Goal: Contribute content: Contribute content

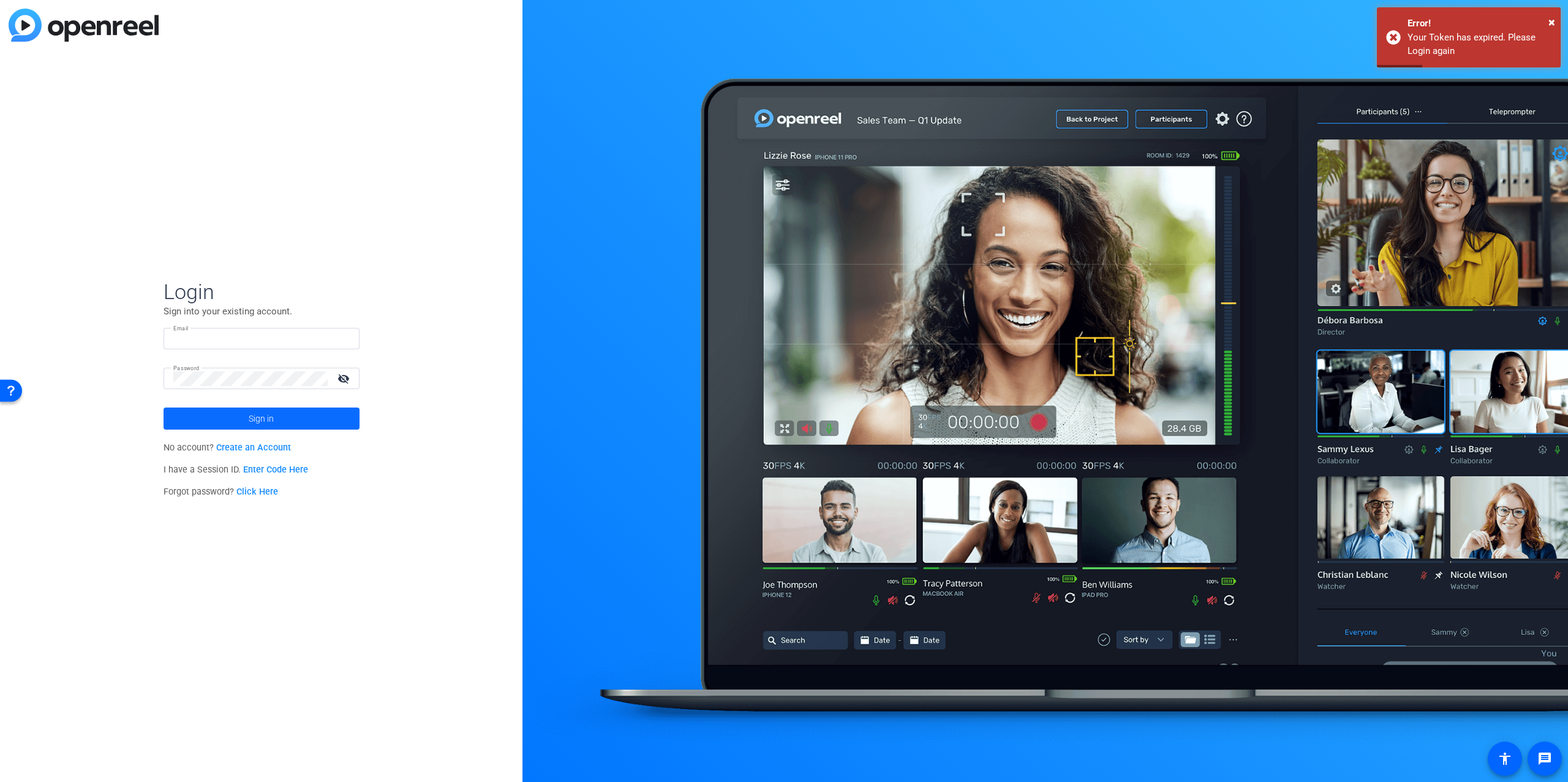
type input "[EMAIL_ADDRESS][DOMAIN_NAME]"
click at [320, 422] on span at bounding box center [261, 418] width 196 height 29
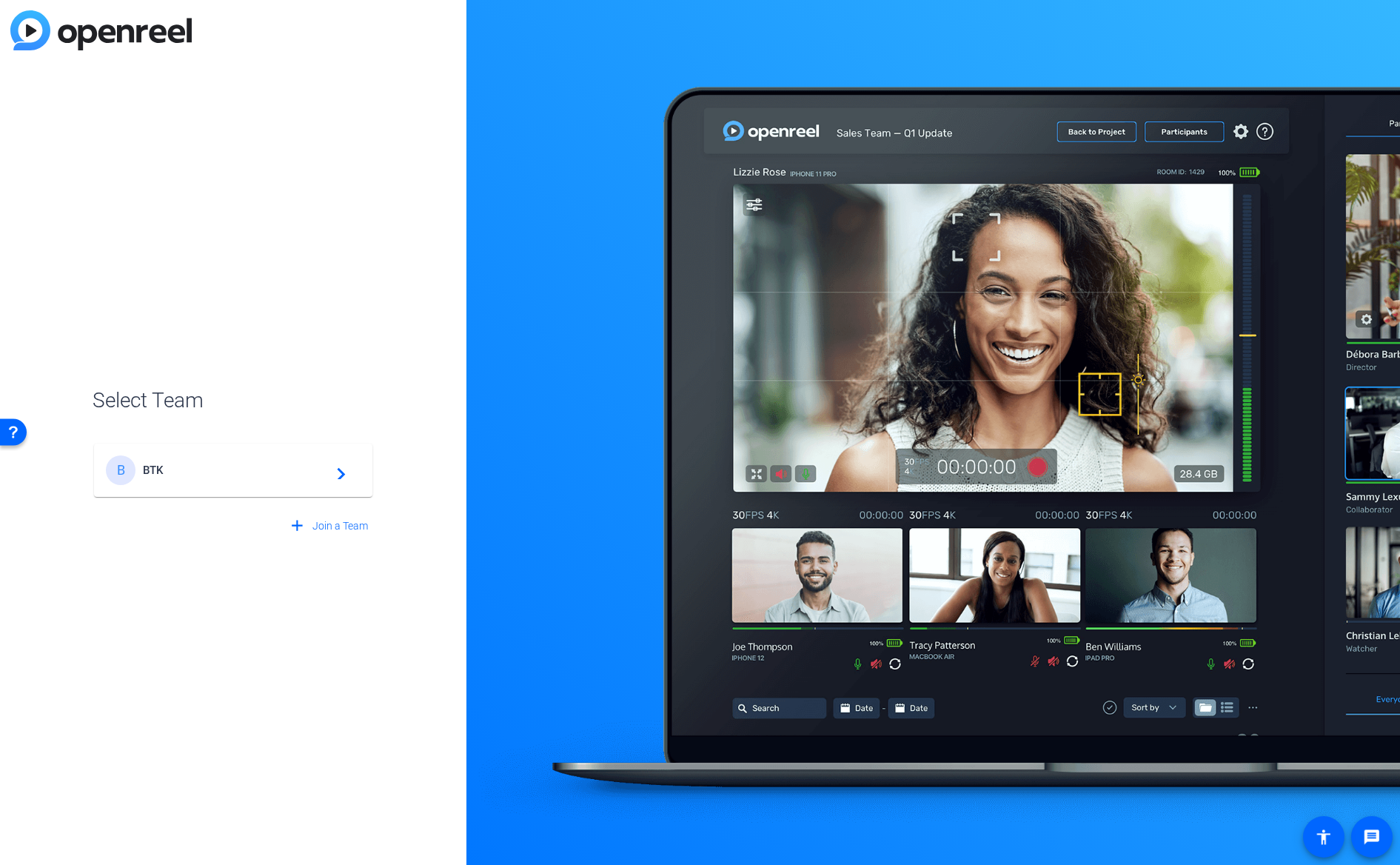
click at [162, 465] on span "BTK" at bounding box center [235, 470] width 185 height 13
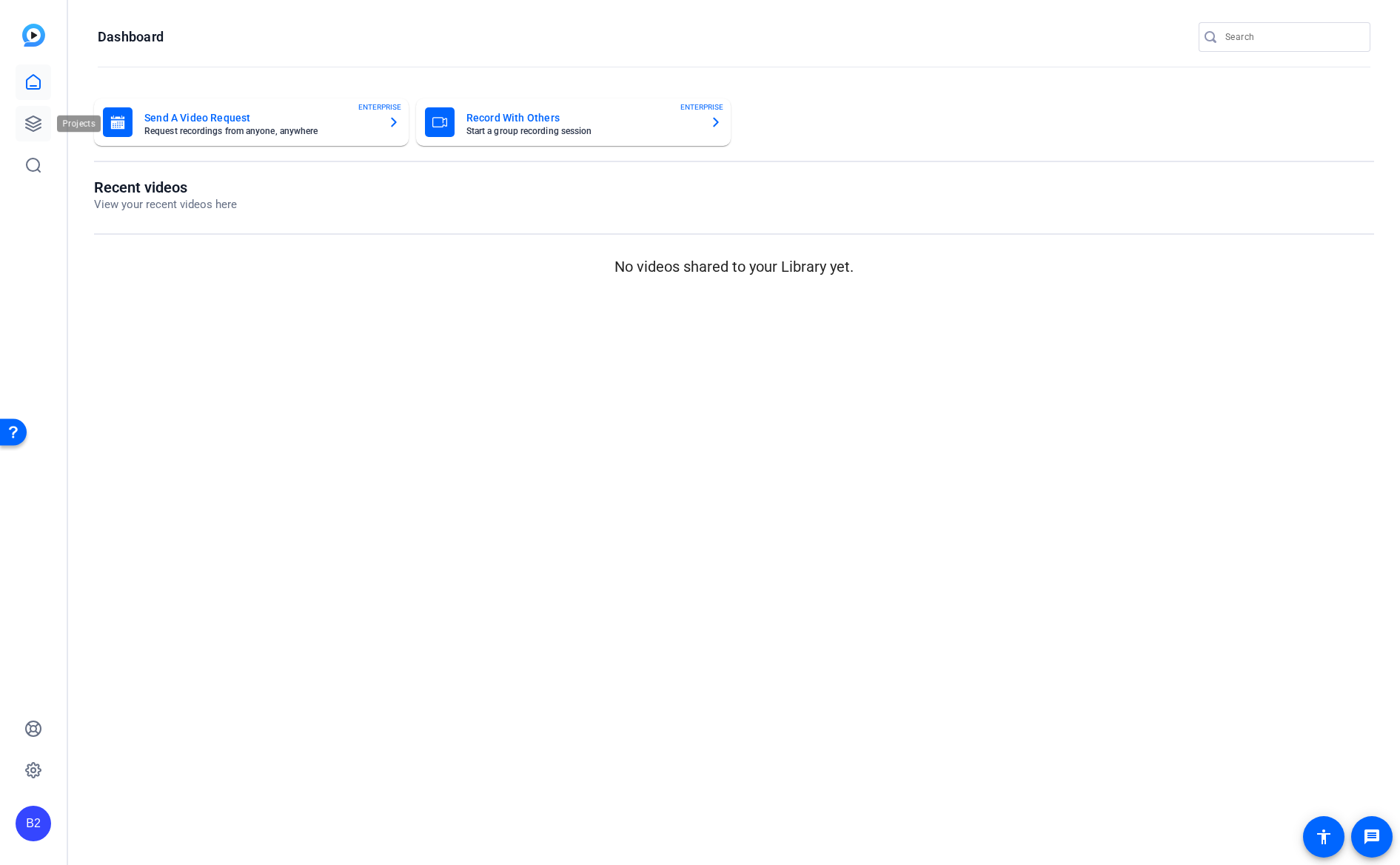
click at [32, 123] on icon at bounding box center [33, 124] width 15 height 15
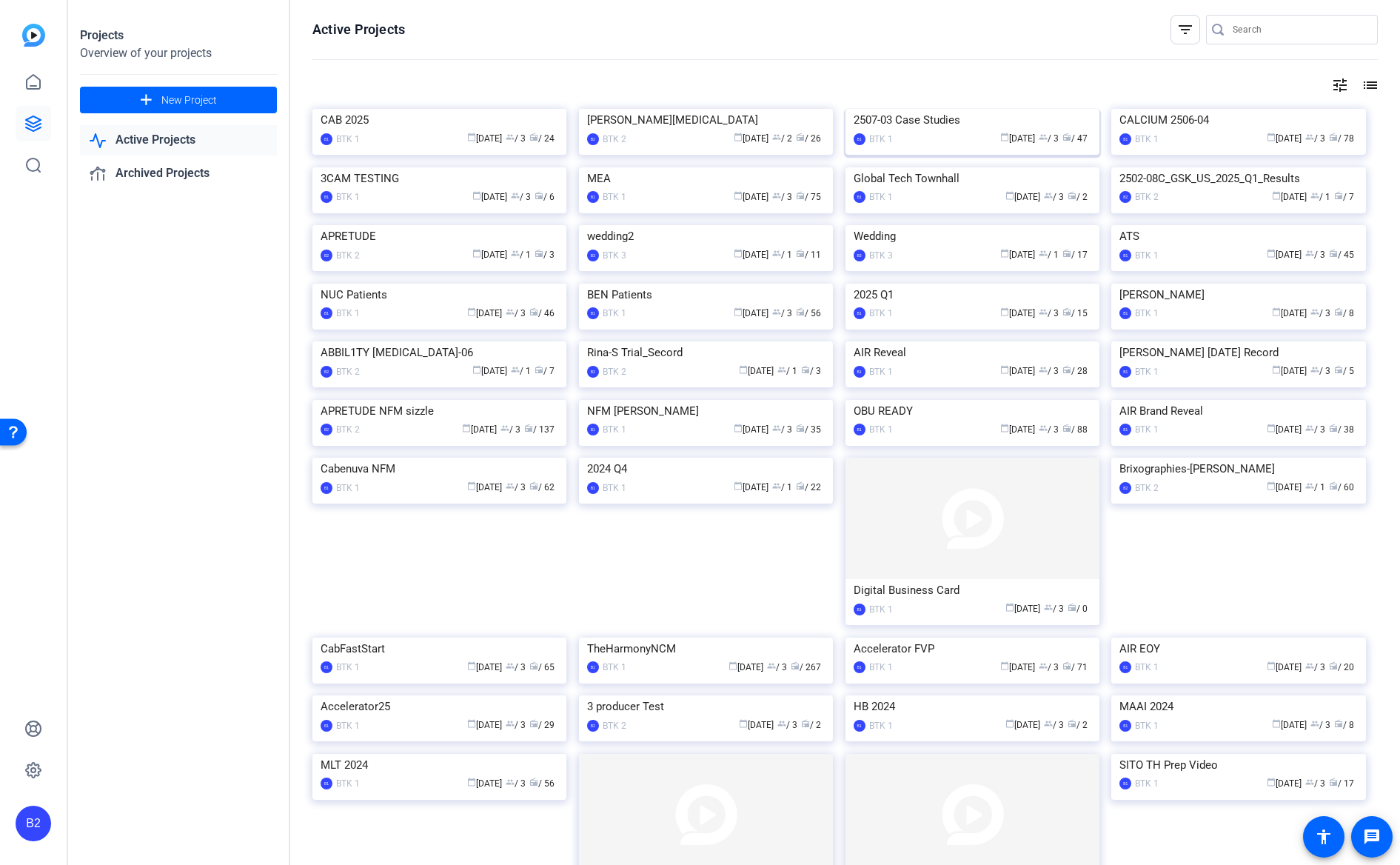
click at [945, 131] on div "2507-03 Case Studies" at bounding box center [972, 120] width 238 height 22
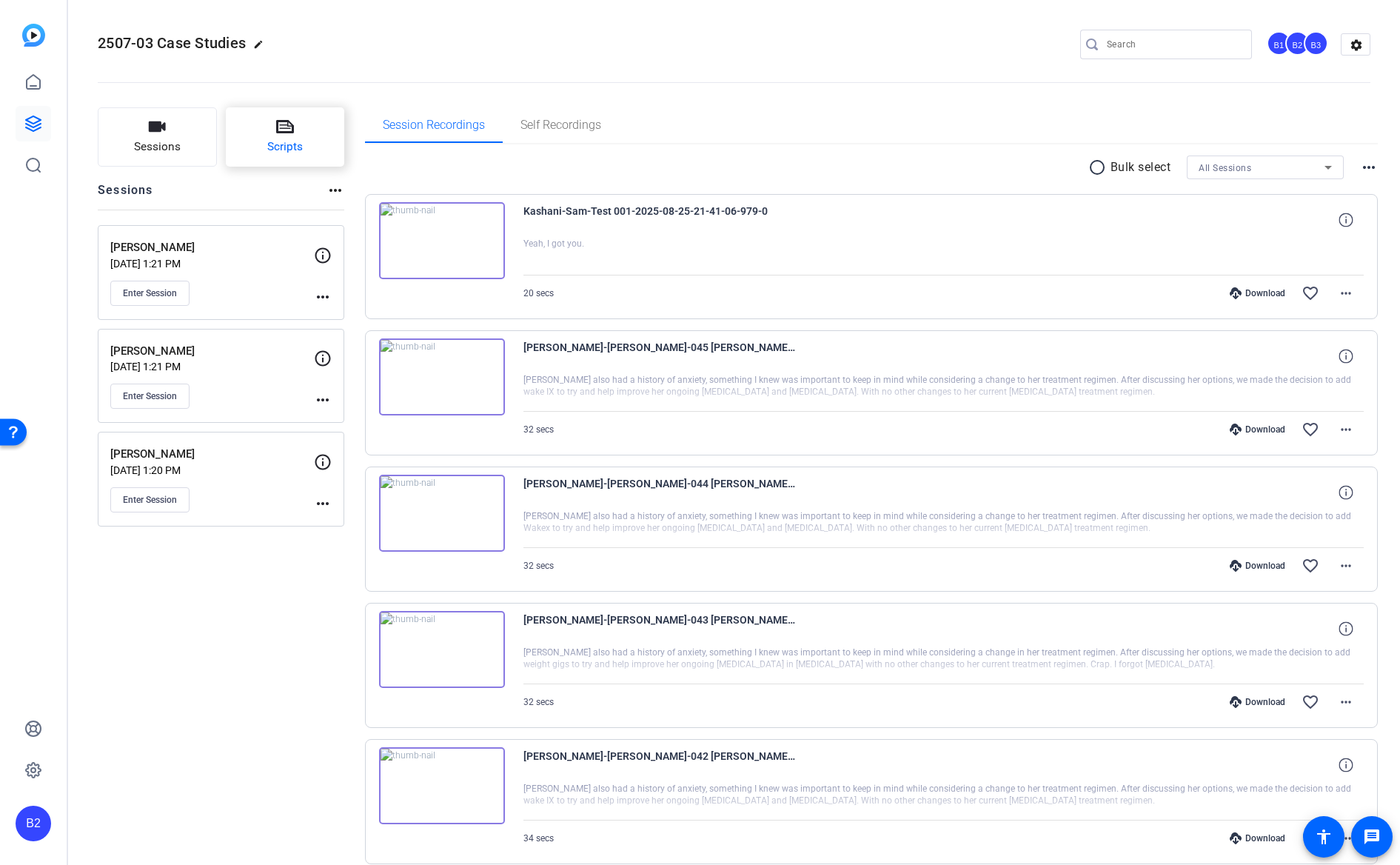
click at [287, 138] on button "Scripts" at bounding box center [285, 137] width 120 height 59
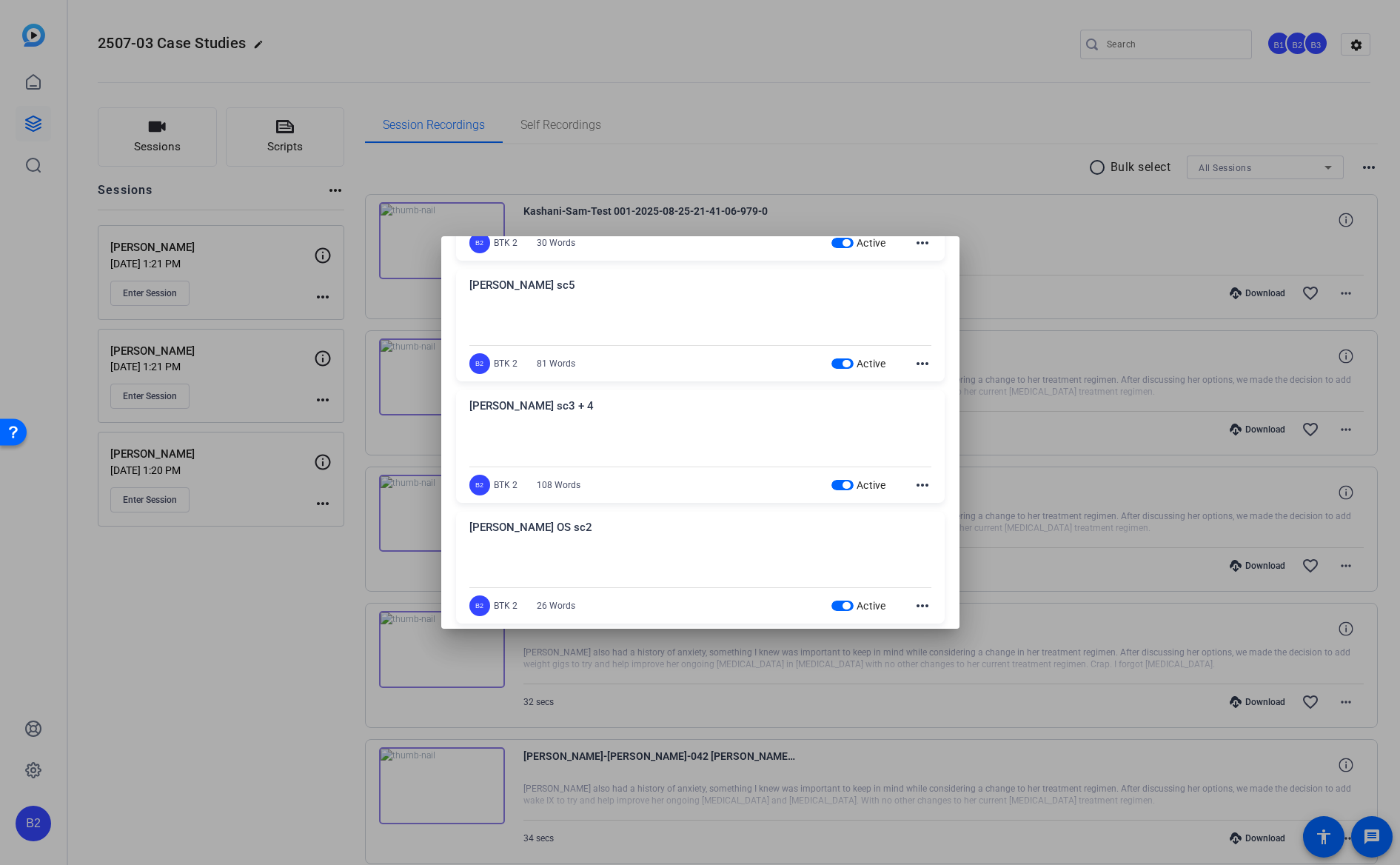
scroll to position [1742, 0]
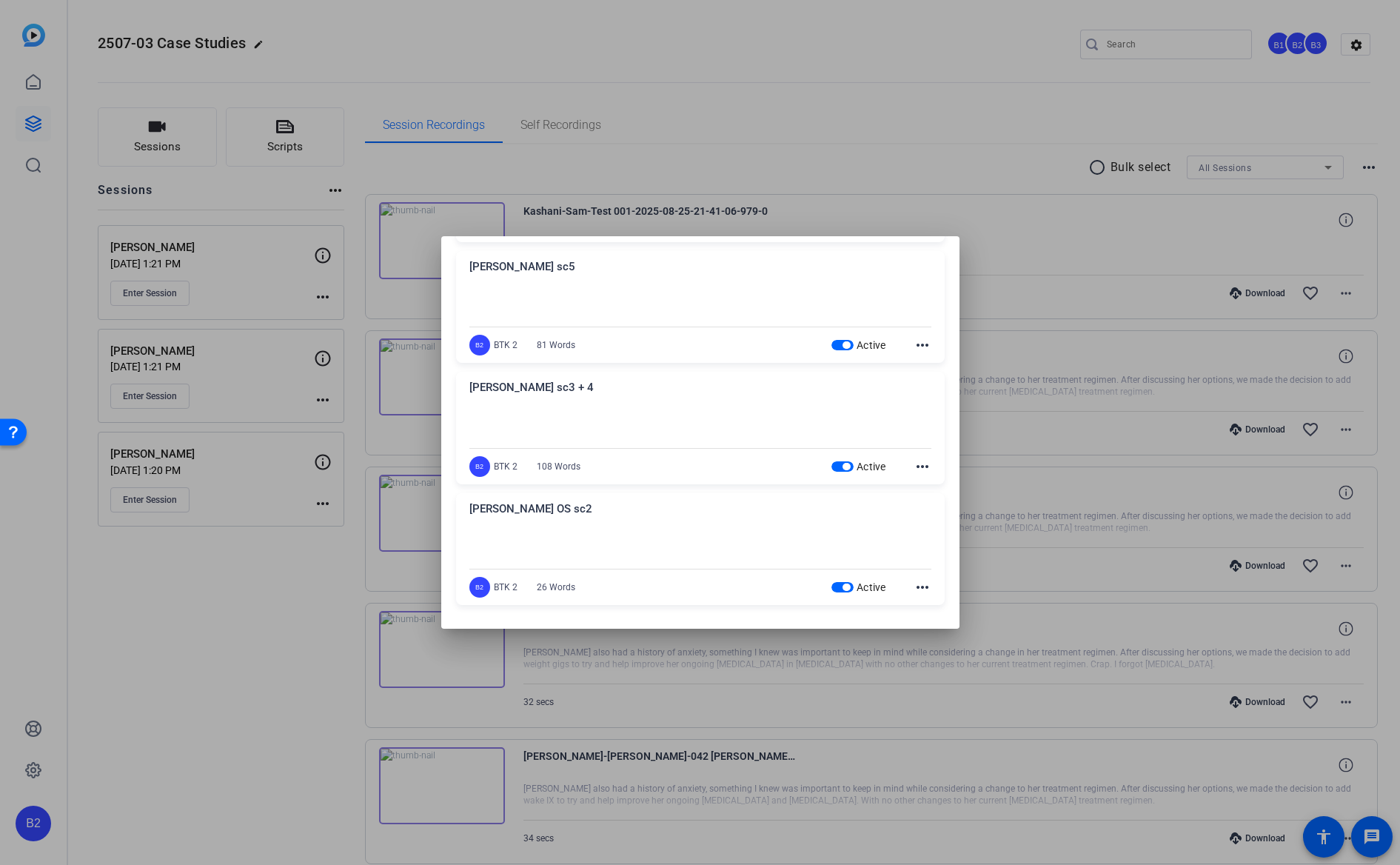
click at [843, 586] on span "button" at bounding box center [846, 587] width 7 height 7
click at [843, 463] on span "button" at bounding box center [846, 466] width 7 height 7
click at [843, 342] on span "button" at bounding box center [846, 345] width 7 height 7
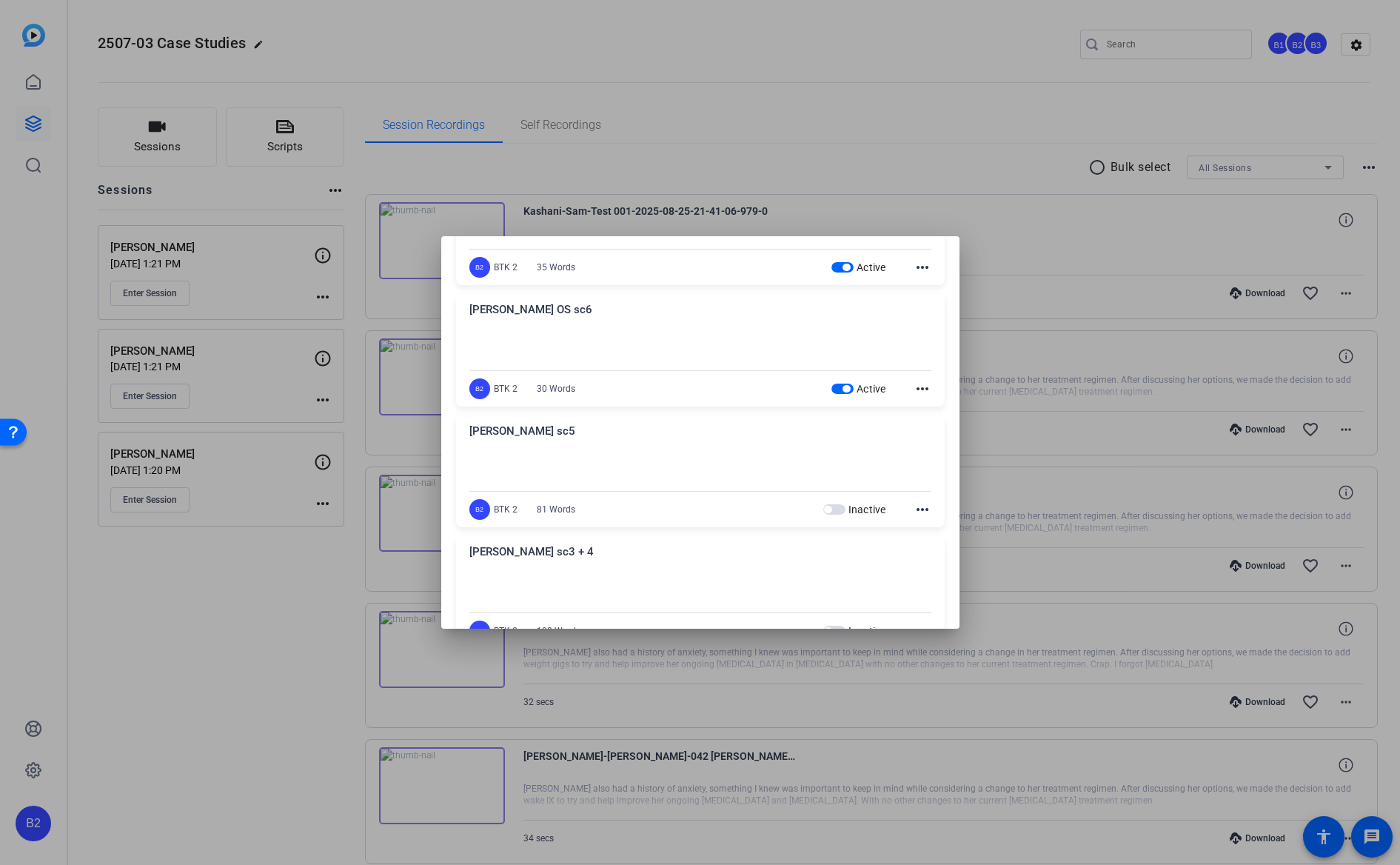
scroll to position [1556, 0]
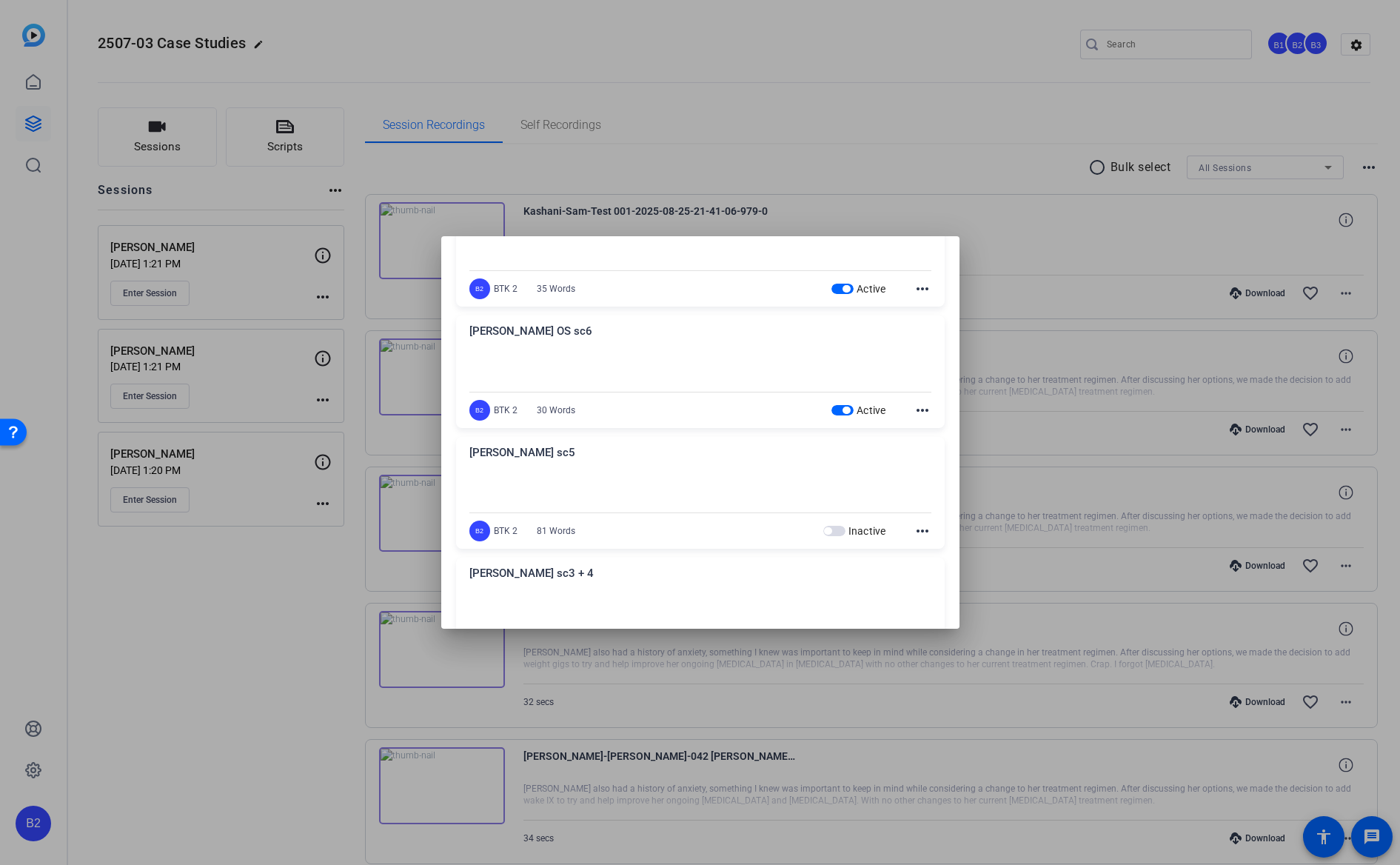
click at [839, 406] on span "button" at bounding box center [843, 410] width 22 height 10
click at [836, 284] on span "button" at bounding box center [843, 288] width 22 height 10
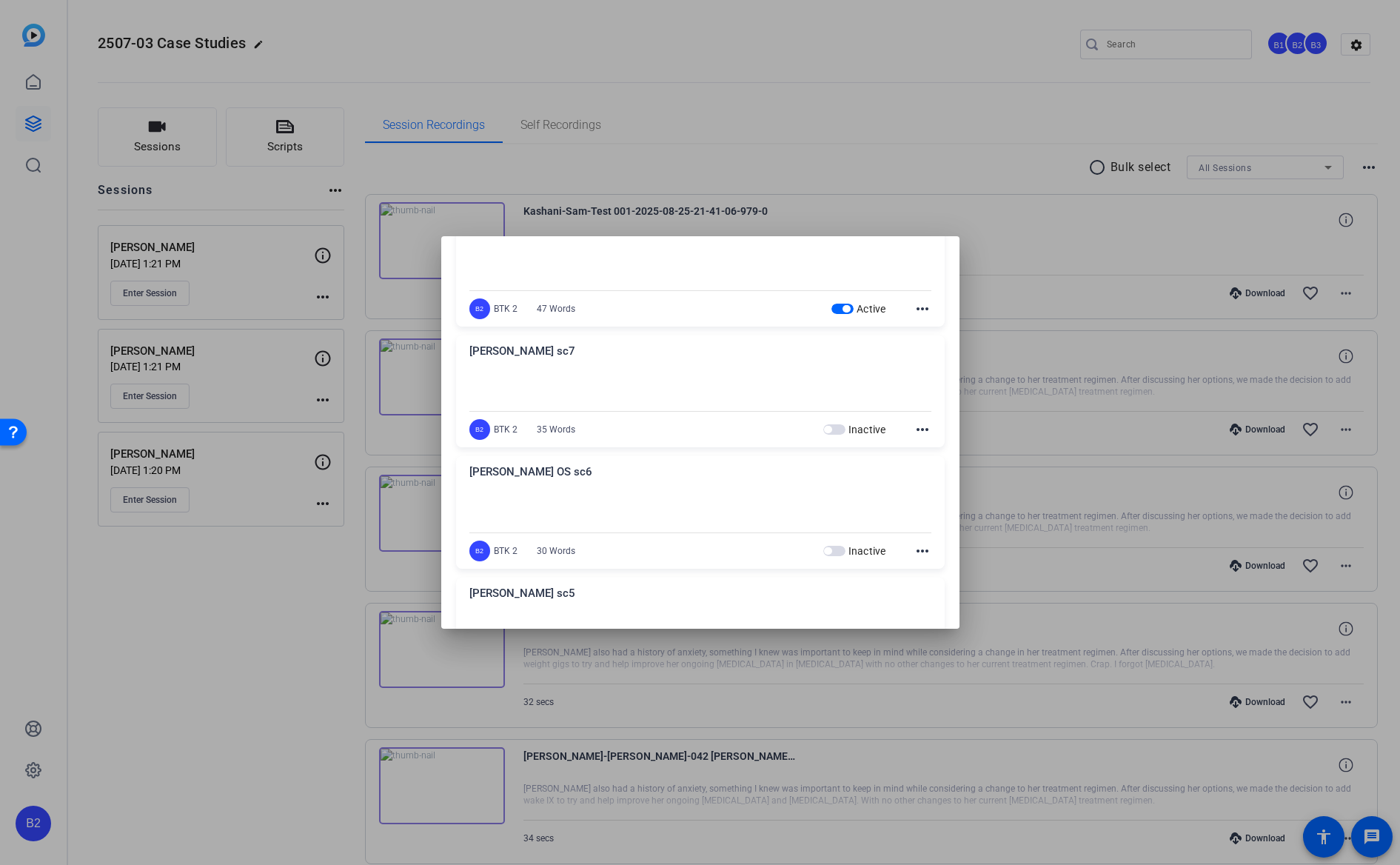
scroll to position [1398, 0]
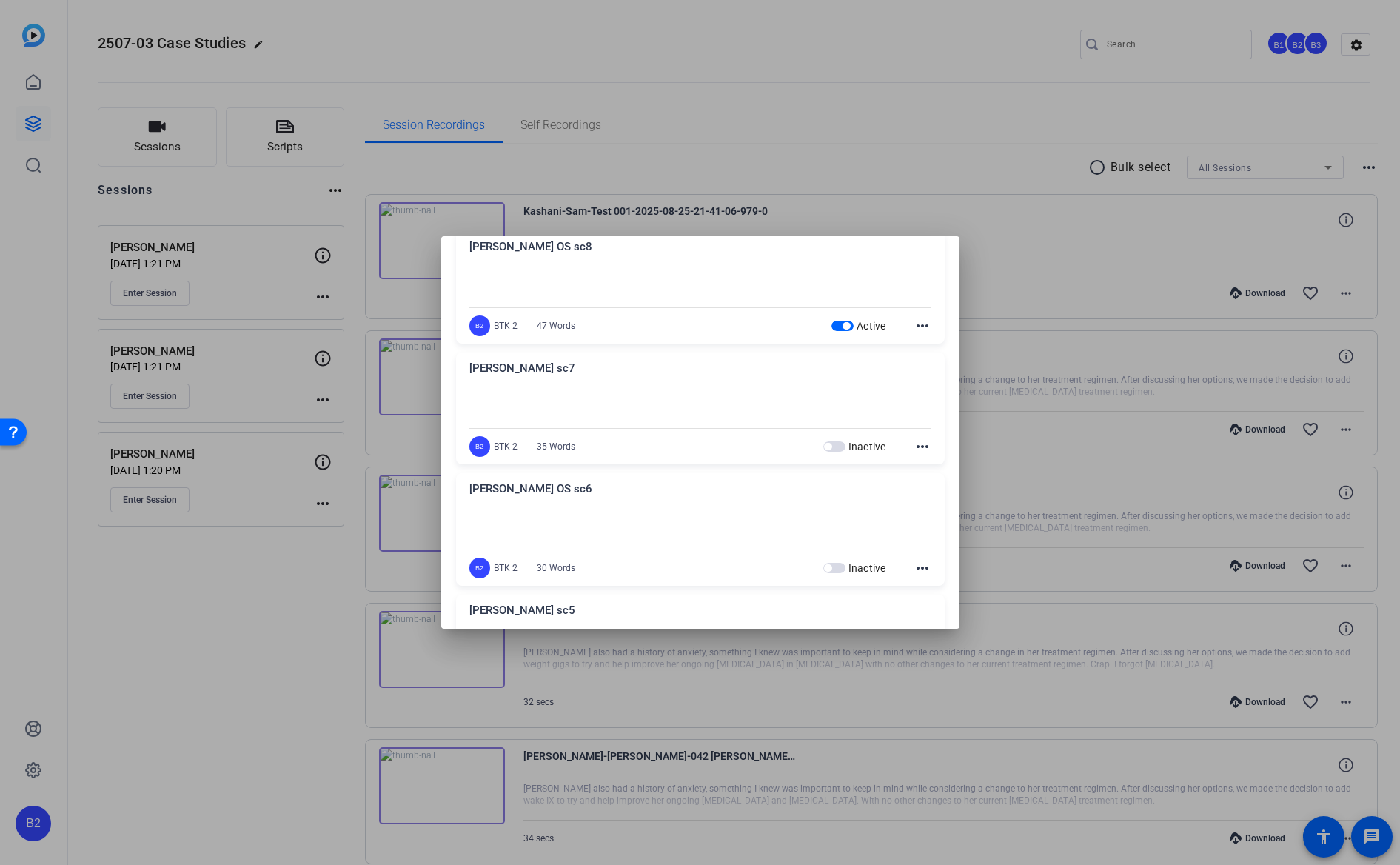
click at [843, 324] on span "button" at bounding box center [846, 326] width 7 height 7
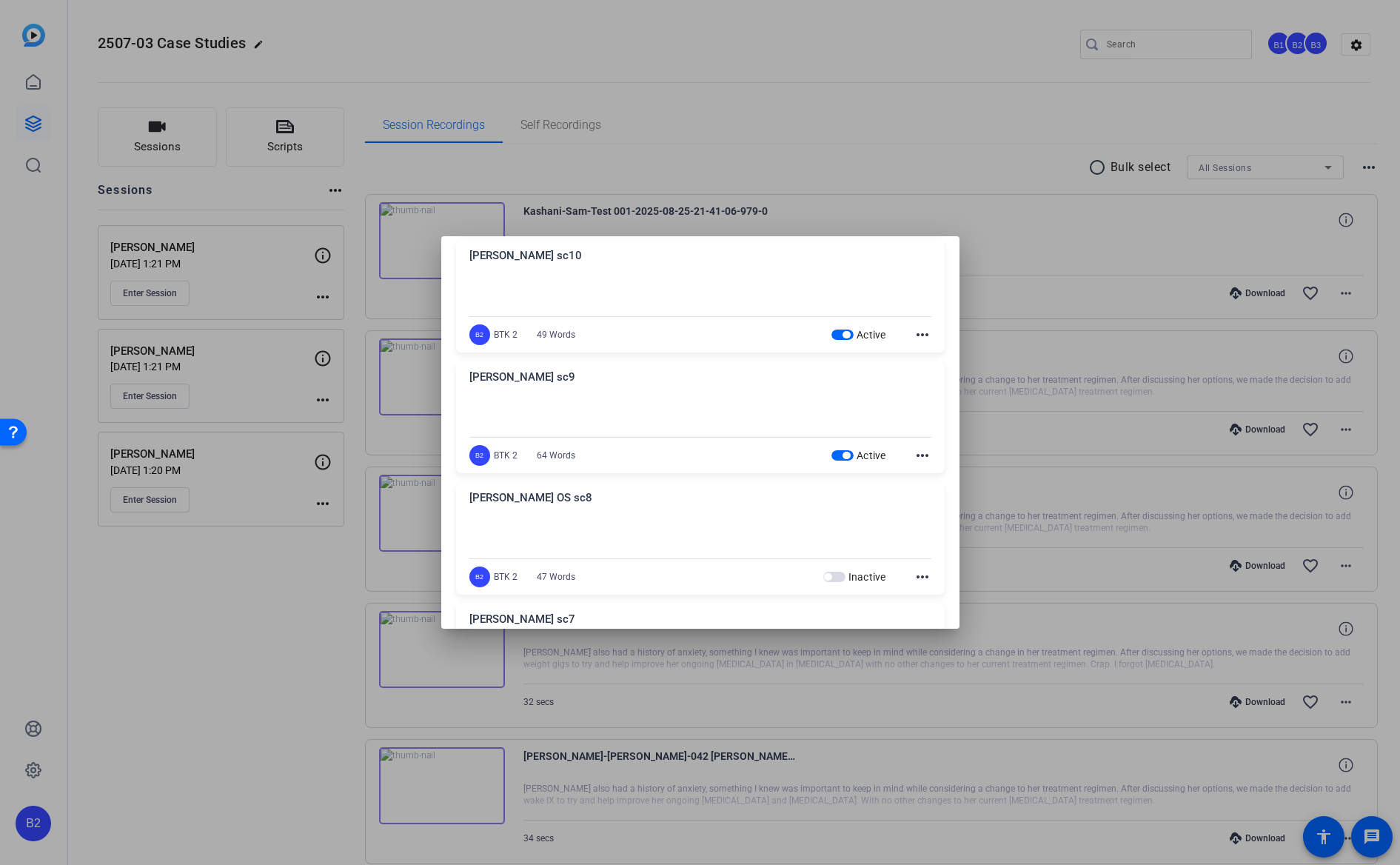
click at [843, 456] on span "button" at bounding box center [846, 455] width 7 height 7
click at [843, 335] on span "button" at bounding box center [846, 334] width 7 height 7
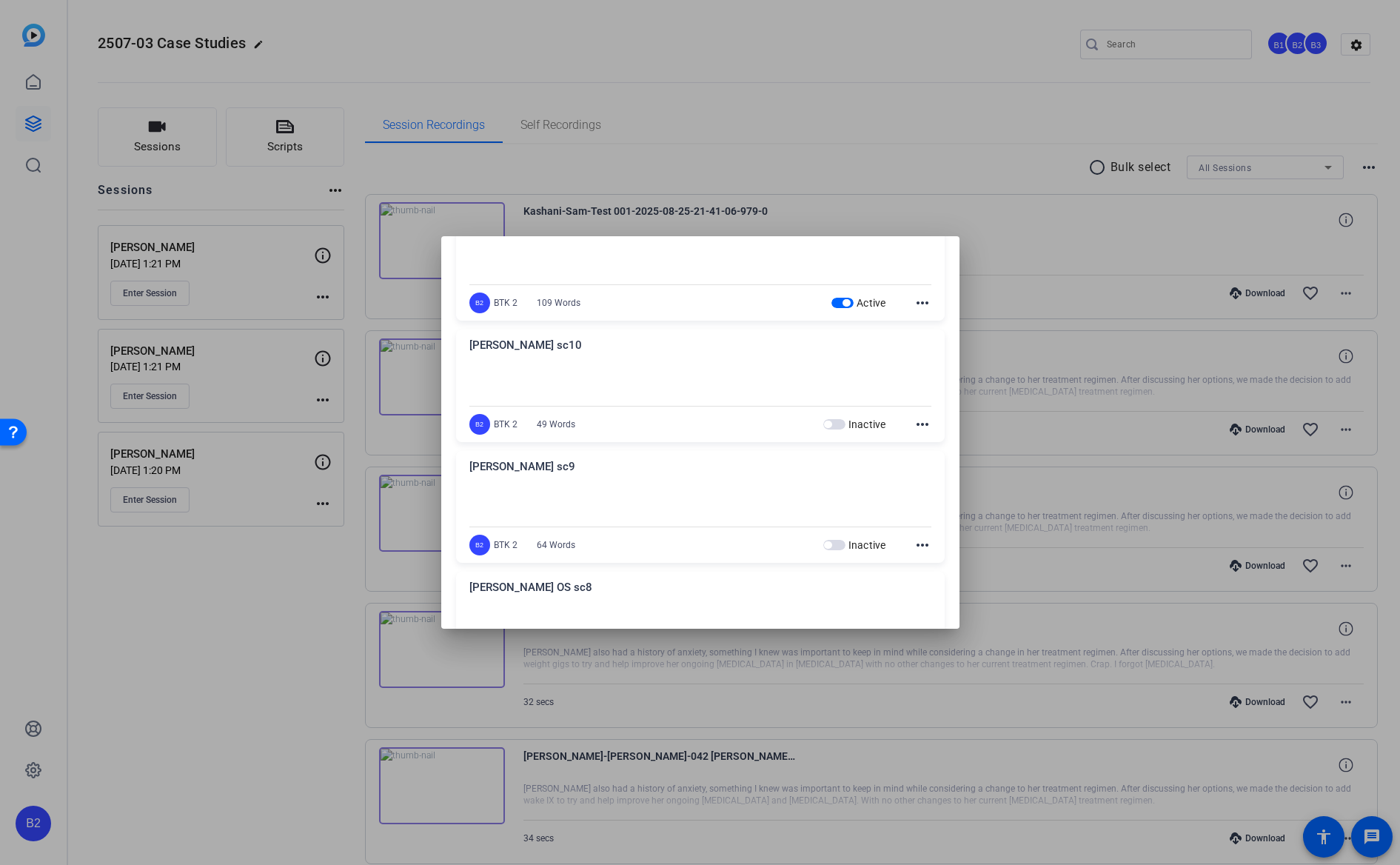
scroll to position [946, 0]
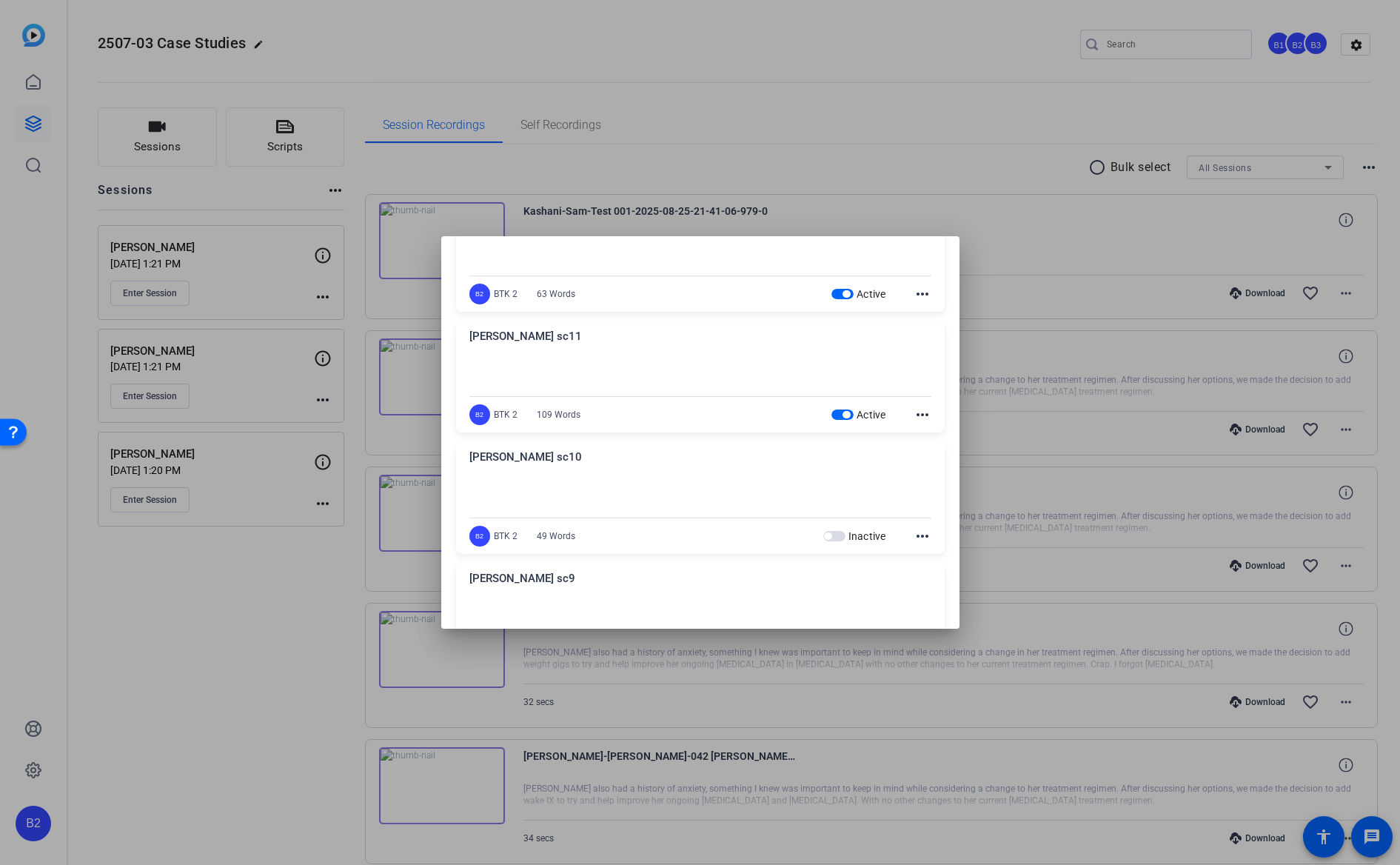
click at [843, 415] on span "button" at bounding box center [846, 414] width 7 height 7
click at [843, 294] on span "button" at bounding box center [846, 293] width 7 height 7
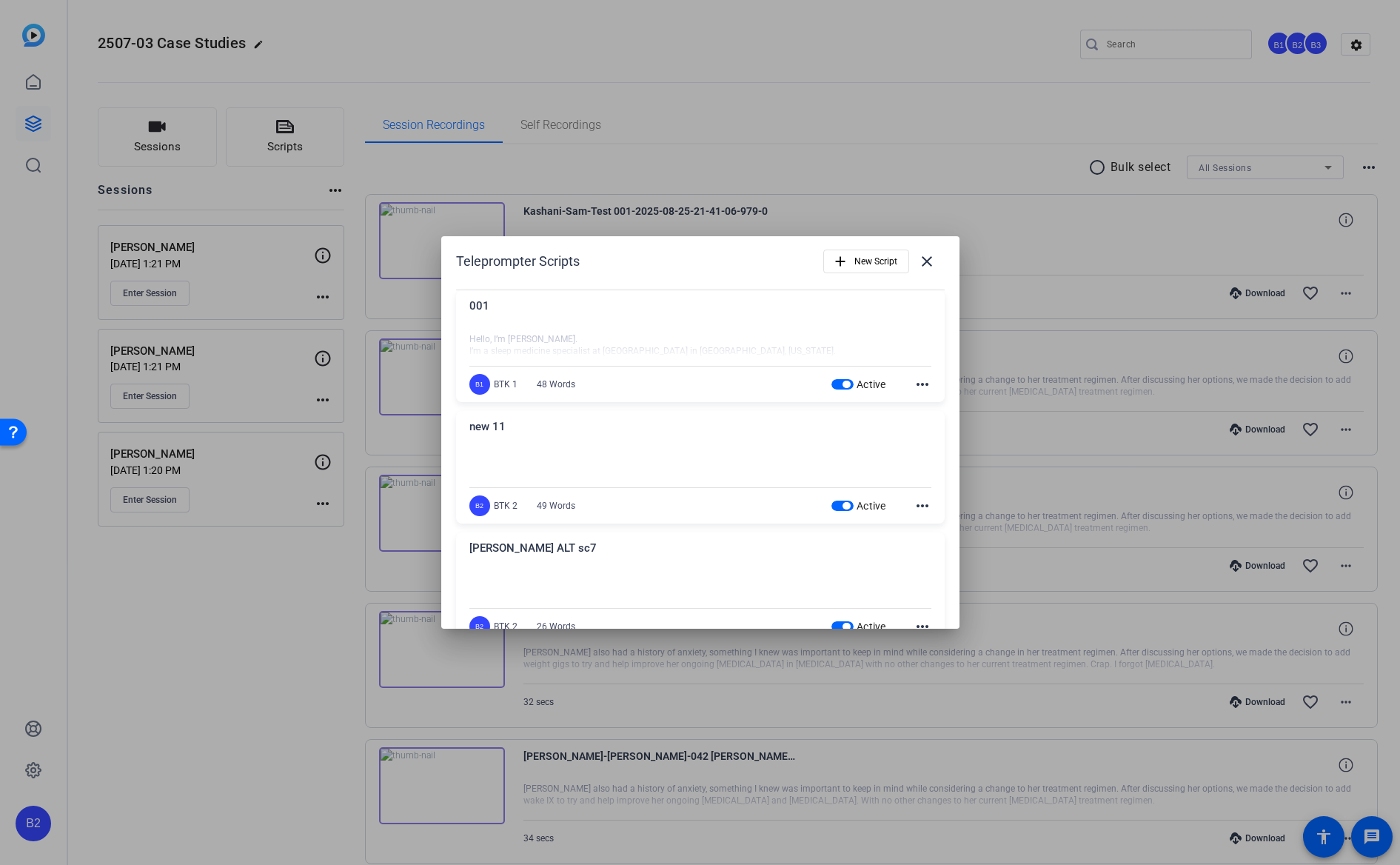
scroll to position [0, 0]
click at [843, 391] on span "button" at bounding box center [846, 391] width 7 height 7
click at [838, 506] on div "Active" at bounding box center [858, 513] width 55 height 15
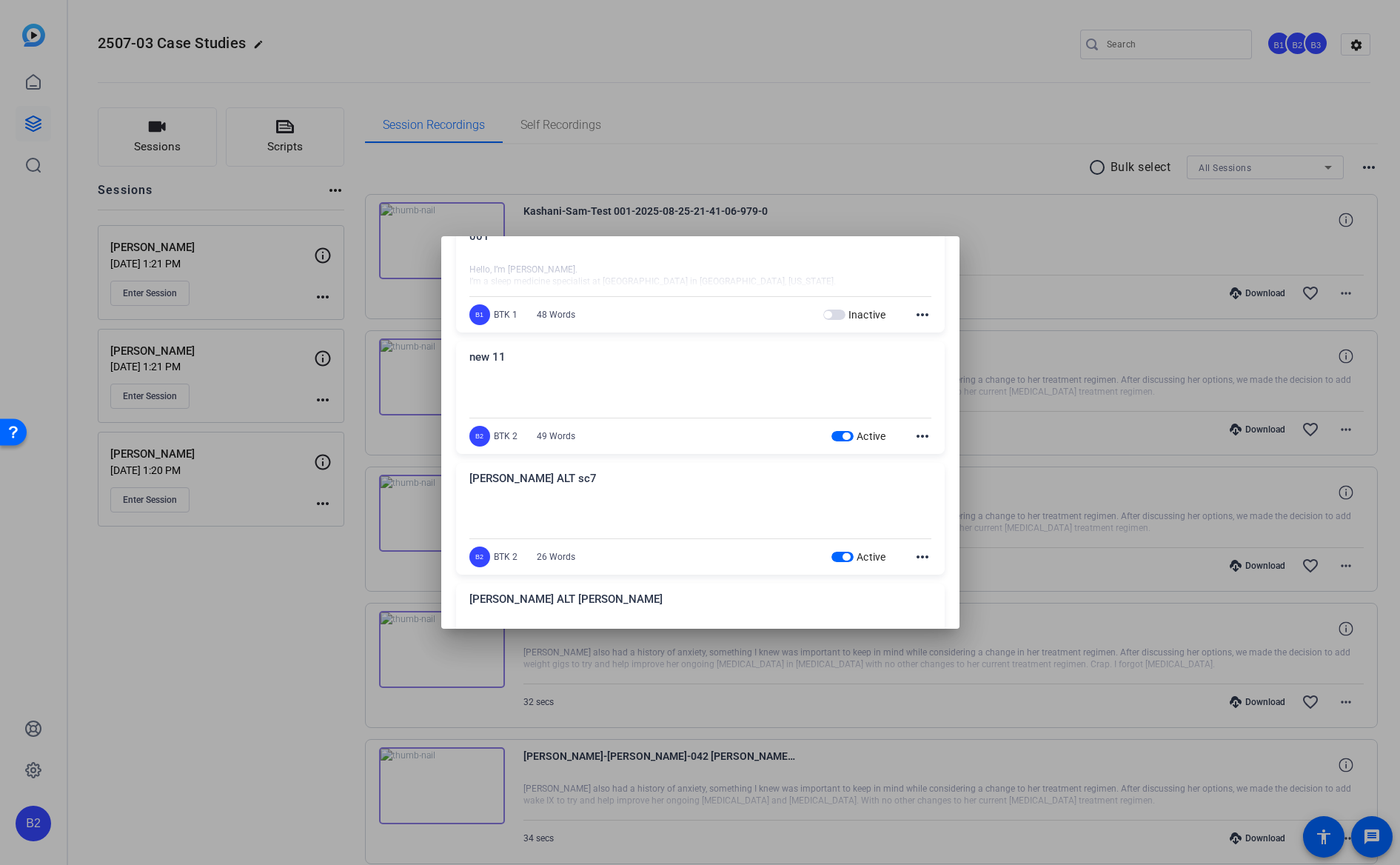
scroll to position [172, 0]
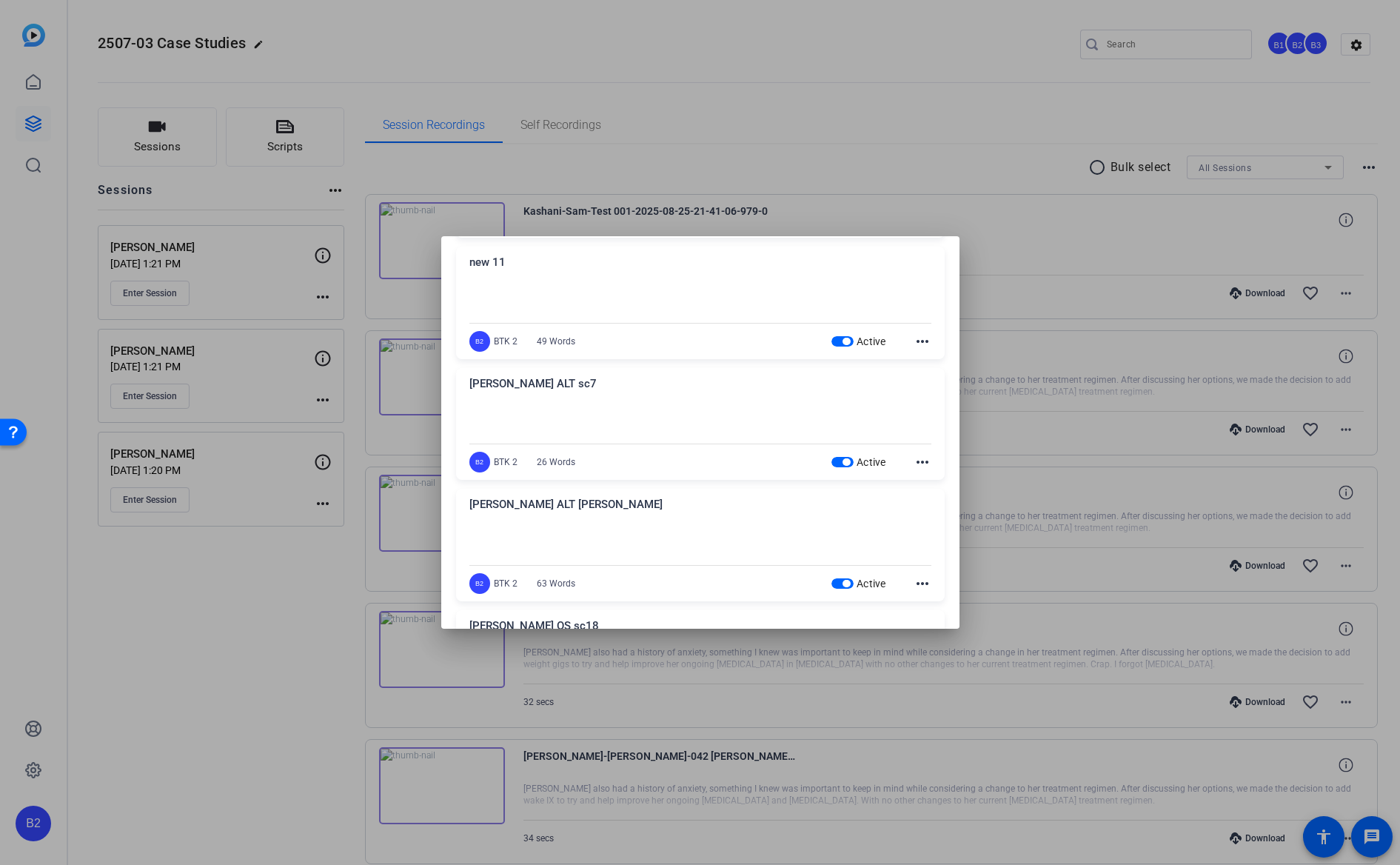
click at [843, 341] on span "button" at bounding box center [846, 341] width 7 height 7
click at [843, 460] on span "button" at bounding box center [846, 462] width 7 height 7
click at [843, 585] on span "button" at bounding box center [846, 583] width 7 height 7
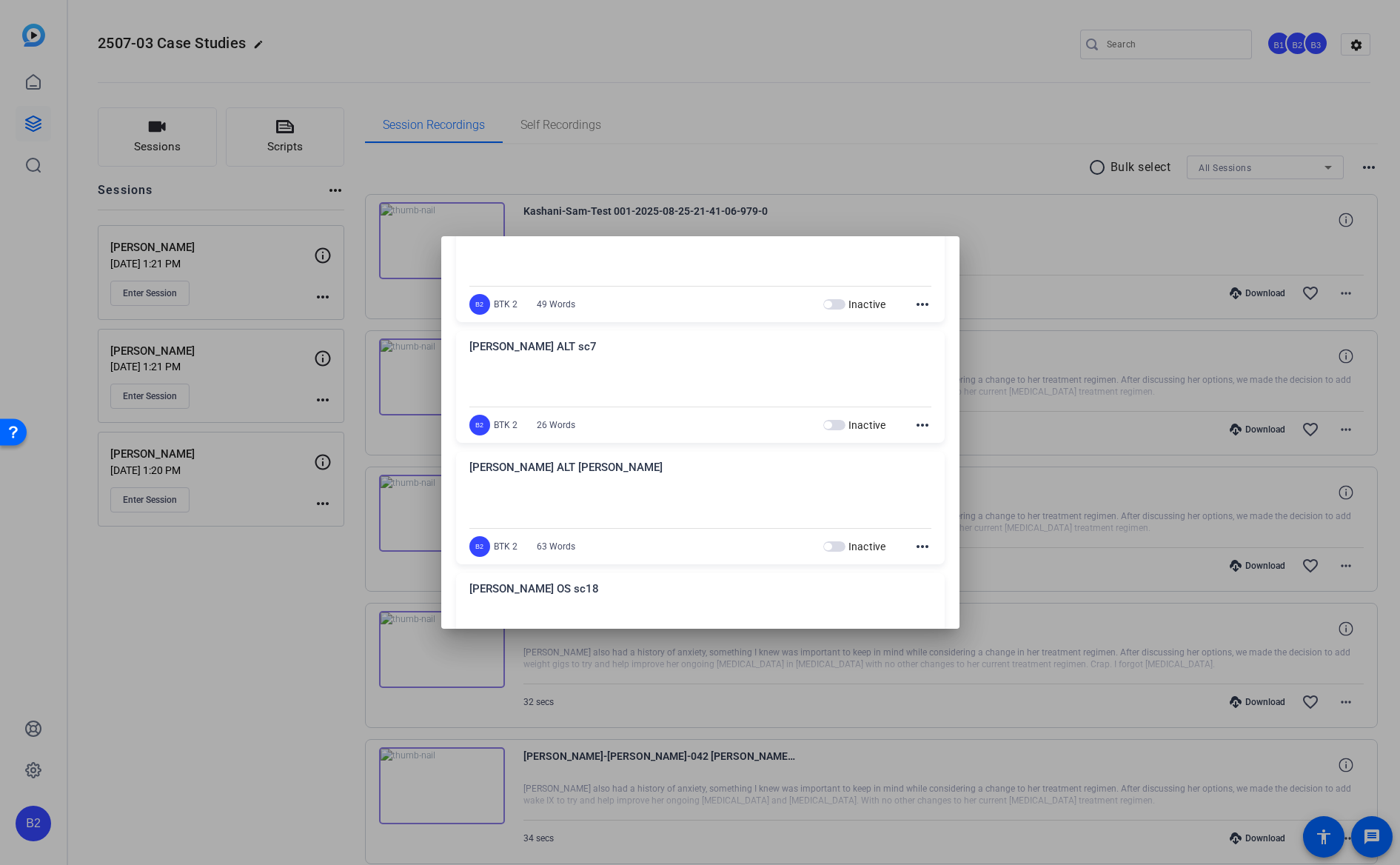
scroll to position [342, 0]
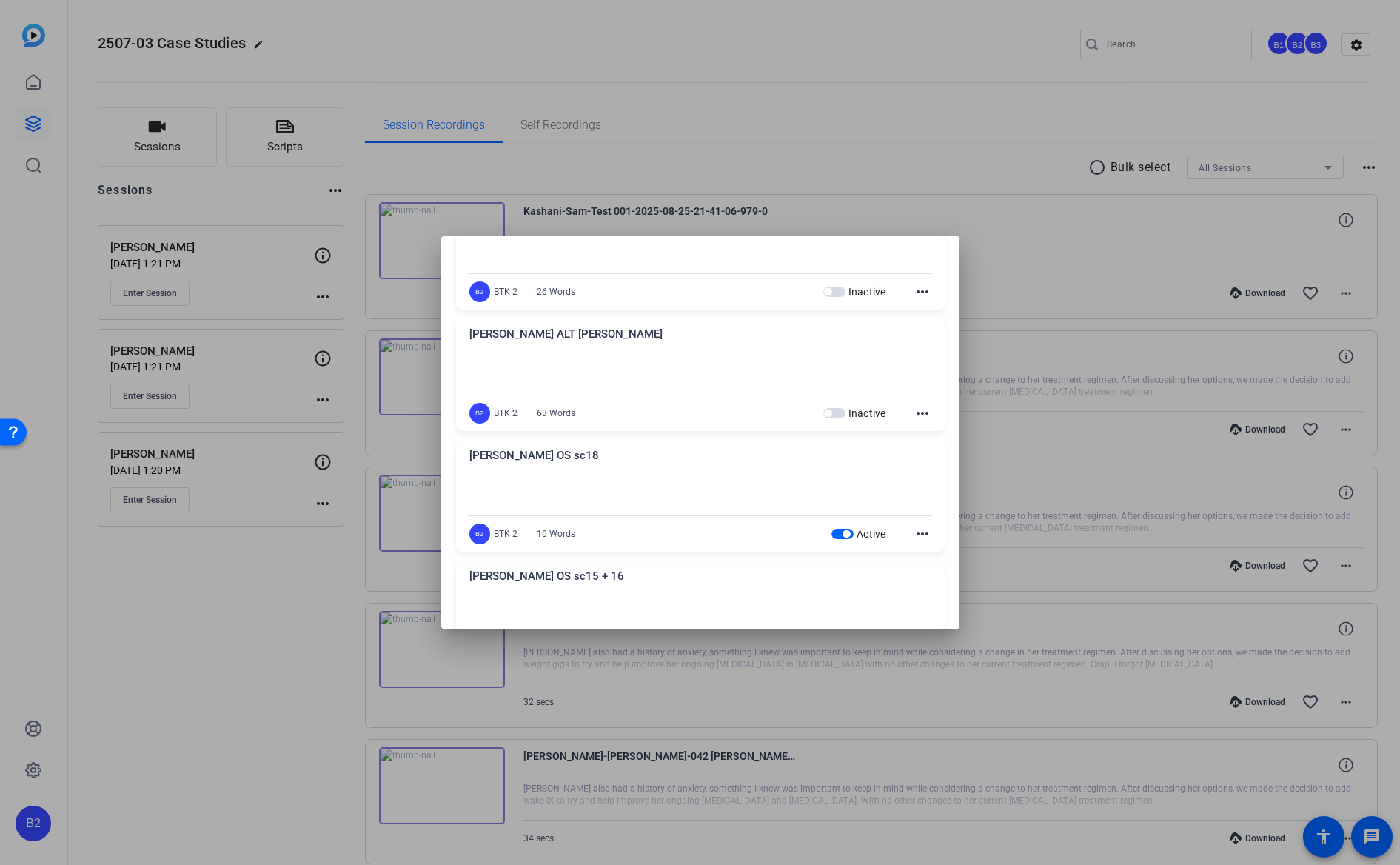
click at [832, 532] on span "button" at bounding box center [843, 533] width 22 height 10
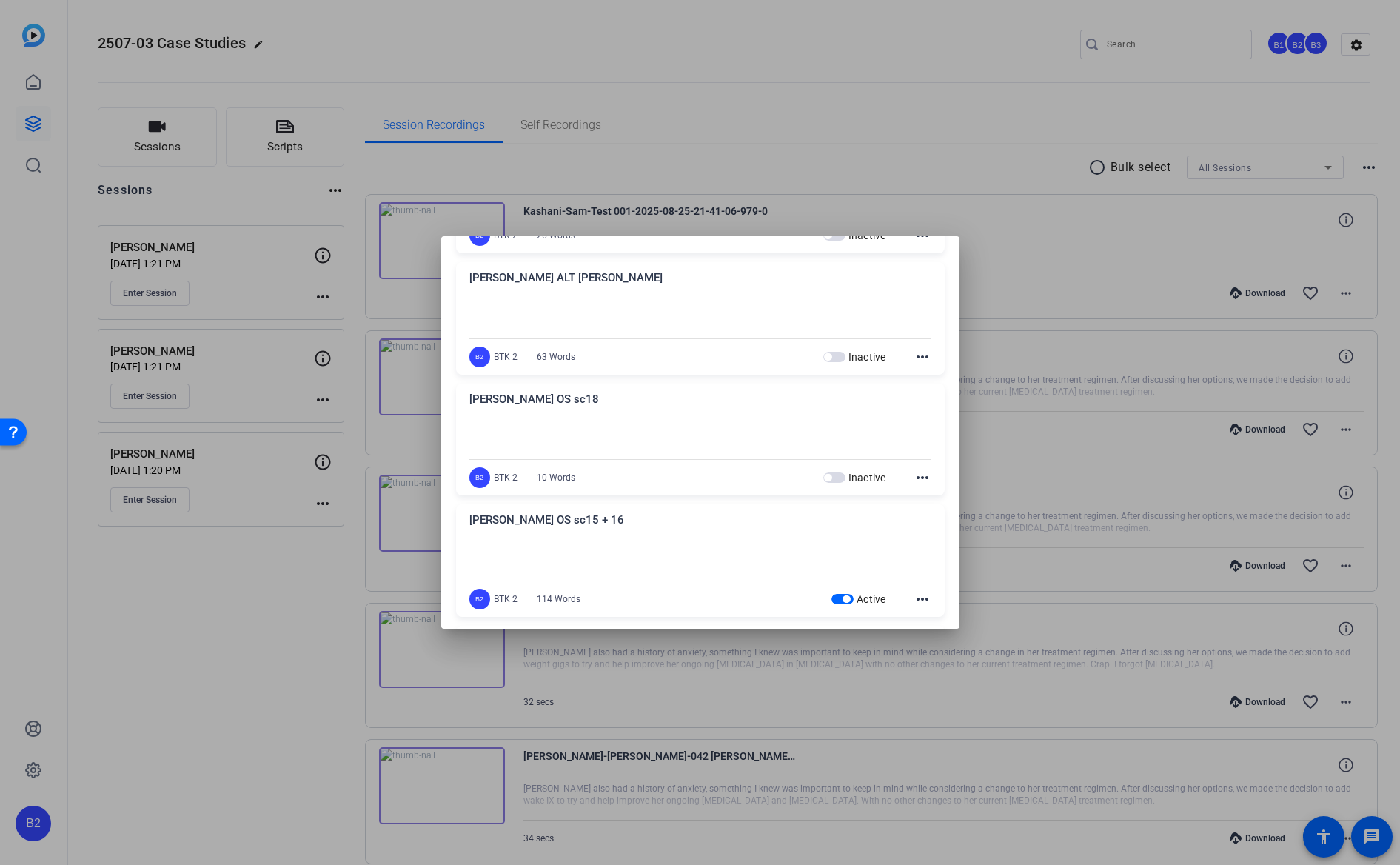
scroll to position [579, 0]
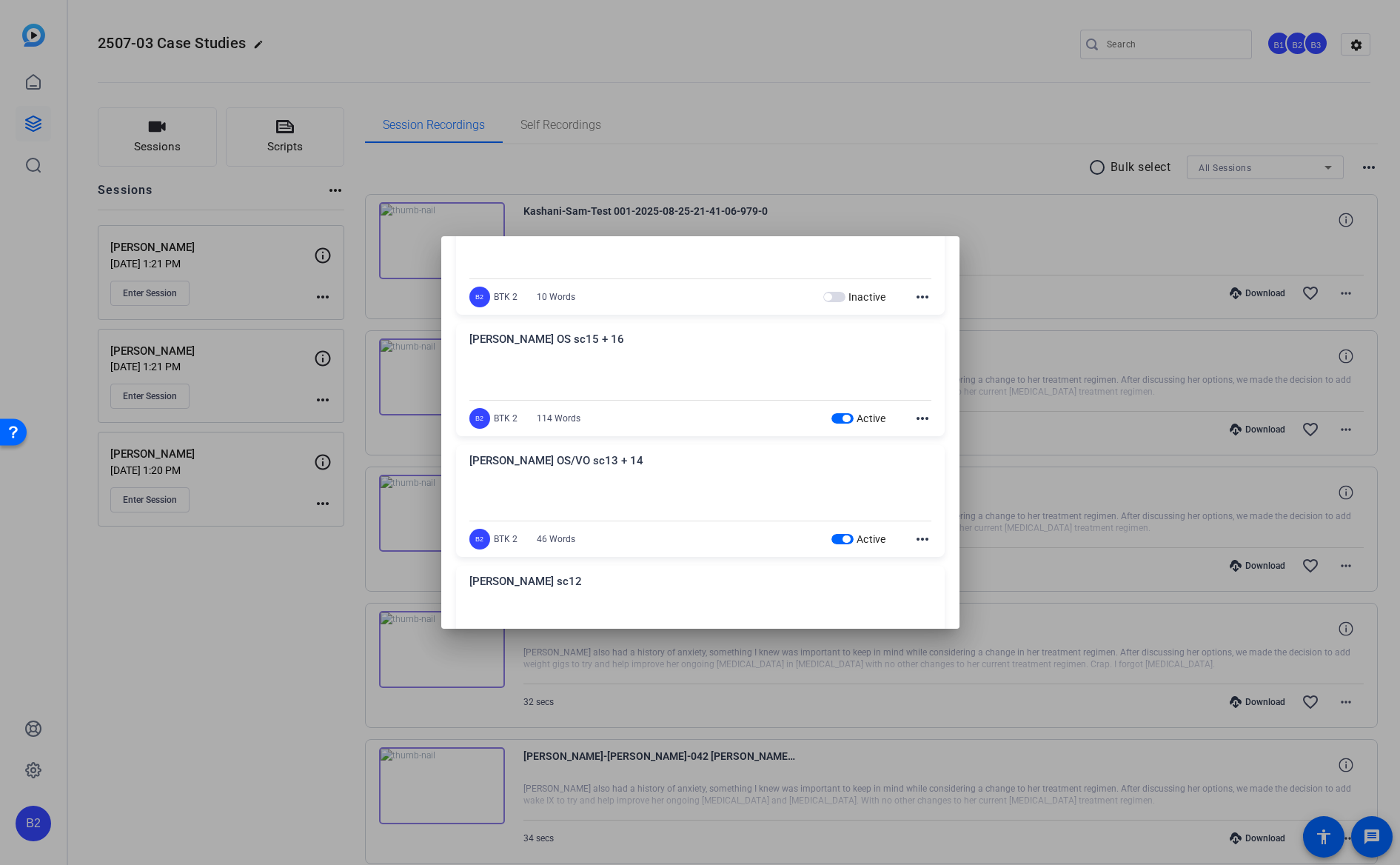
click at [843, 417] on span "button" at bounding box center [846, 418] width 7 height 7
click at [843, 538] on span "button" at bounding box center [846, 539] width 7 height 7
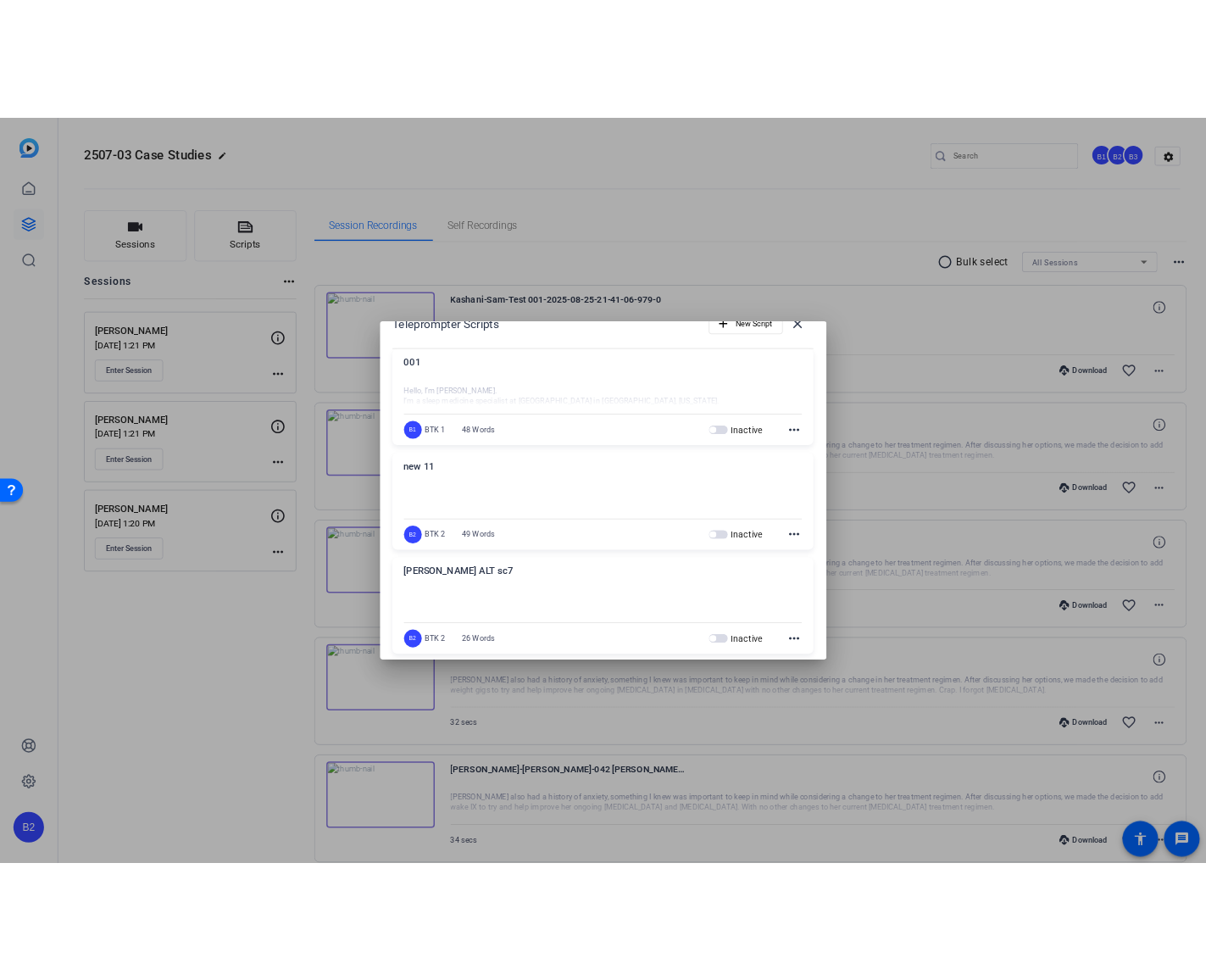
scroll to position [0, 0]
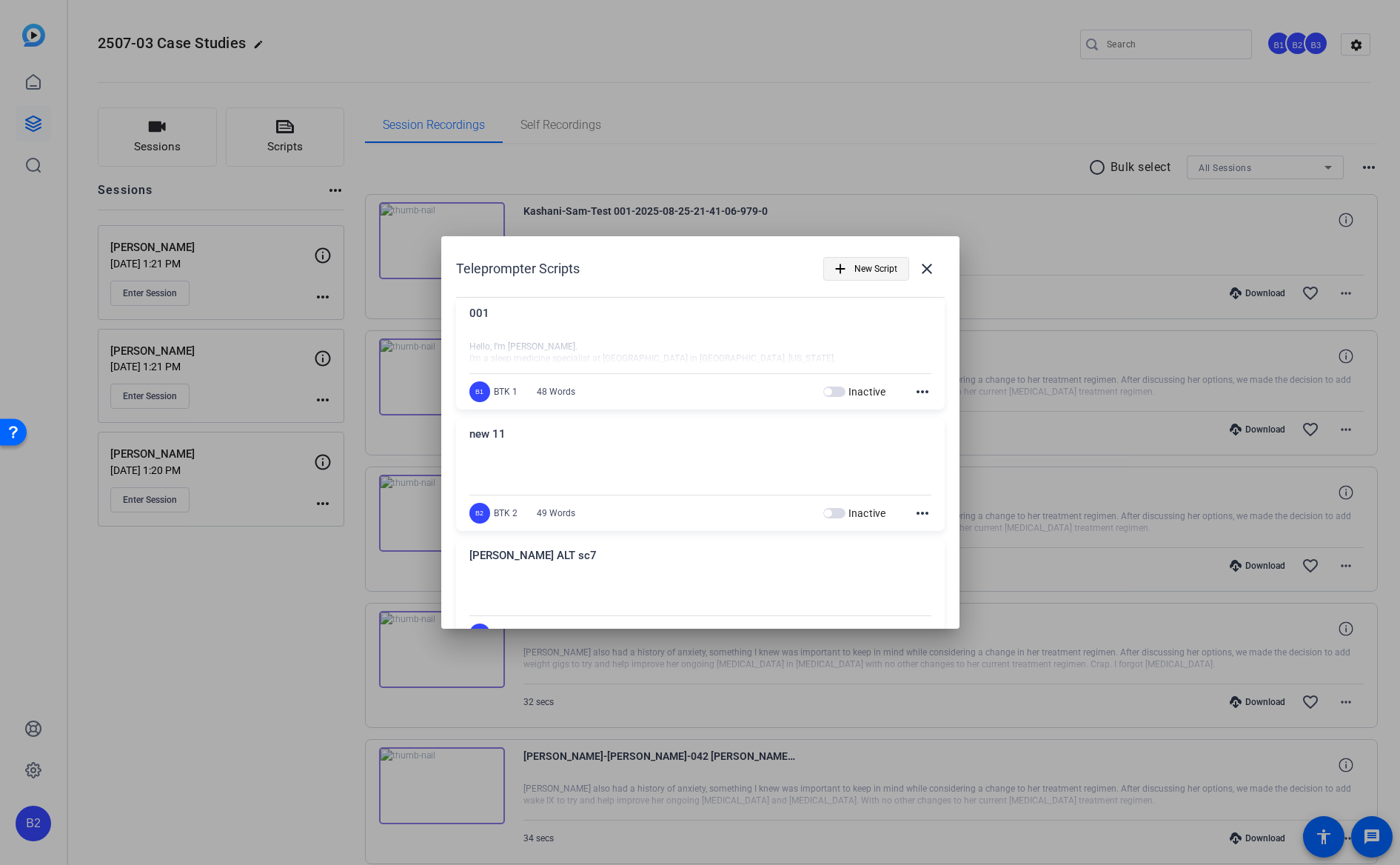
click at [854, 272] on span "New Script" at bounding box center [876, 269] width 43 height 29
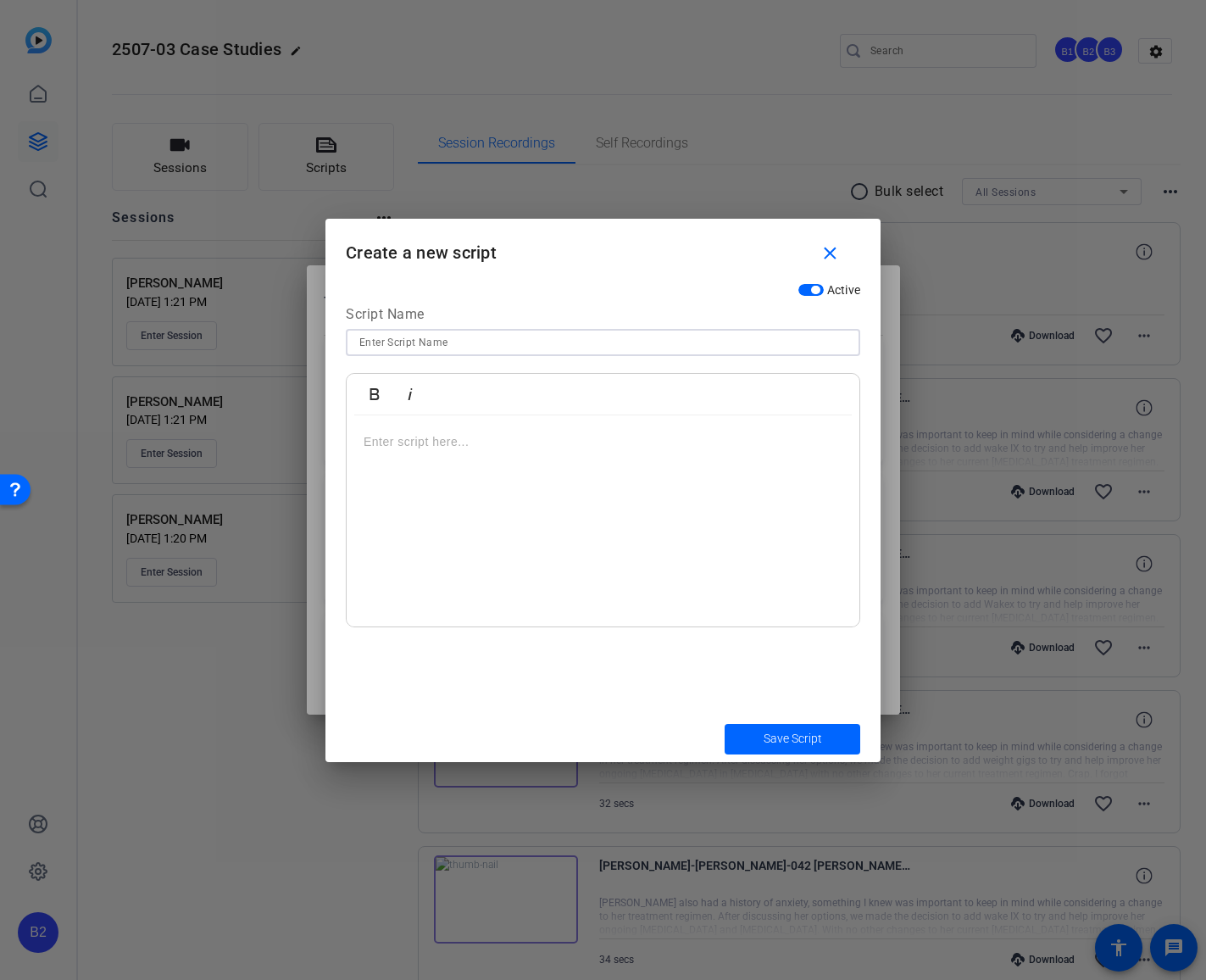
click at [384, 347] on input at bounding box center [603, 342] width 488 height 20
type input "1 [PERSON_NAME]"
drag, startPoint x: 404, startPoint y: 341, endPoint x: 326, endPoint y: 344, distance: 78.1
click at [326, 344] on div "Active Script Name 1 [PERSON_NAME] Italic Enter script here..." at bounding box center [603, 495] width 555 height 441
click at [397, 343] on input "[PERSON_NAME] sc2 and 3" at bounding box center [603, 342] width 488 height 20
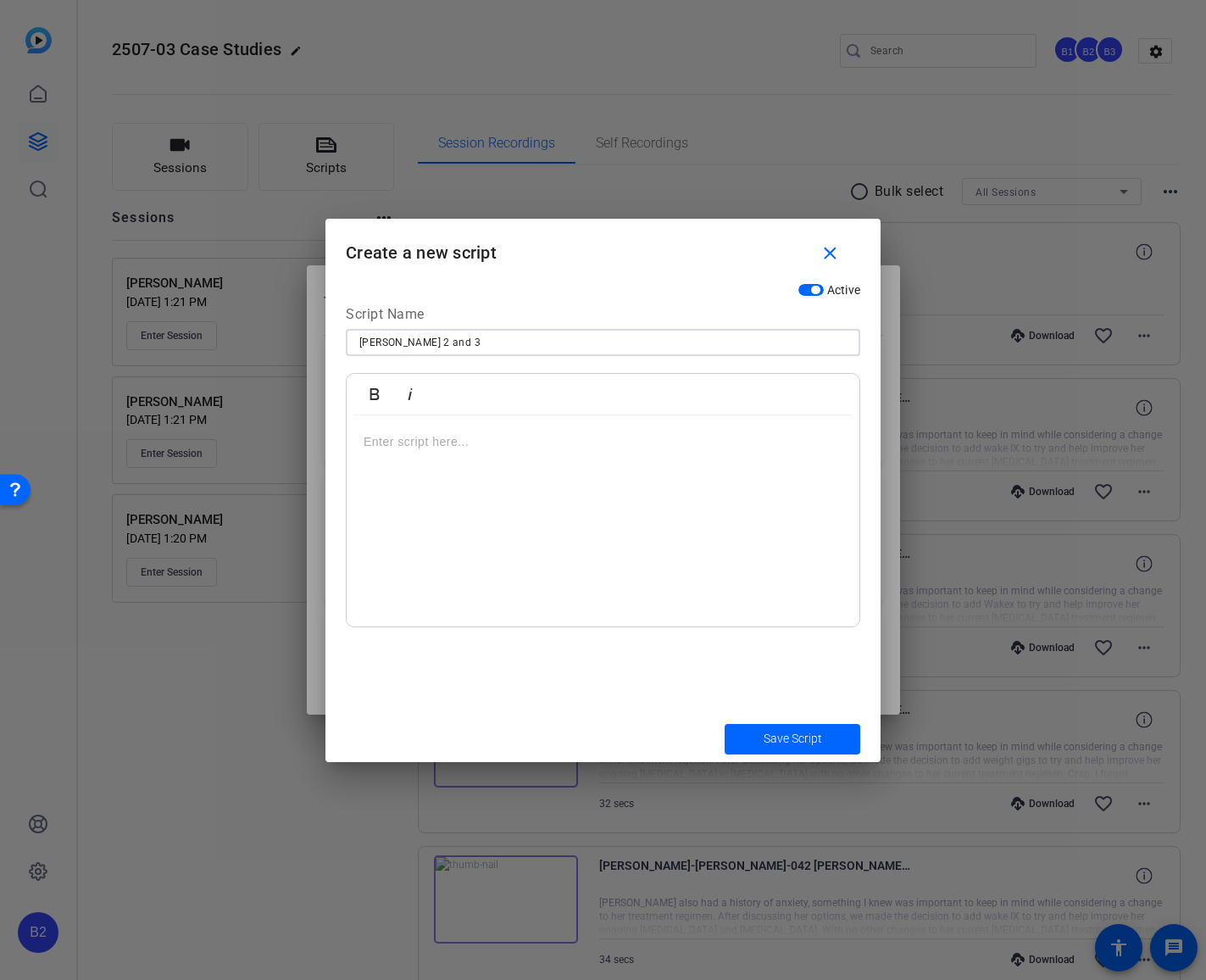
type input "[PERSON_NAME] 2 and 3"
click at [362, 437] on div at bounding box center [603, 521] width 513 height 212
click at [400, 497] on p "Hello, I’m [PERSON_NAME]. I’m a sleep medicine specialist at [GEOGRAPHIC_DATA] …" at bounding box center [603, 508] width 479 height 38
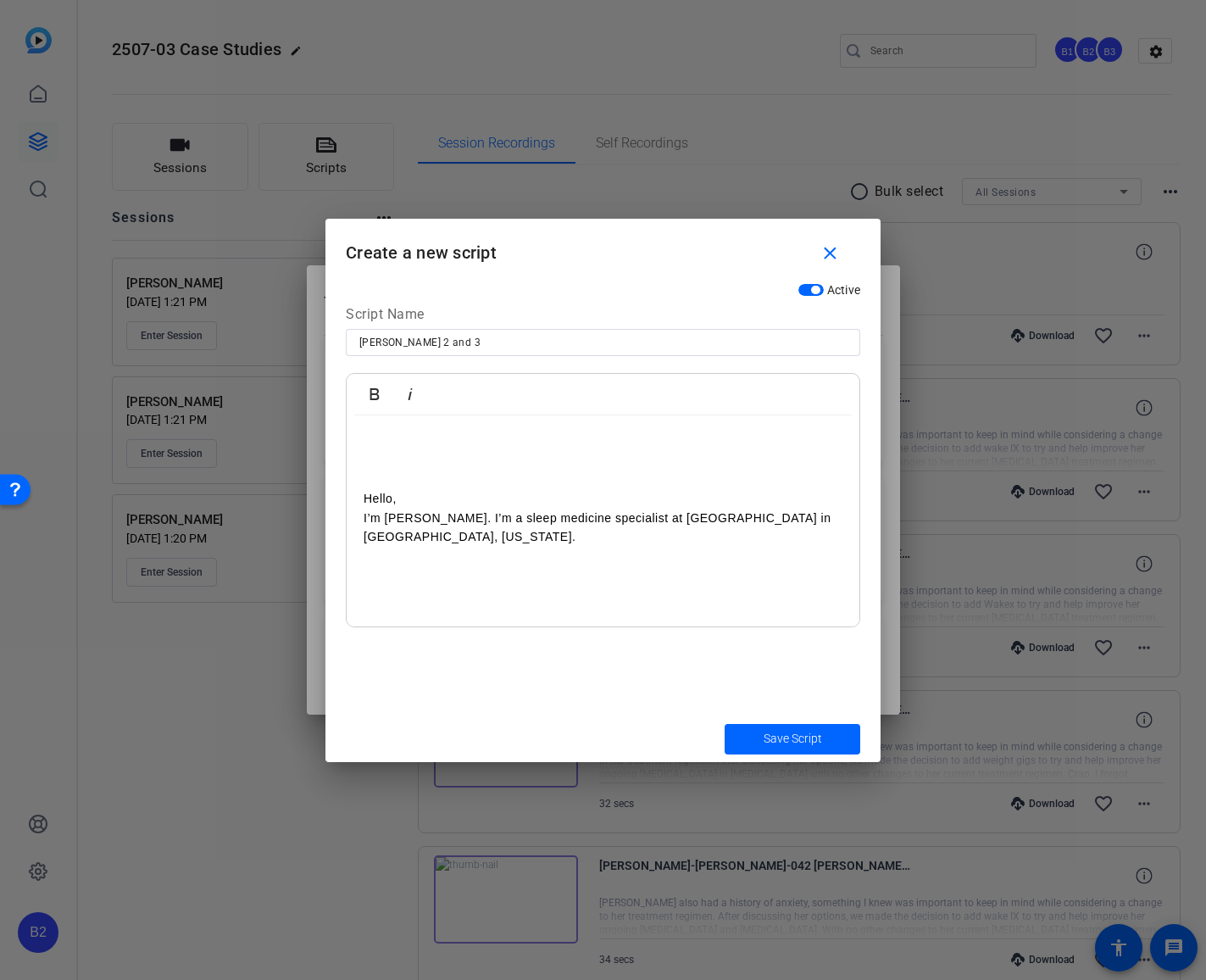
click at [487, 514] on p "I’m [PERSON_NAME]. I’m a sleep medicine specialist at [GEOGRAPHIC_DATA] in [GEO…" at bounding box center [603, 528] width 479 height 38
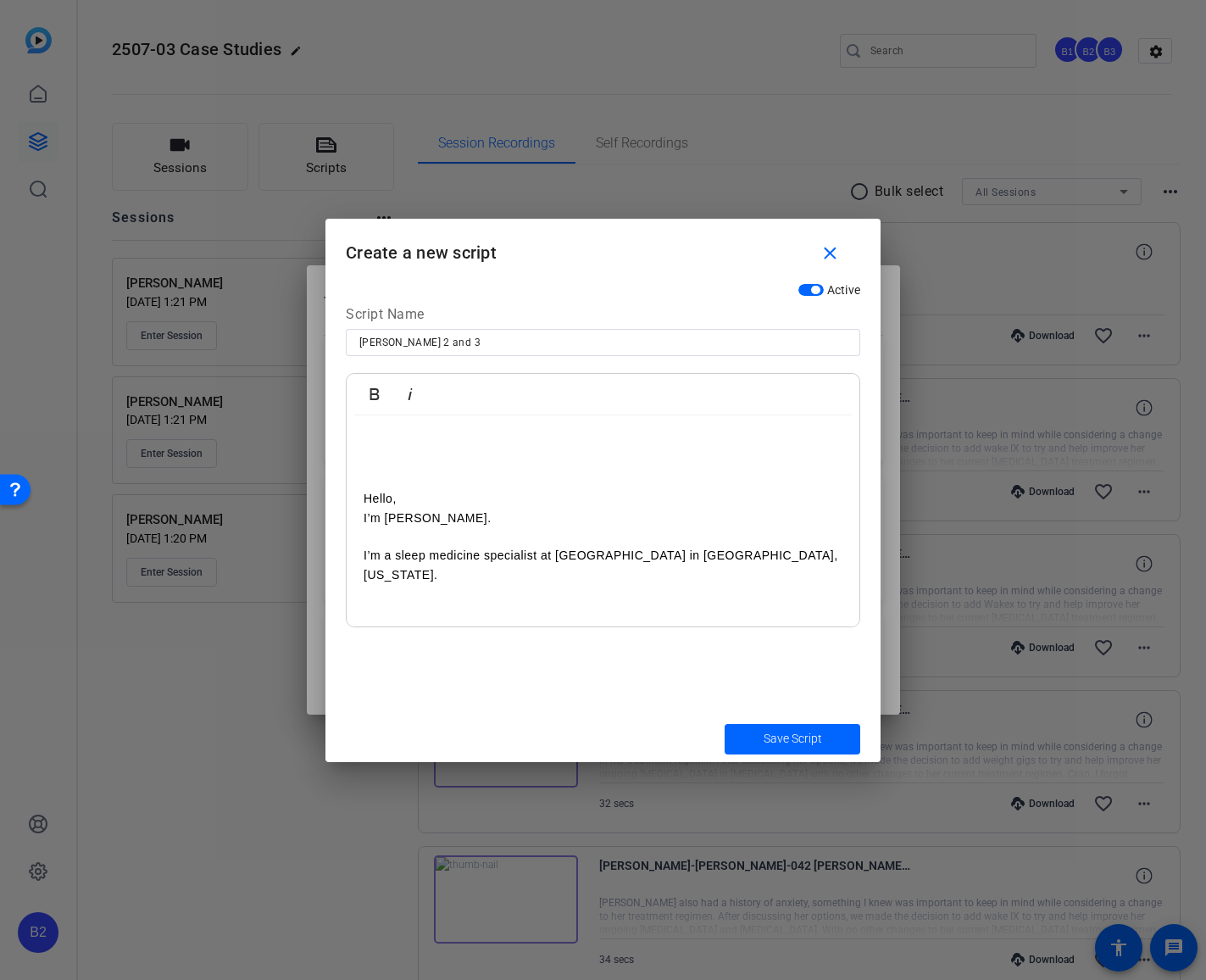
click at [732, 553] on p "I’m a sleep medicine specialist at [GEOGRAPHIC_DATA] in [GEOGRAPHIC_DATA], [US_…" at bounding box center [603, 565] width 479 height 38
click at [362, 554] on div "Hello, I’m [PERSON_NAME]. I’m a sleep medicine specialist at [GEOGRAPHIC_DATA] …" at bounding box center [603, 521] width 513 height 212
click at [436, 566] on p "[US_STATE]." at bounding box center [603, 575] width 479 height 19
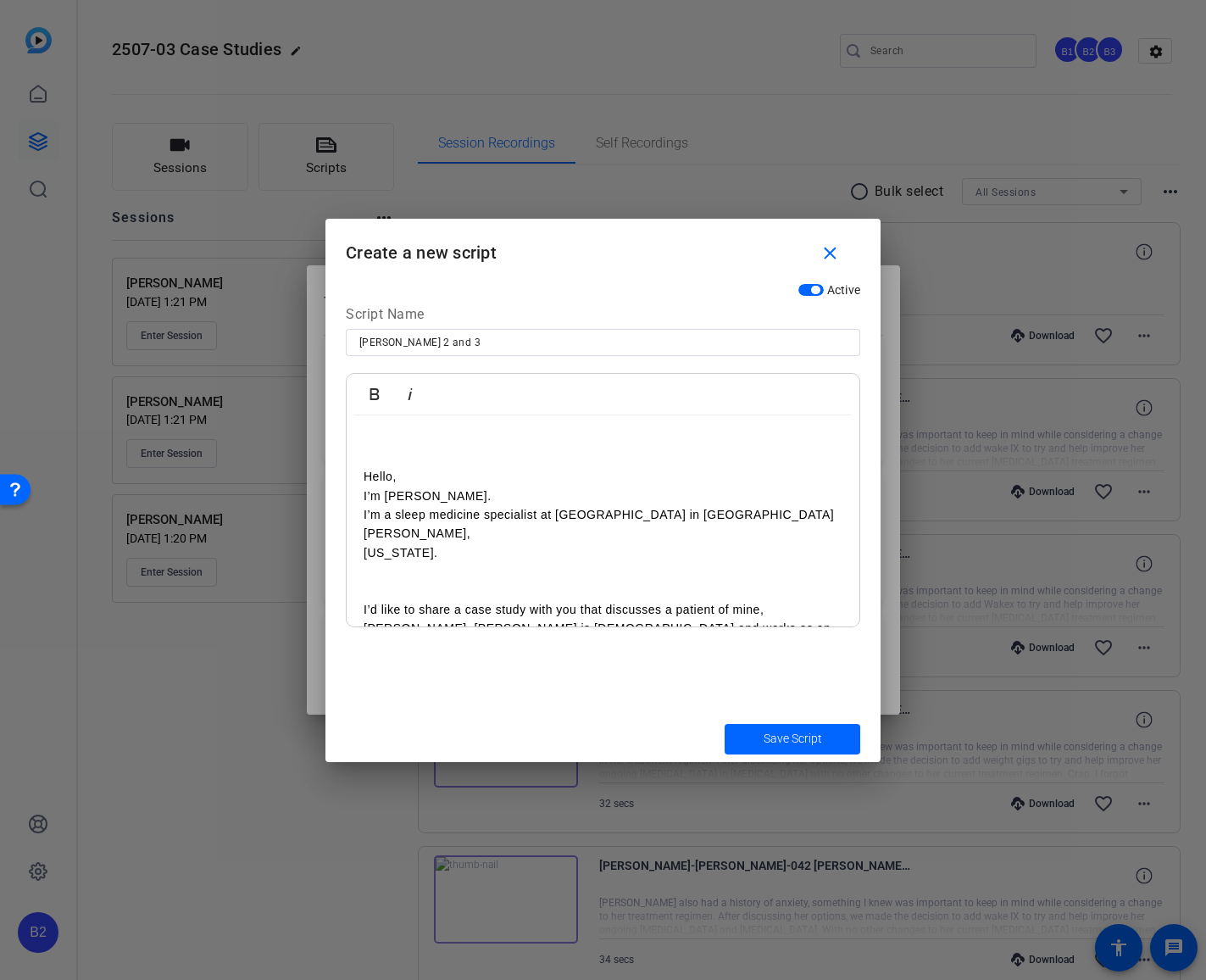
scroll to position [31, 0]
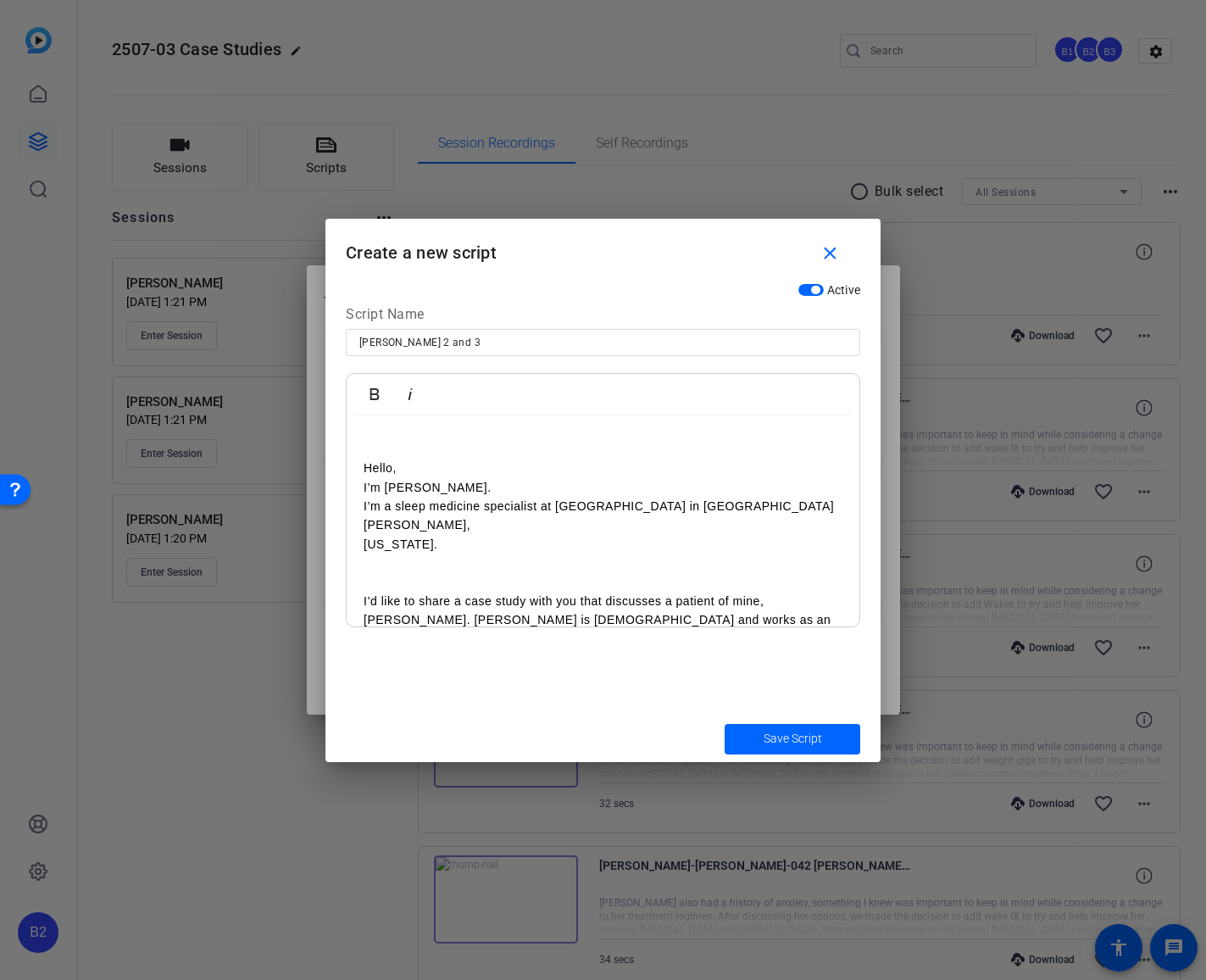
click at [768, 592] on p "I’d like to share a case study with you that discusses a patient of mine, [PERS…" at bounding box center [603, 620] width 479 height 57
click at [420, 610] on p "[PERSON_NAME]. [PERSON_NAME] is [DEMOGRAPHIC_DATA] and works as an IT professio…" at bounding box center [603, 629] width 479 height 38
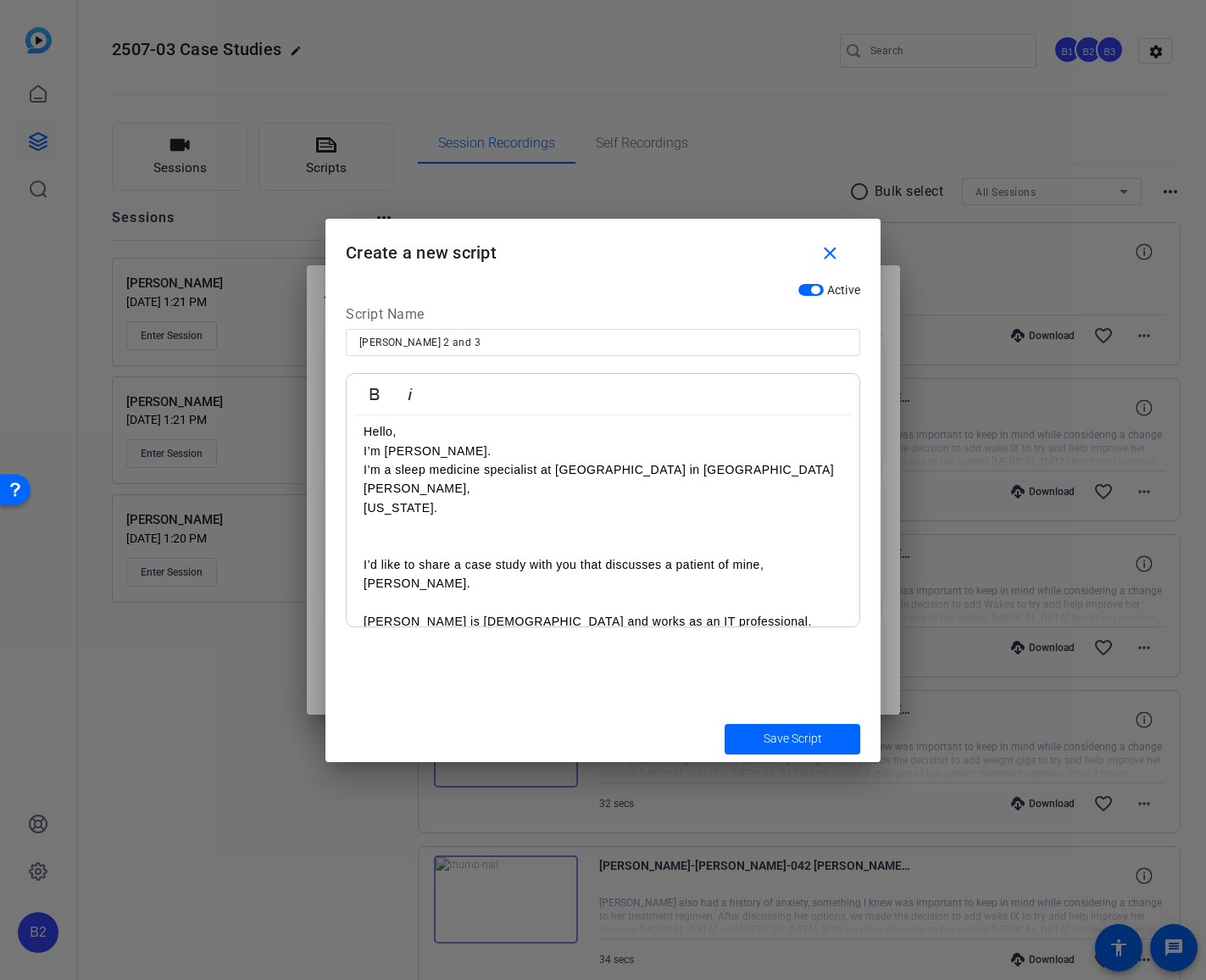
scroll to position [69, 0]
click at [711, 610] on p "[PERSON_NAME] is [DEMOGRAPHIC_DATA] and works as an IT professional." at bounding box center [603, 619] width 479 height 19
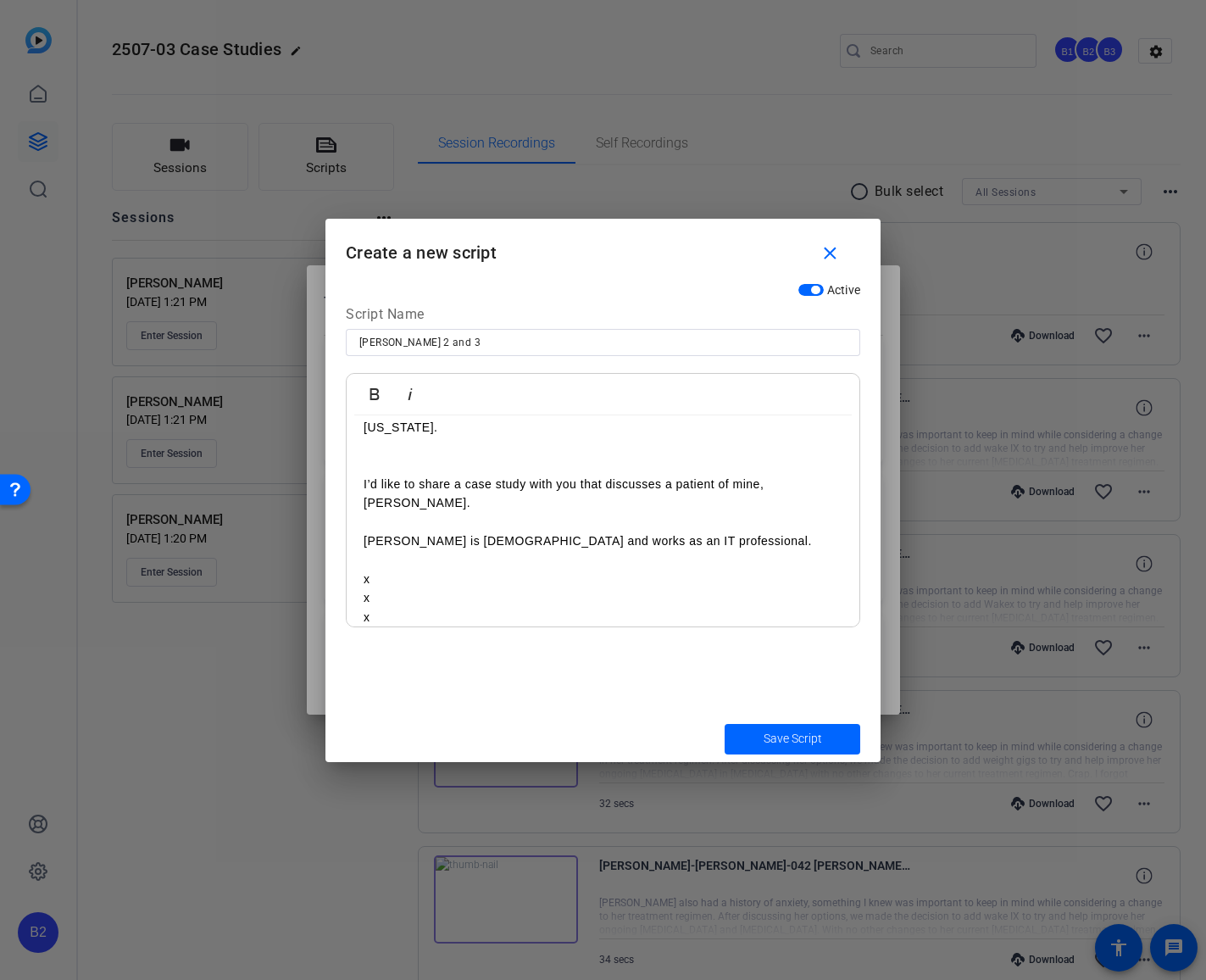
scroll to position [166, 0]
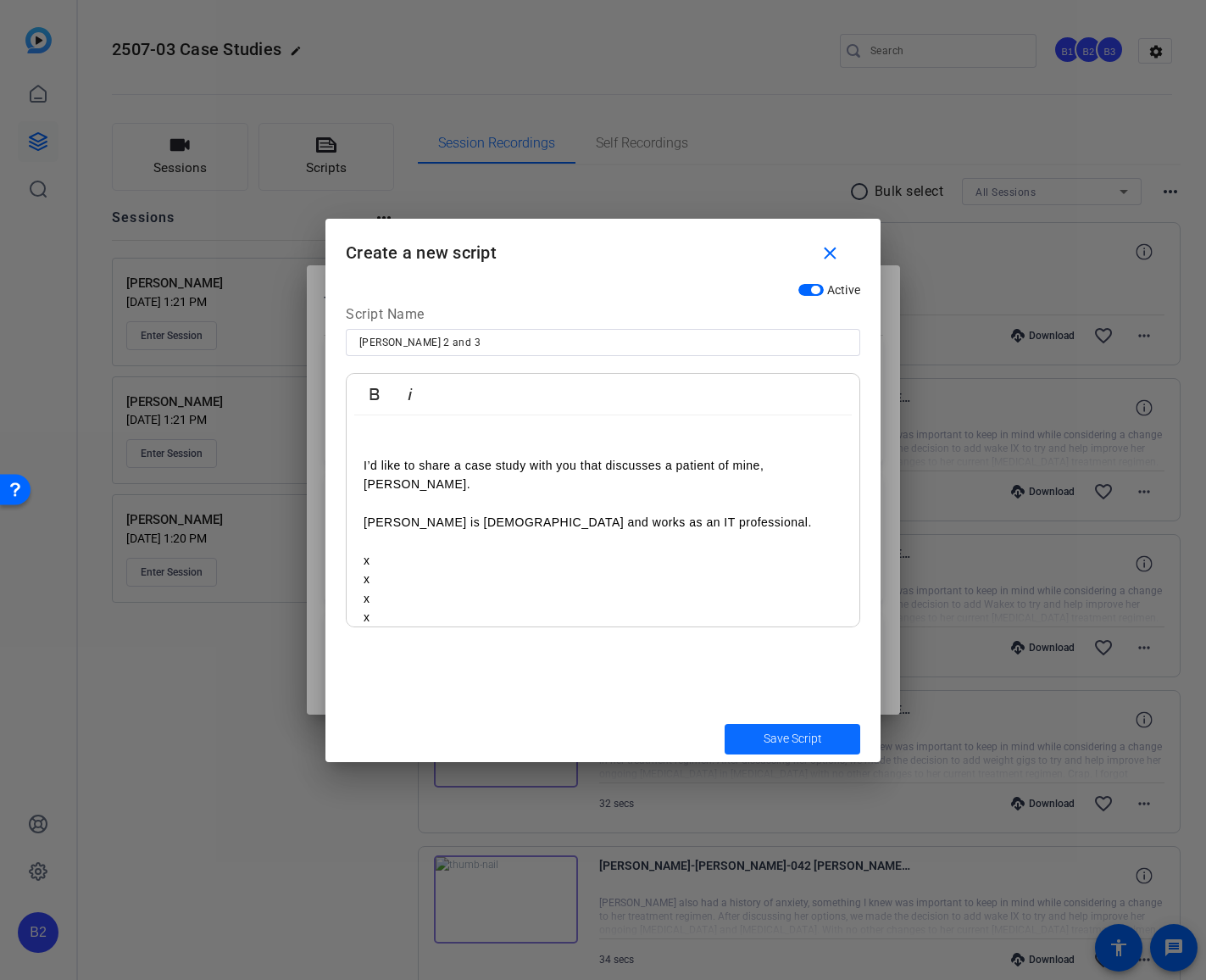
click at [797, 735] on span "Save Script" at bounding box center [793, 739] width 59 height 18
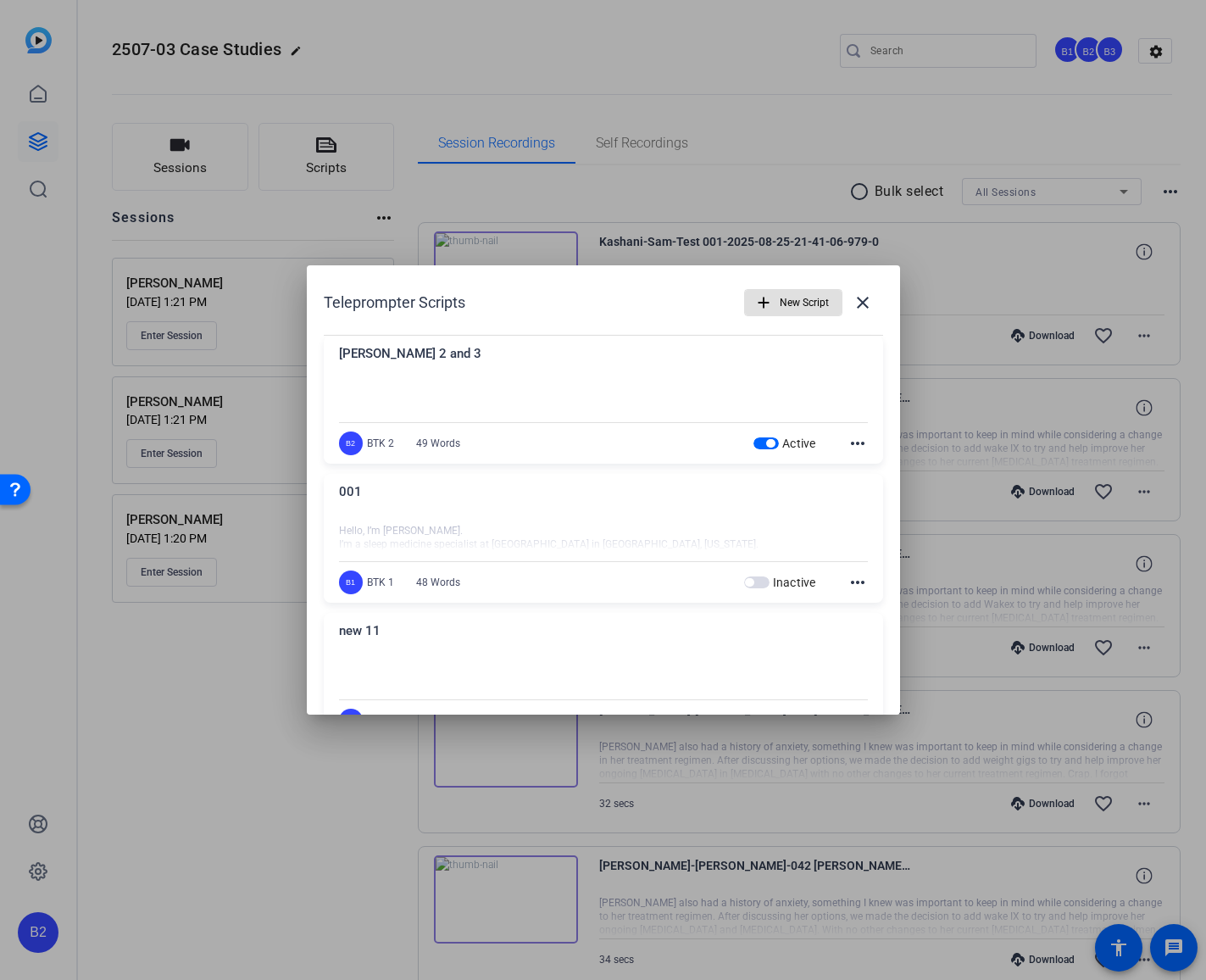
click at [785, 302] on span "New Script" at bounding box center [804, 303] width 49 height 33
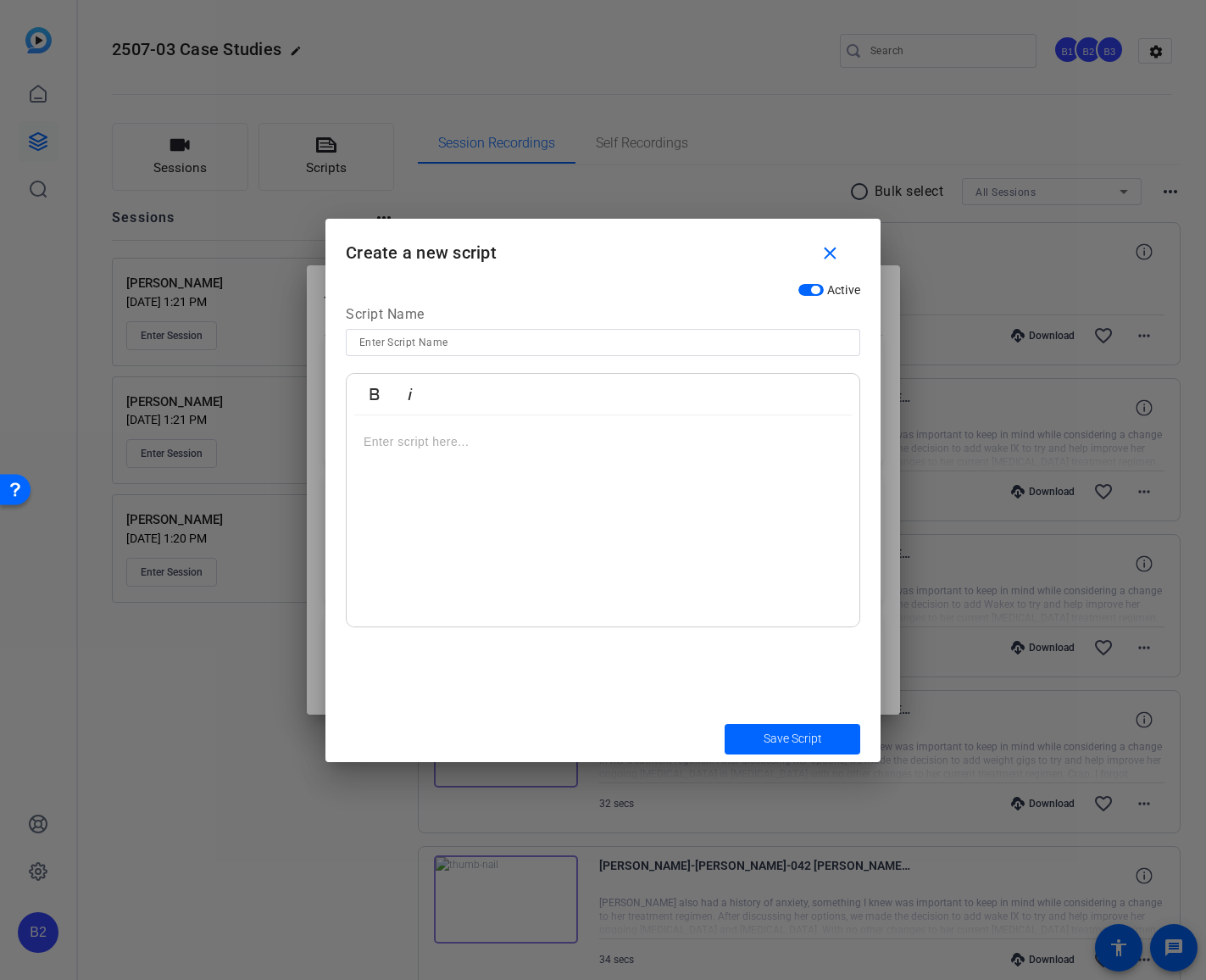
click at [466, 337] on input at bounding box center [603, 342] width 488 height 20
type input "[PERSON_NAME] 4"
click at [364, 443] on p at bounding box center [603, 441] width 479 height 19
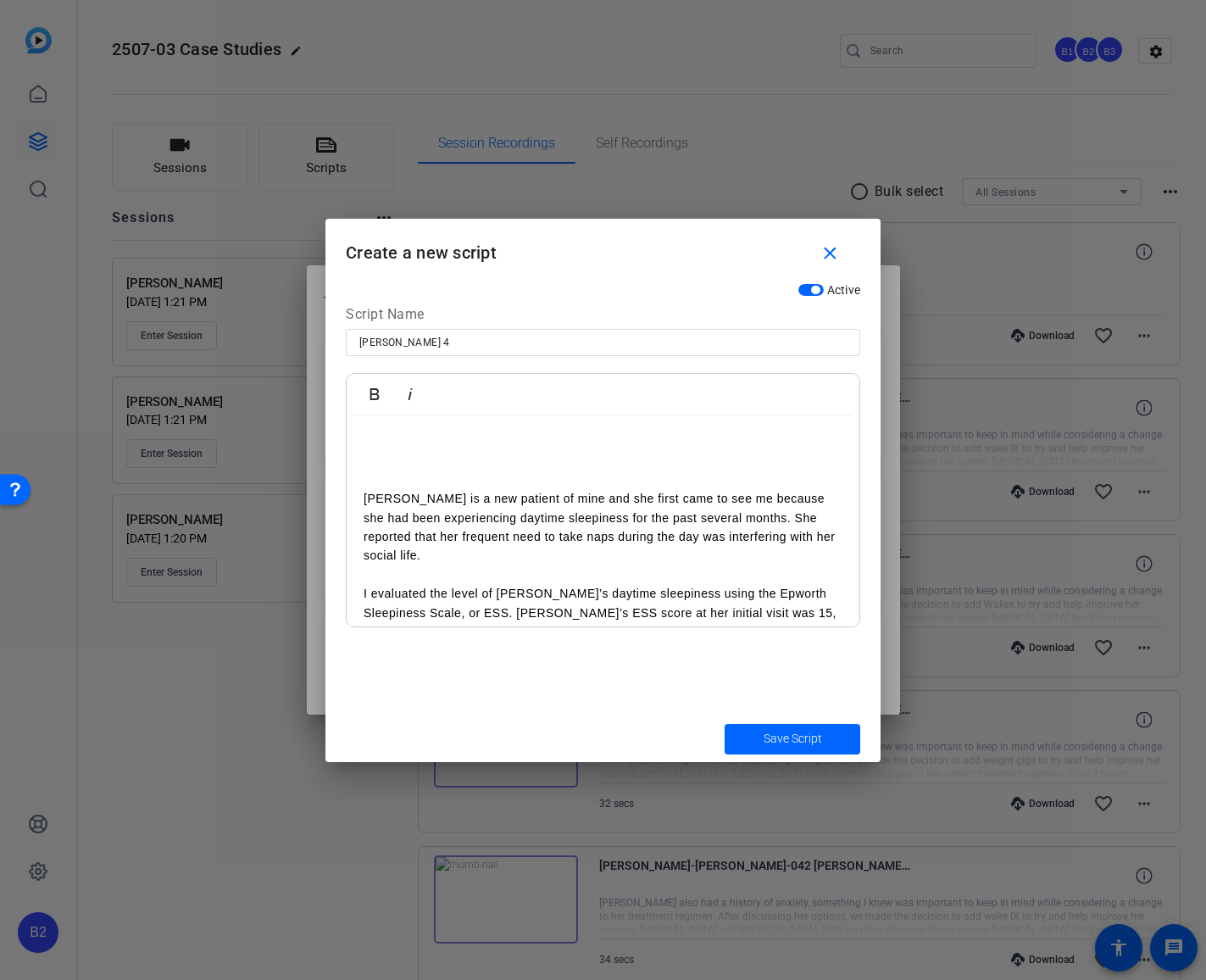
scroll to position [15, 0]
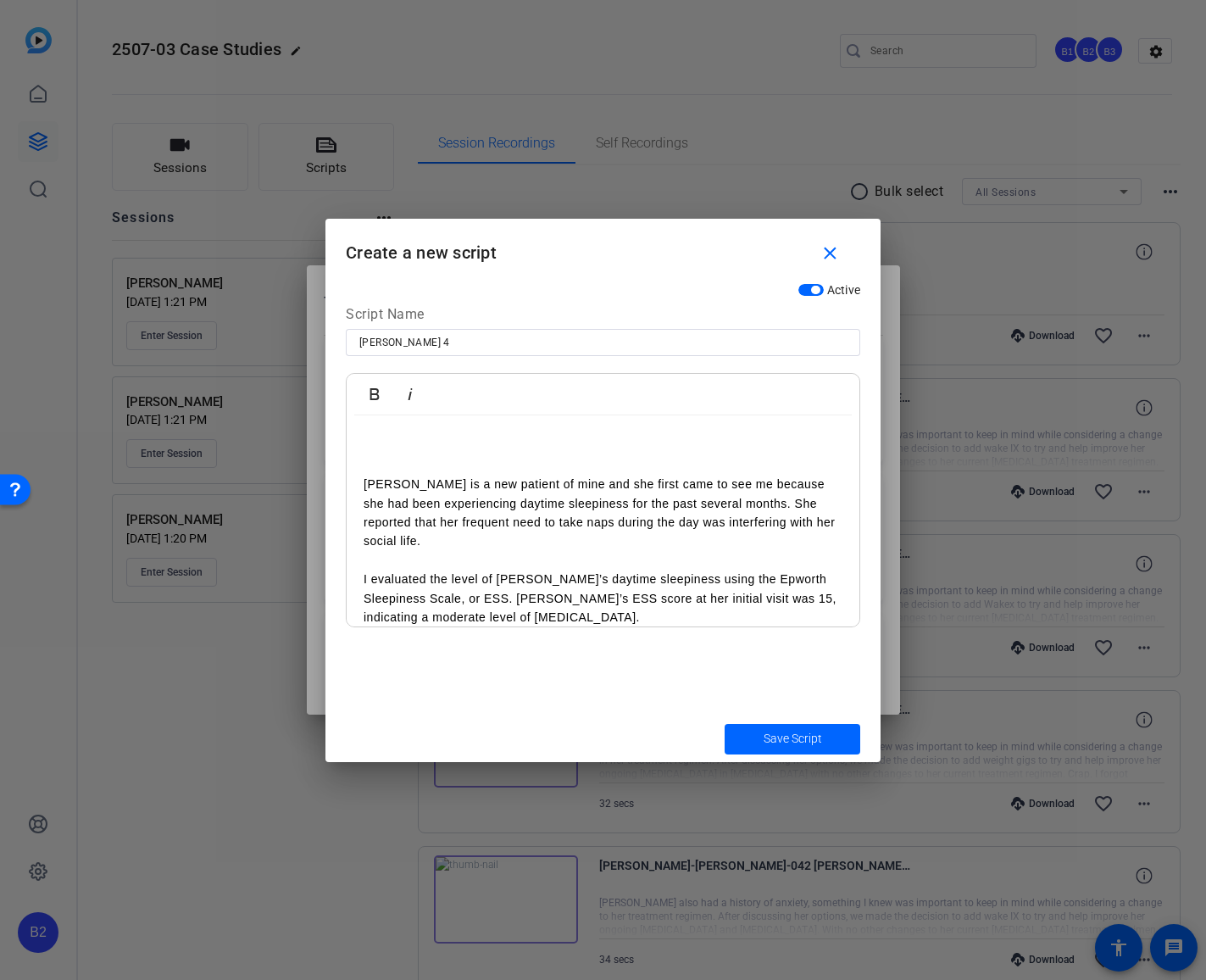
click at [557, 483] on p "[PERSON_NAME] is a new patient of mine and she first came to see me because she…" at bounding box center [603, 513] width 479 height 76
click at [592, 519] on p "and she first came to see me because she had been experiencing daytime sleepine…" at bounding box center [603, 522] width 479 height 57
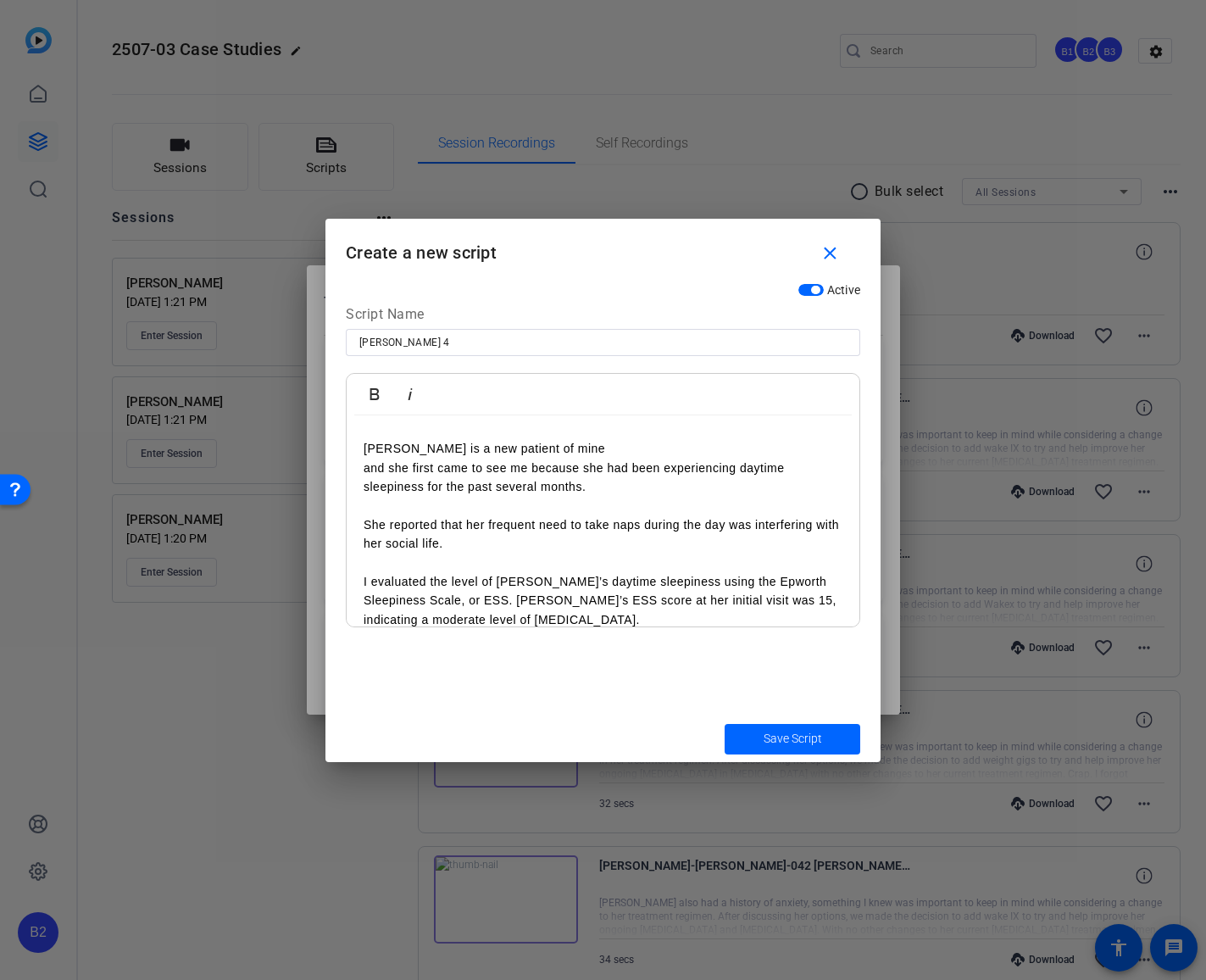
scroll to position [69, 0]
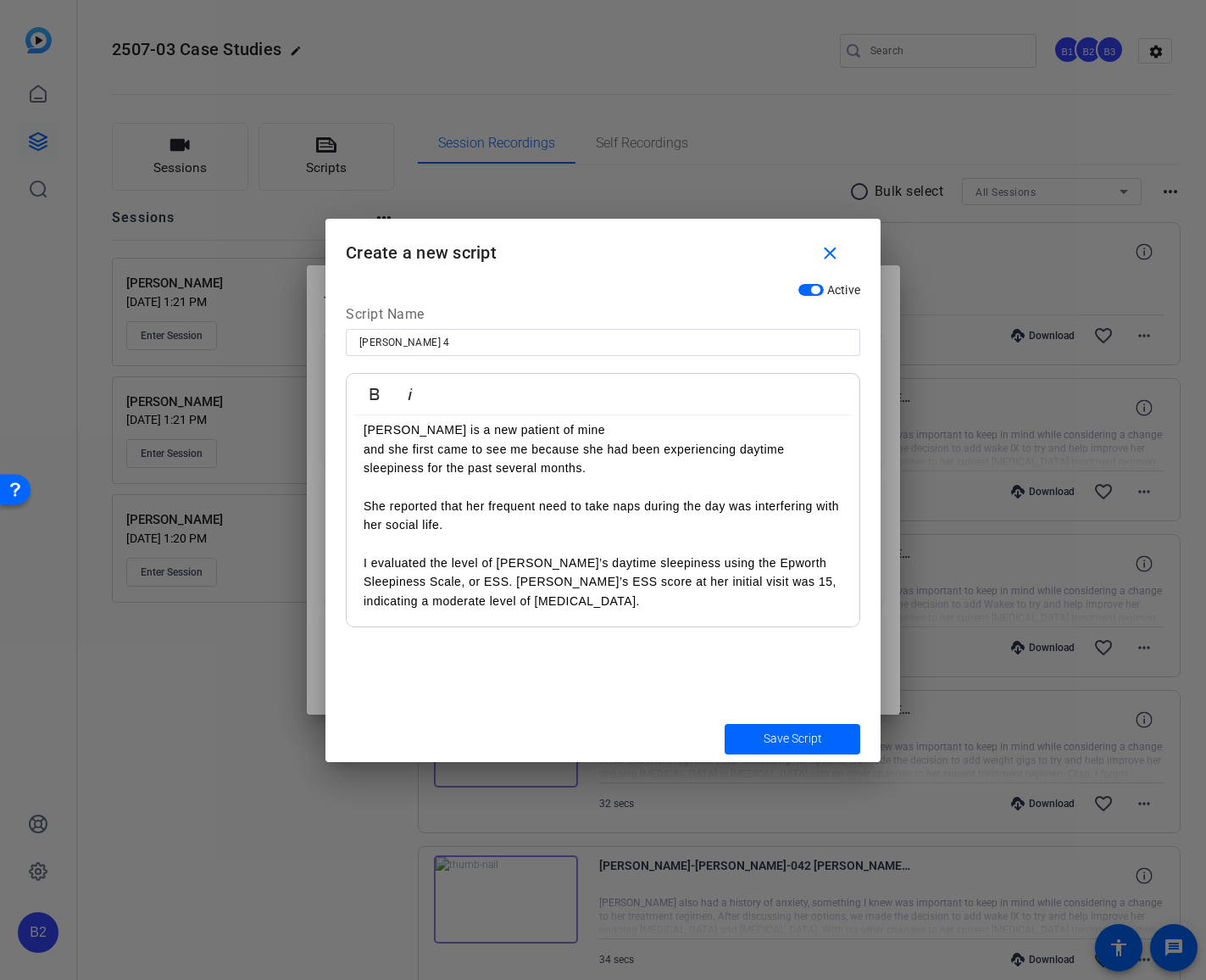
click at [476, 526] on p "She reported that her frequent need to take naps during the day was interfering…" at bounding box center [603, 516] width 479 height 38
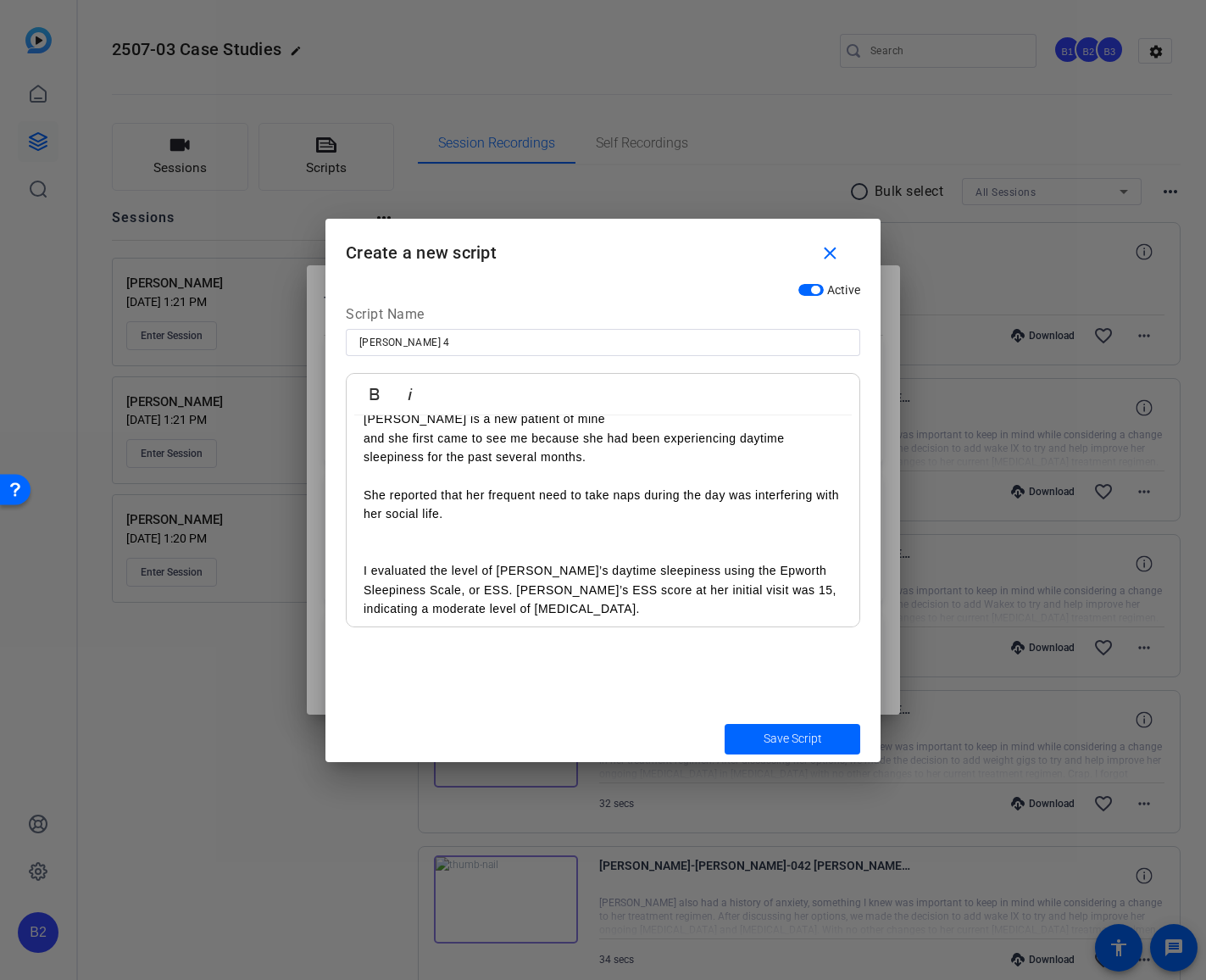
scroll to position [87, 0]
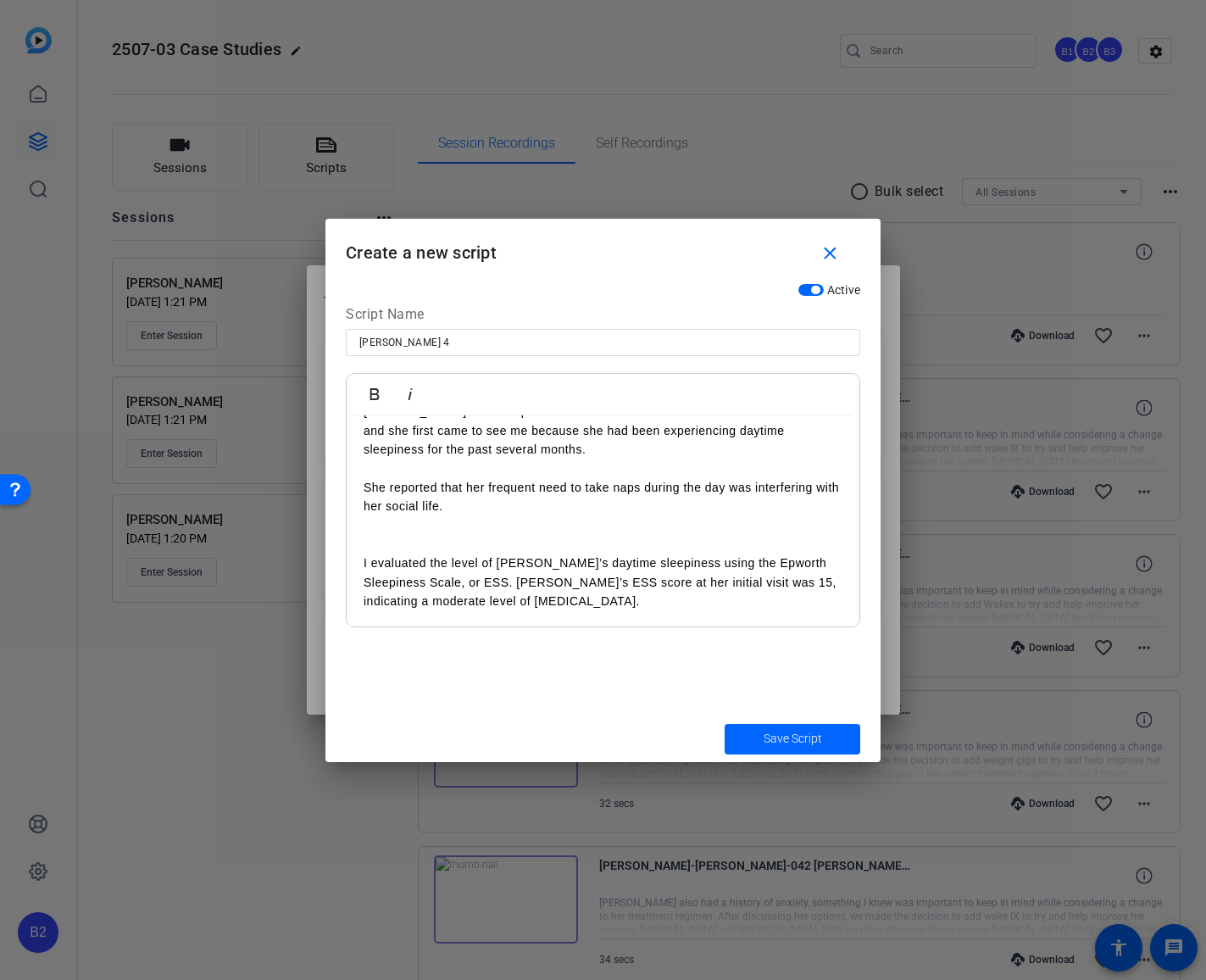
click at [471, 579] on p "I evaluated the level of [PERSON_NAME]’s daytime sleepiness using the Epworth S…" at bounding box center [603, 581] width 479 height 57
click at [410, 598] on p "or ESS. [PERSON_NAME]’s ESS score at her initial visit was 15, indicating a mod…" at bounding box center [603, 611] width 479 height 38
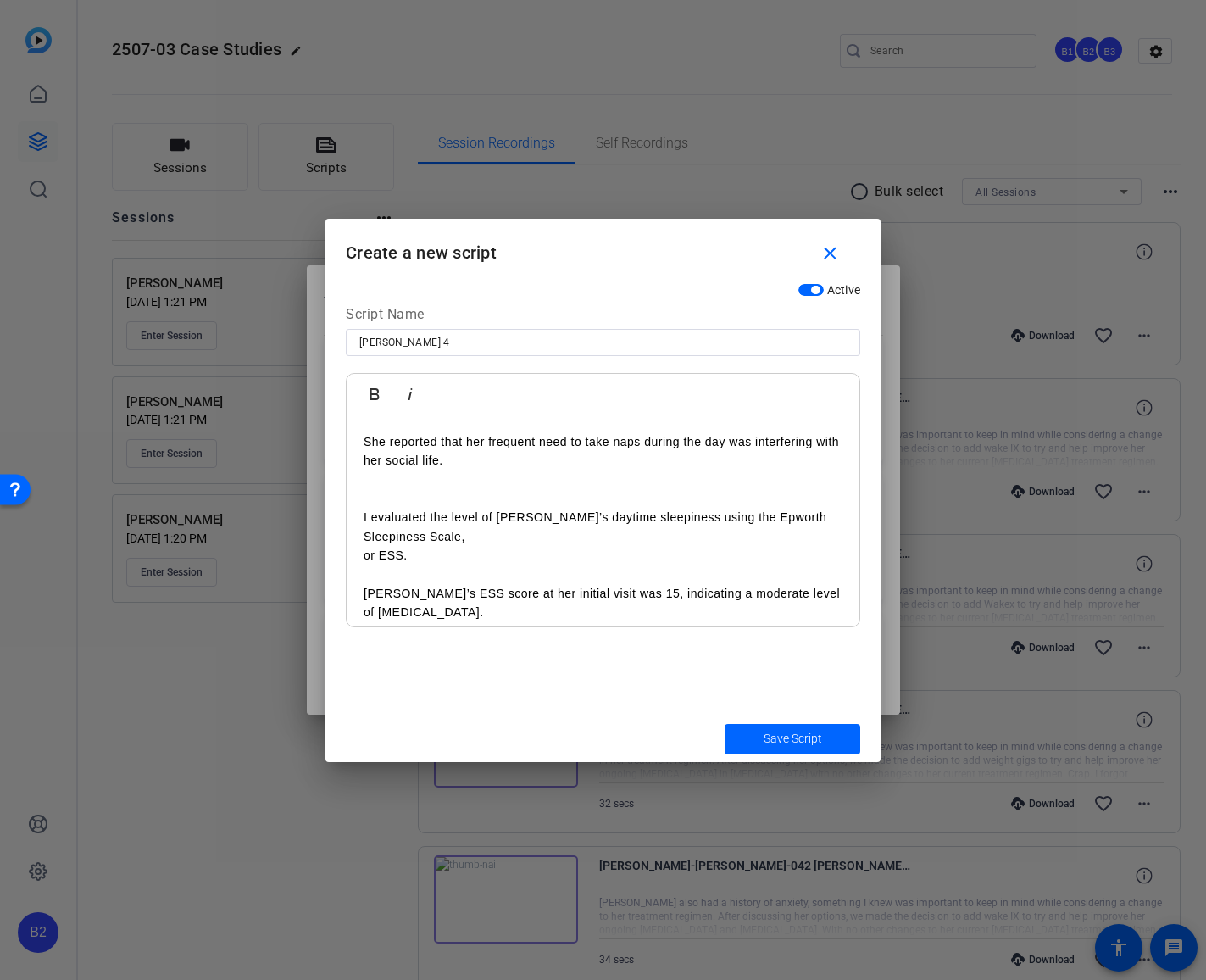
scroll to position [145, 0]
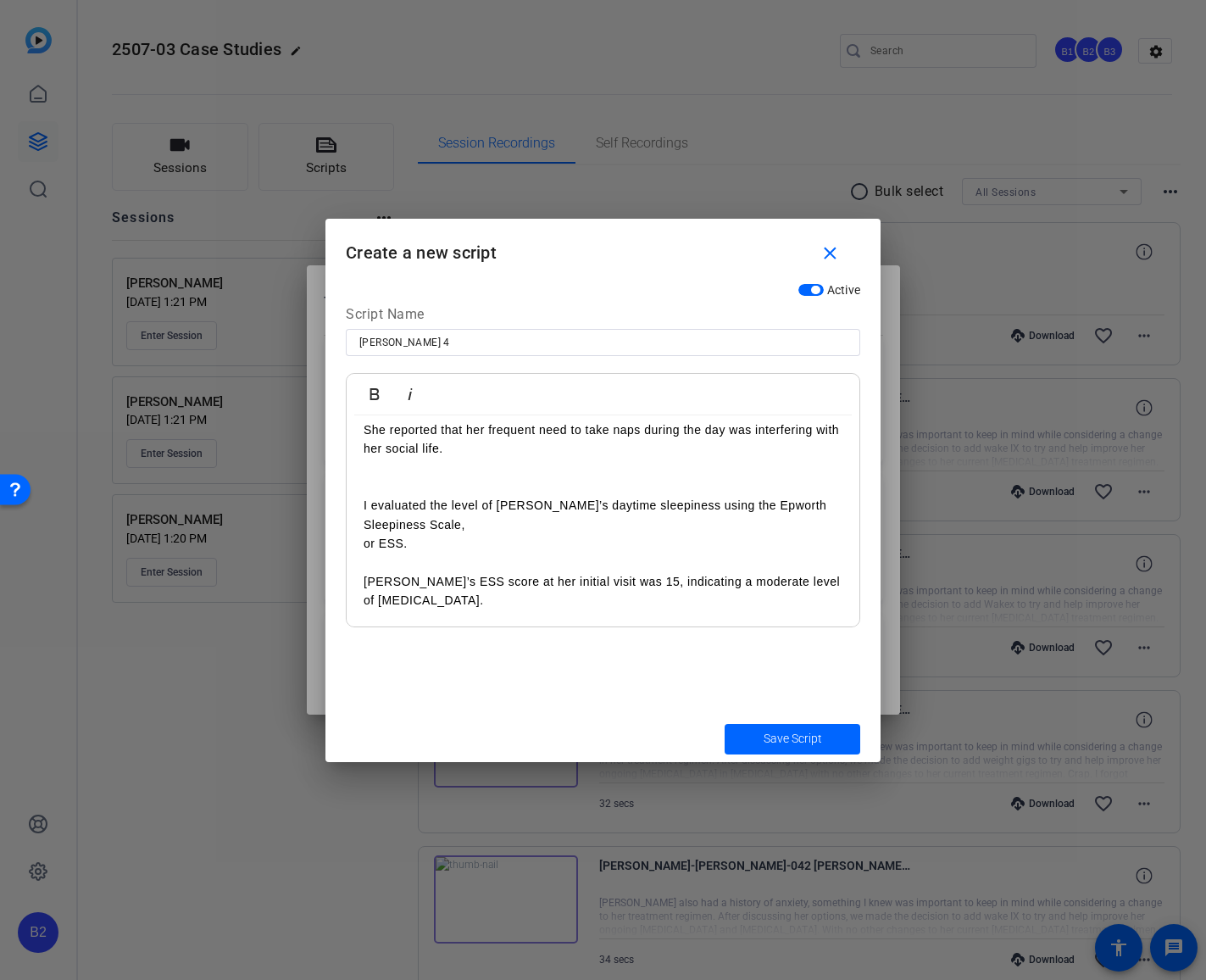
click at [635, 580] on p "[PERSON_NAME]’s ESS score at her initial visit was 15, indicating a moderate le…" at bounding box center [603, 591] width 479 height 38
click at [712, 603] on p "indicating a moderate level of [MEDICAL_DATA]." at bounding box center [603, 600] width 479 height 19
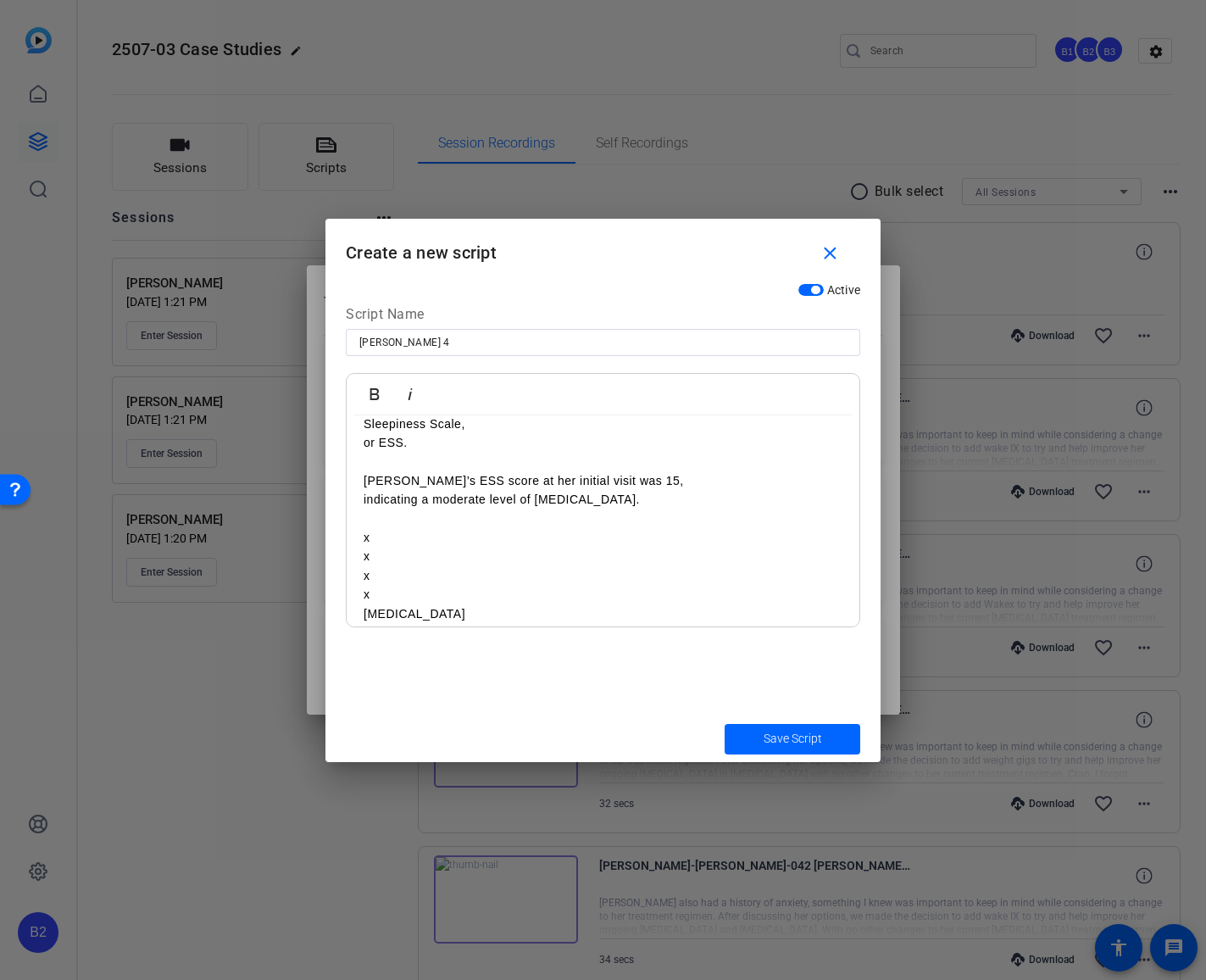
scroll to position [258, 0]
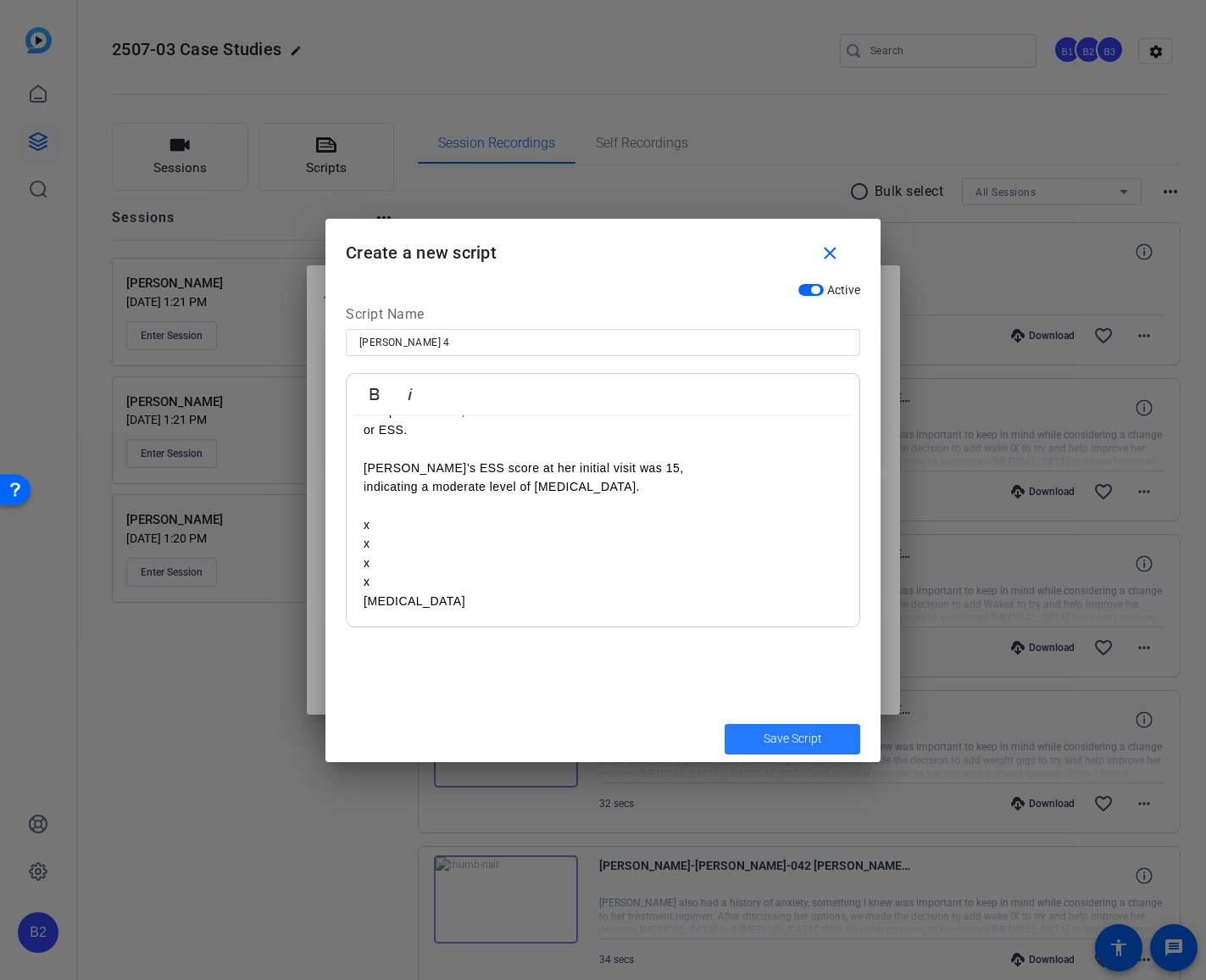
click at [797, 741] on span "Save Script" at bounding box center [793, 739] width 59 height 18
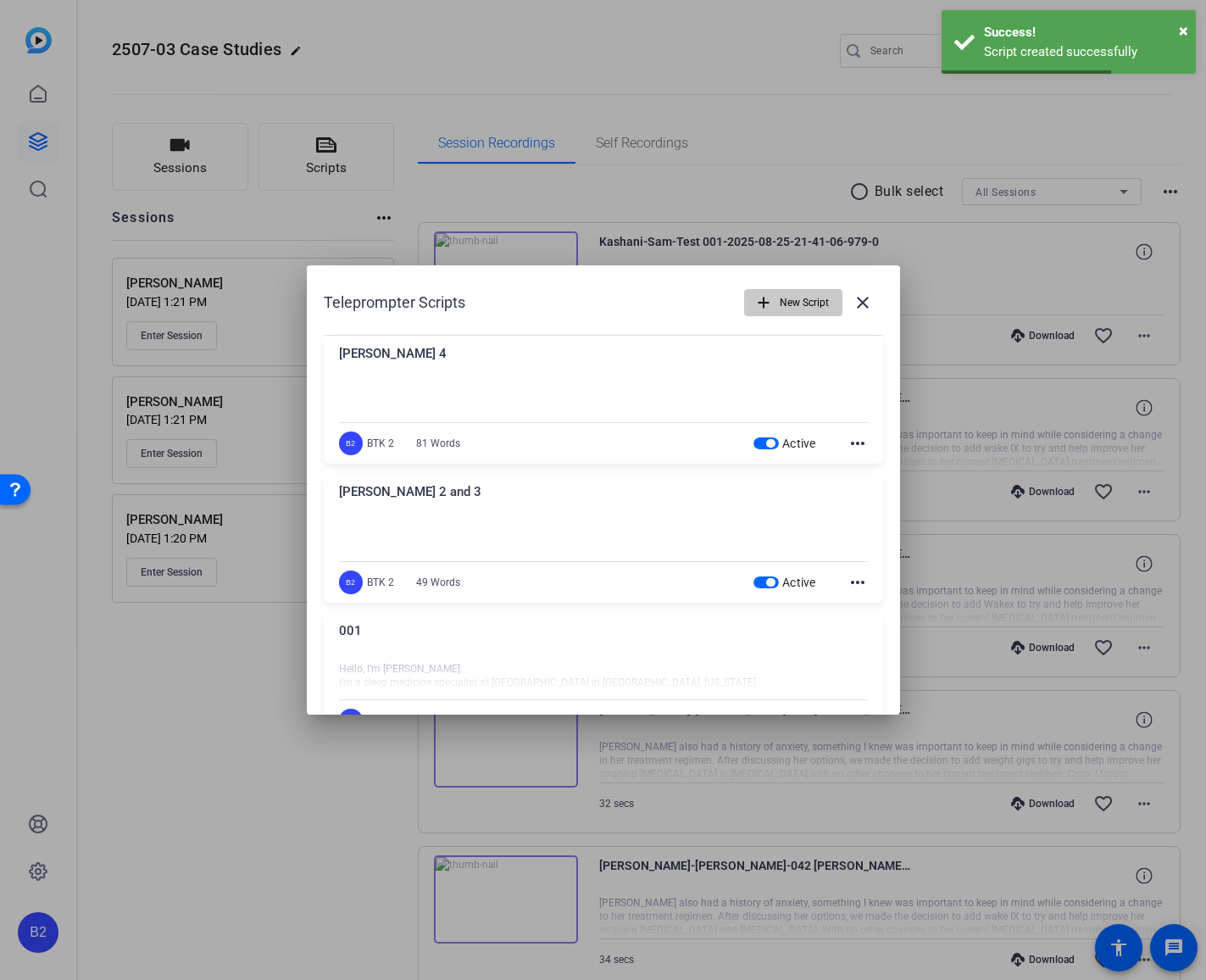
click at [789, 302] on span "New Script" at bounding box center [804, 303] width 49 height 33
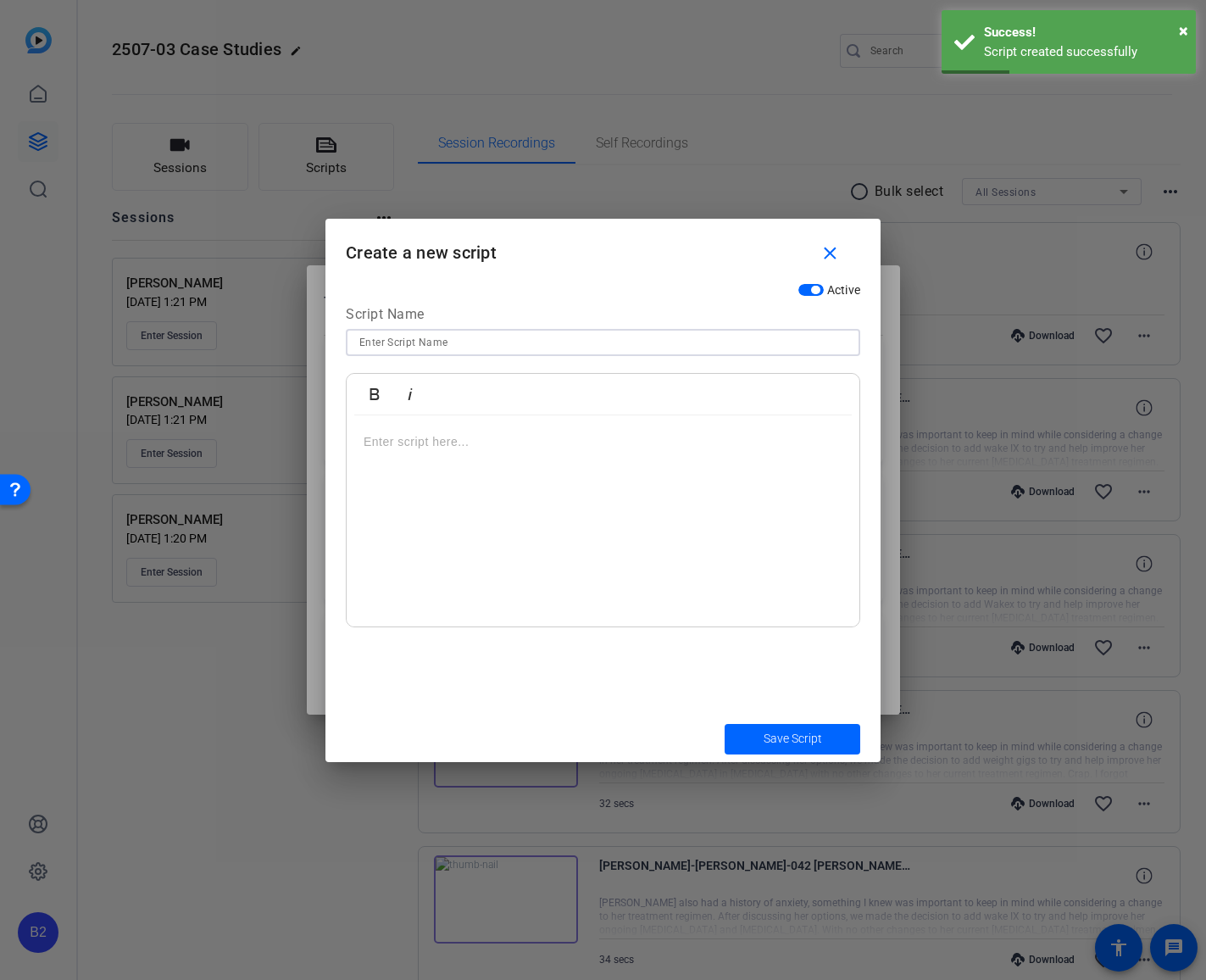
click at [540, 342] on input at bounding box center [603, 342] width 488 height 20
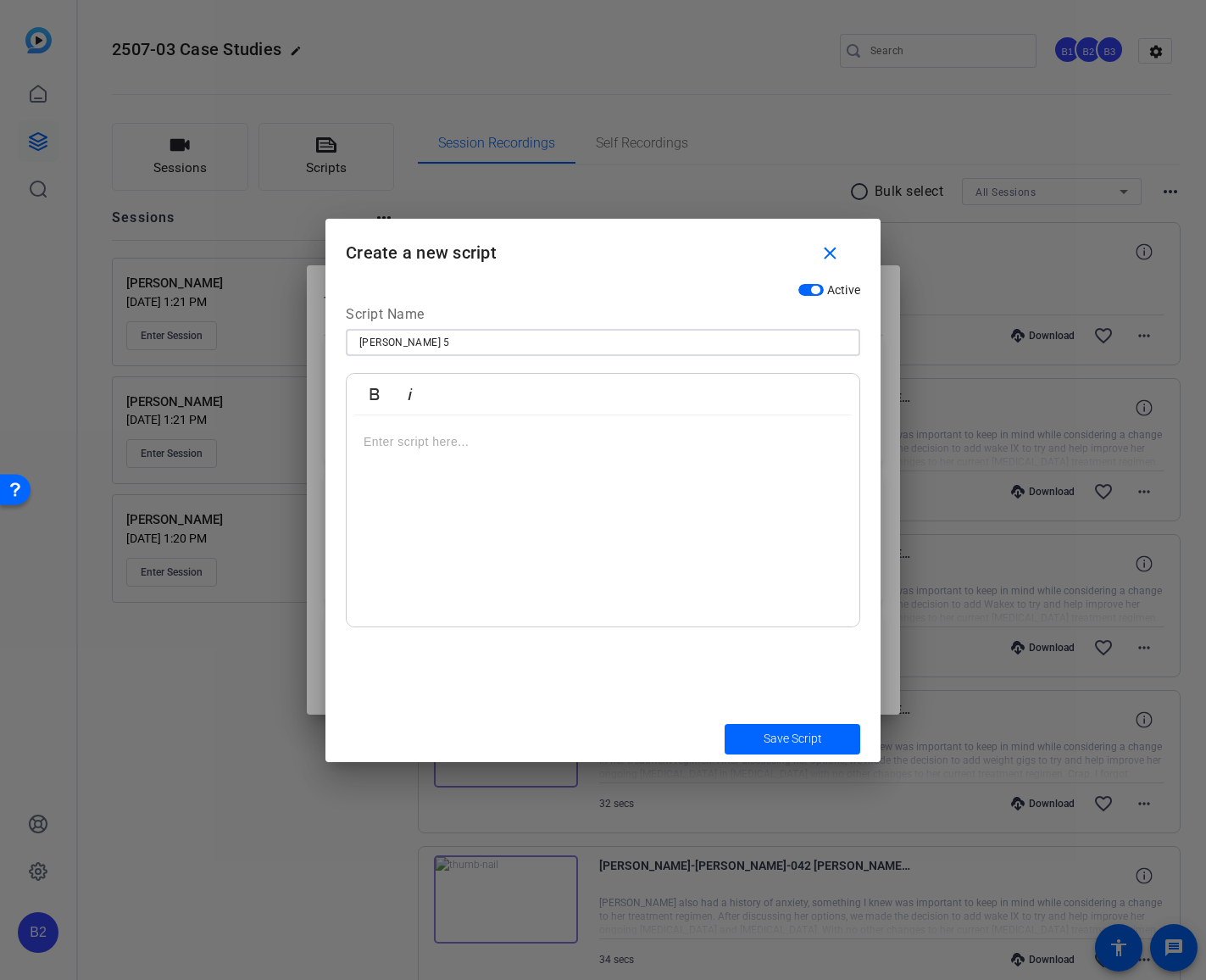
type input "[PERSON_NAME] 5"
click at [364, 441] on p at bounding box center [603, 441] width 479 height 19
click at [361, 438] on div at bounding box center [603, 521] width 513 height 212
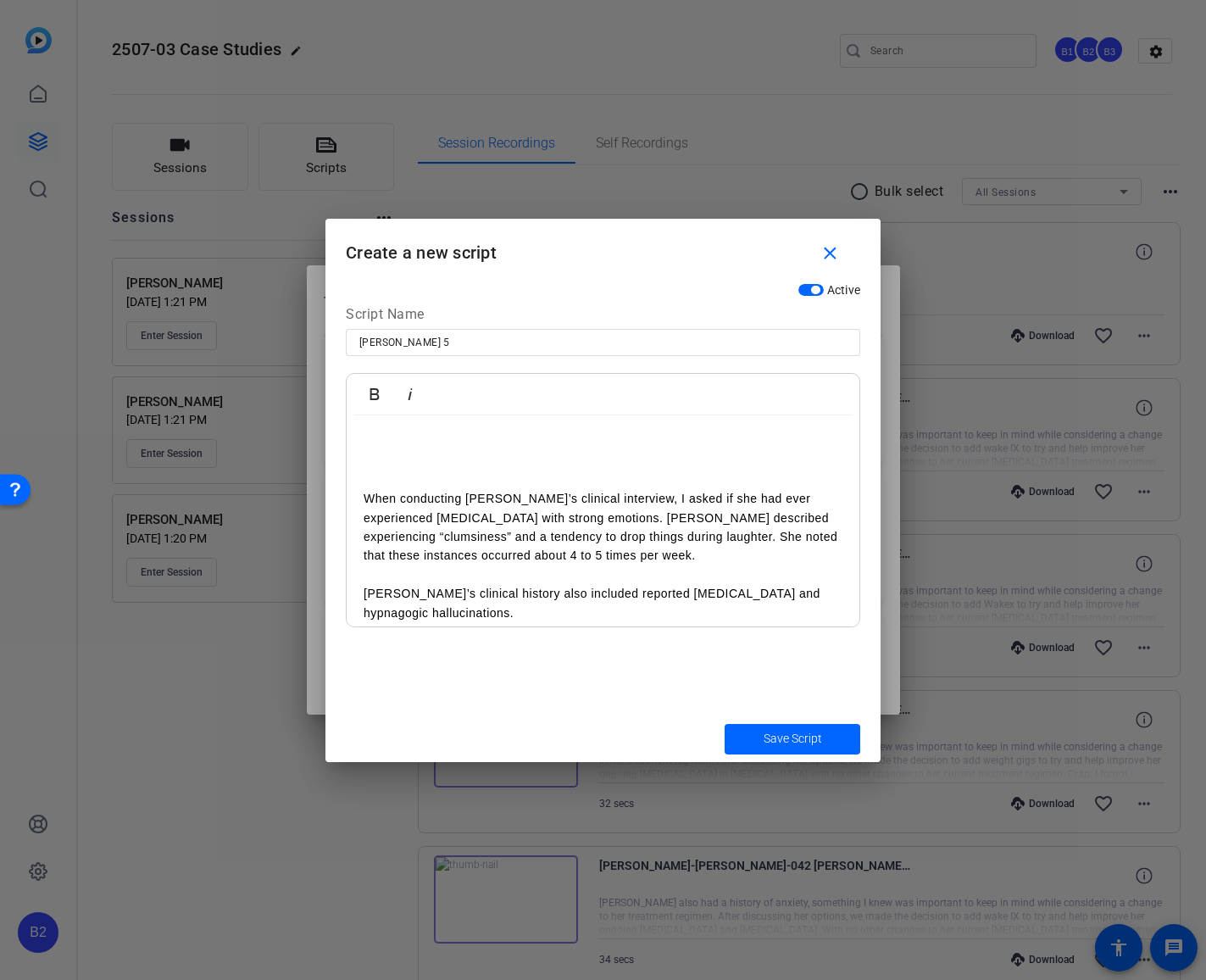
click at [631, 499] on p "When conducting [PERSON_NAME]’s clinical interview, I asked if she had ever exp…" at bounding box center [603, 527] width 479 height 76
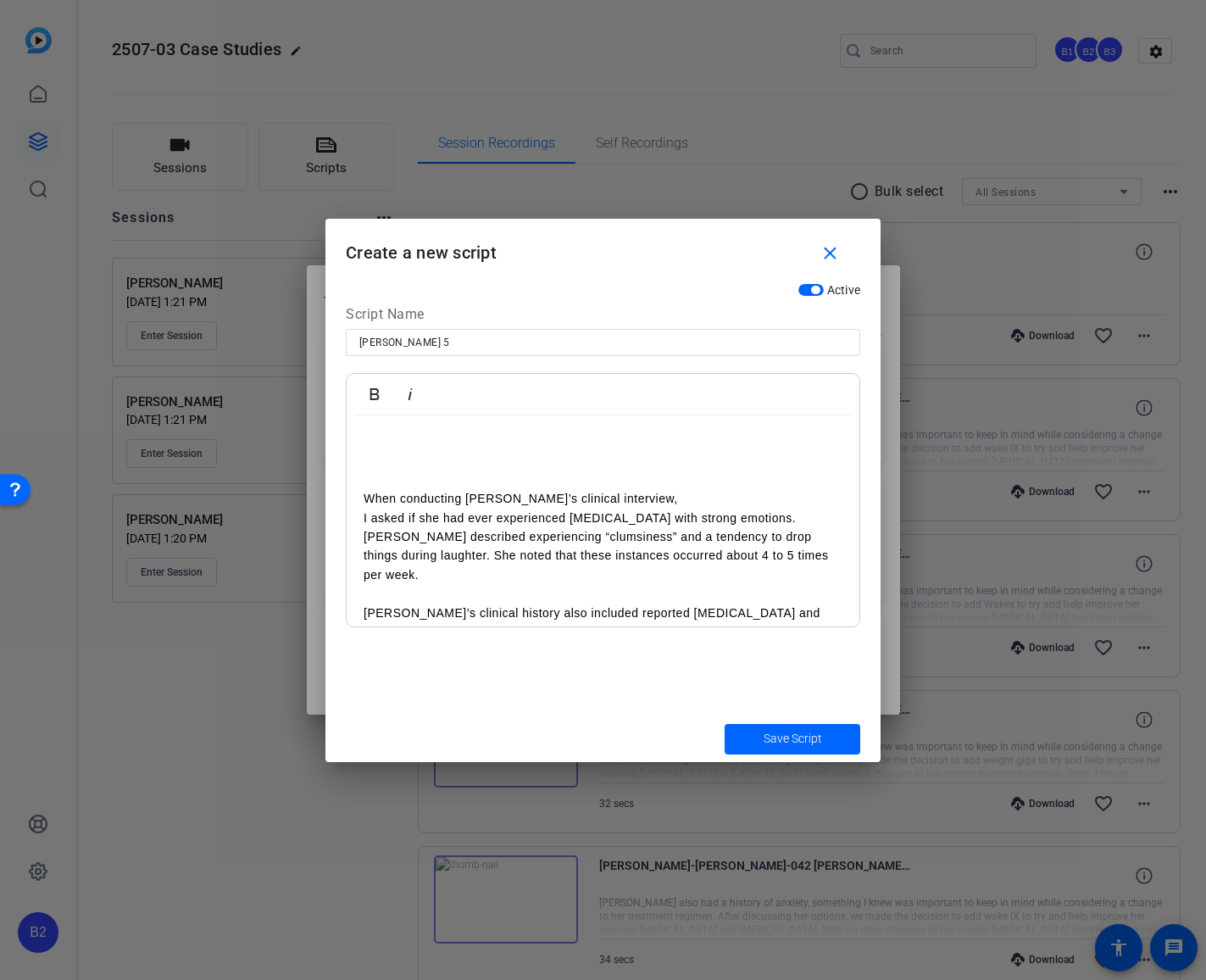
click at [795, 519] on p "I asked if she had ever experienced [MEDICAL_DATA] with strong emotions. [PERSO…" at bounding box center [603, 547] width 479 height 76
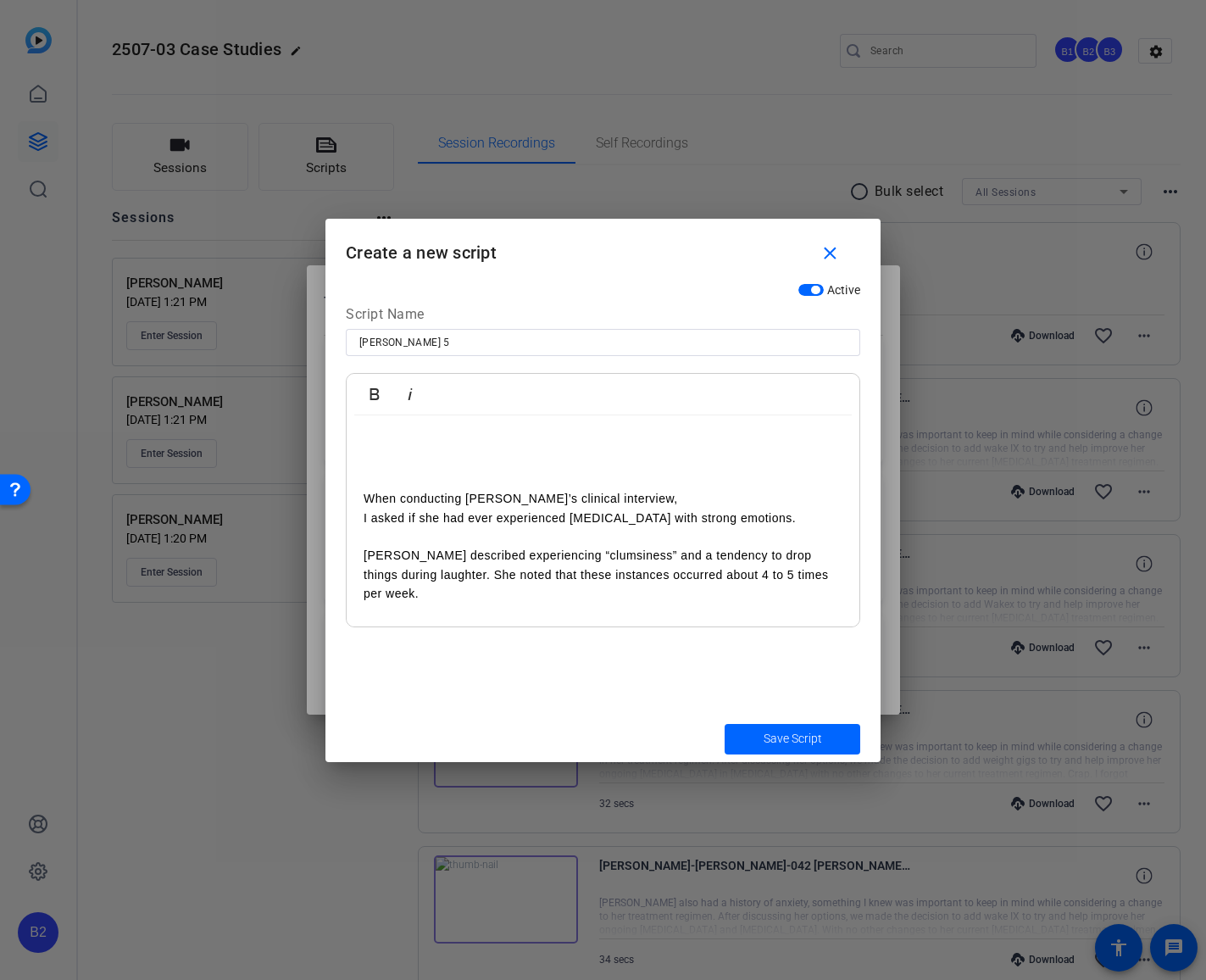
click at [459, 575] on p "[PERSON_NAME] described experiencing “clumsiness” and a tendency to drop things…" at bounding box center [603, 574] width 479 height 57
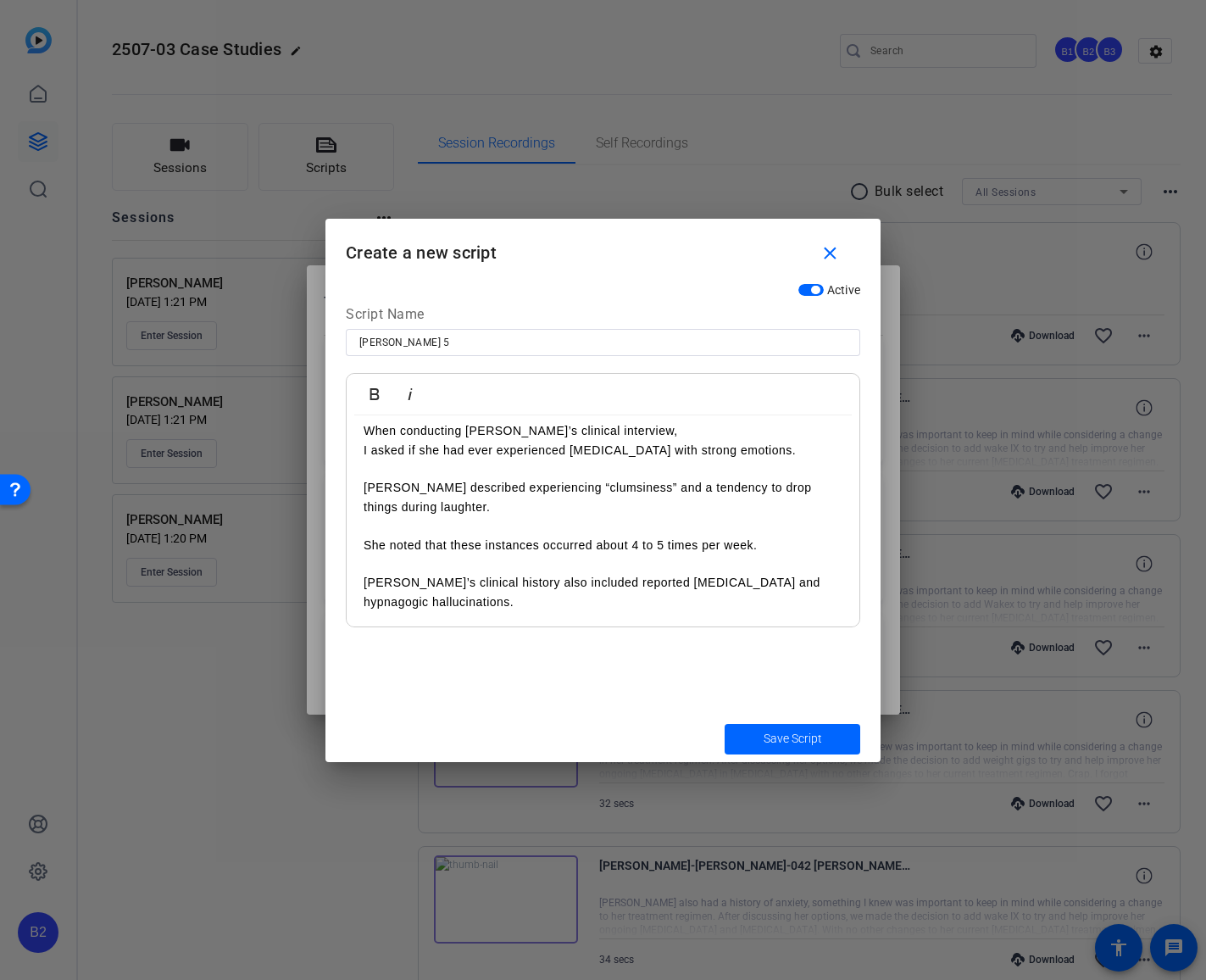
scroll to position [69, 0]
click at [764, 543] on p "She noted that these instances occurred about 4 to 5 times per week." at bounding box center [603, 544] width 479 height 19
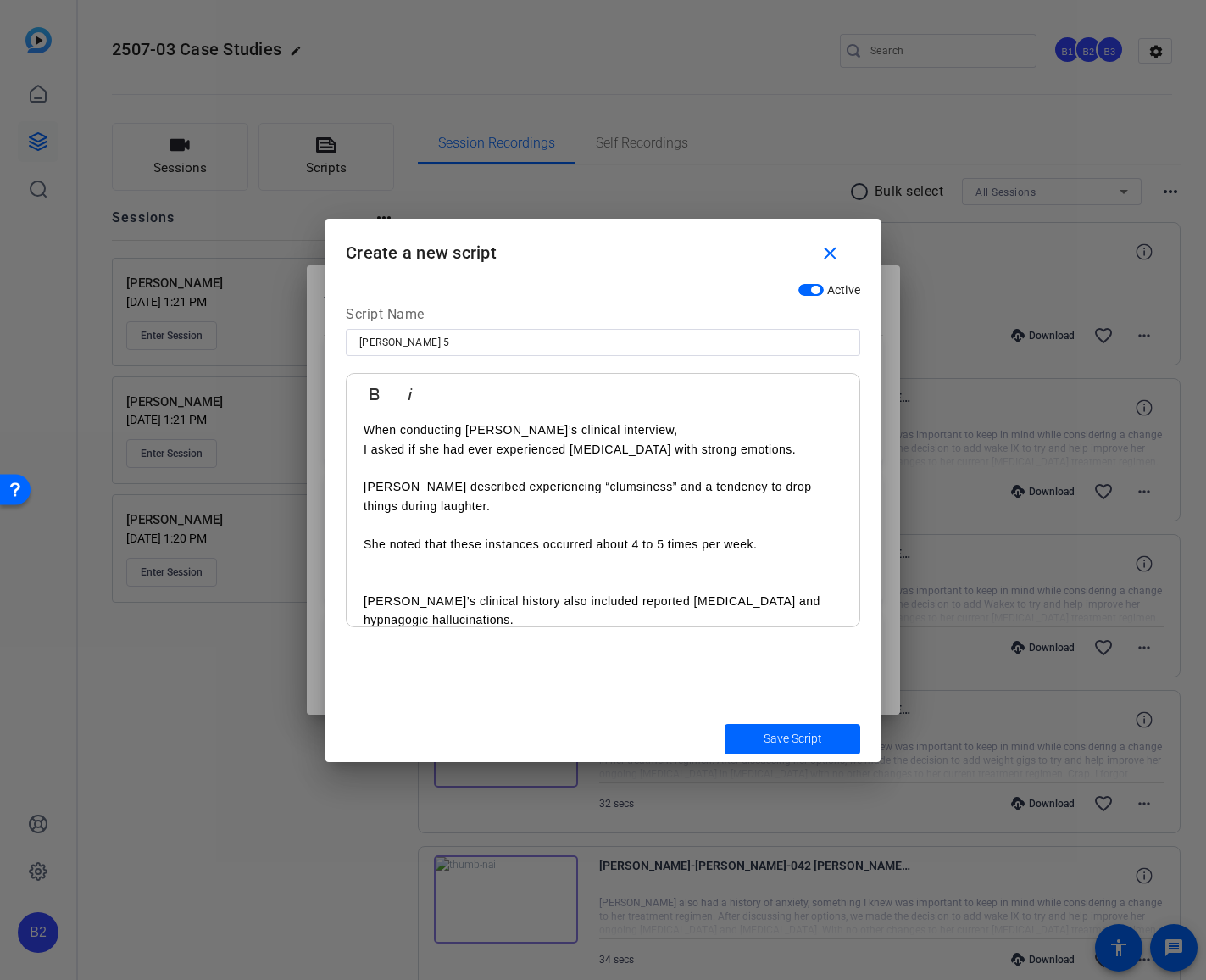
click at [452, 618] on p "[PERSON_NAME]’s clinical history also included reported [MEDICAL_DATA] and hypn…" at bounding box center [603, 611] width 479 height 38
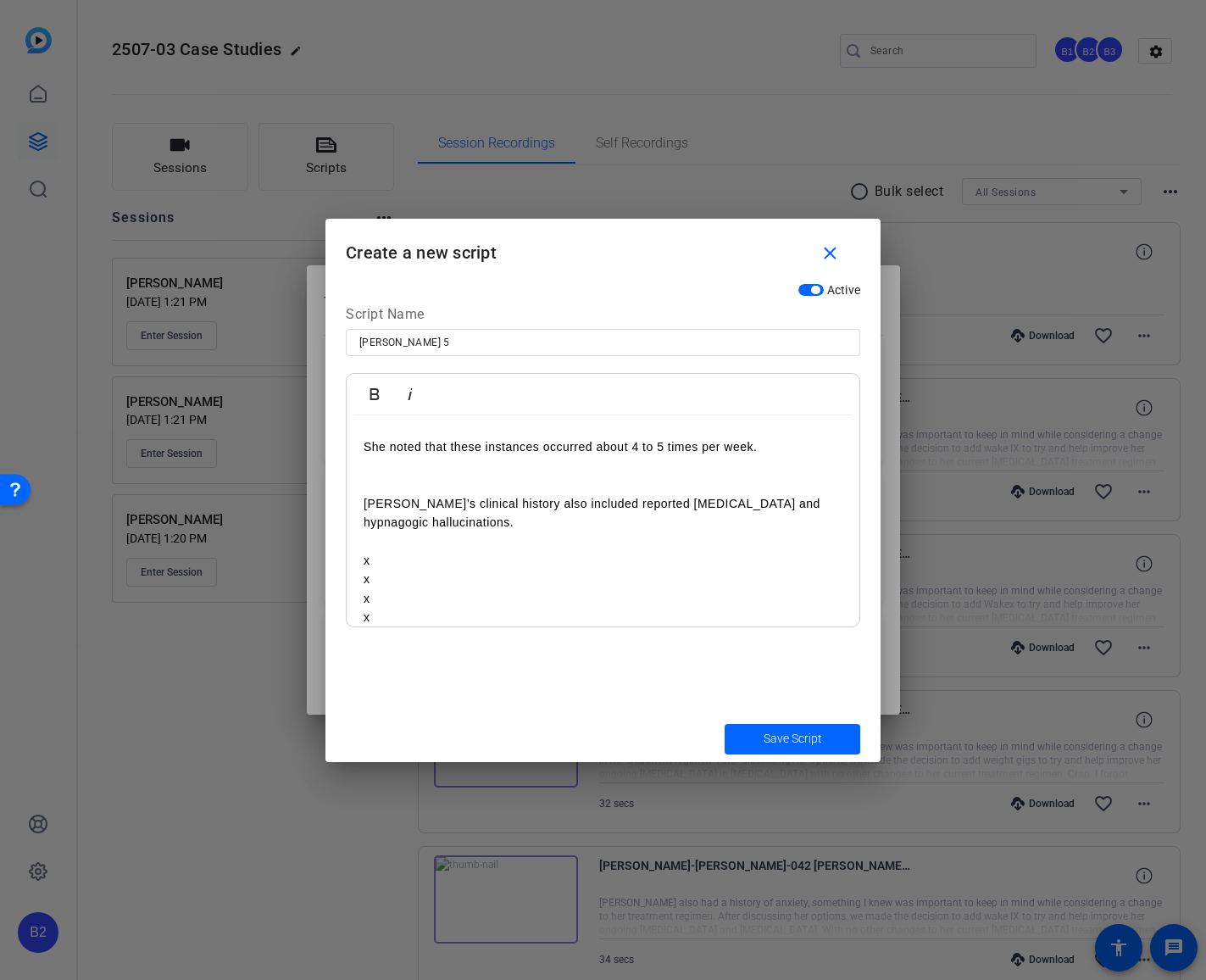
scroll to position [185, 0]
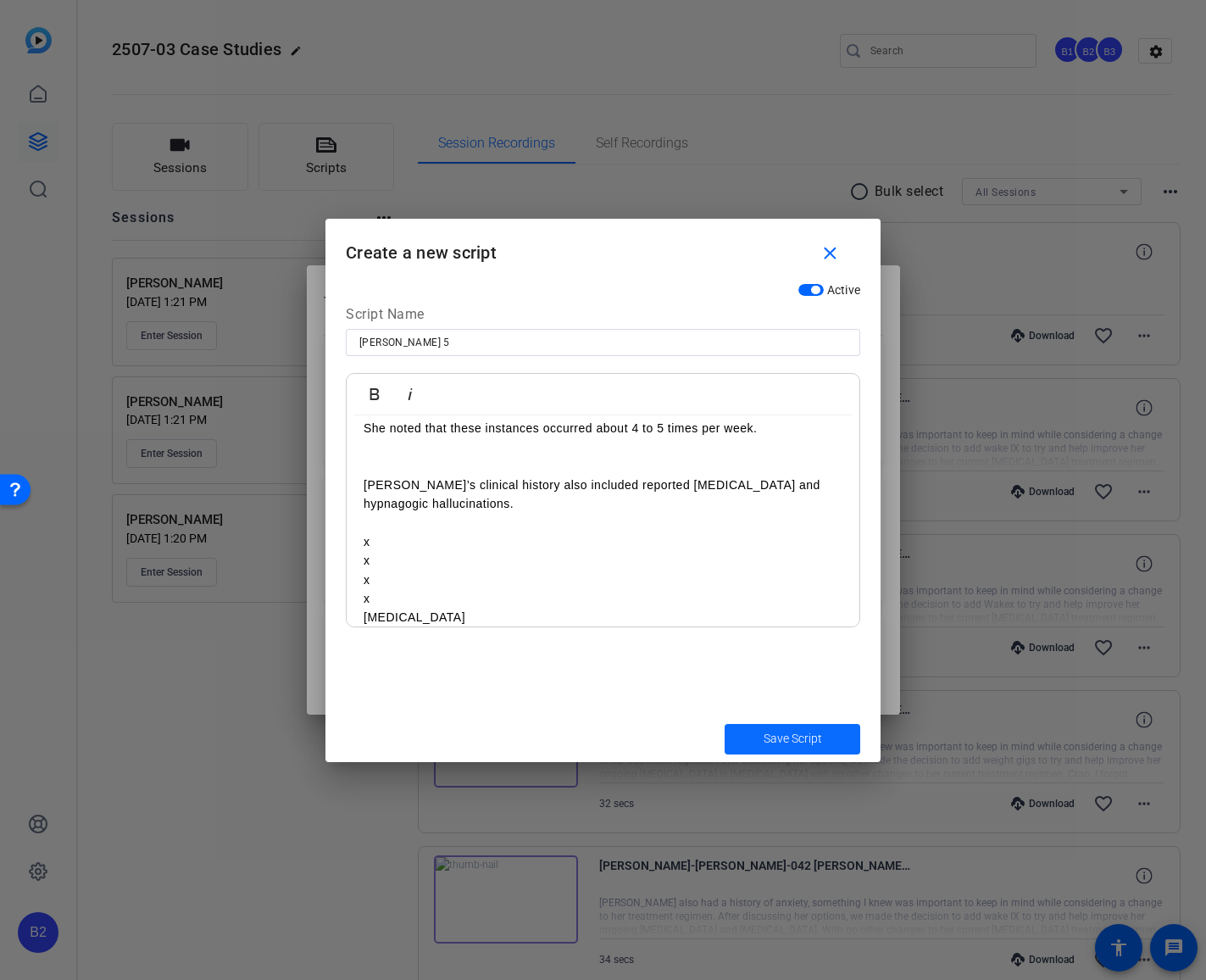
click at [791, 739] on span "Save Script" at bounding box center [793, 739] width 59 height 18
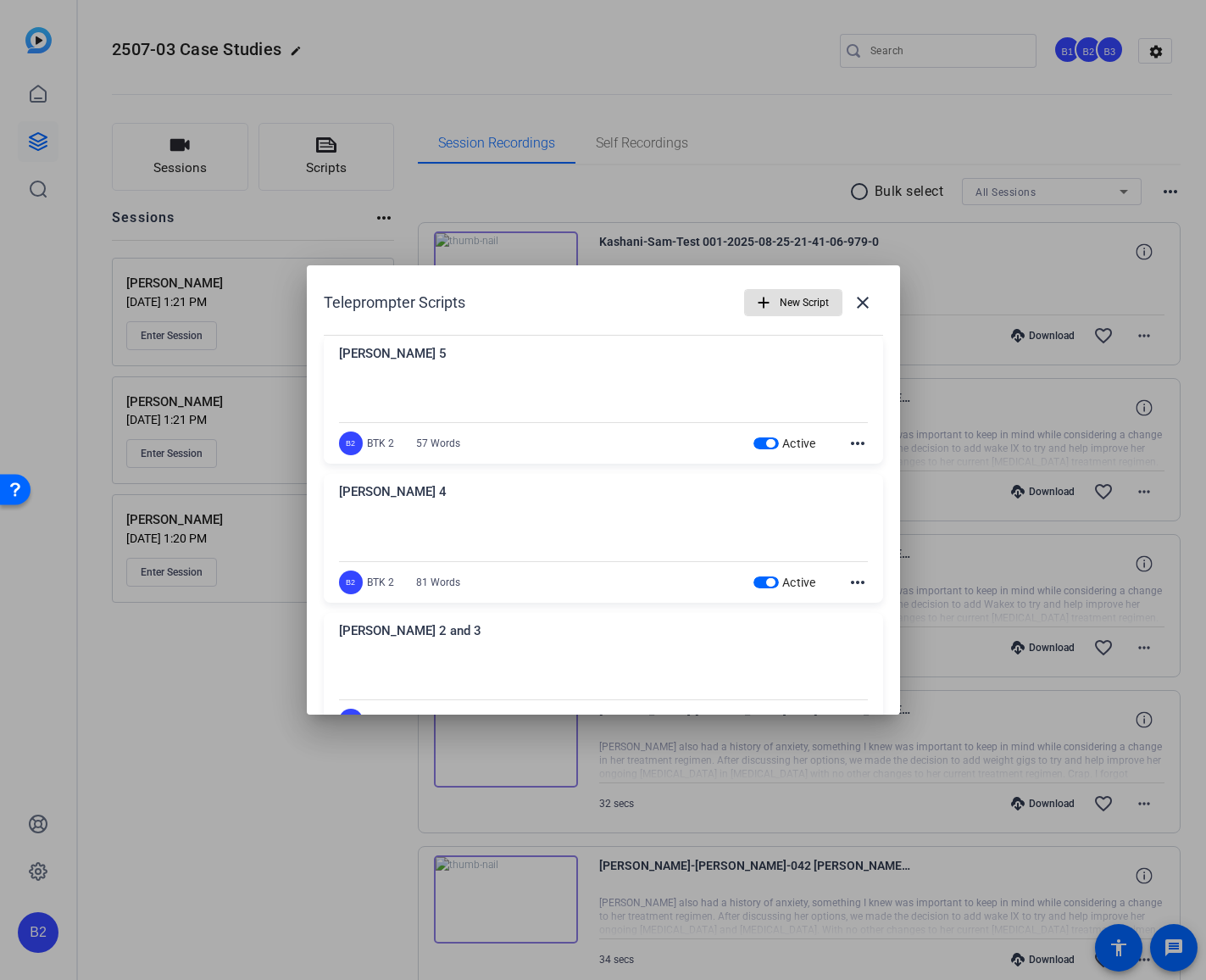
click at [782, 295] on span "New Script" at bounding box center [804, 303] width 49 height 33
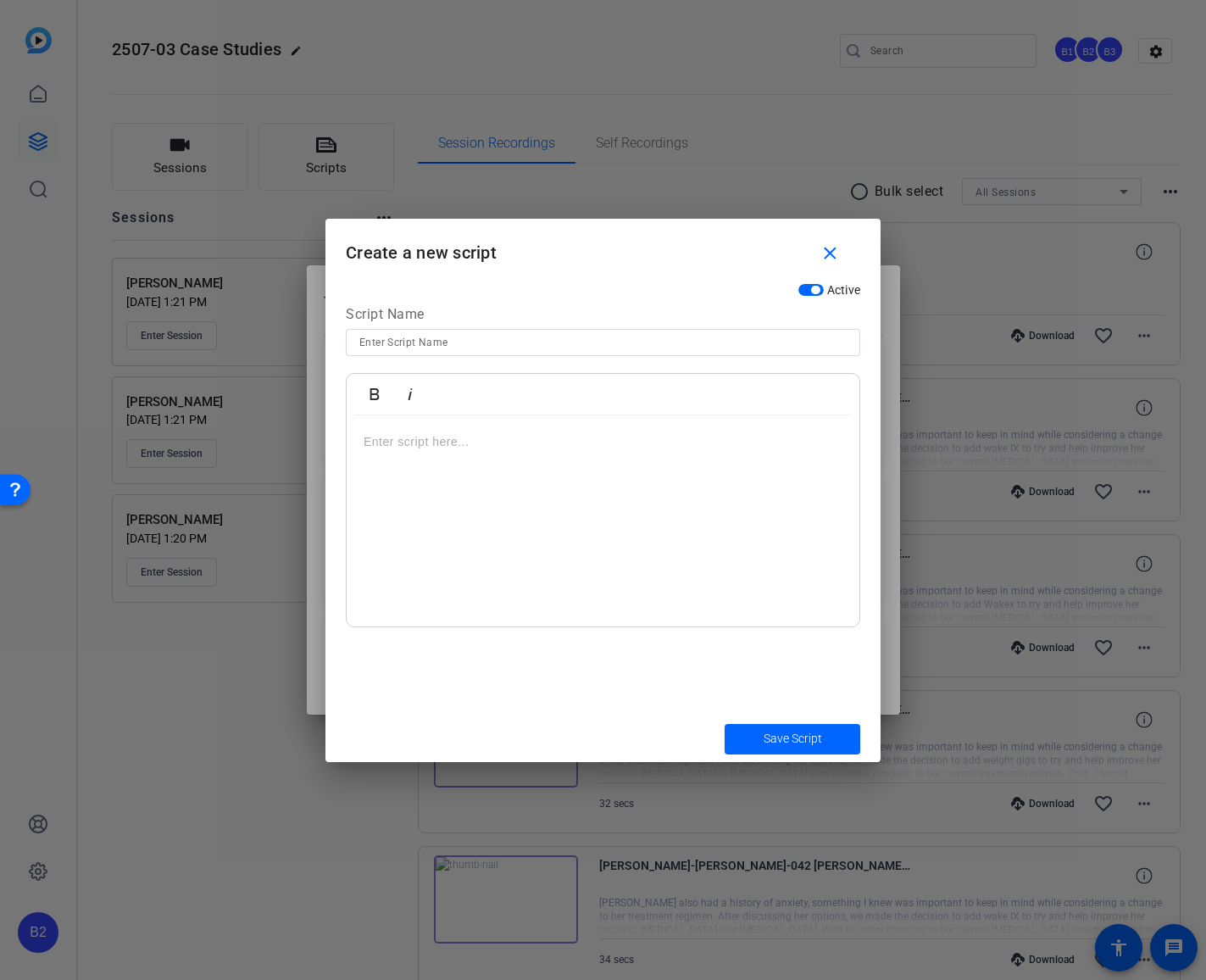
click at [422, 340] on input at bounding box center [603, 342] width 488 height 20
type input "[PERSON_NAME] 6"
drag, startPoint x: 362, startPoint y: 441, endPoint x: 397, endPoint y: 414, distance: 44.2
click at [363, 441] on div at bounding box center [603, 521] width 513 height 212
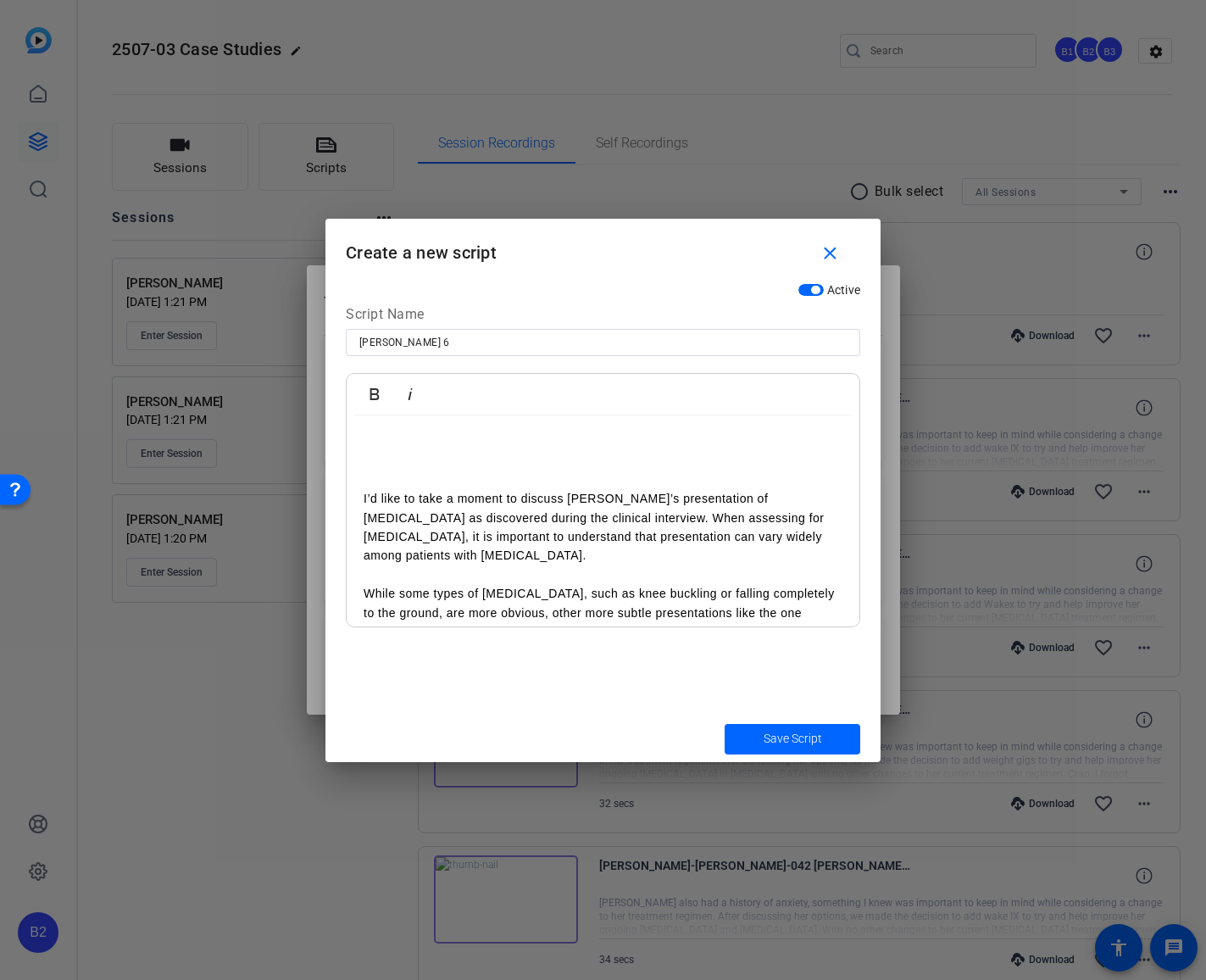
scroll to position [33, 0]
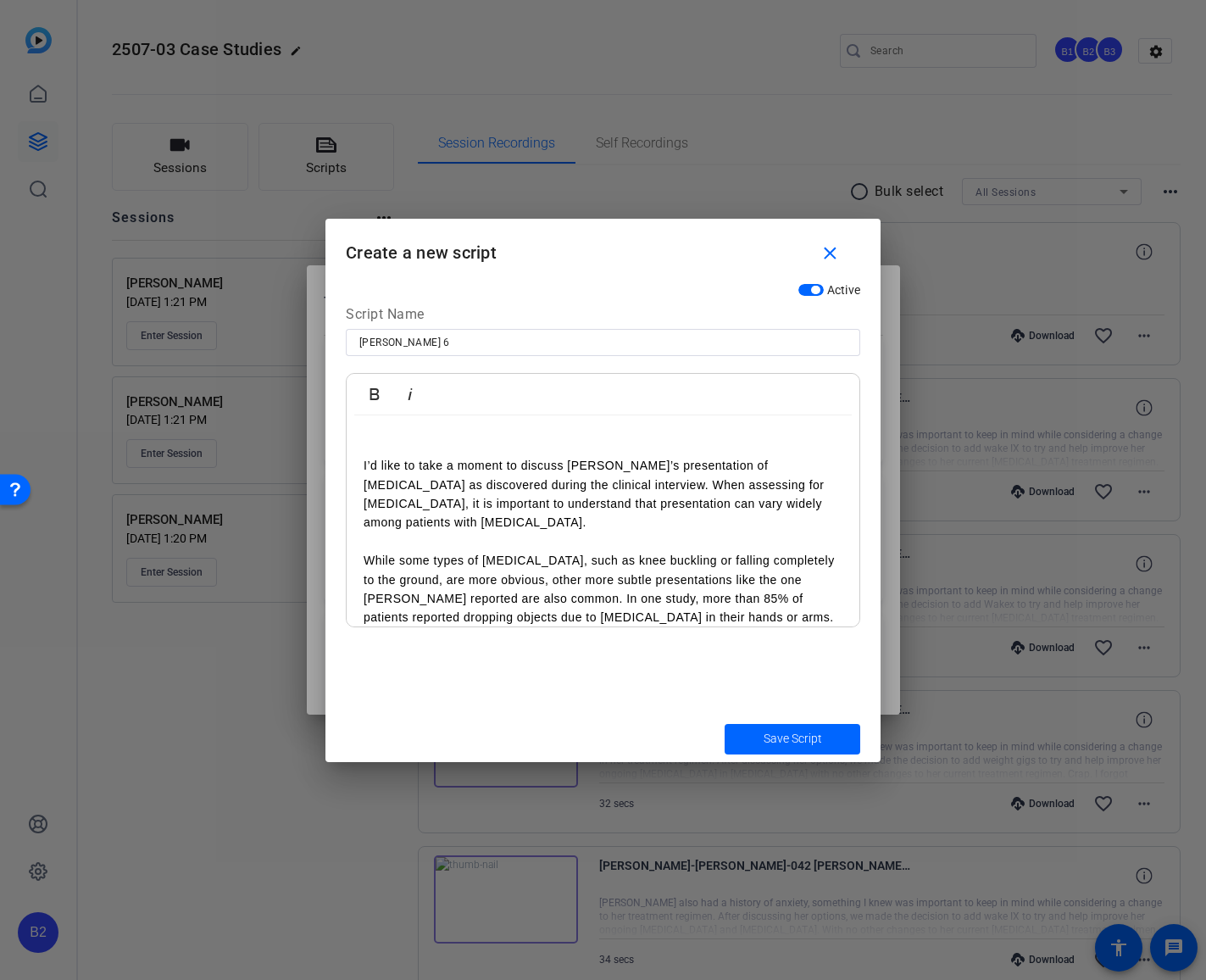
click at [777, 461] on p "I’d like to take a moment to discuss [PERSON_NAME]’s presentation of [MEDICAL_D…" at bounding box center [603, 494] width 479 height 76
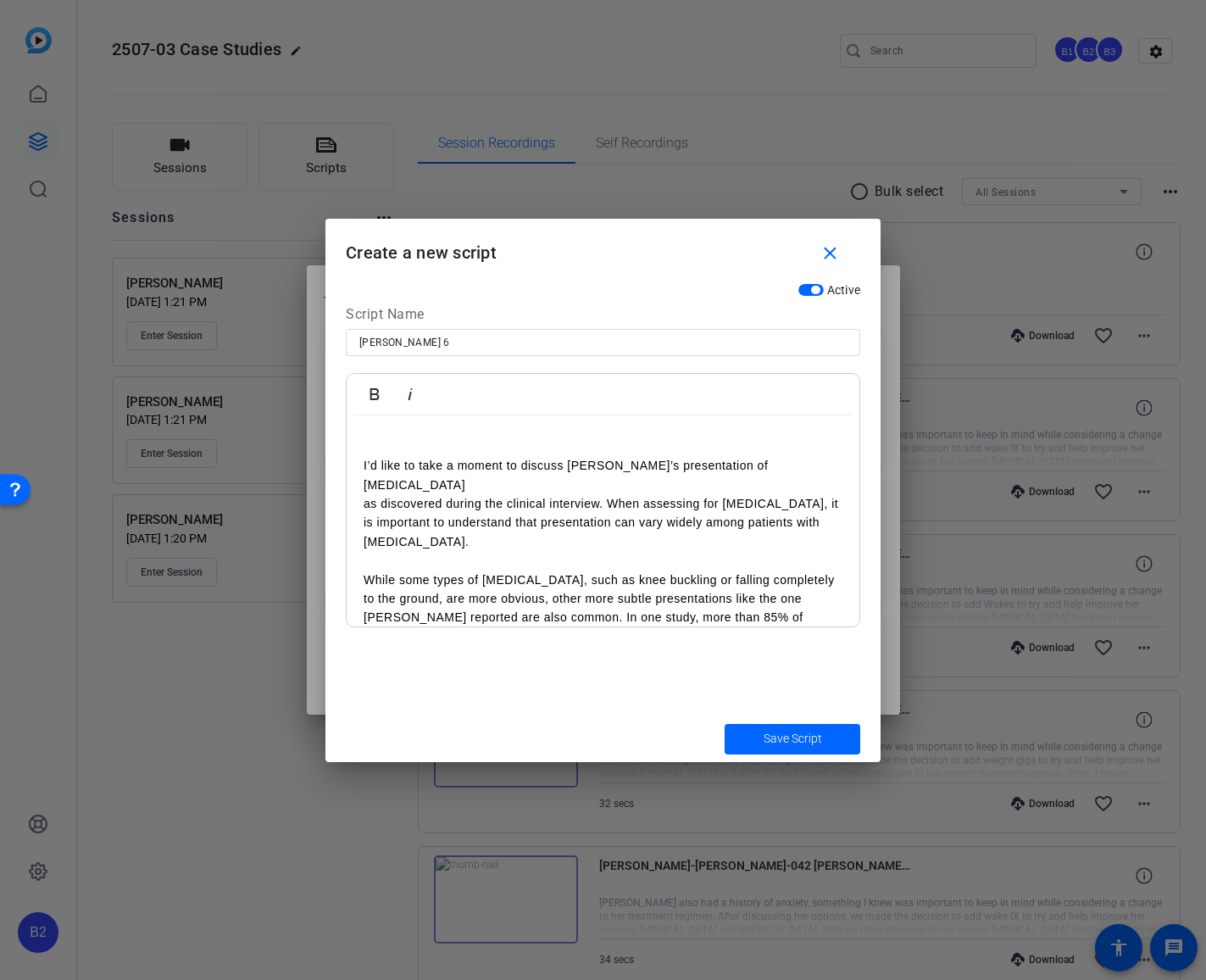
click at [609, 494] on p "as discovered during the clinical interview. When assessing for [MEDICAL_DATA],…" at bounding box center [603, 522] width 479 height 57
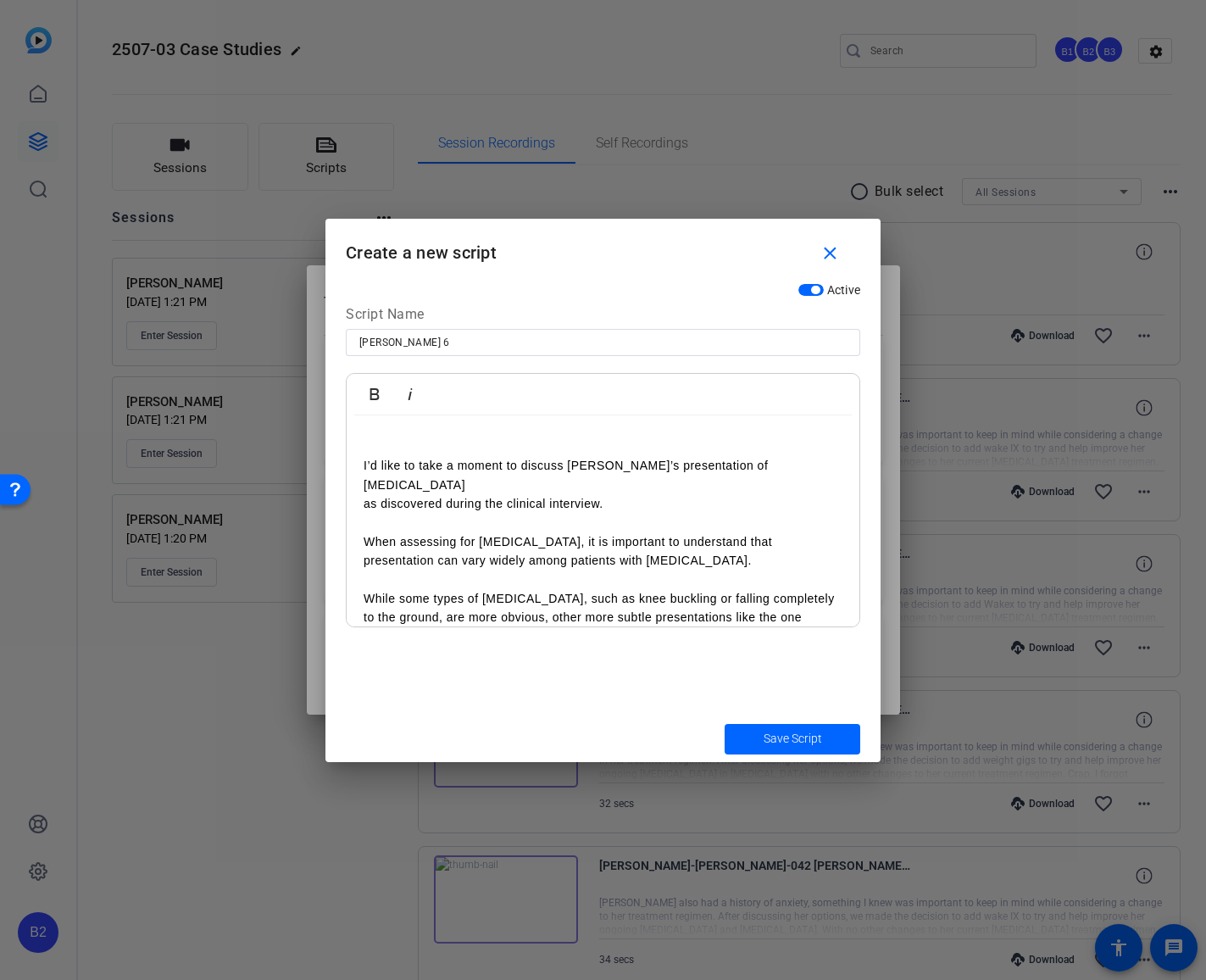
click at [539, 532] on p "When assessing for [MEDICAL_DATA], it is important to understand that presentat…" at bounding box center [603, 551] width 479 height 38
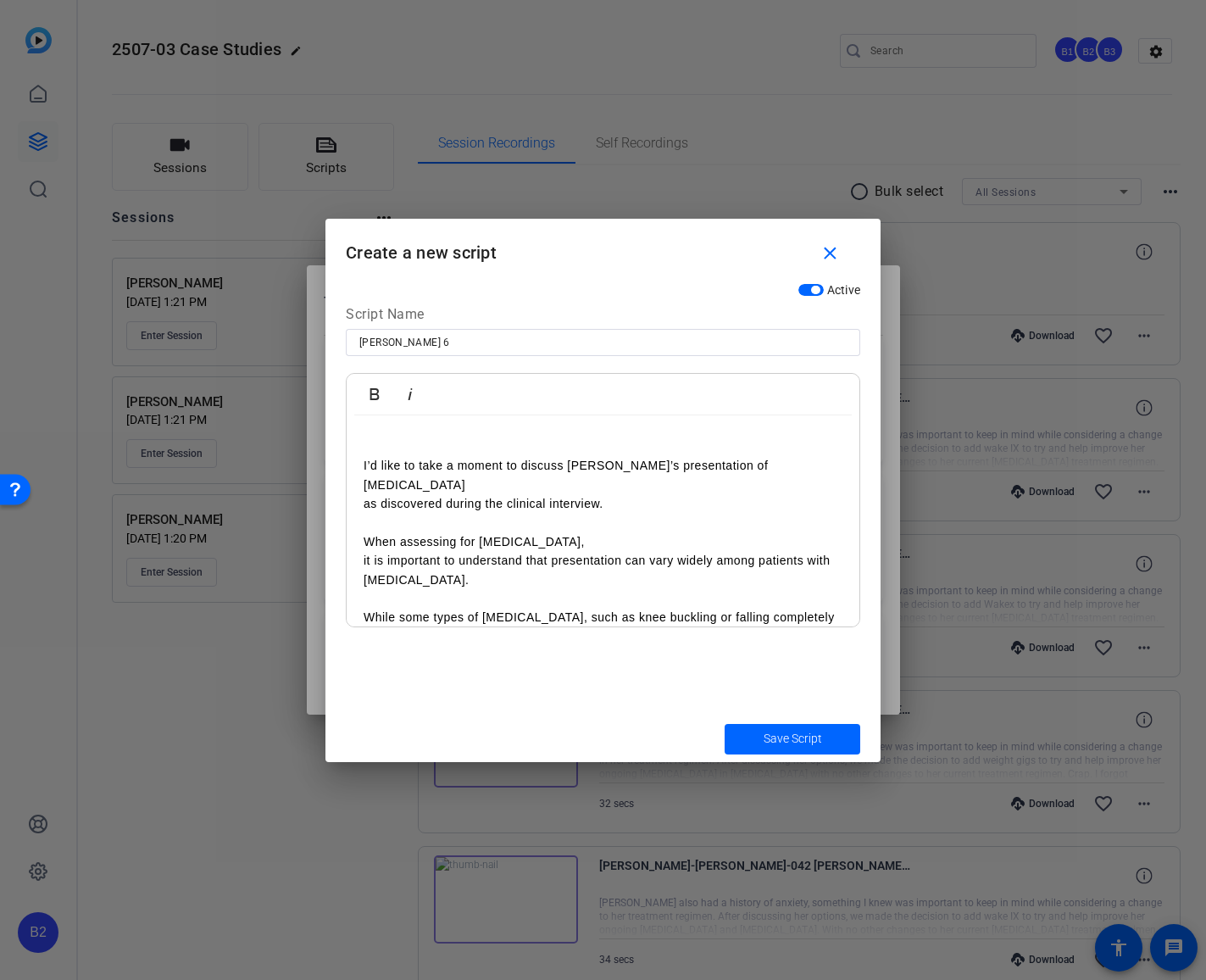
click at [442, 558] on p "it is important to understand that presentation can vary widely among patients …" at bounding box center [603, 570] width 479 height 38
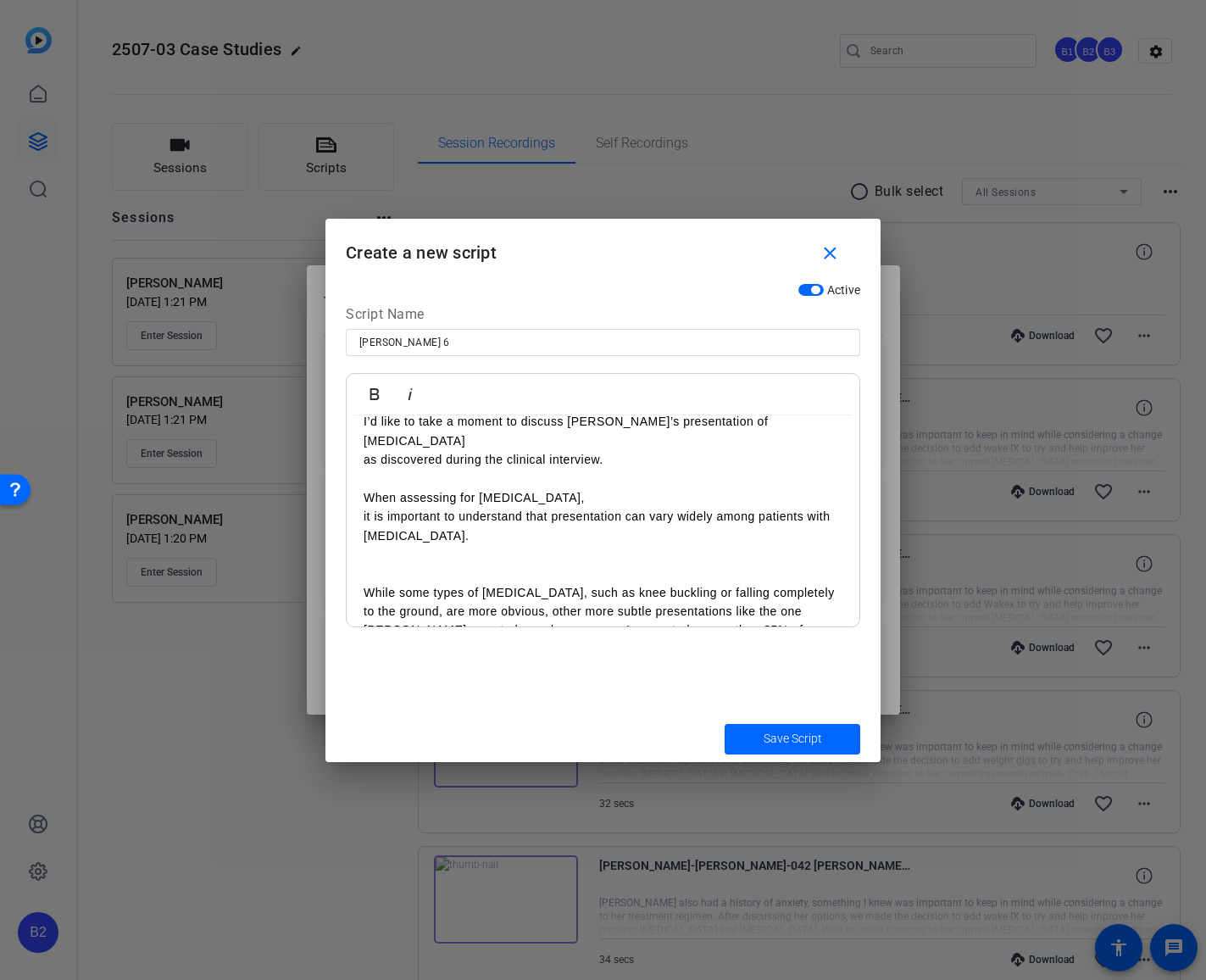
scroll to position [107, 0]
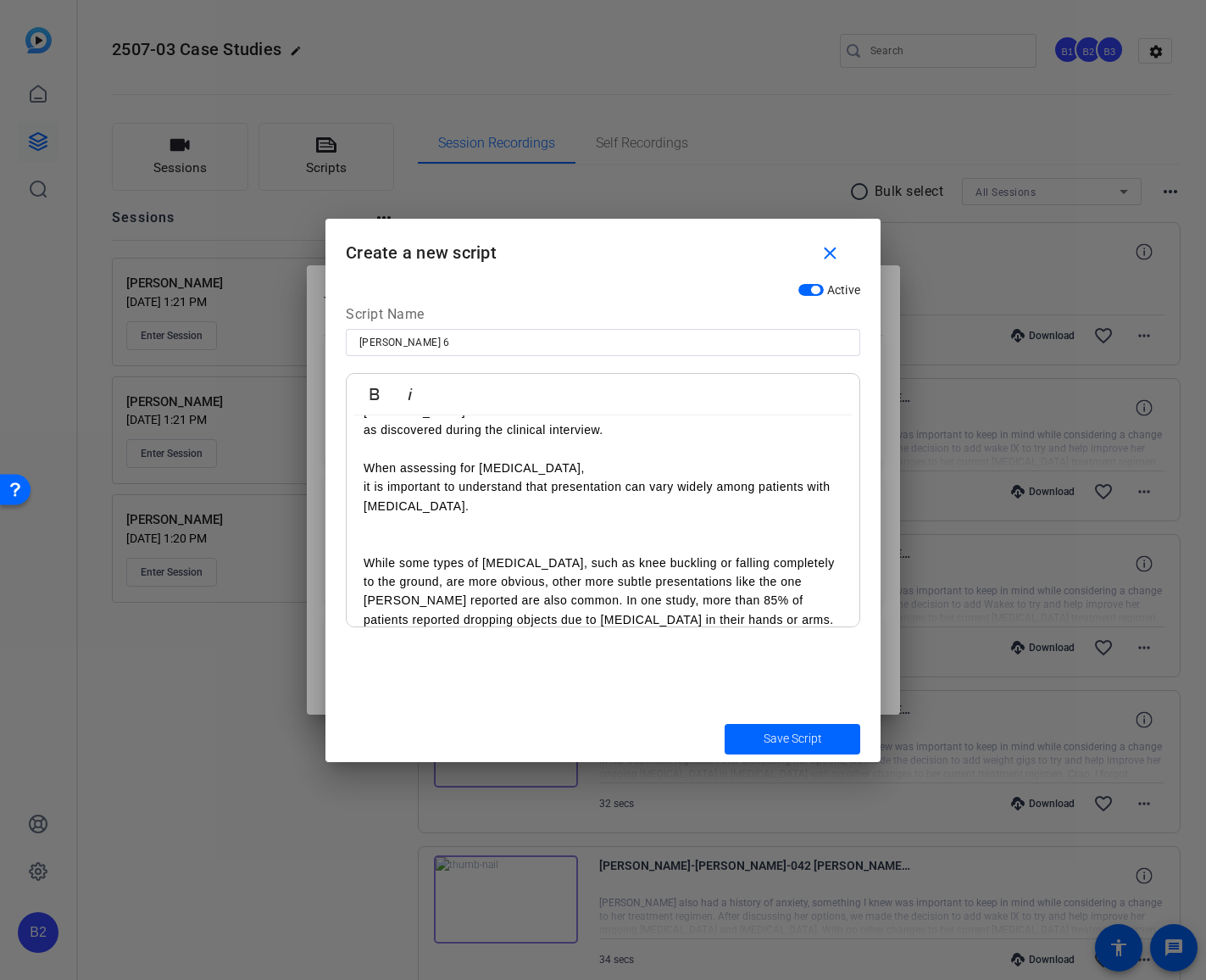
click at [542, 553] on p "While some types of [MEDICAL_DATA], such as knee buckling or falling completely…" at bounding box center [603, 591] width 479 height 76
click at [693, 572] on p "such as knee buckling or falling completely to the ground, are more obvious, ot…" at bounding box center [603, 610] width 479 height 76
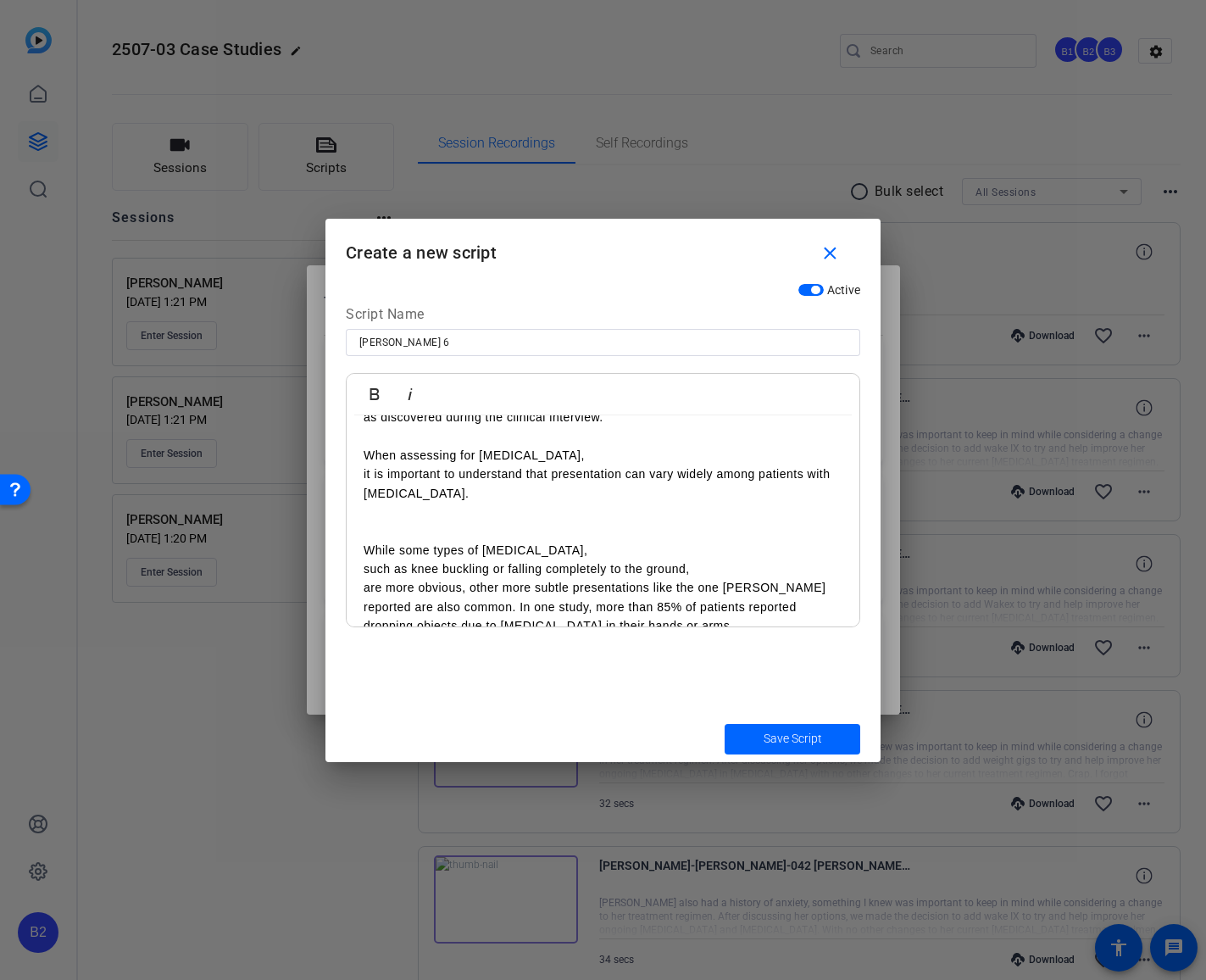
scroll to position [125, 0]
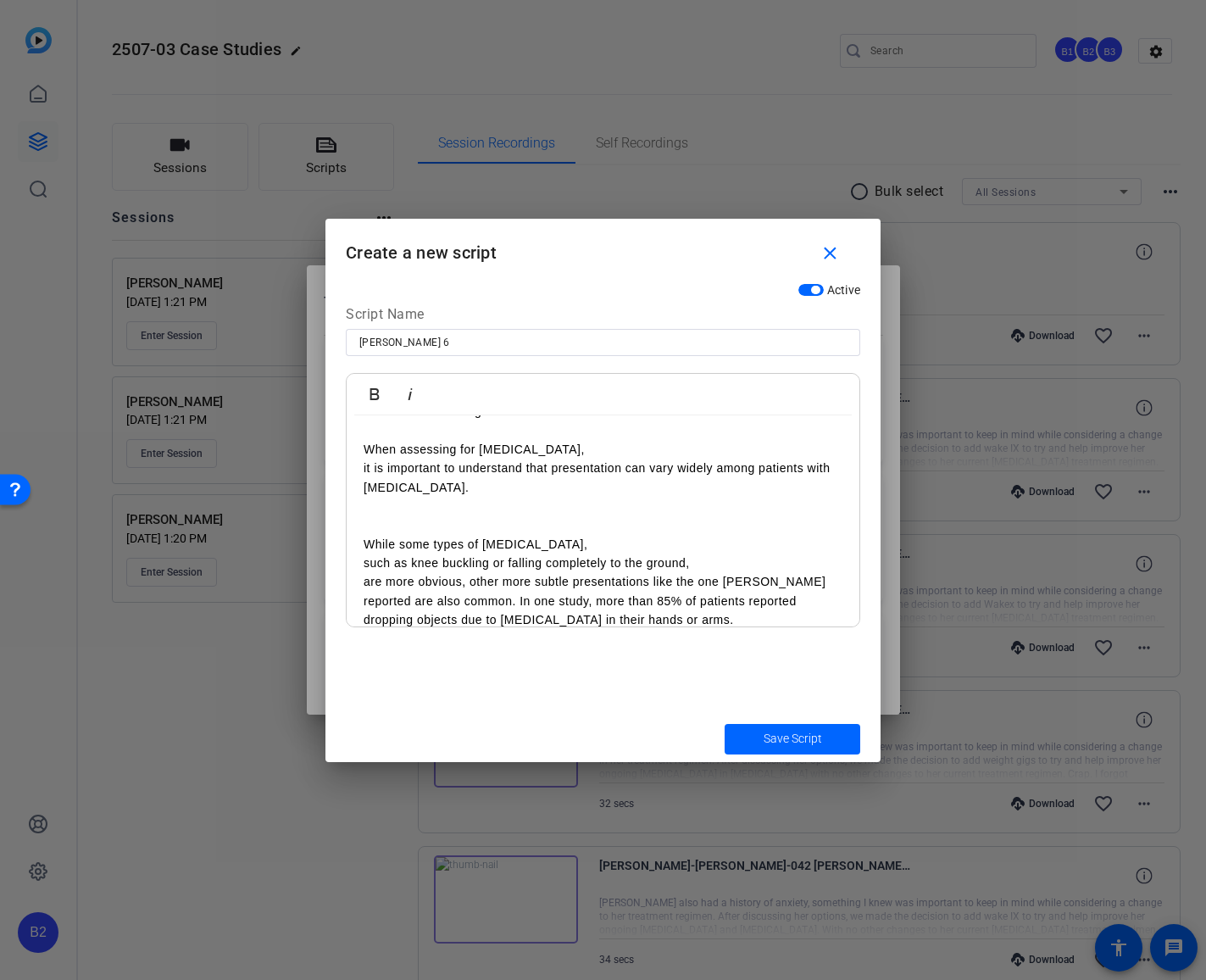
click at [470, 572] on p "are more obvious, other more subtle presentations like the one [PERSON_NAME] re…" at bounding box center [603, 600] width 479 height 57
click at [548, 592] on p "other more subtle presentations like the one [PERSON_NAME] reported are also co…" at bounding box center [603, 620] width 479 height 57
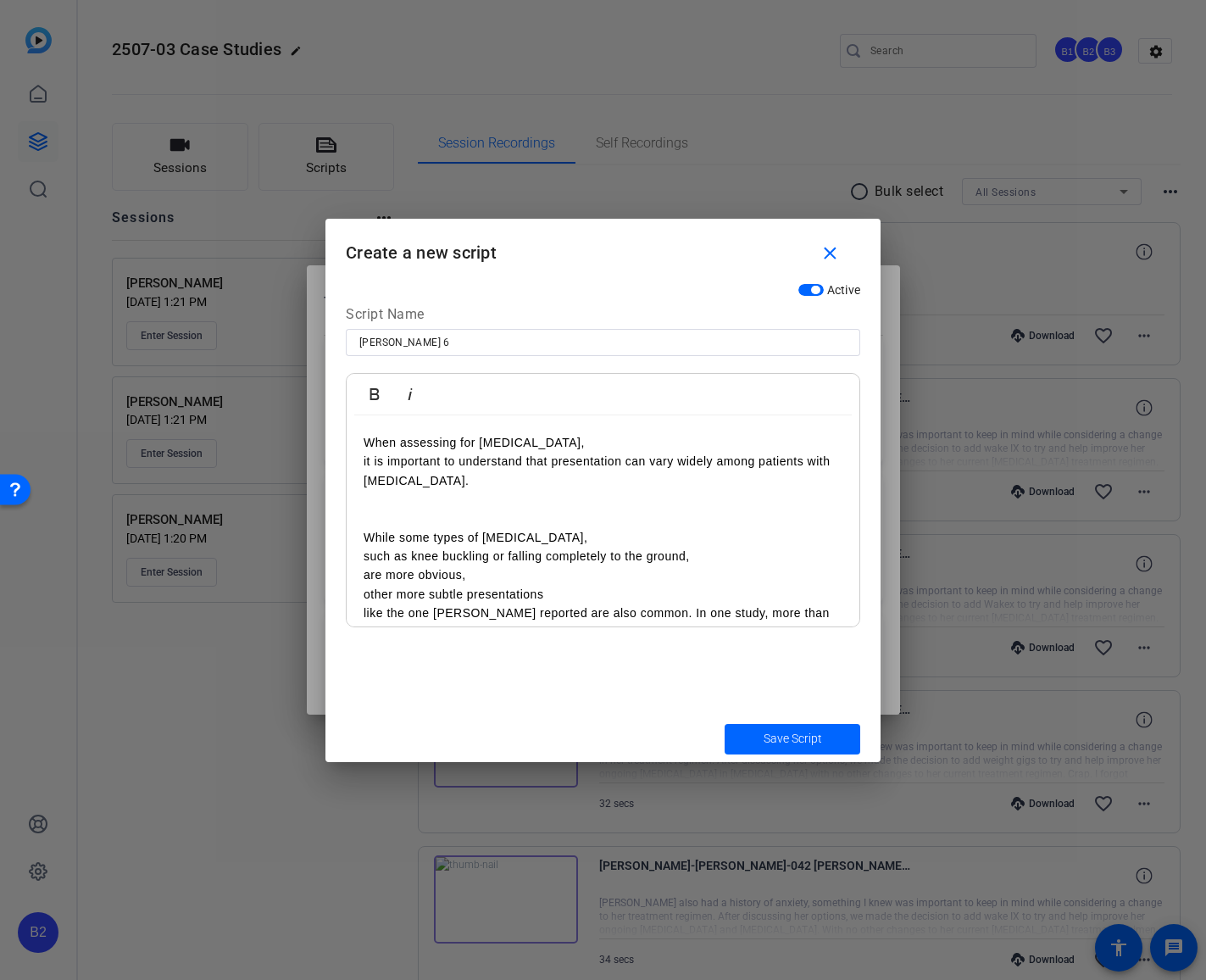
scroll to position [145, 0]
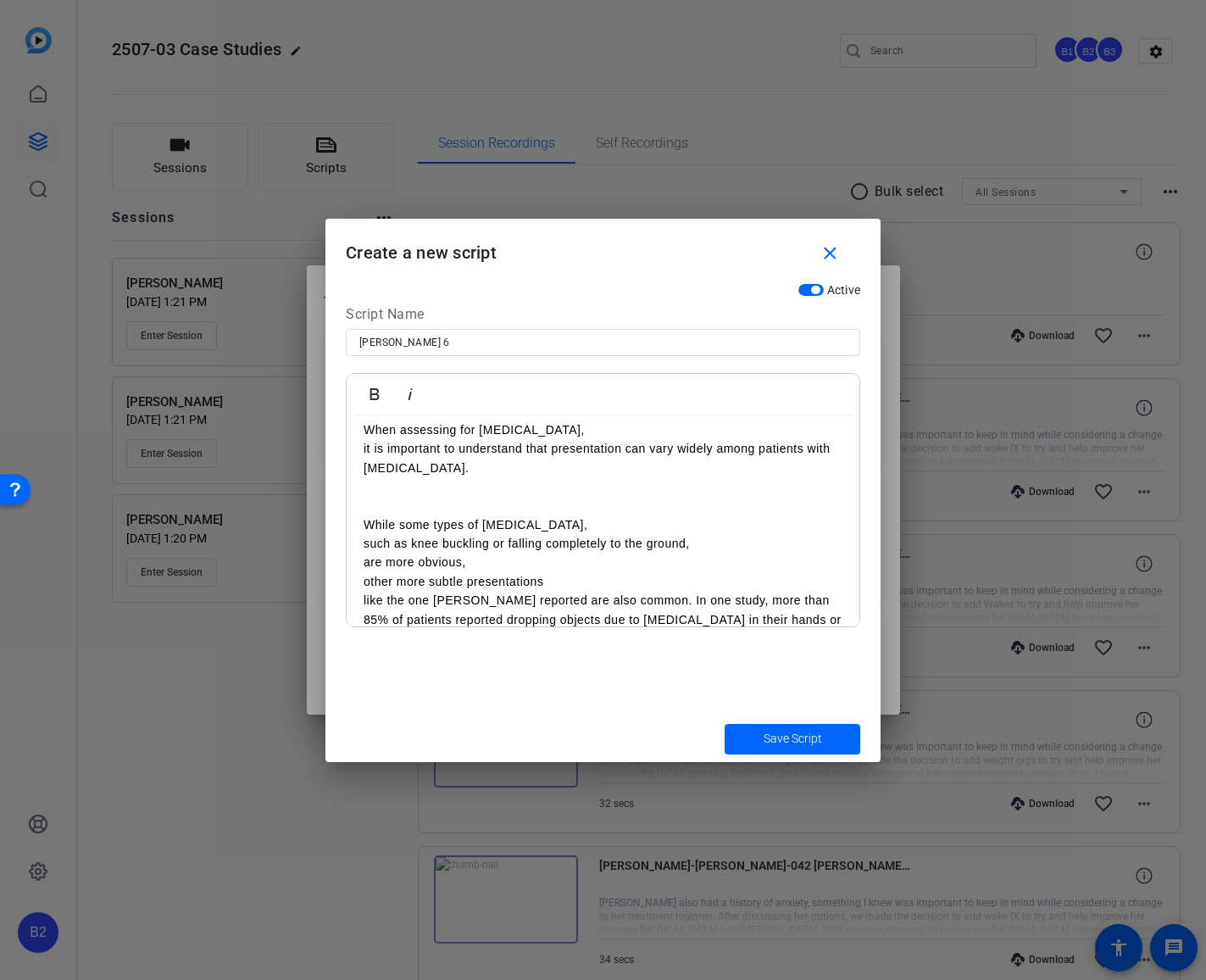
click at [644, 591] on p "like the one [PERSON_NAME] reported are also common. In one study, more than 85…" at bounding box center [603, 619] width 479 height 57
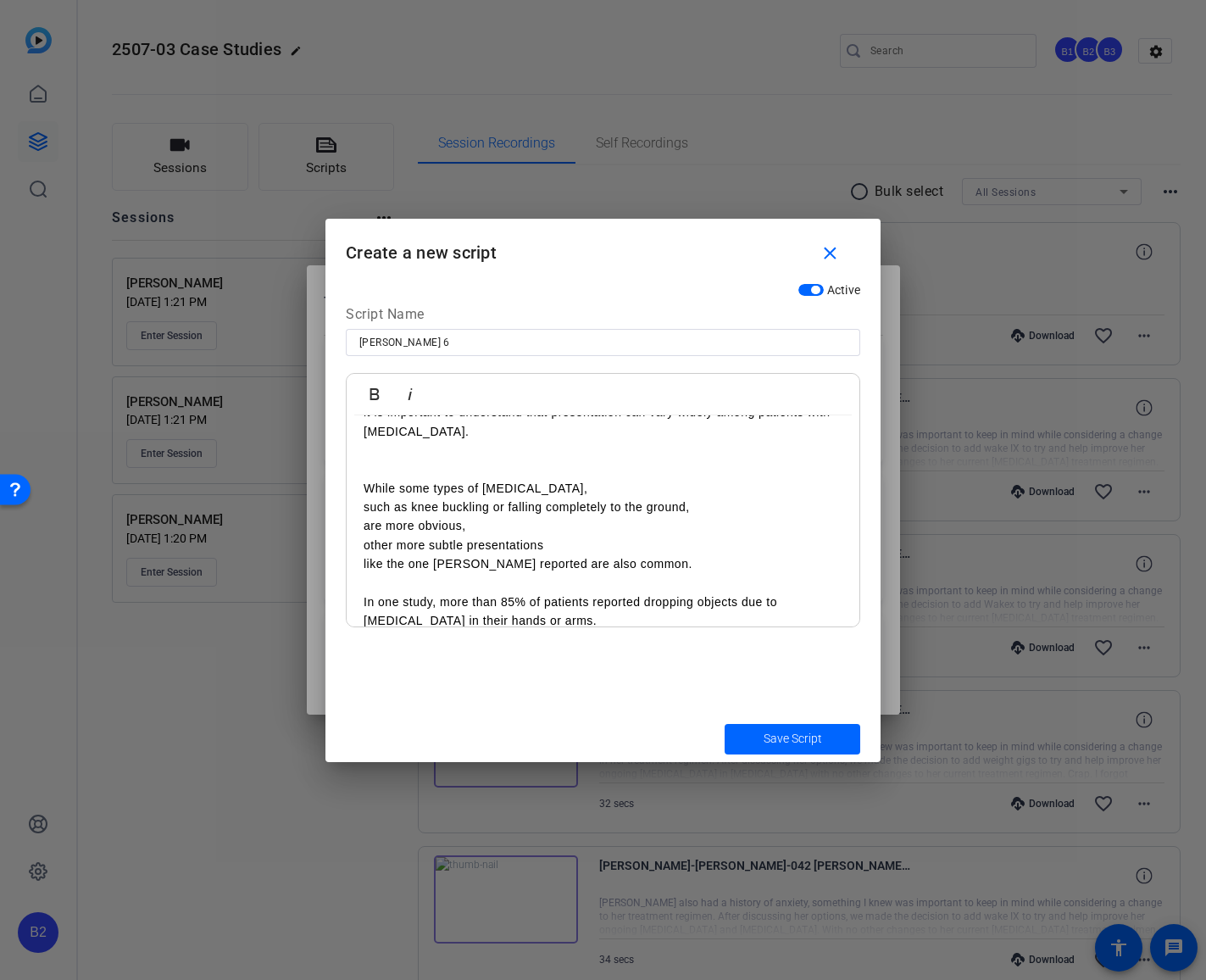
scroll to position [182, 0]
click at [440, 592] on p "In one study, more than 85% of patients reported dropping objects due to [MEDIC…" at bounding box center [603, 611] width 479 height 38
click at [482, 621] on p "more than 85% of patients reported dropping objects due to [MEDICAL_DATA] in th…" at bounding box center [603, 629] width 479 height 38
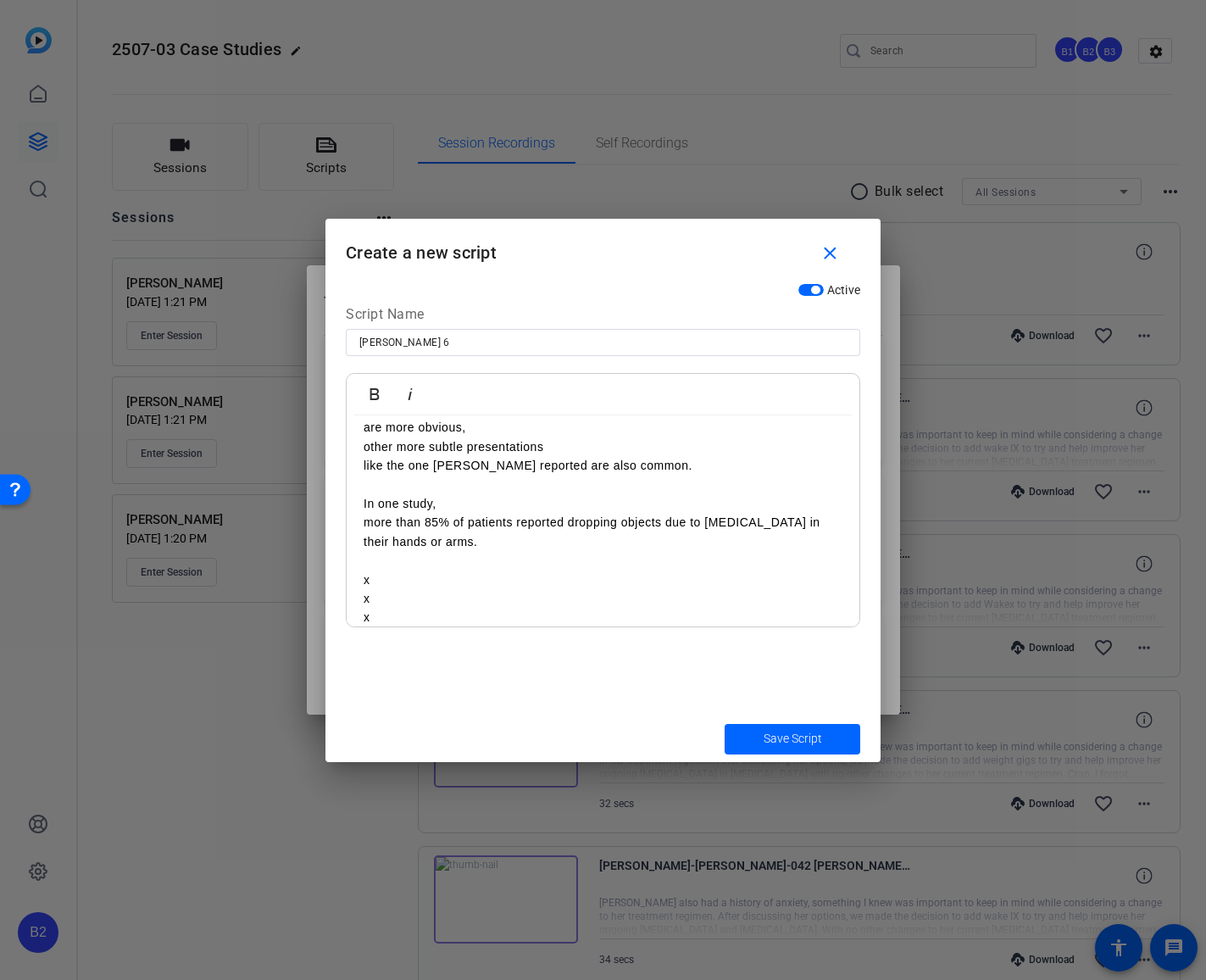
scroll to position [299, 0]
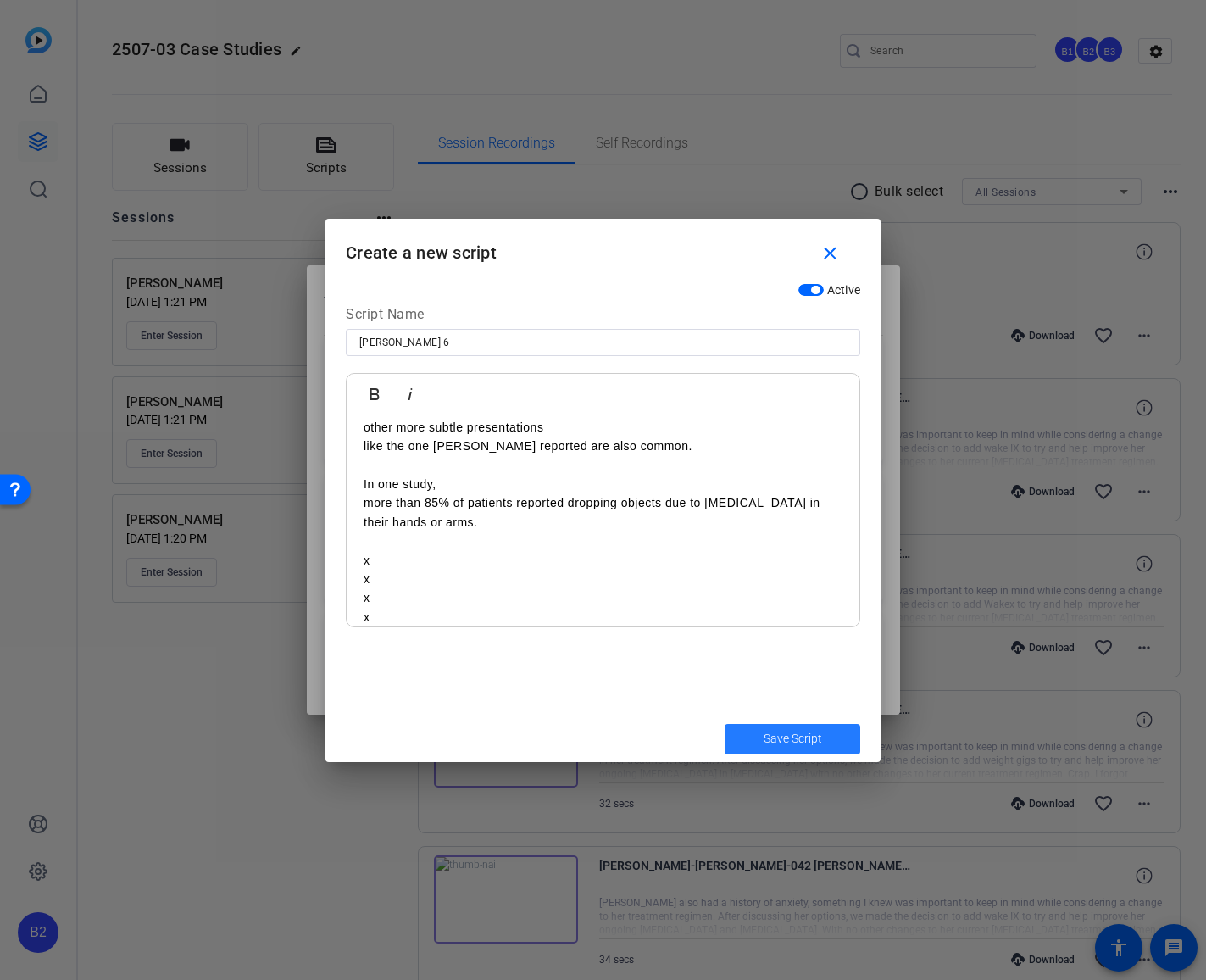
click at [808, 733] on span "Save Script" at bounding box center [793, 739] width 59 height 18
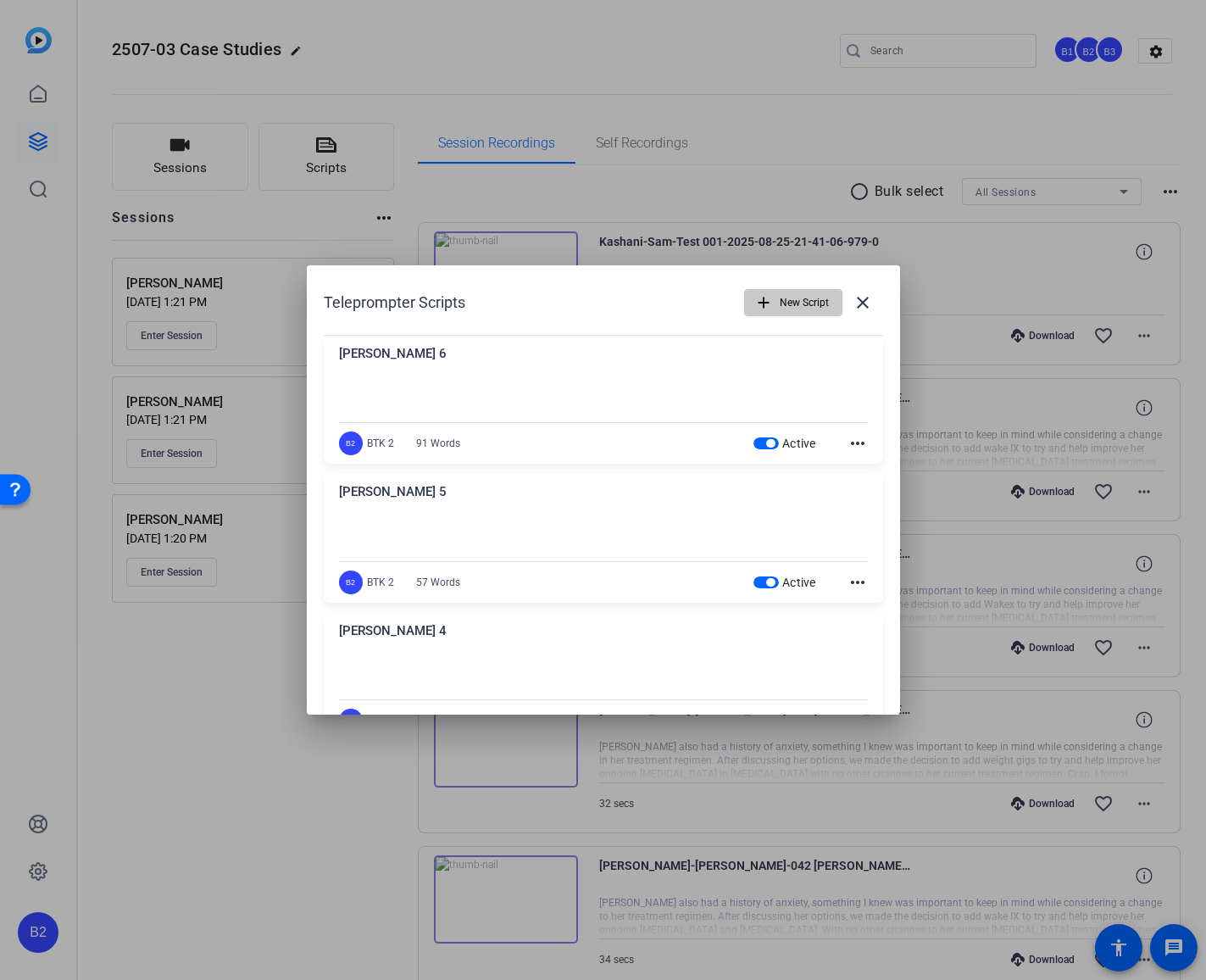
click at [790, 295] on span "New Script" at bounding box center [804, 303] width 49 height 33
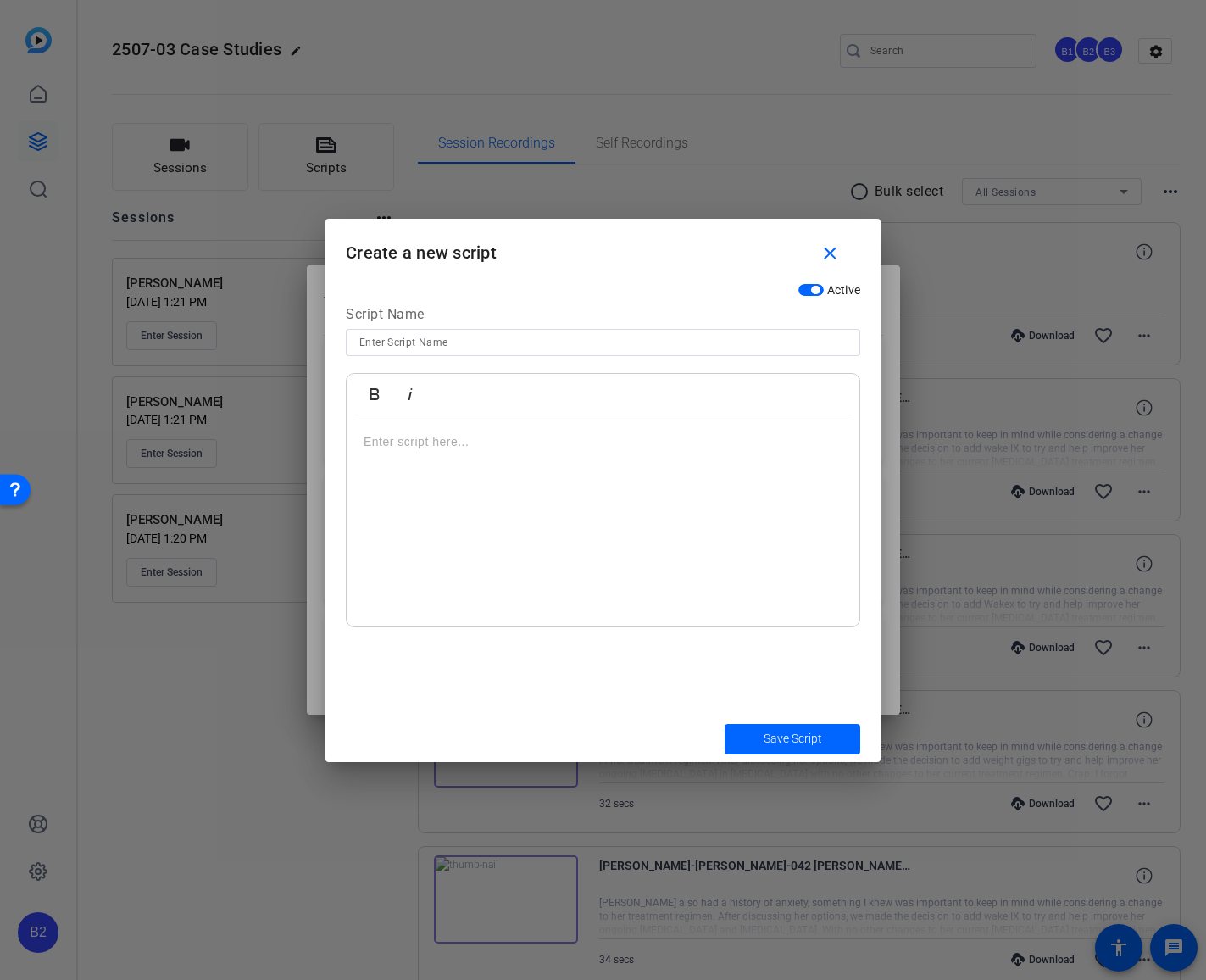
click at [369, 337] on input at bounding box center [603, 342] width 488 height 20
type input "[PERSON_NAME] 7"
click at [365, 441] on p at bounding box center [603, 441] width 479 height 19
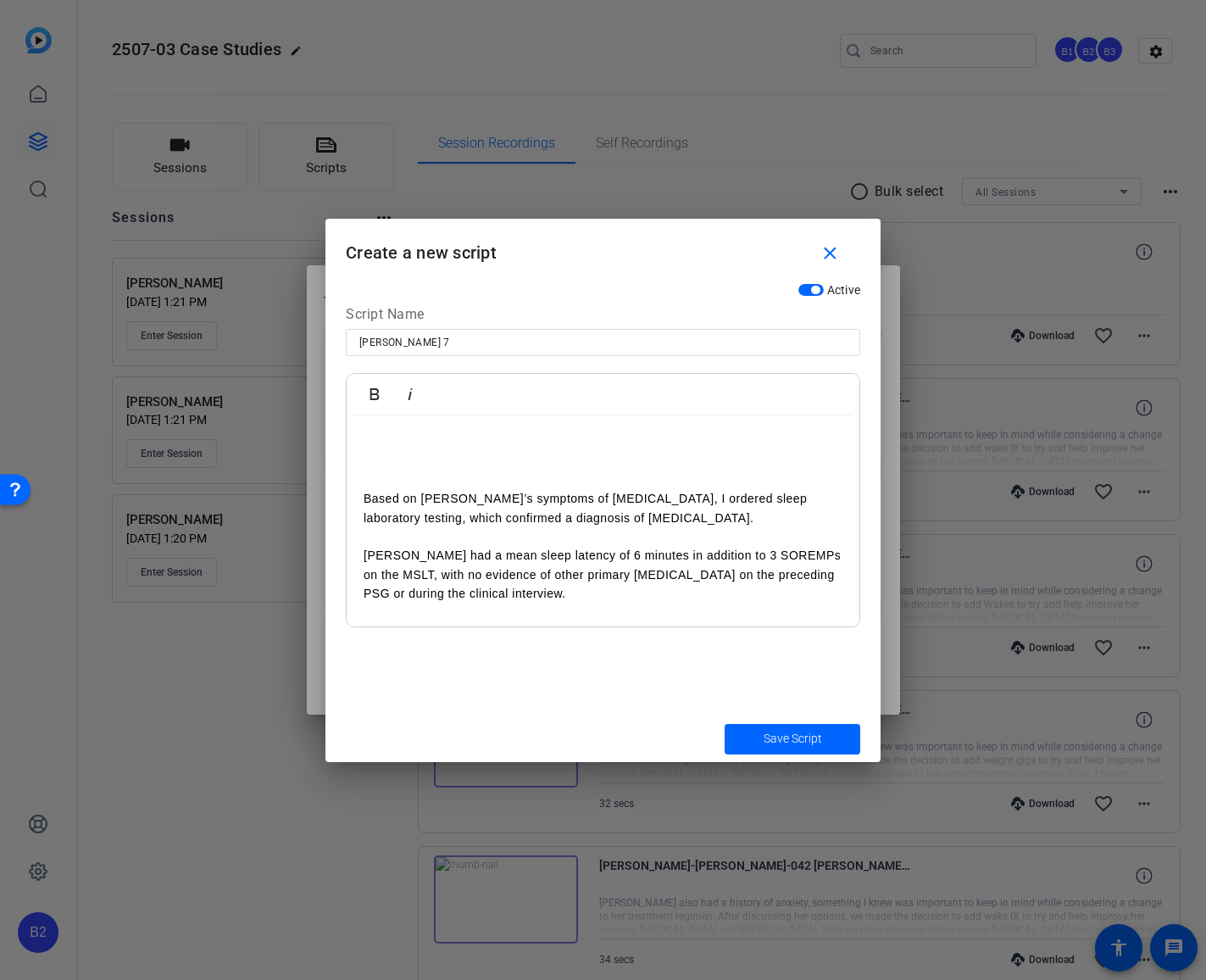
click at [735, 495] on p "Based on [PERSON_NAME]’s symptoms of [MEDICAL_DATA], I ordered sleep laboratory…" at bounding box center [603, 508] width 479 height 38
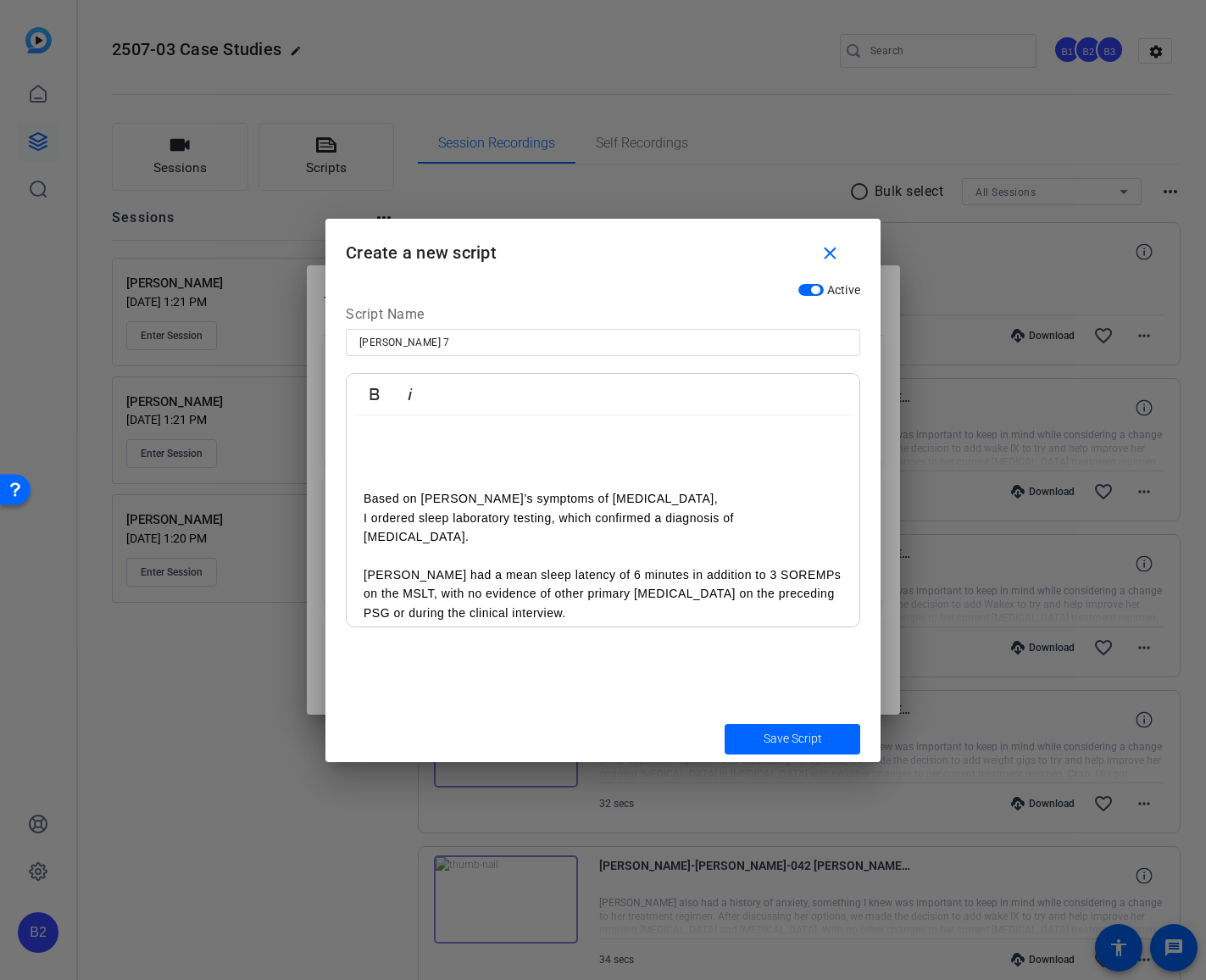
click at [560, 519] on p "I ordered sleep laboratory testing, which confirmed a diagnosis of [MEDICAL_DAT…" at bounding box center [603, 528] width 479 height 38
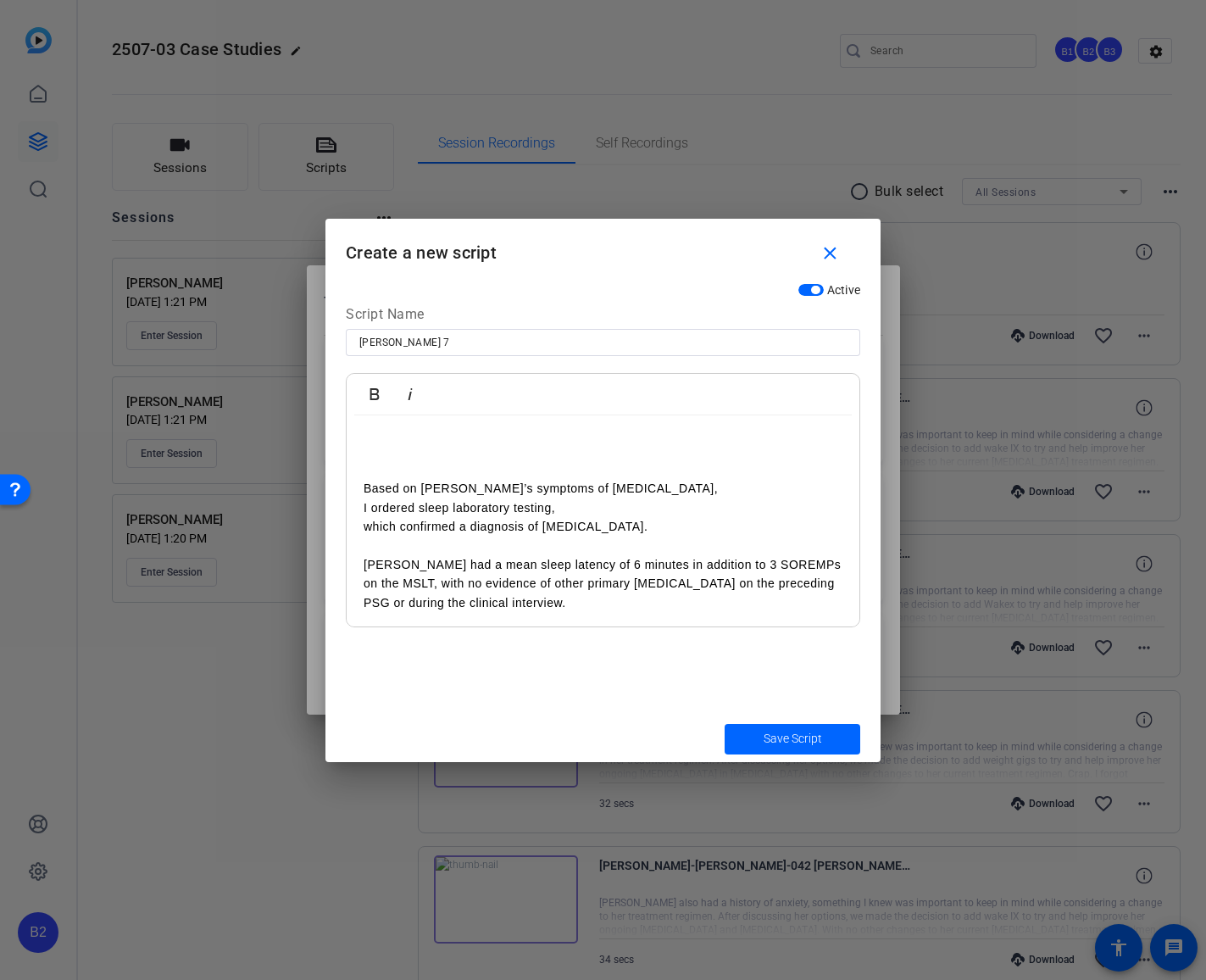
scroll to position [12, 0]
click at [404, 581] on p "[PERSON_NAME] had a mean sleep latency of 6 minutes in addition to 3 SOREMPs on…" at bounding box center [603, 581] width 479 height 57
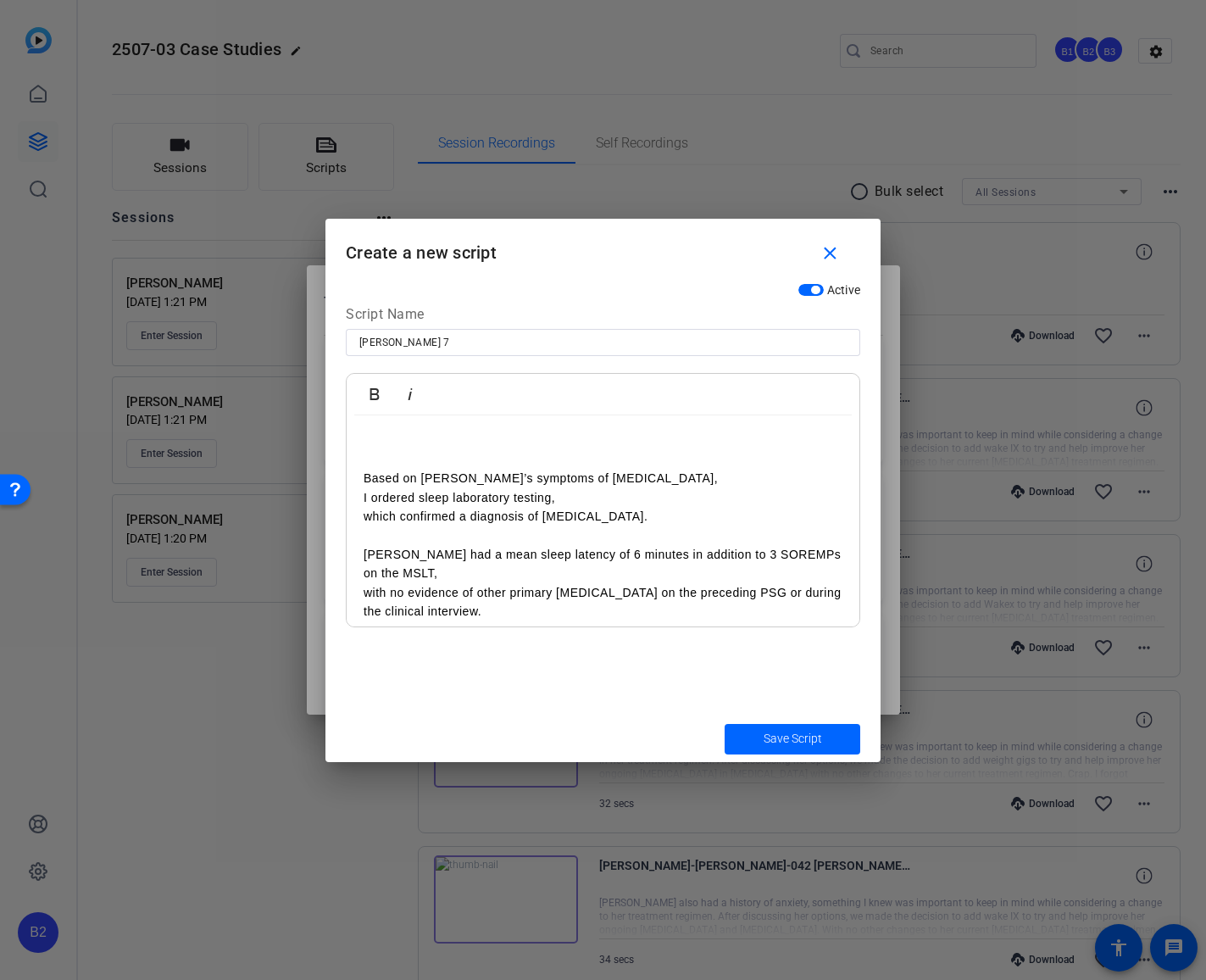
scroll to position [31, 0]
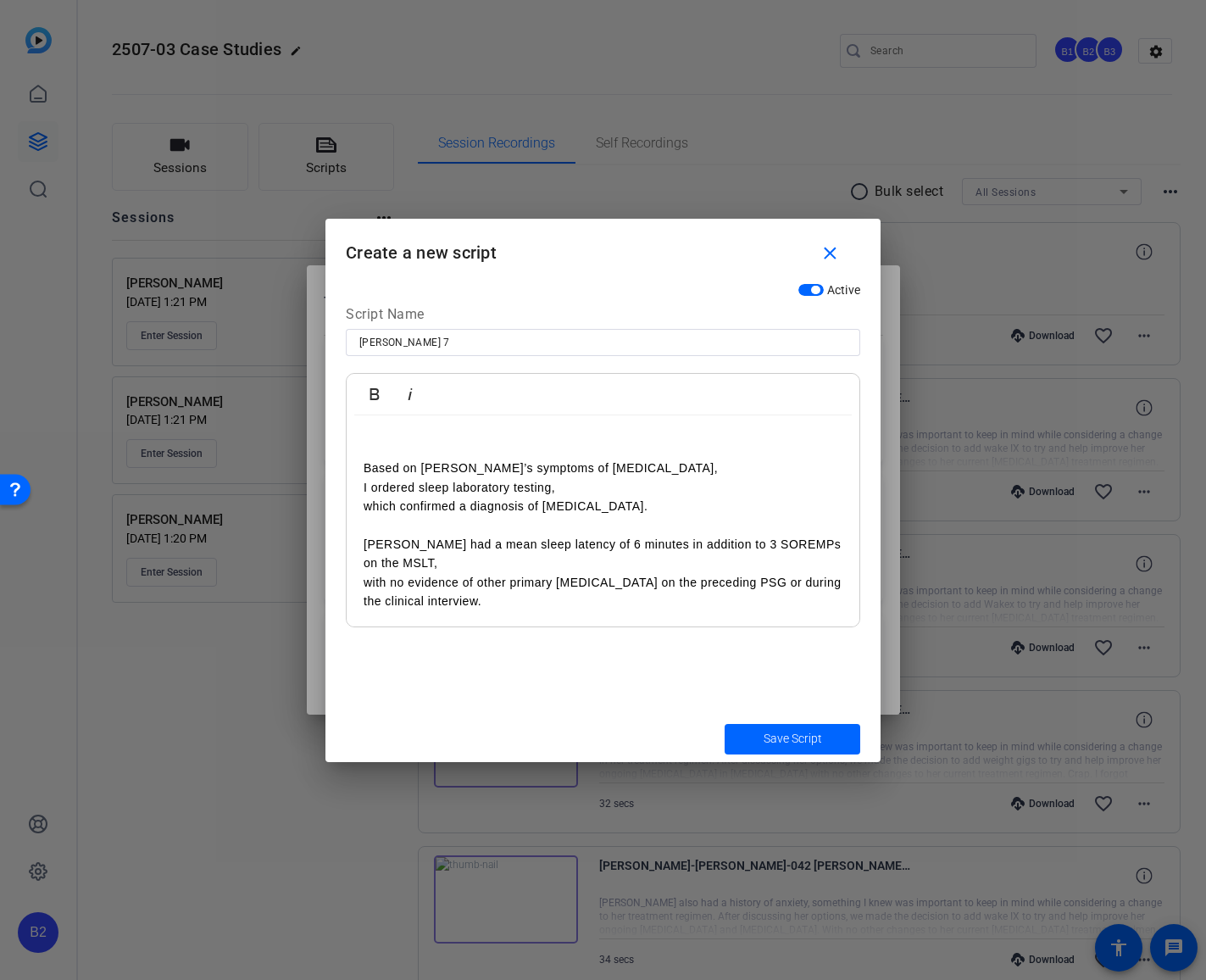
click at [486, 600] on p "with no evidence of other primary [MEDICAL_DATA] on the preceding PSG or during…" at bounding box center [603, 592] width 479 height 38
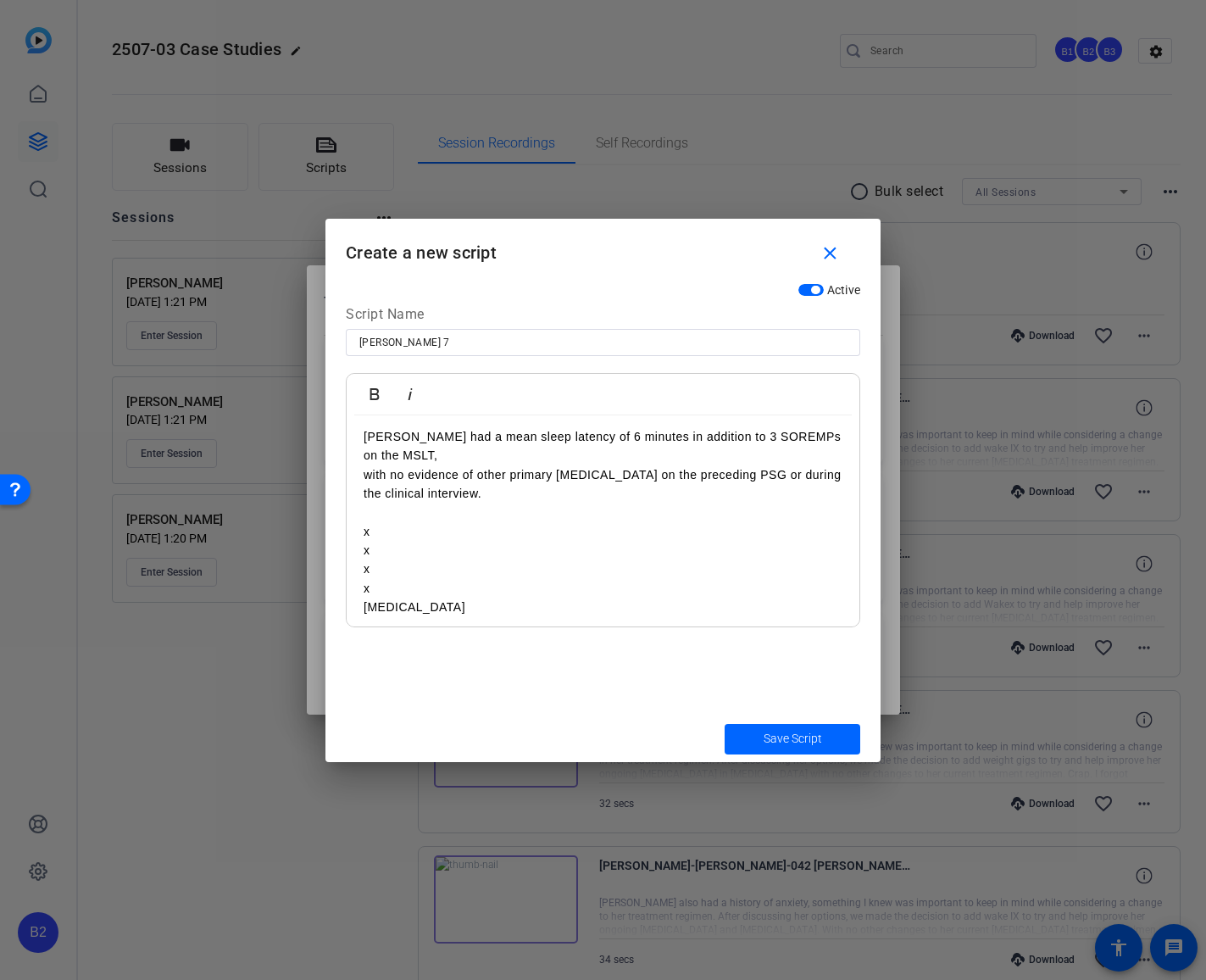
scroll to position [145, 0]
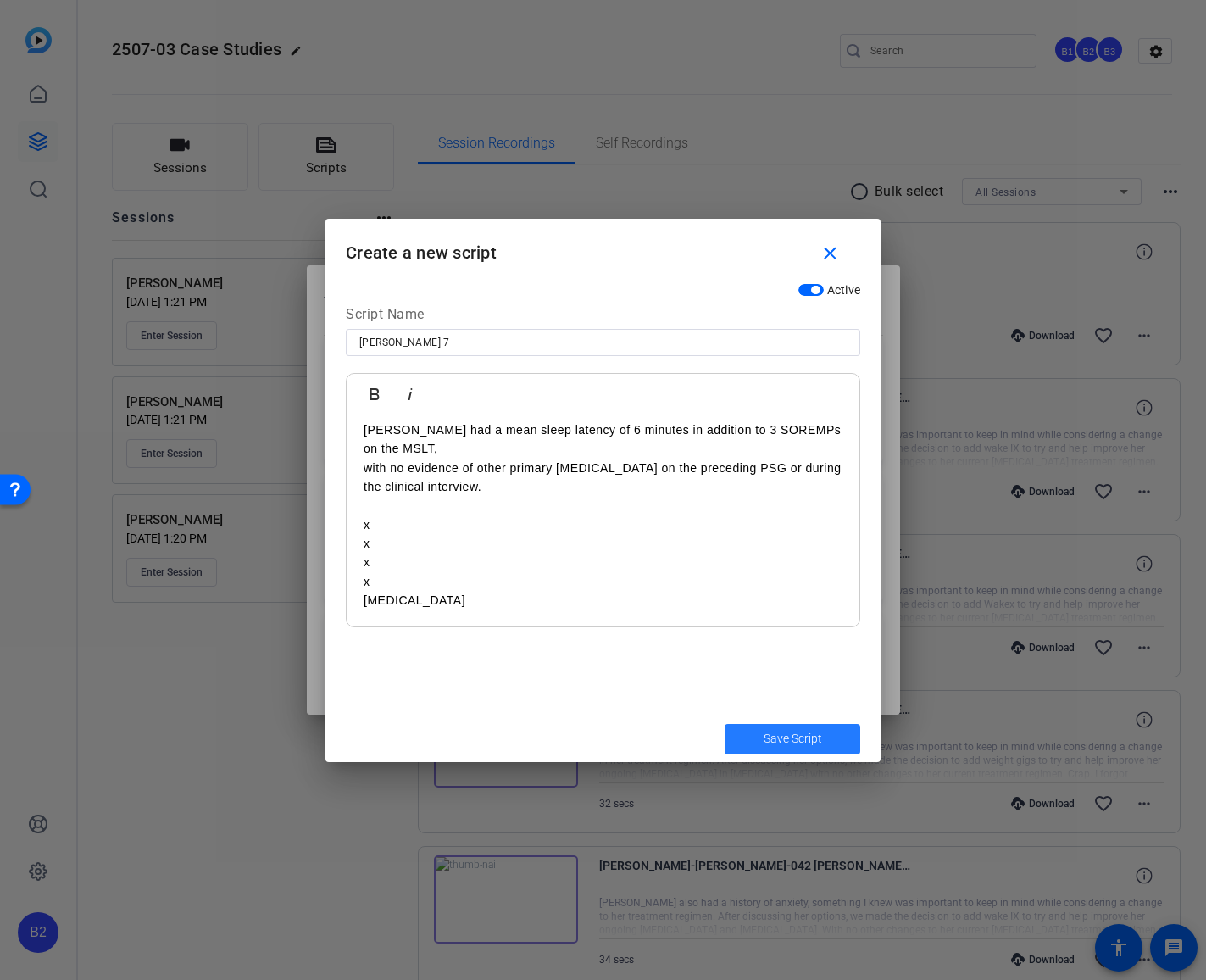
click at [808, 734] on span "Save Script" at bounding box center [793, 739] width 59 height 18
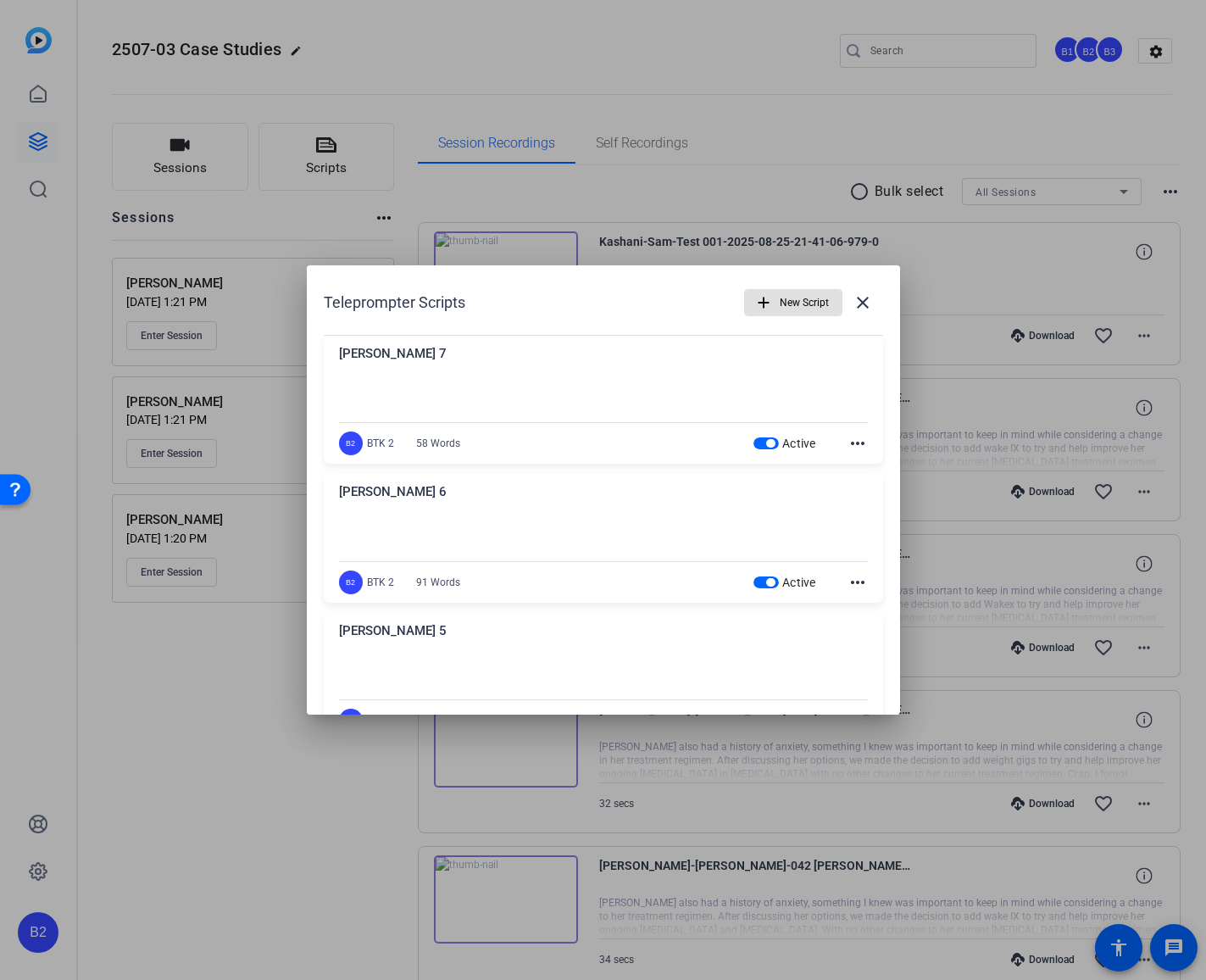
click at [849, 442] on mat-icon "more_horiz" at bounding box center [858, 443] width 20 height 20
click at [865, 470] on span "Edit" at bounding box center [886, 469] width 68 height 20
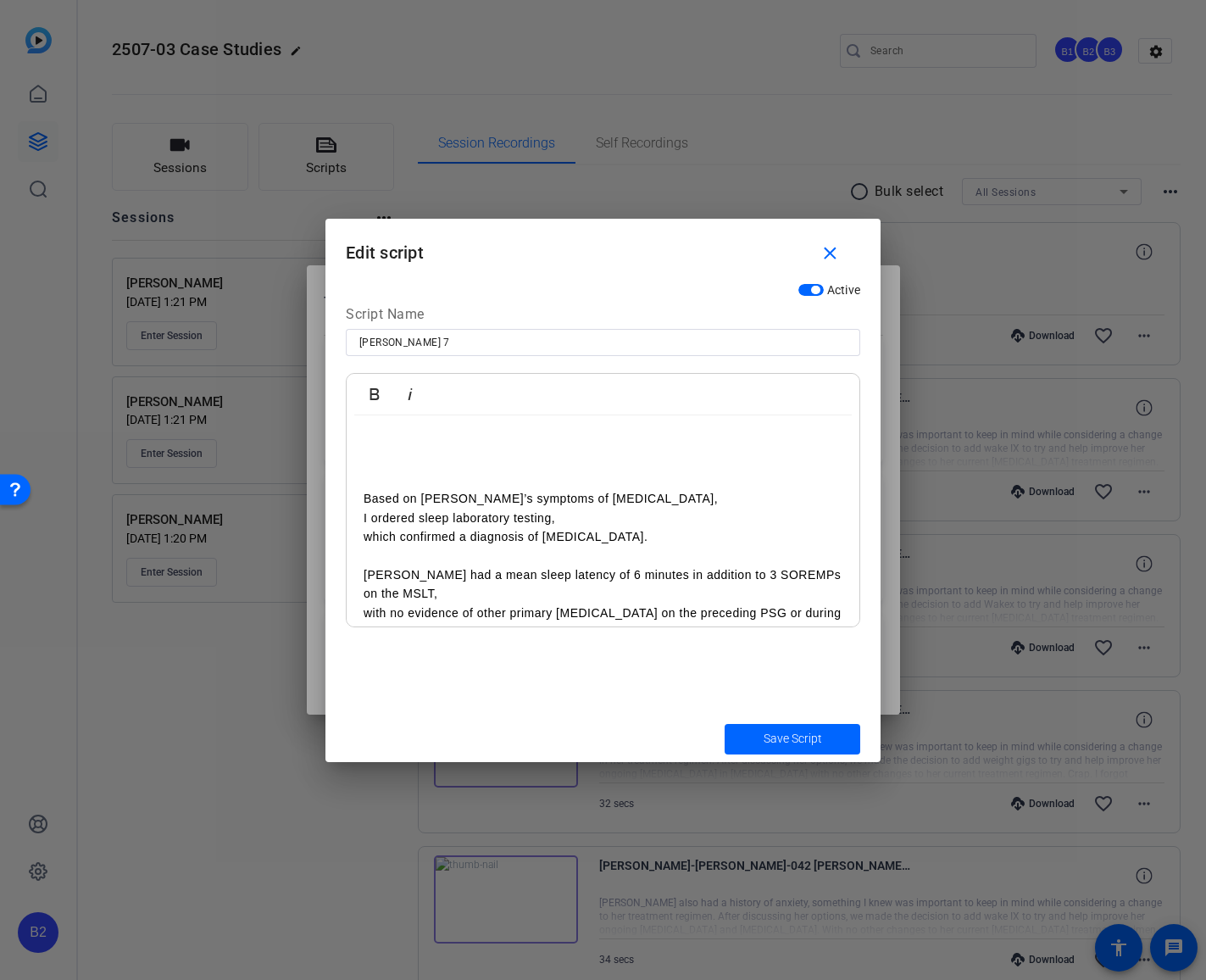
click at [416, 343] on input "[PERSON_NAME] 7" at bounding box center [603, 342] width 488 height 20
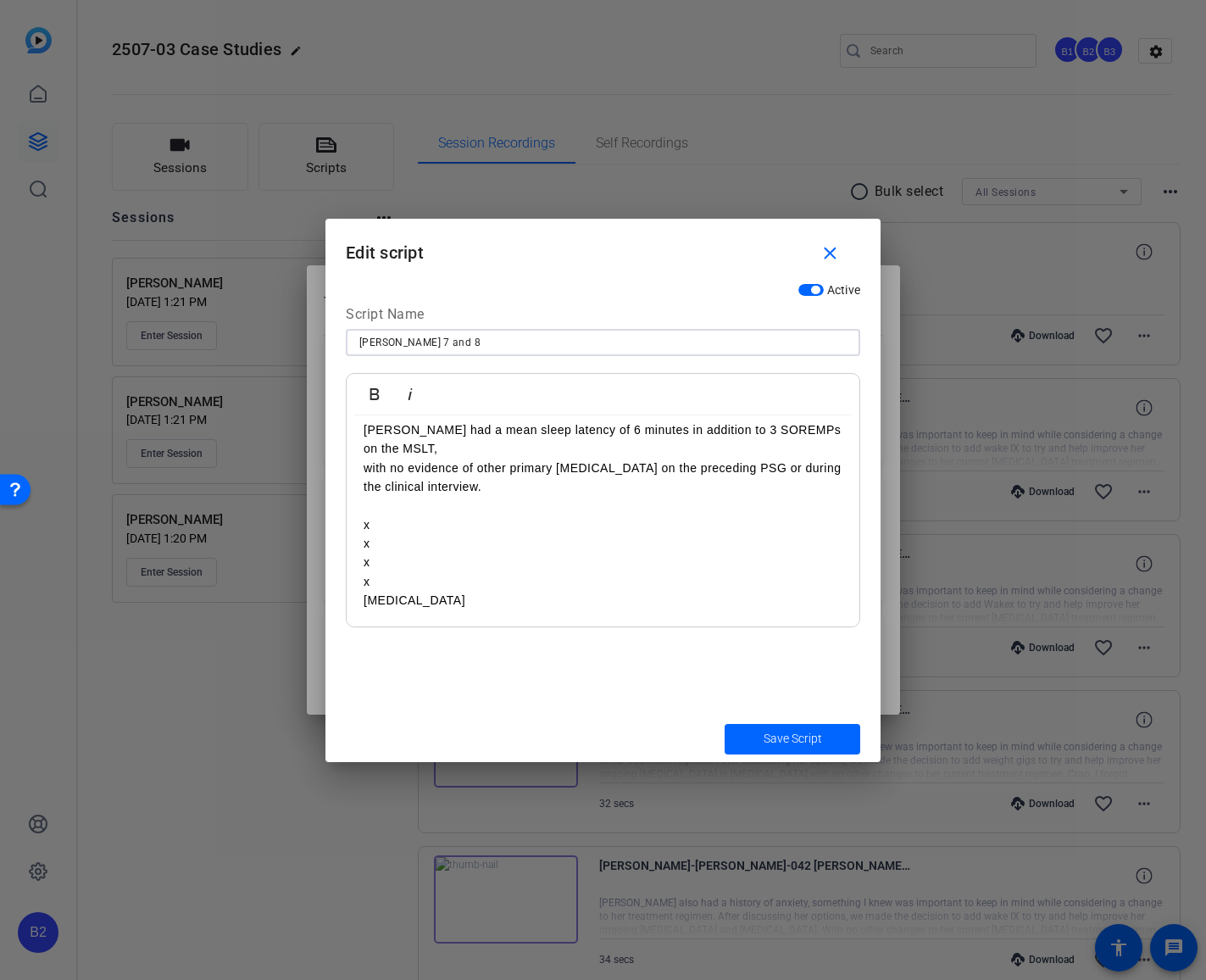
type input "[PERSON_NAME] 7 and 8"
click at [490, 487] on p "with no evidence of other primary [MEDICAL_DATA] on the preceding PSG or during…" at bounding box center [603, 478] width 479 height 38
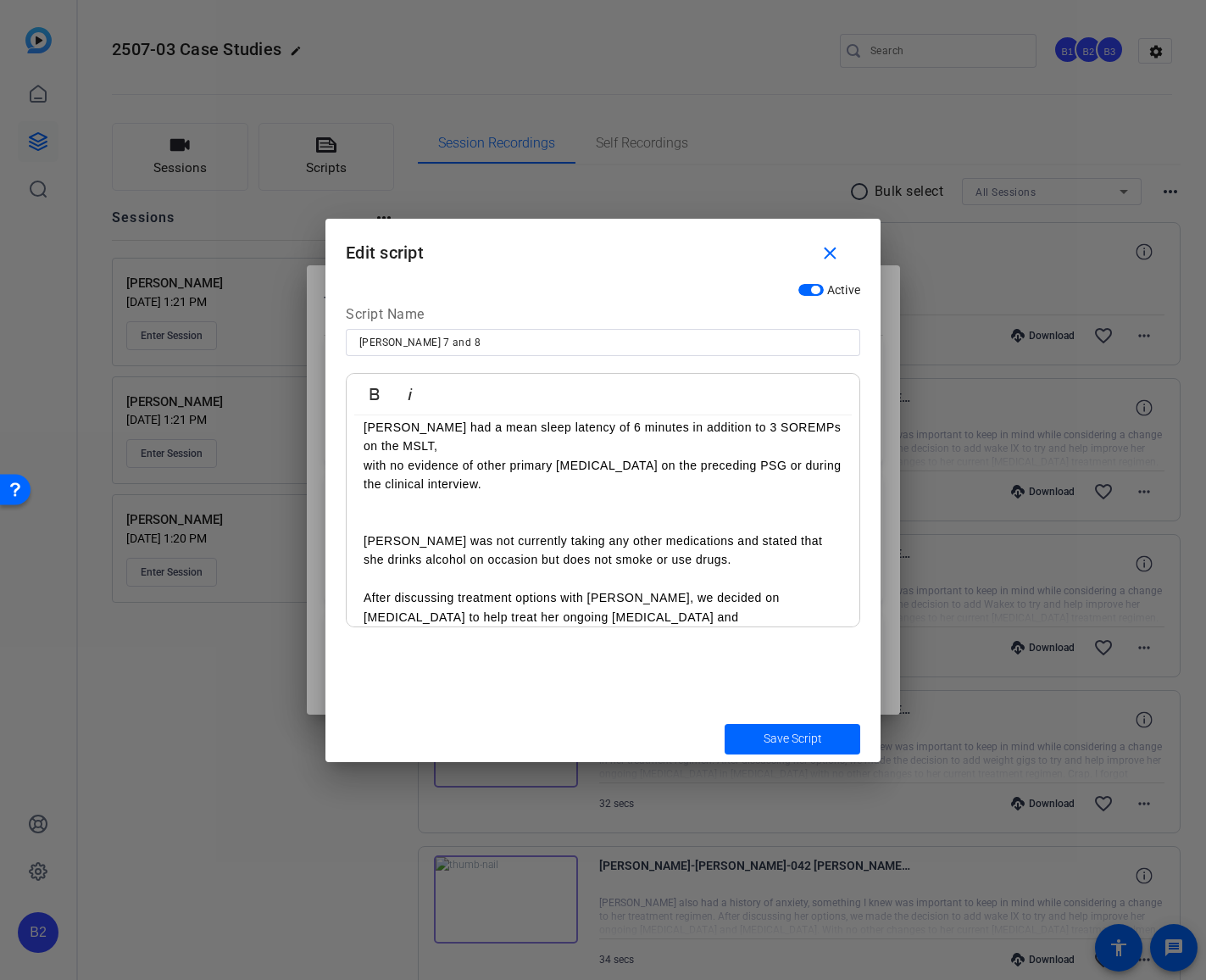
click at [686, 539] on p "[PERSON_NAME] was not currently taking any other medications and stated that sh…" at bounding box center [603, 550] width 479 height 38
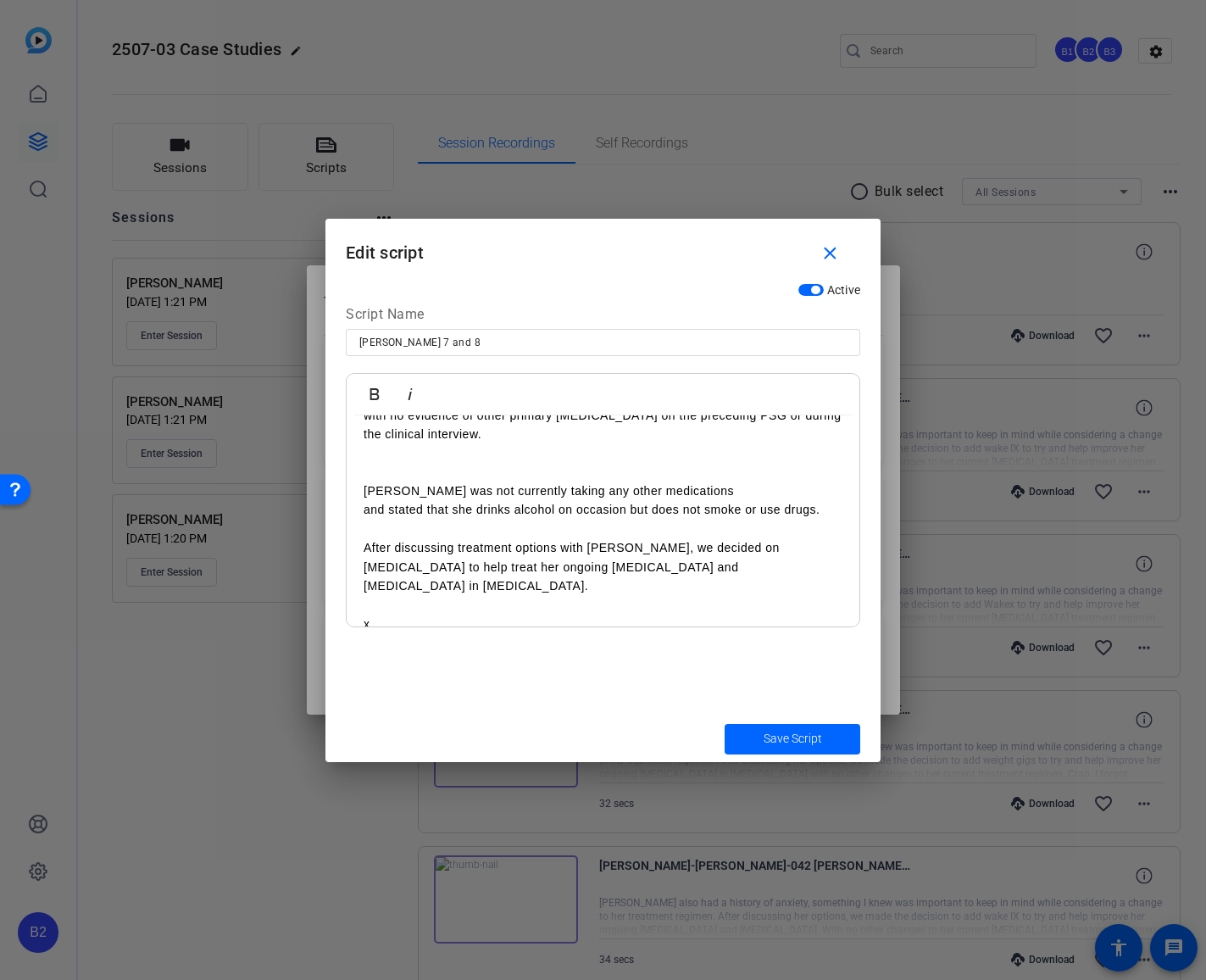
scroll to position [201, 0]
click at [647, 543] on p "After discussing treatment options with [PERSON_NAME], we decided on [MEDICAL_D…" at bounding box center [603, 563] width 479 height 57
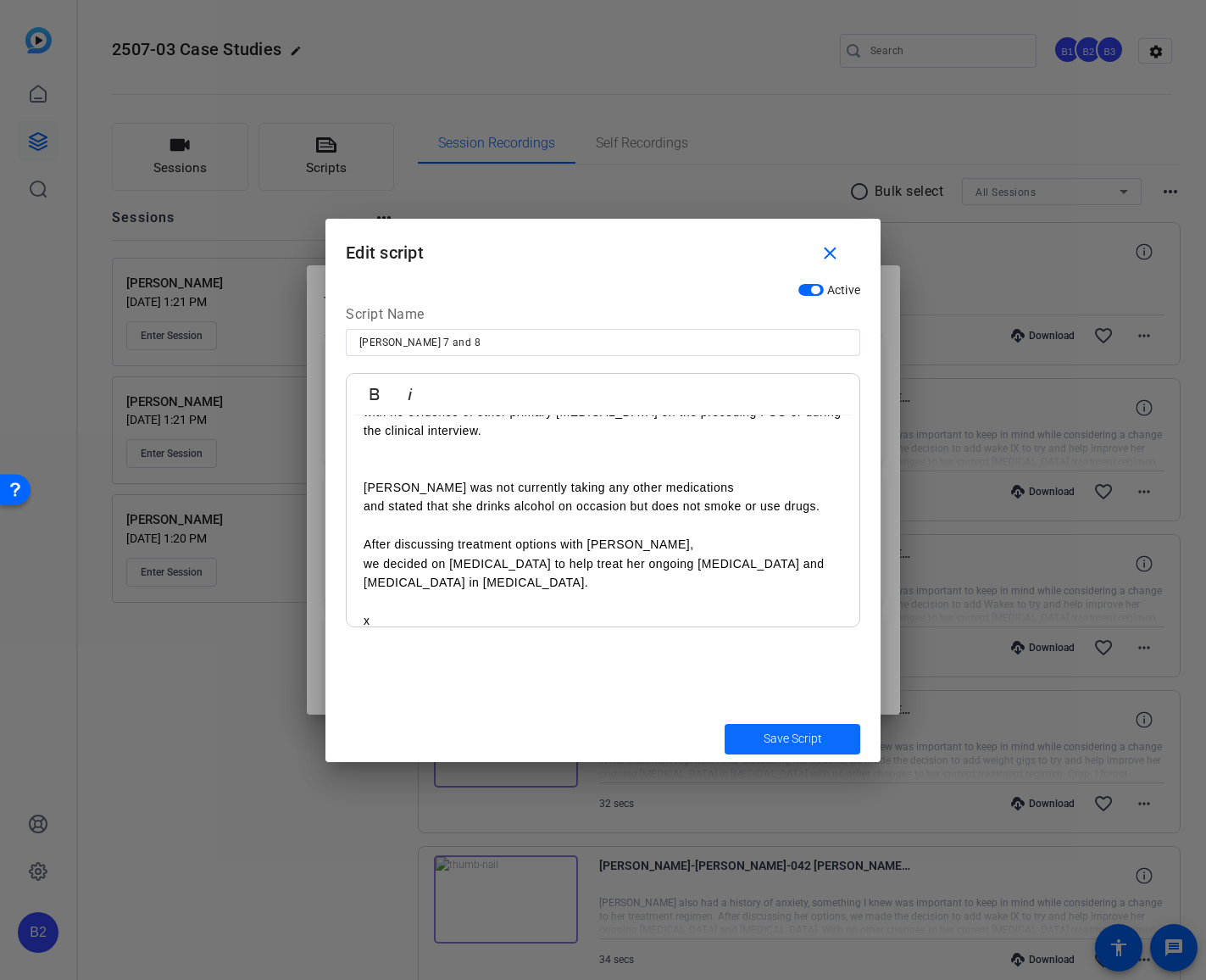
click at [807, 738] on span "Save Script" at bounding box center [793, 739] width 59 height 18
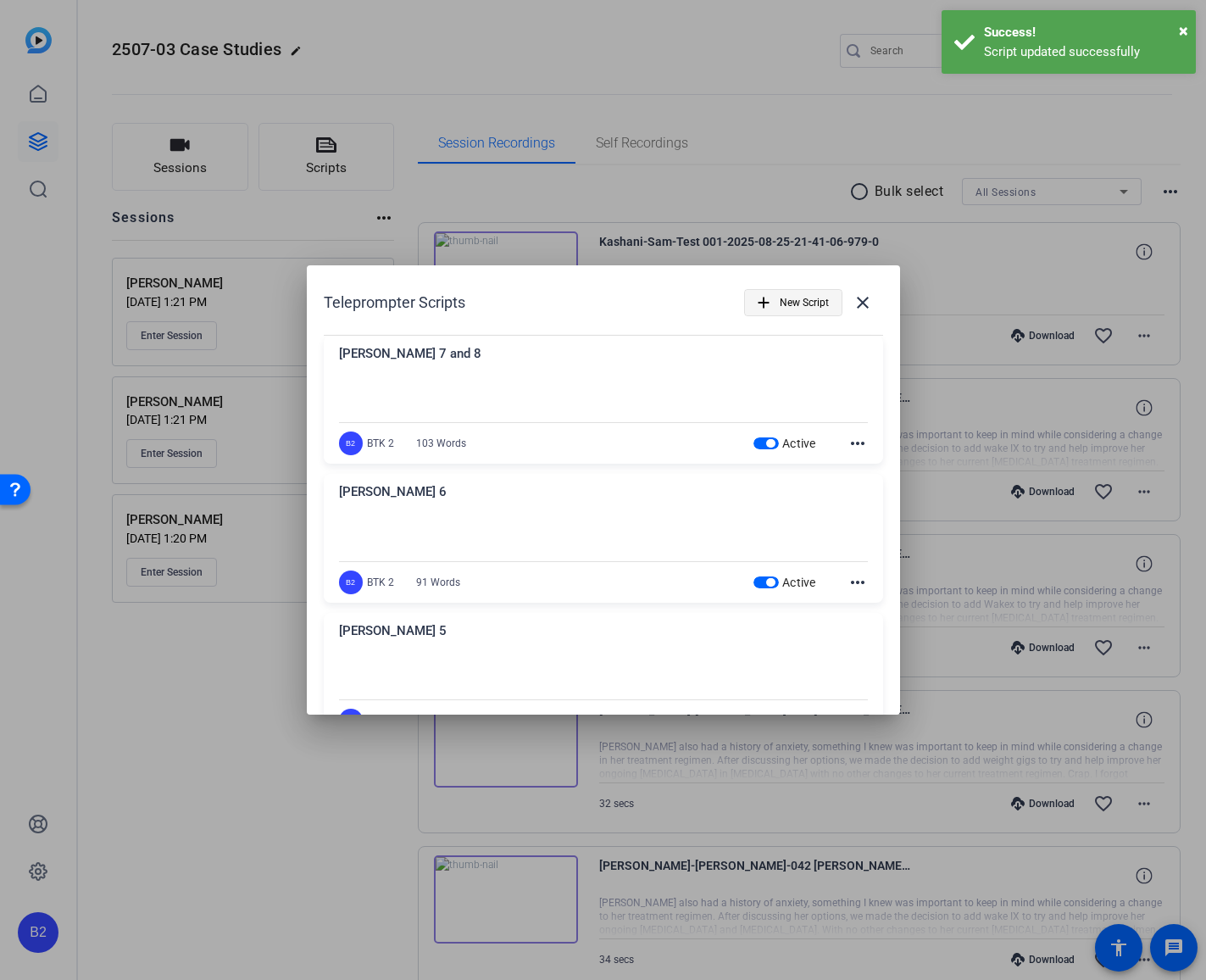
click at [784, 300] on span "New Script" at bounding box center [804, 303] width 49 height 33
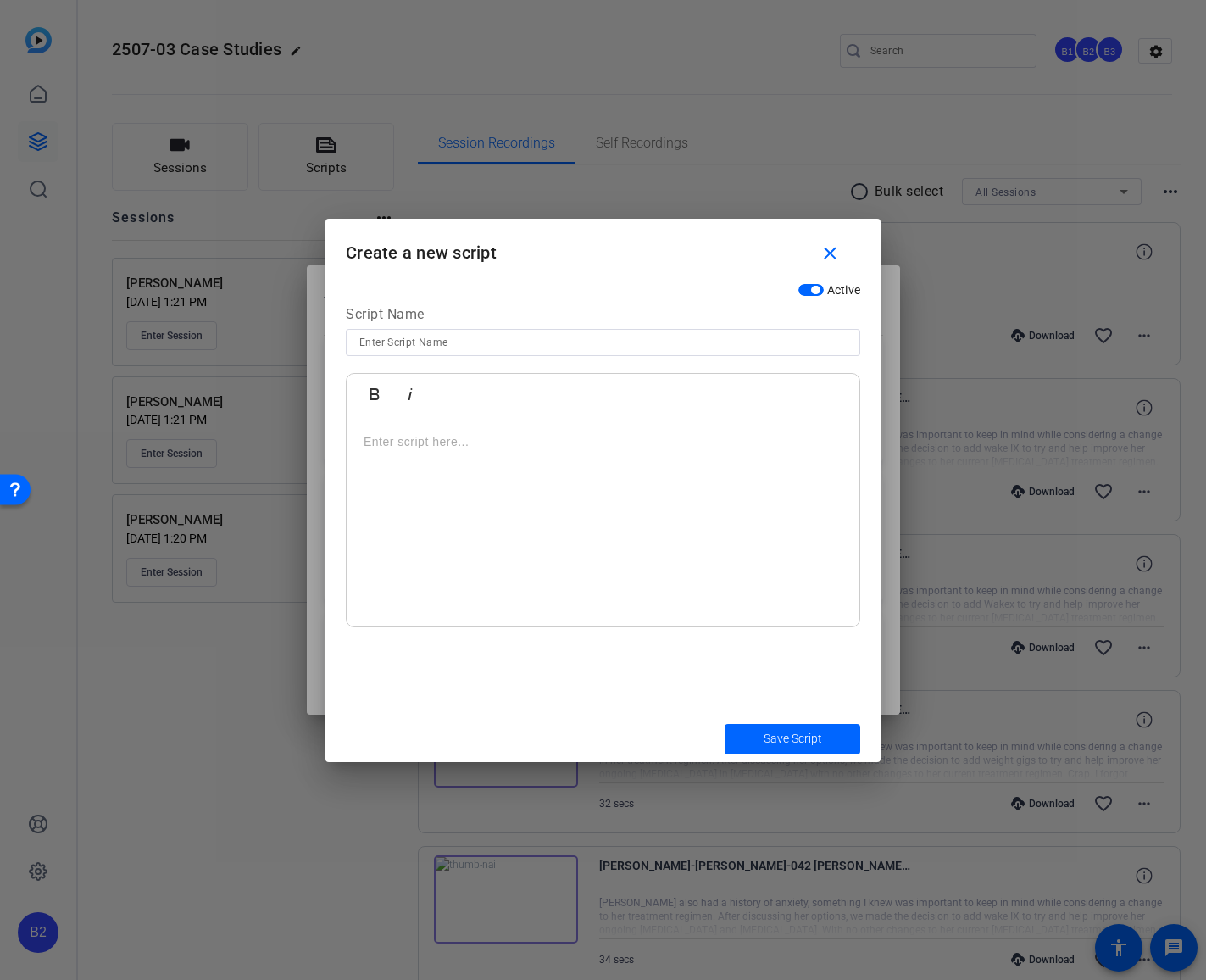
click at [443, 344] on input at bounding box center [603, 342] width 488 height 20
type input "[PERSON_NAME] 9 INDICATION"
click at [363, 441] on div at bounding box center [603, 521] width 513 height 212
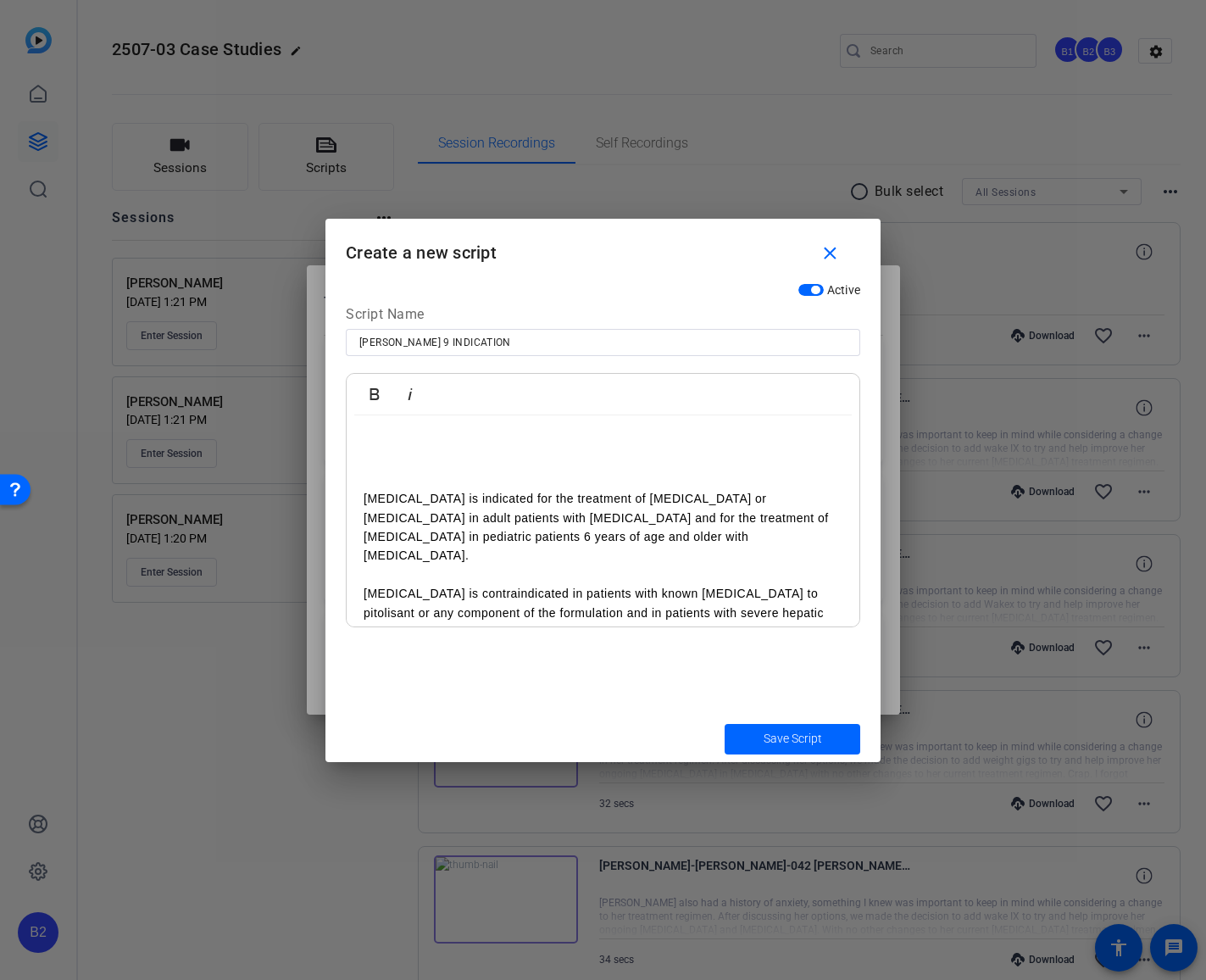
click at [550, 517] on p "[MEDICAL_DATA] is indicated for the treatment of [MEDICAL_DATA] or [MEDICAL_DAT…" at bounding box center [603, 527] width 479 height 76
click at [801, 584] on p "[MEDICAL_DATA] is contraindicated in patients with known [MEDICAL_DATA] to pito…" at bounding box center [603, 612] width 479 height 57
click at [574, 622] on p "or any component of the formulation and in patients with severe hepatic impairm…" at bounding box center [603, 631] width 479 height 19
click at [644, 641] on p "and in patients with severe hepatic impairment." at bounding box center [603, 650] width 479 height 19
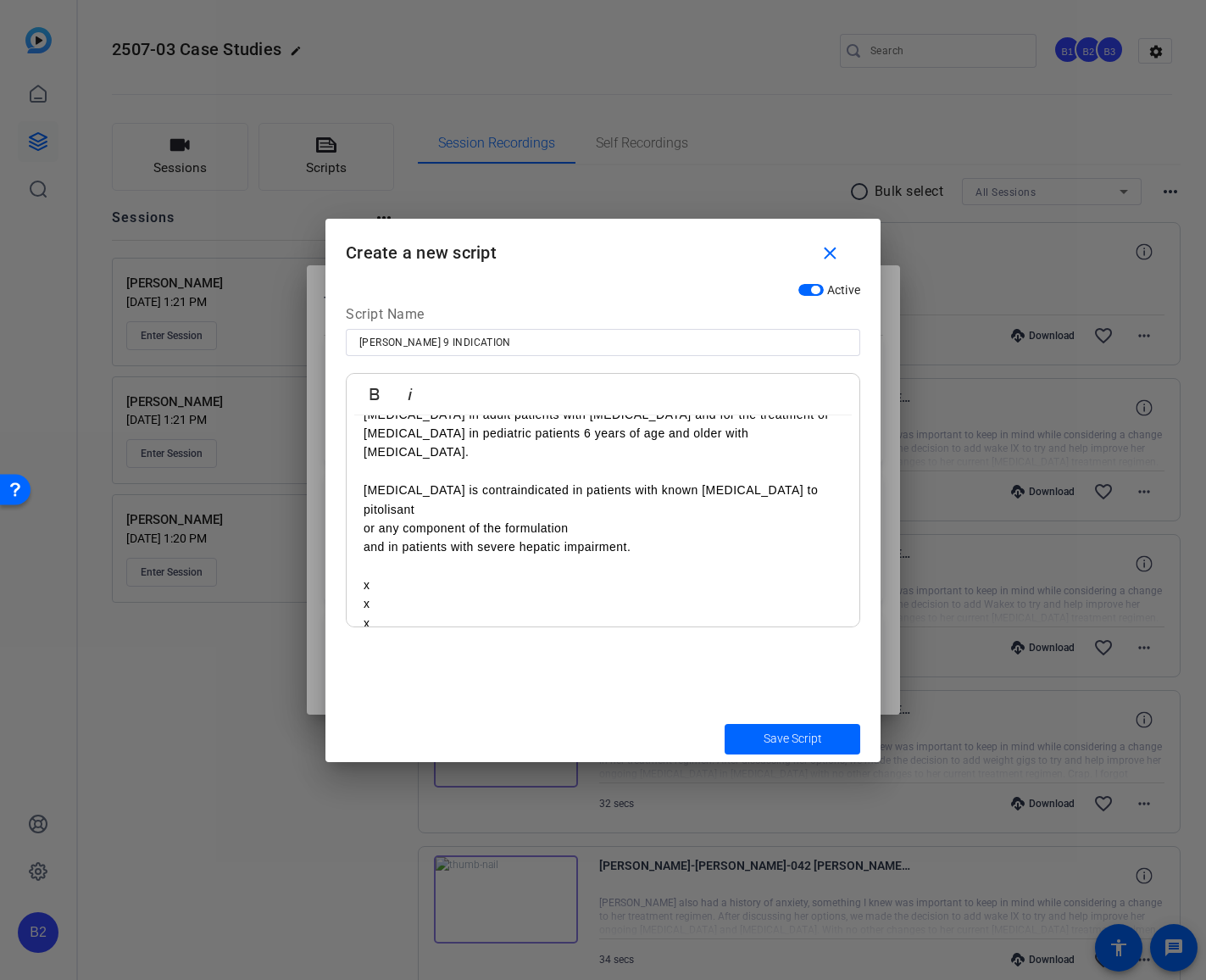
scroll to position [0, 0]
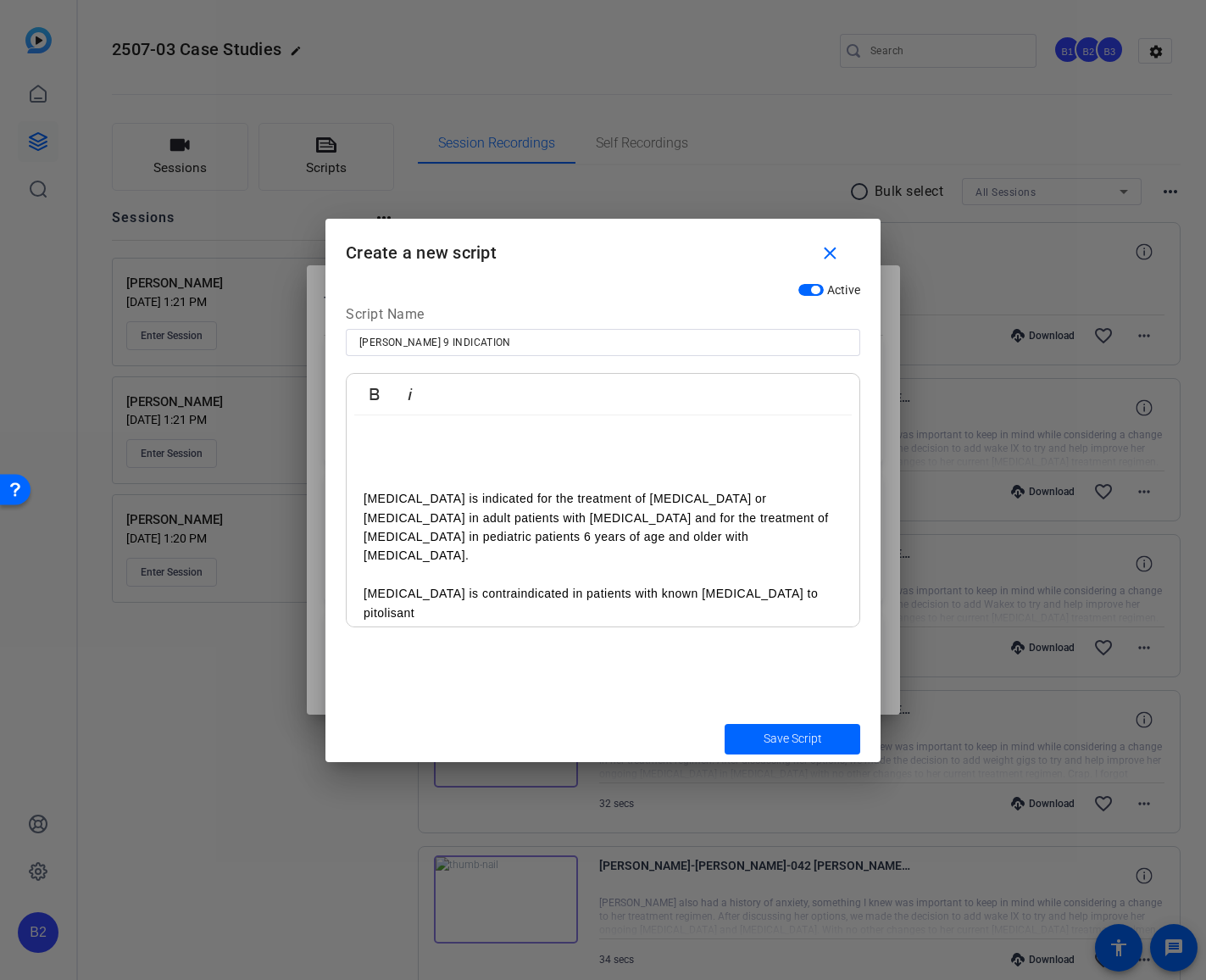
click at [761, 499] on p "[MEDICAL_DATA] is indicated for the treatment of [MEDICAL_DATA] or [MEDICAL_DAT…" at bounding box center [603, 527] width 479 height 76
click at [435, 516] on p "or [MEDICAL_DATA] in adult patients with [MEDICAL_DATA] and for the treatment o…" at bounding box center [603, 537] width 479 height 57
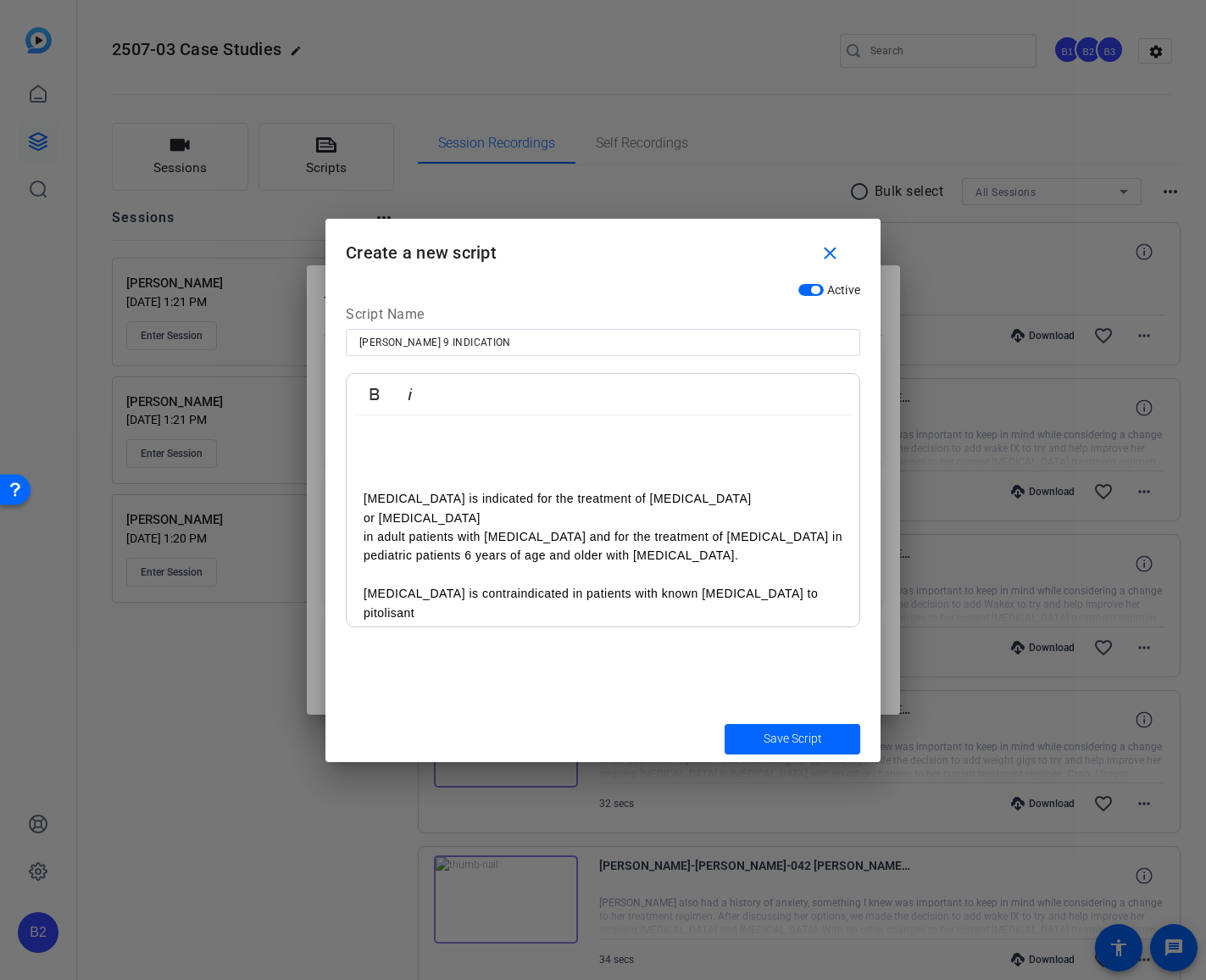
click at [552, 535] on p "in adult patients with [MEDICAL_DATA] and for the treatment of [MEDICAL_DATA] i…" at bounding box center [603, 546] width 479 height 38
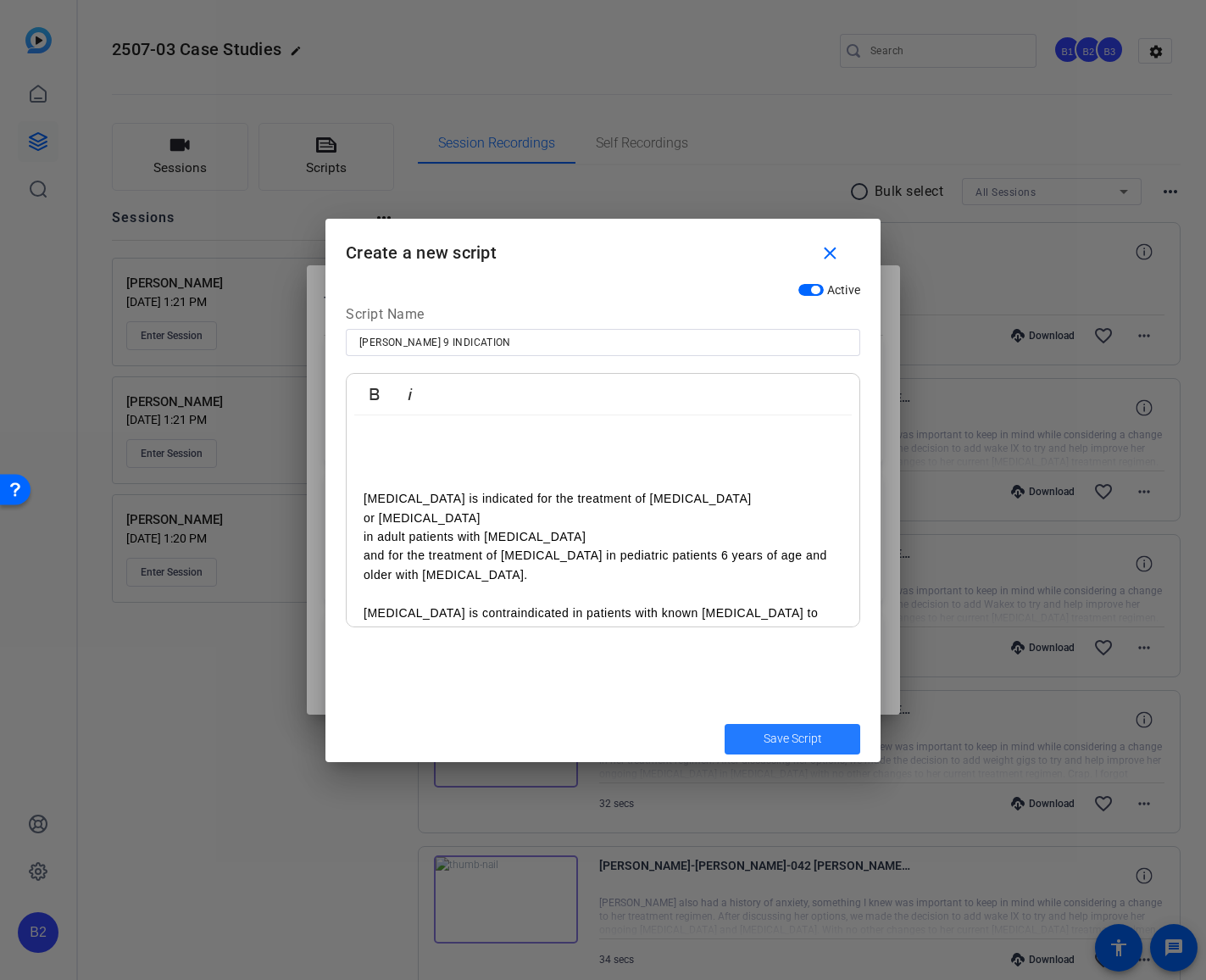
click at [787, 739] on span "Save Script" at bounding box center [793, 739] width 59 height 18
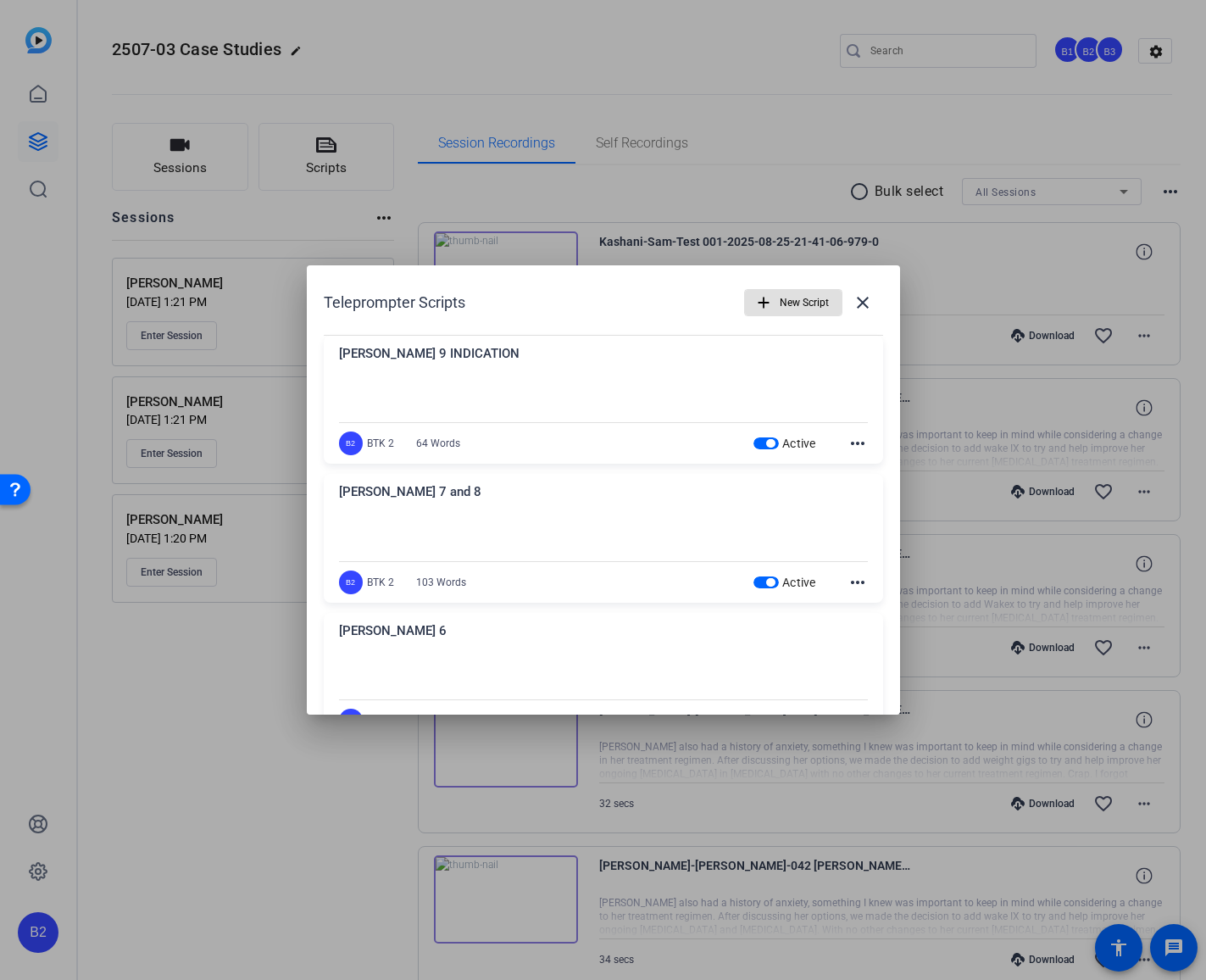
click at [785, 306] on span "New Script" at bounding box center [804, 303] width 49 height 33
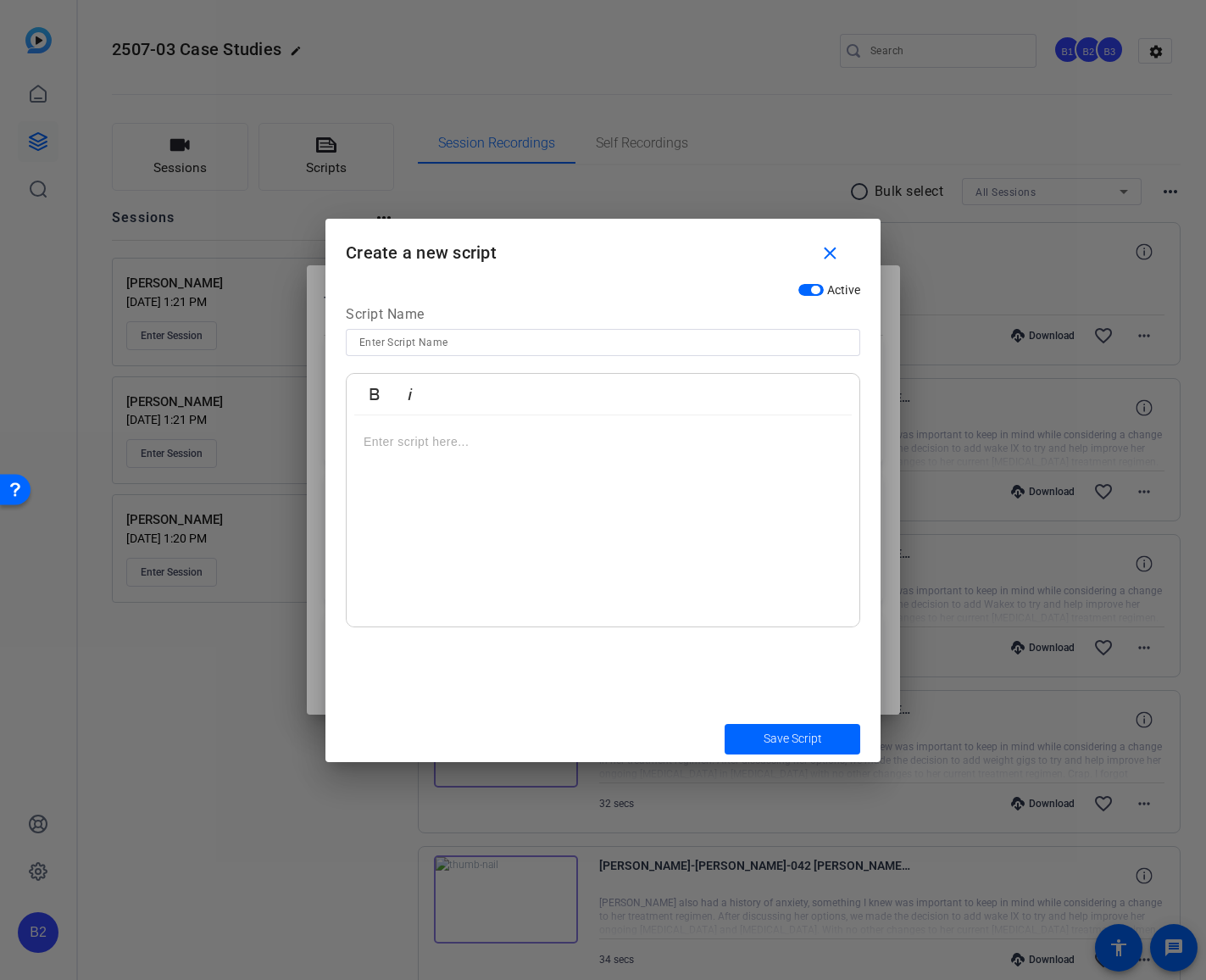
click at [538, 340] on input at bounding box center [603, 342] width 488 height 20
click at [362, 441] on div at bounding box center [603, 521] width 513 height 212
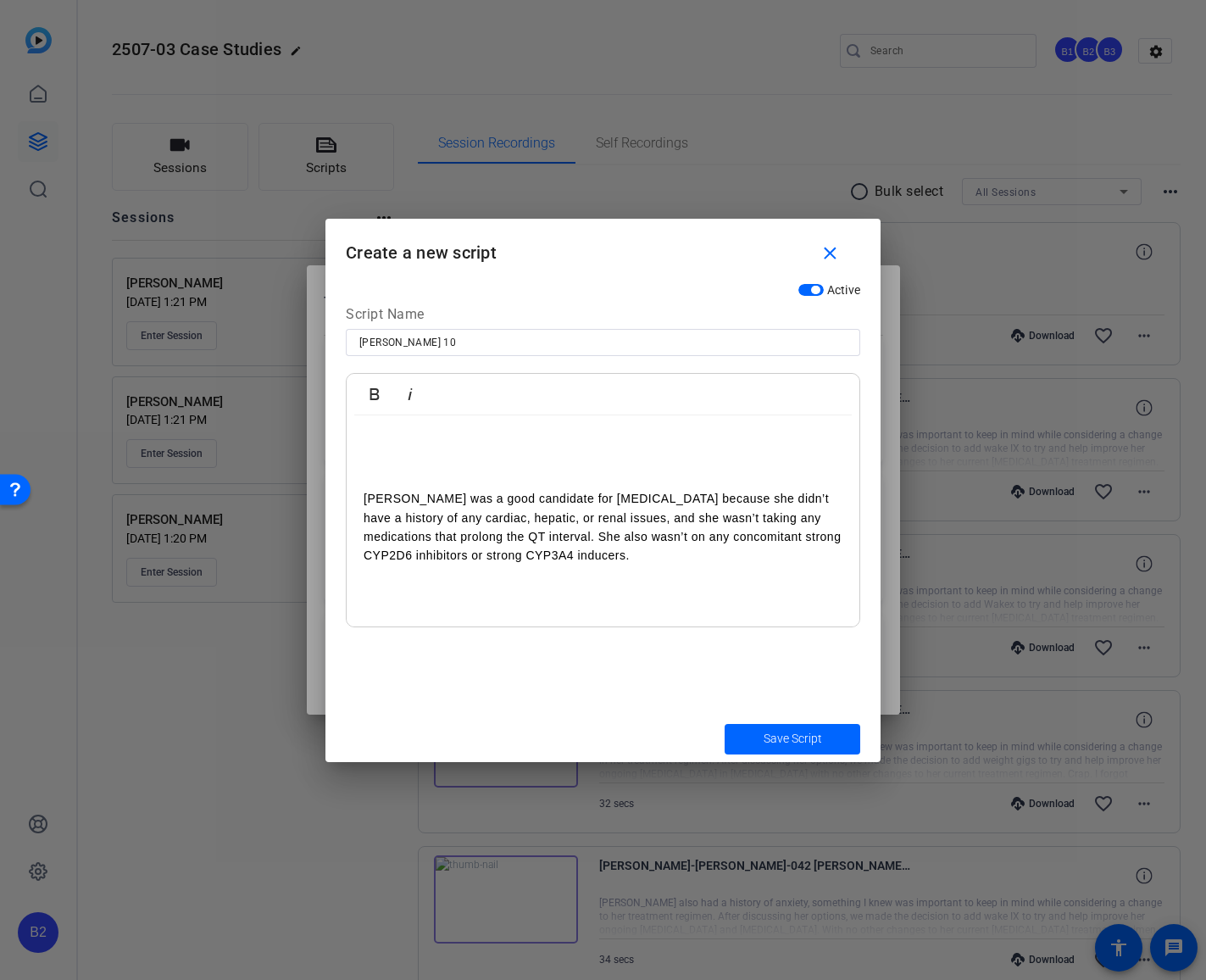
click at [412, 514] on p "[PERSON_NAME] was a good candidate for [MEDICAL_DATA] because she didn’t have a…" at bounding box center [603, 527] width 479 height 76
click at [412, 535] on p "hepatic, or renal issues, and she wasn’t taking any medications that prolong th…" at bounding box center [603, 555] width 479 height 57
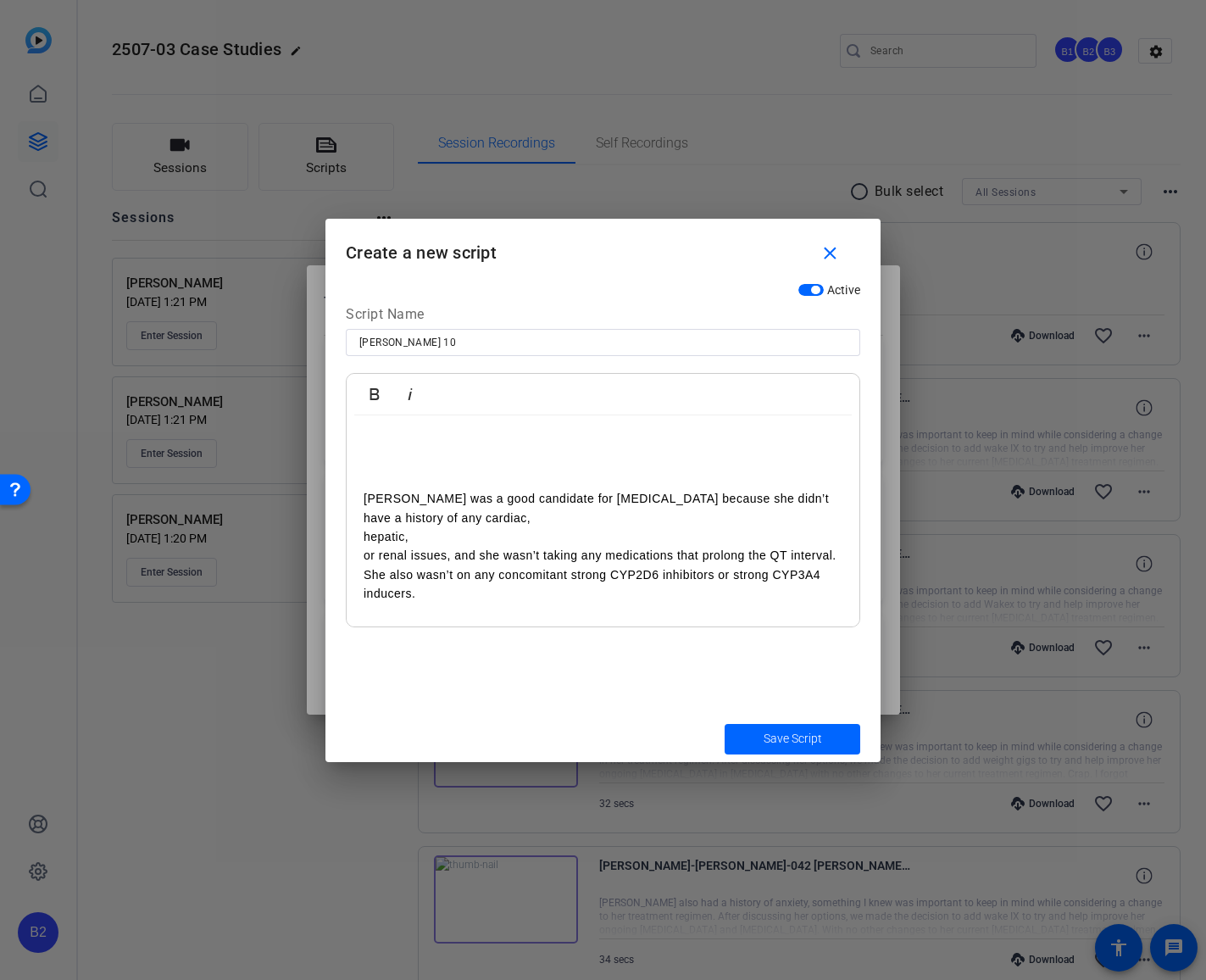
click at [457, 553] on p "or renal issues, and she wasn’t taking any medications that prolong the QT inte…" at bounding box center [603, 574] width 479 height 57
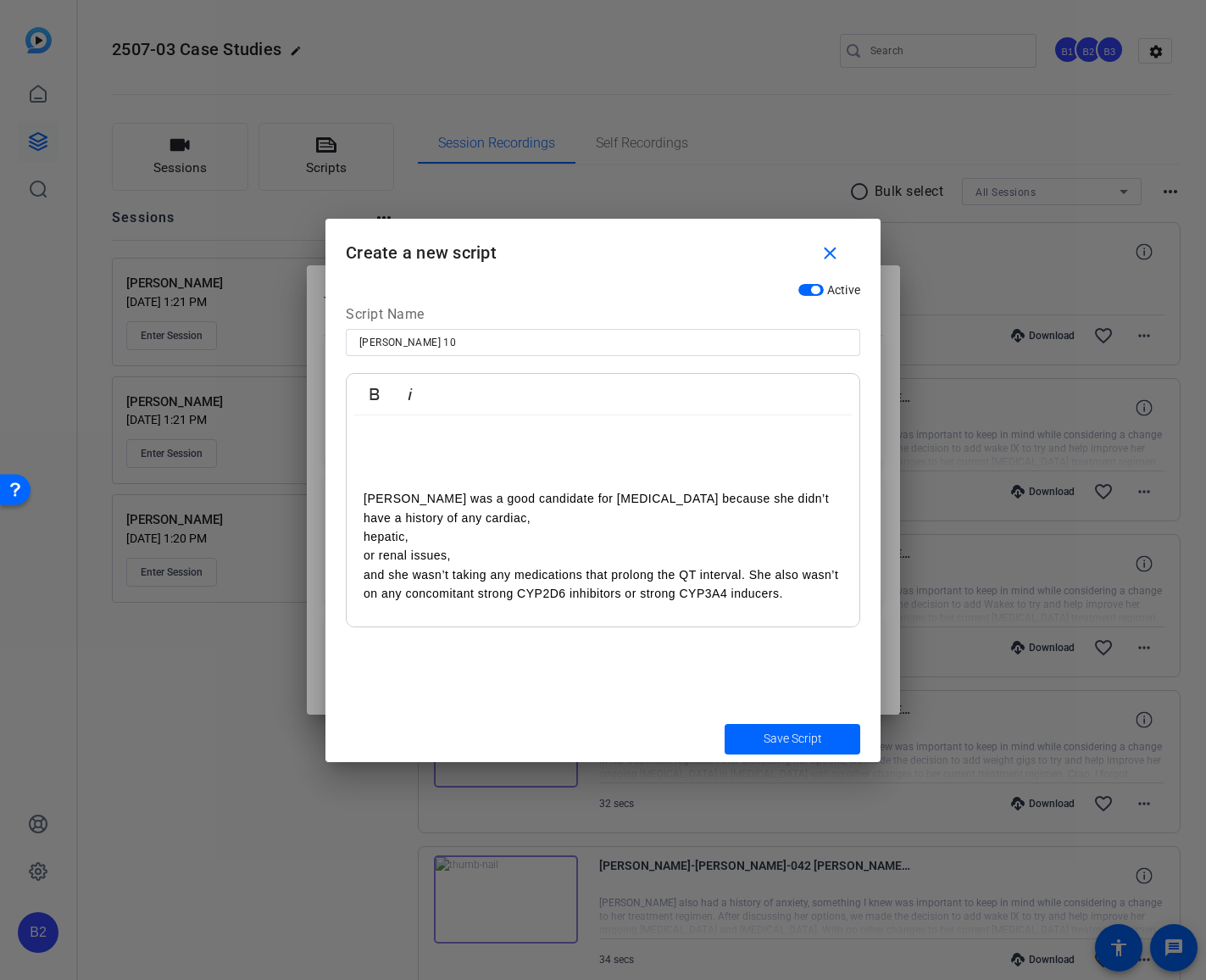
click at [748, 573] on p "and she wasn’t taking any medications that prolong the QT interval. She also wa…" at bounding box center [603, 585] width 479 height 38
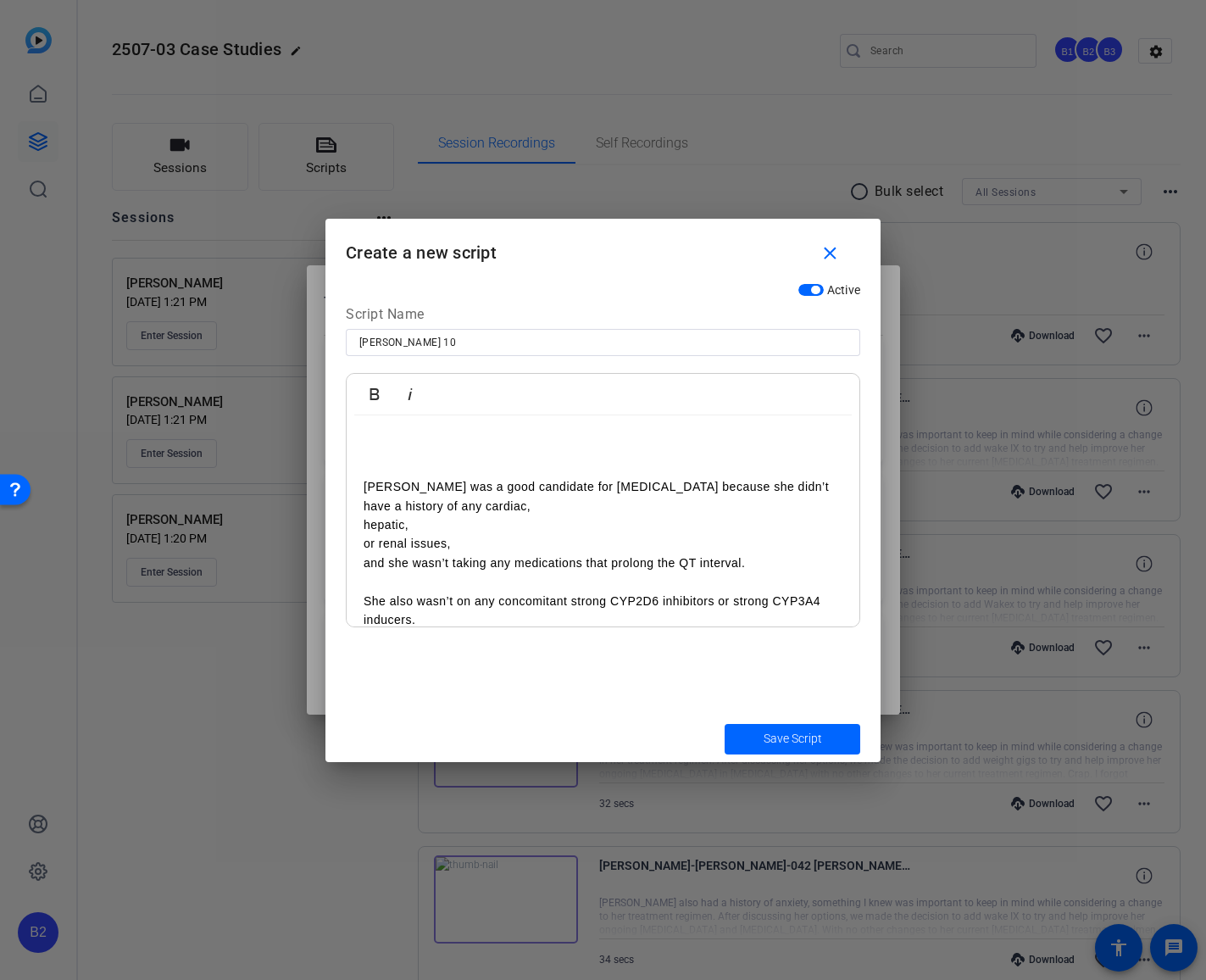
scroll to position [31, 0]
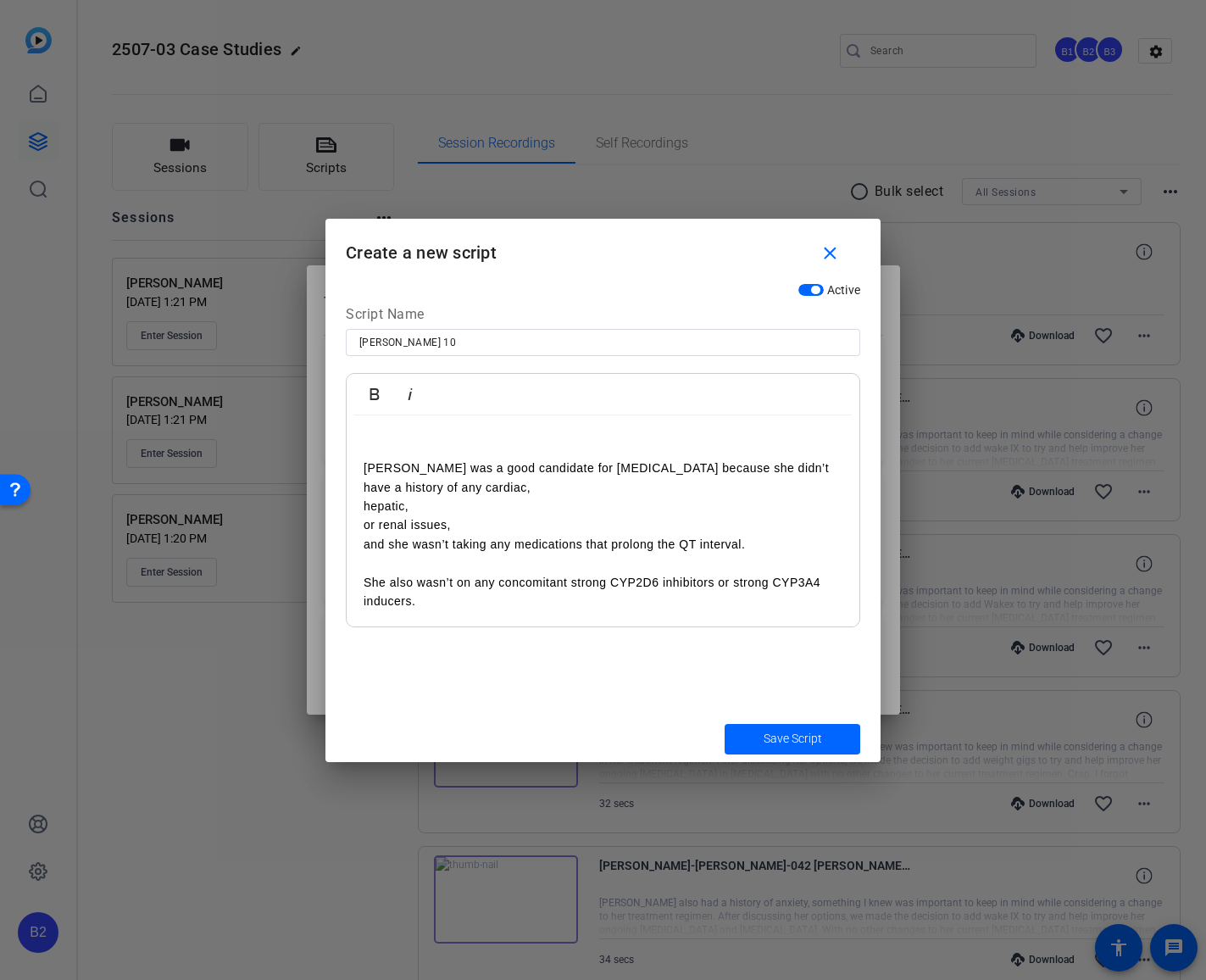
click at [421, 341] on input "[PERSON_NAME] 10" at bounding box center [603, 342] width 488 height 20
type input "[PERSON_NAME] 10 and 11"
click at [426, 599] on p "She also wasn’t on any concomitant strong CYP2D6 inhibitors or strong CYP3A4 in…" at bounding box center [603, 592] width 479 height 38
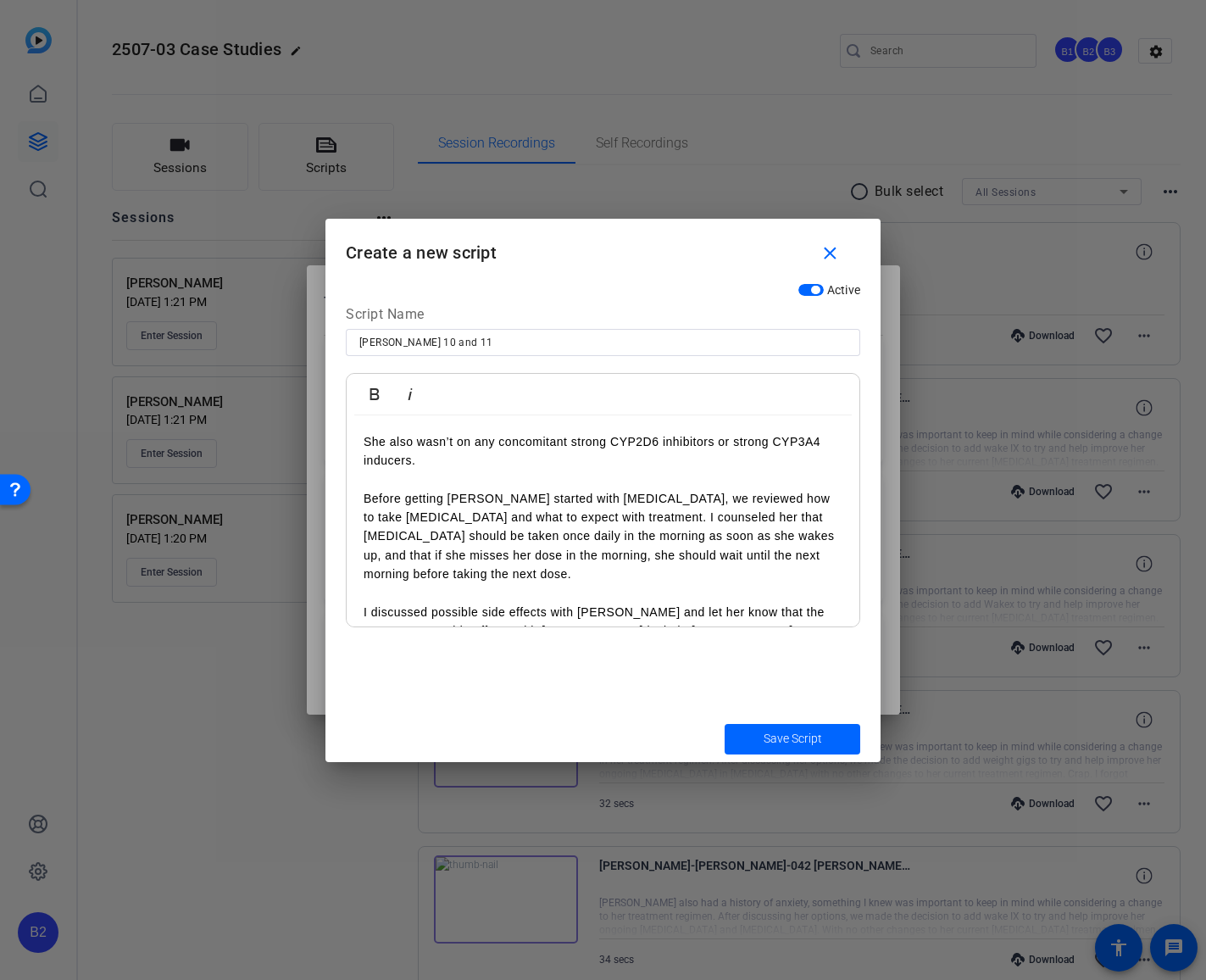
scroll to position [162, 0]
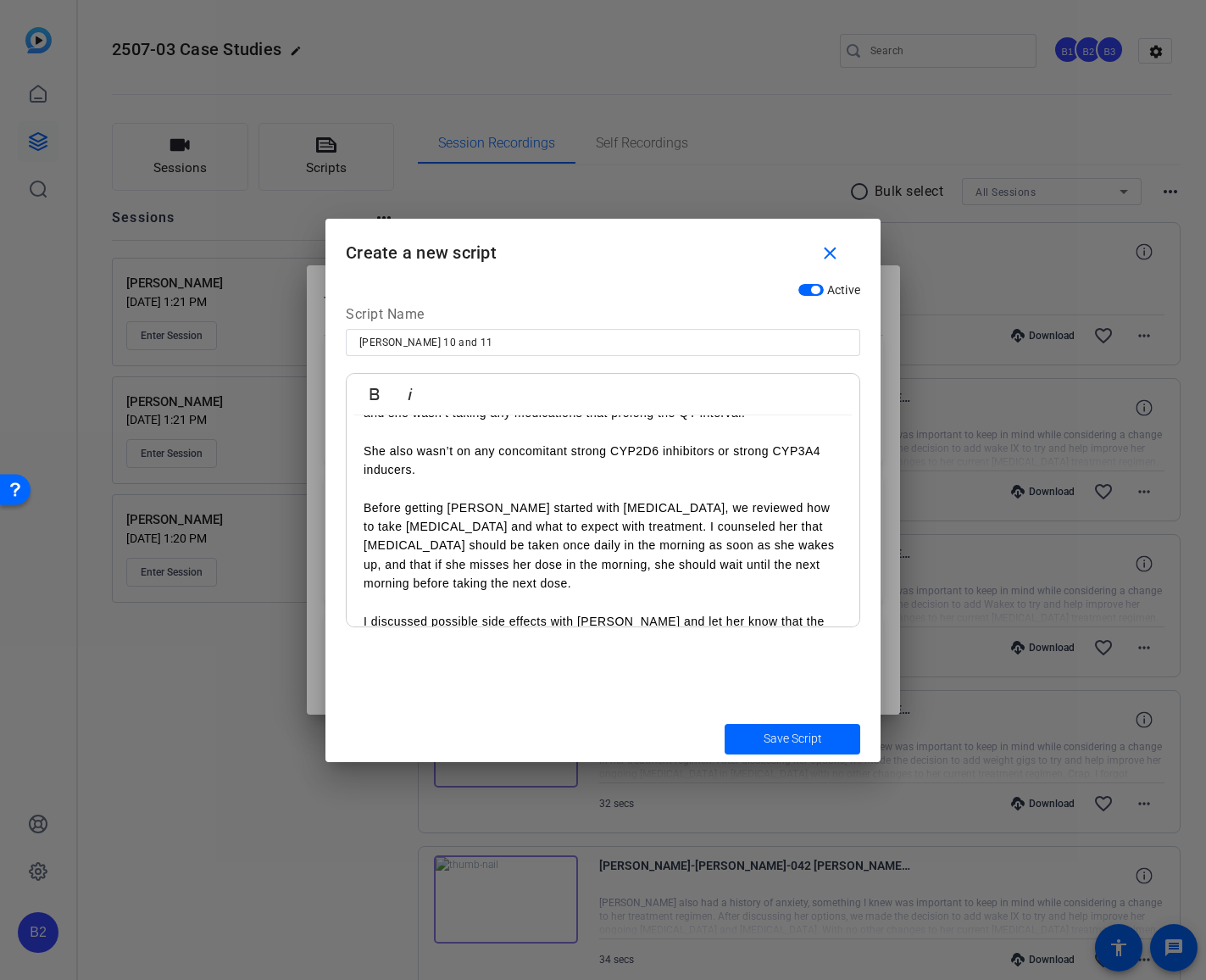
click at [423, 474] on p "She also wasn’t on any concomitant strong CYP2D6 inhibitors or strong CYP3A4 in…" at bounding box center [603, 461] width 479 height 38
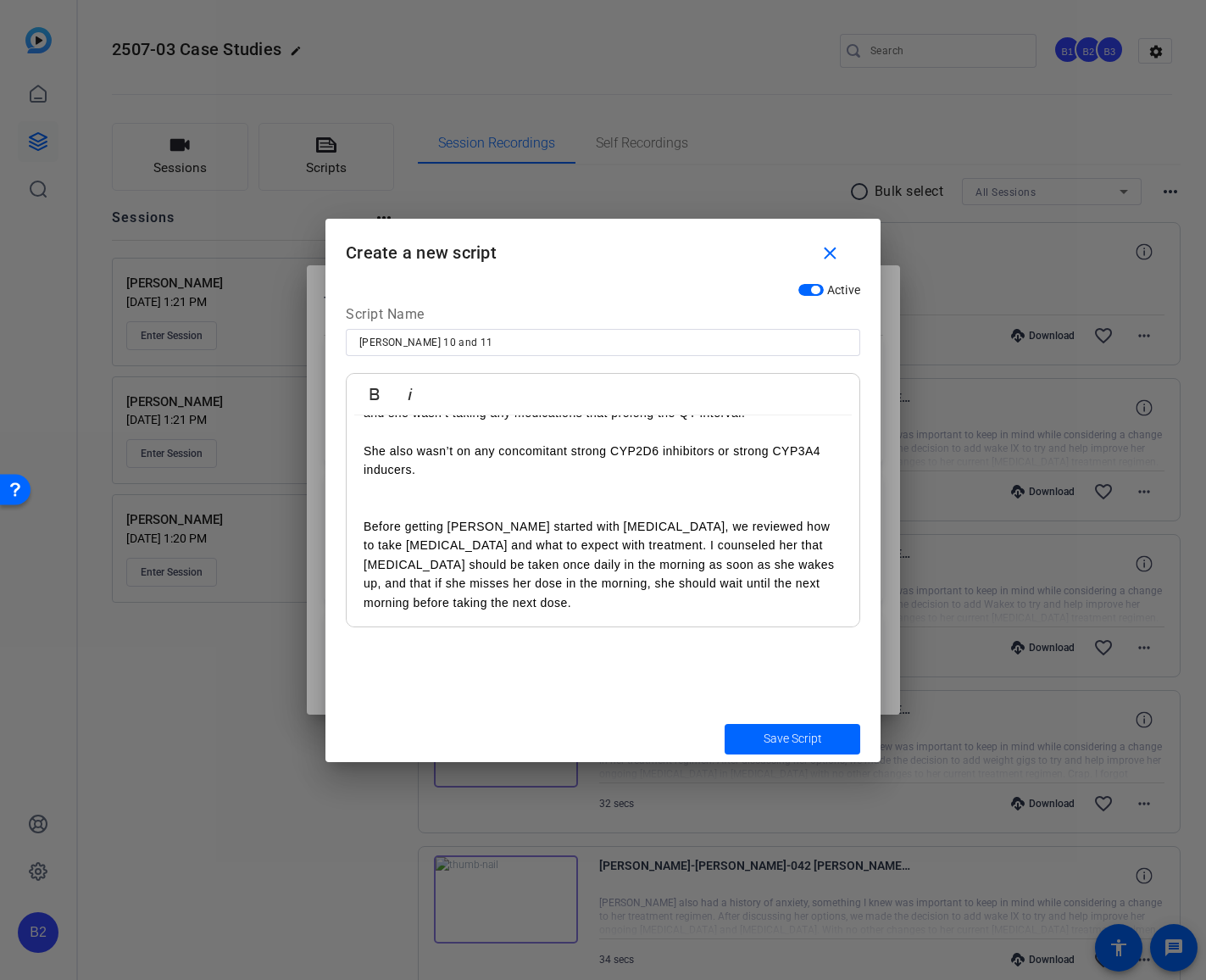
drag, startPoint x: 618, startPoint y: 523, endPoint x: 637, endPoint y: 506, distance: 25.5
click at [618, 523] on p "Before getting [PERSON_NAME] started with [MEDICAL_DATA], we reviewed how to ta…" at bounding box center [603, 564] width 479 height 95
click at [748, 541] on p "we reviewed how to take [MEDICAL_DATA] and what to expect with treatment. I cou…" at bounding box center [603, 574] width 479 height 76
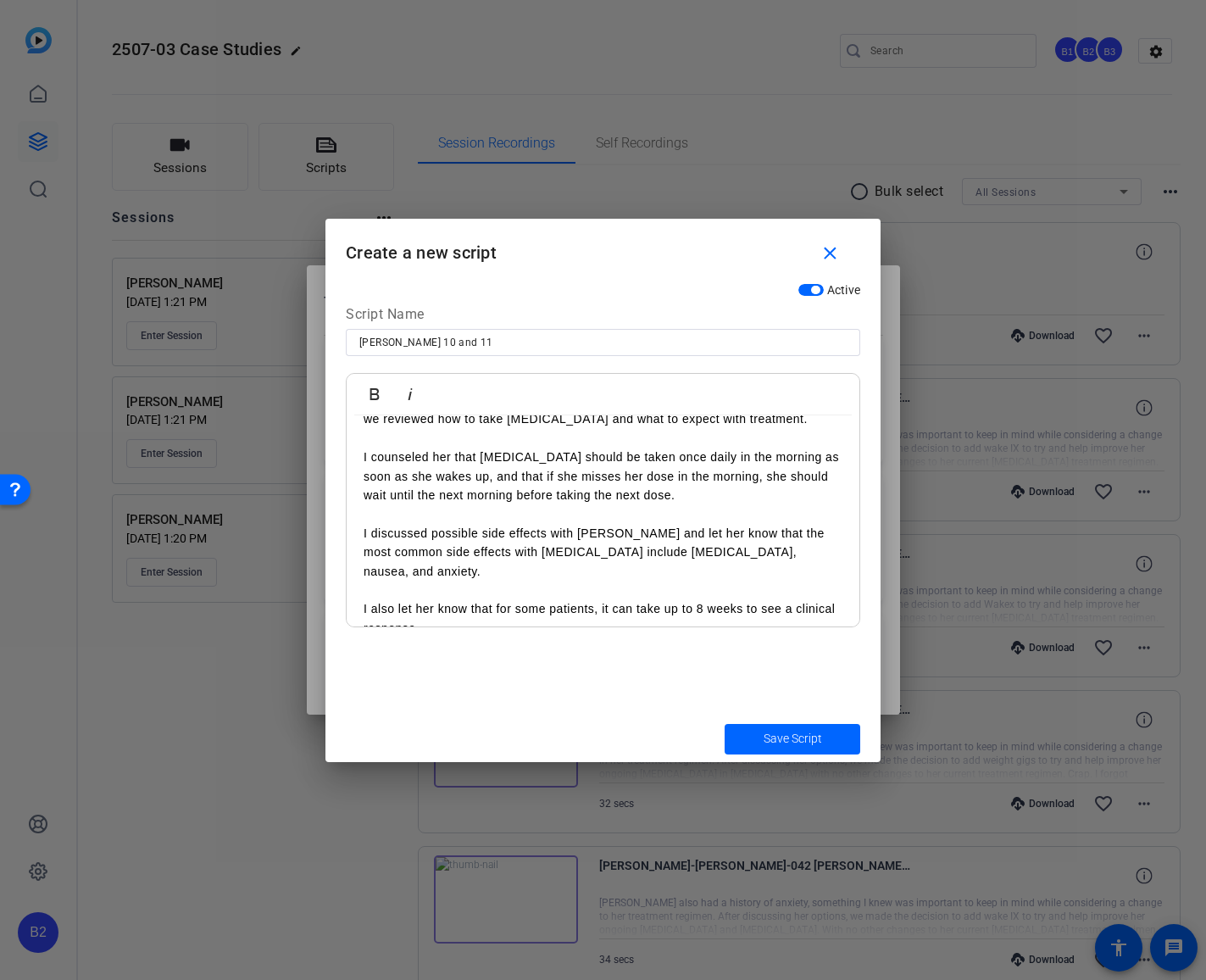
scroll to position [286, 0]
click at [451, 478] on p "I counseled her that [MEDICAL_DATA] should be taken once daily in the morning a…" at bounding box center [603, 477] width 479 height 57
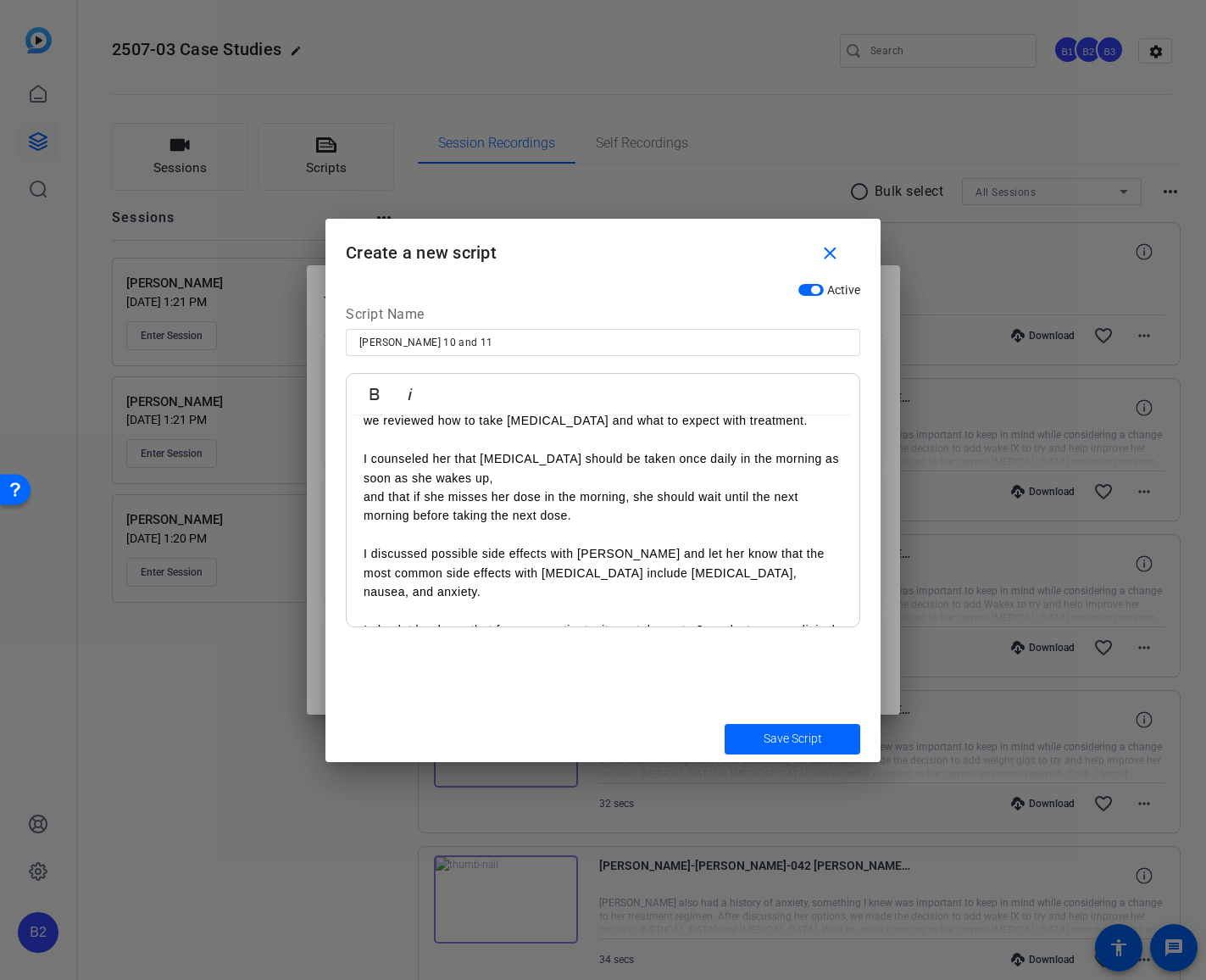
drag, startPoint x: 632, startPoint y: 495, endPoint x: 692, endPoint y: 482, distance: 61.4
click at [632, 495] on p "and that if she misses her dose in the morning, she should wait until the next …" at bounding box center [603, 507] width 479 height 38
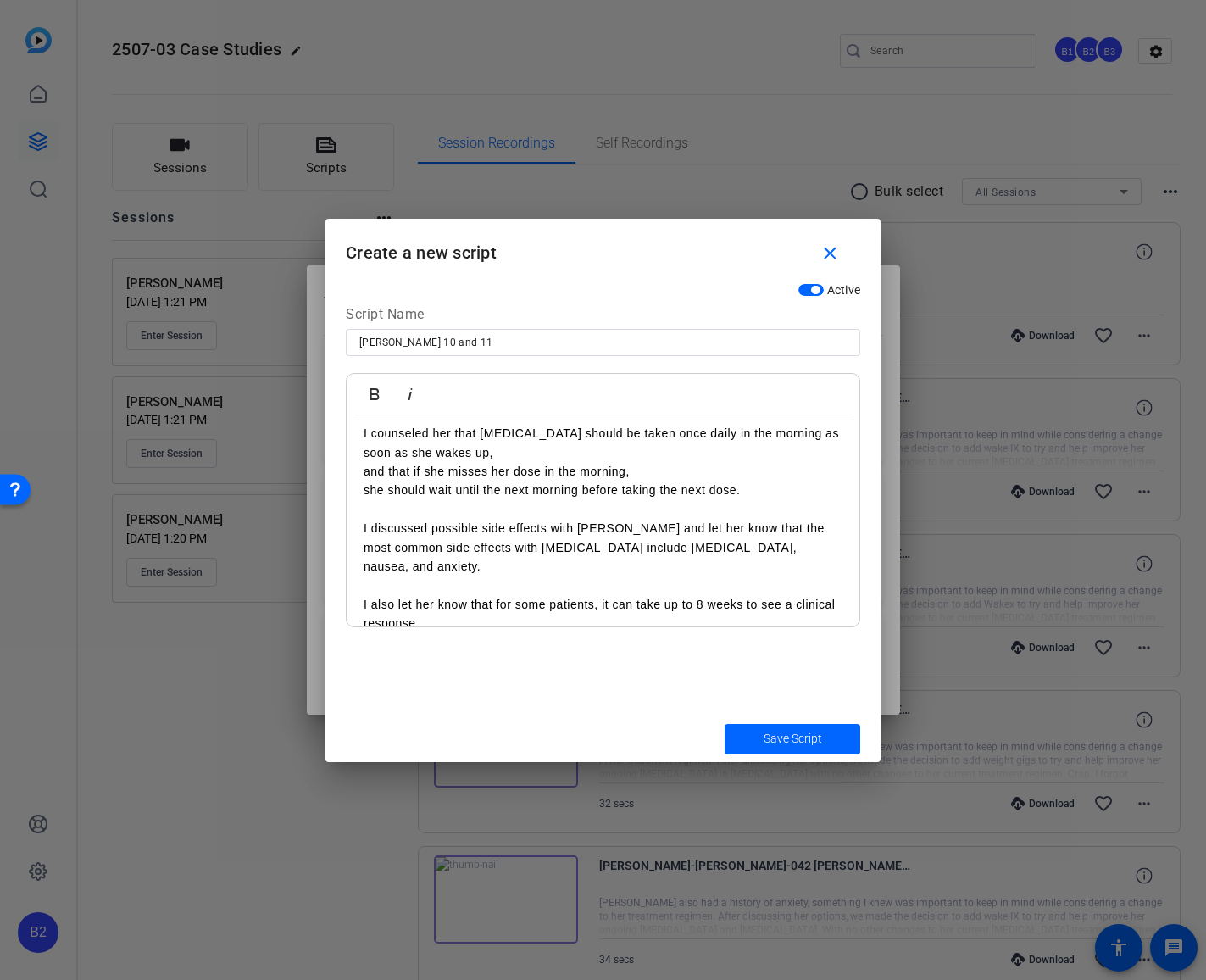
scroll to position [315, 0]
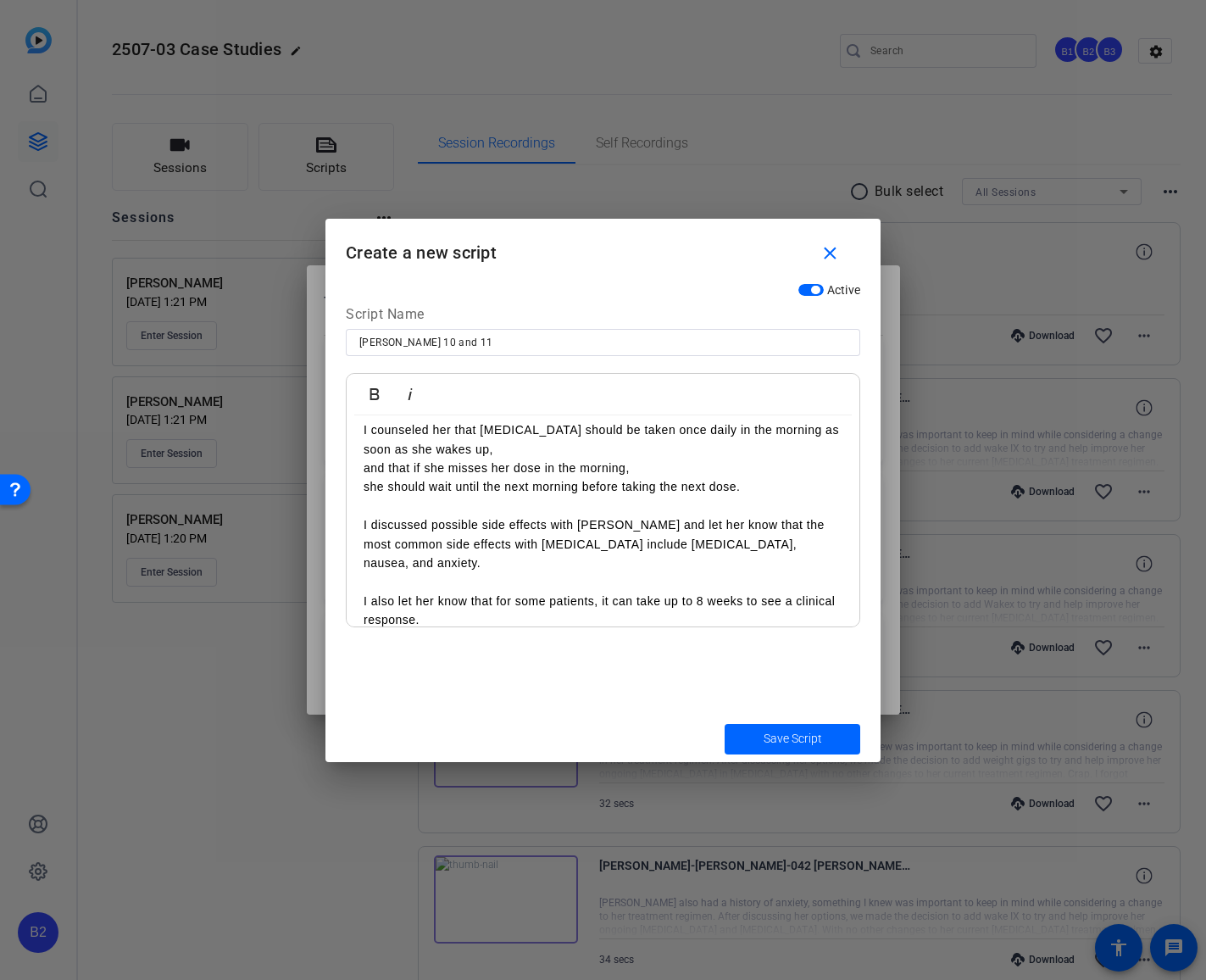
click at [656, 545] on p "I discussed possible side effects with [PERSON_NAME] and let her know that the …" at bounding box center [603, 543] width 479 height 57
click at [414, 562] on p "nausea, and anxiety." at bounding box center [603, 562] width 479 height 19
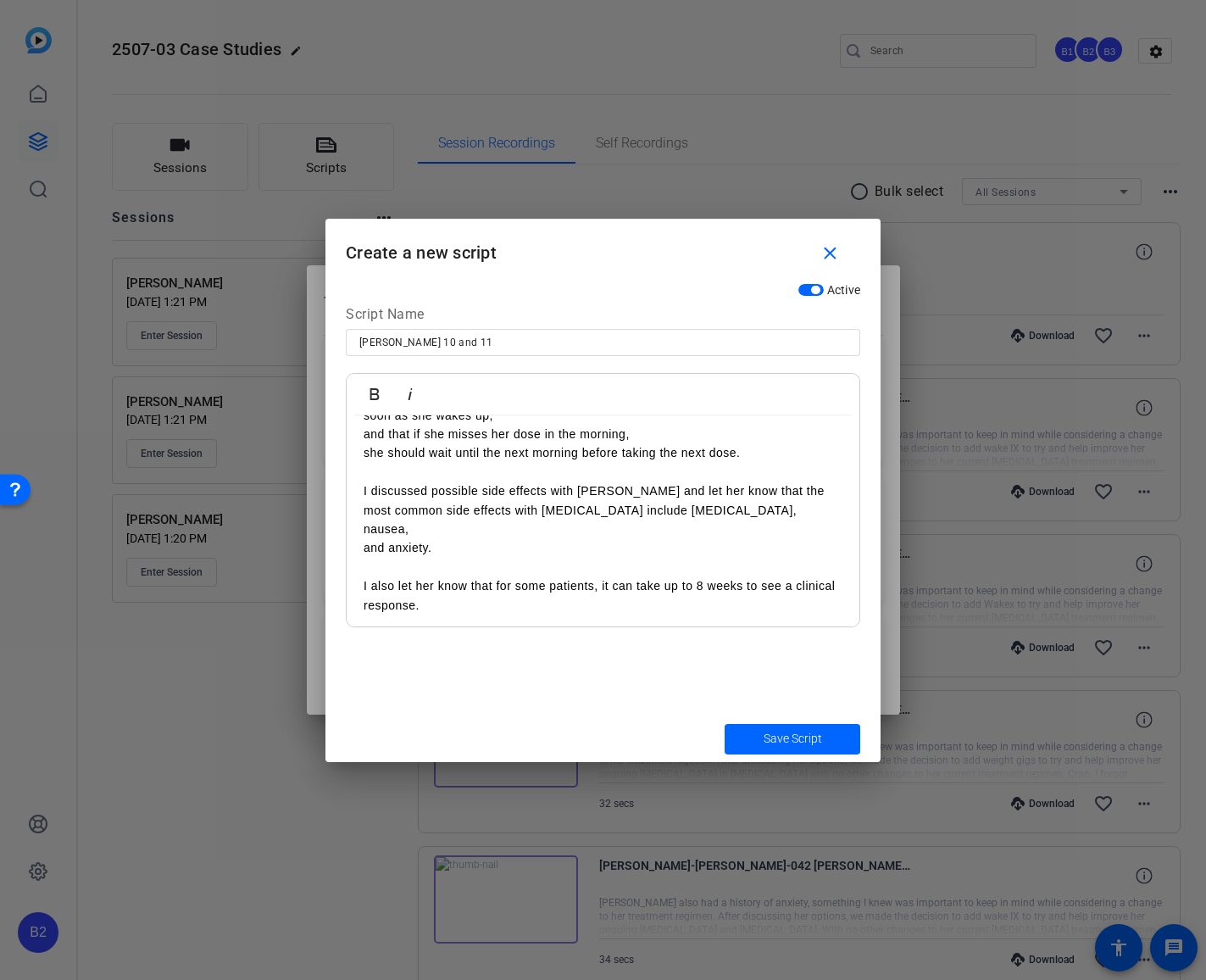
scroll to position [354, 0]
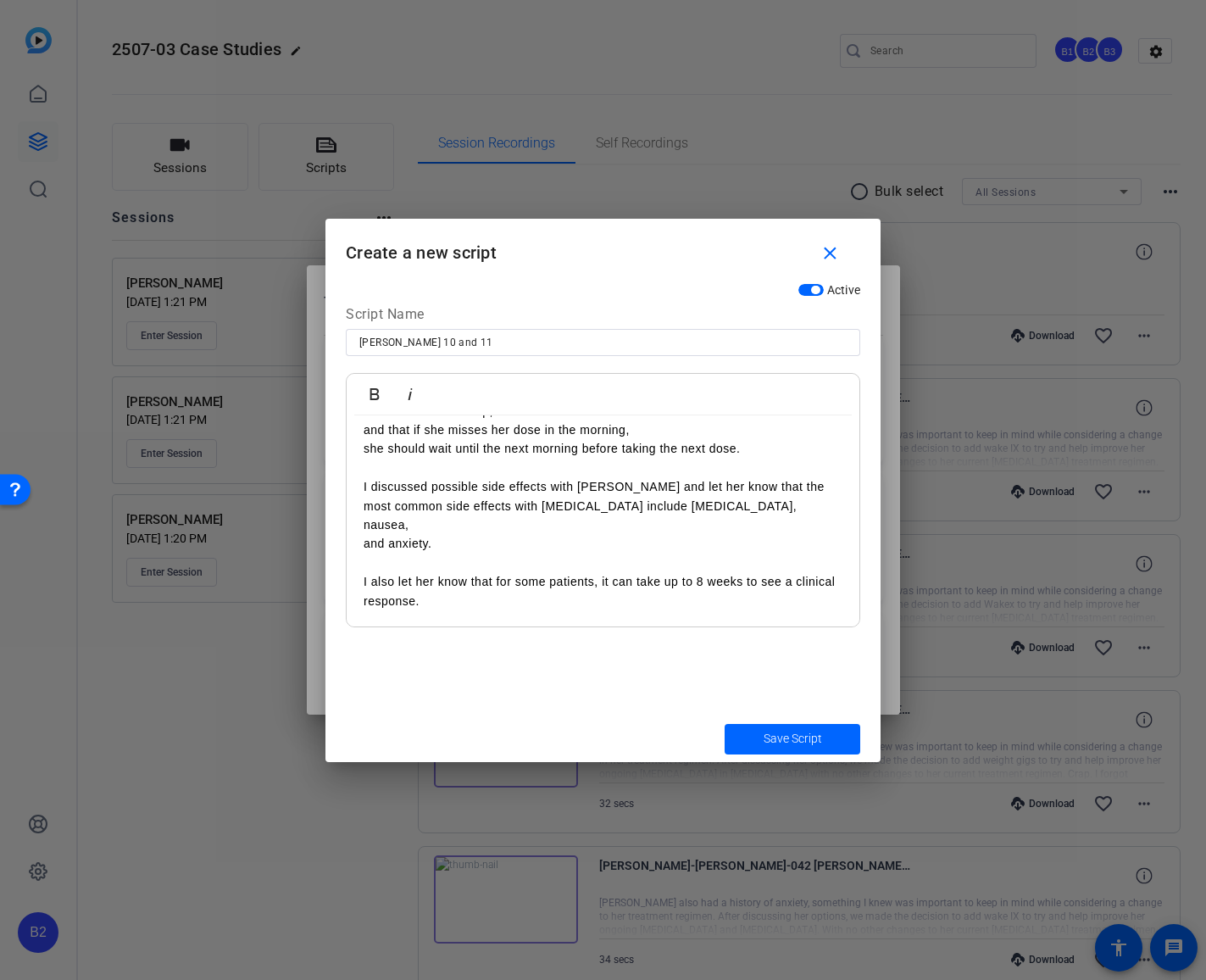
click at [604, 583] on p "I also let her know that for some patients, it can take up to 8 weeks to see a …" at bounding box center [603, 591] width 479 height 38
click at [659, 600] on p "t can take up to 8 weeks to see a clinical response." at bounding box center [603, 601] width 479 height 19
click at [602, 579] on p "I also let her know that for some patients, i" at bounding box center [603, 581] width 479 height 19
click at [387, 597] on p "i" at bounding box center [603, 601] width 479 height 19
click at [671, 602] on p "it can take up to 8 weeks to see a clinical response" at bounding box center [603, 601] width 479 height 19
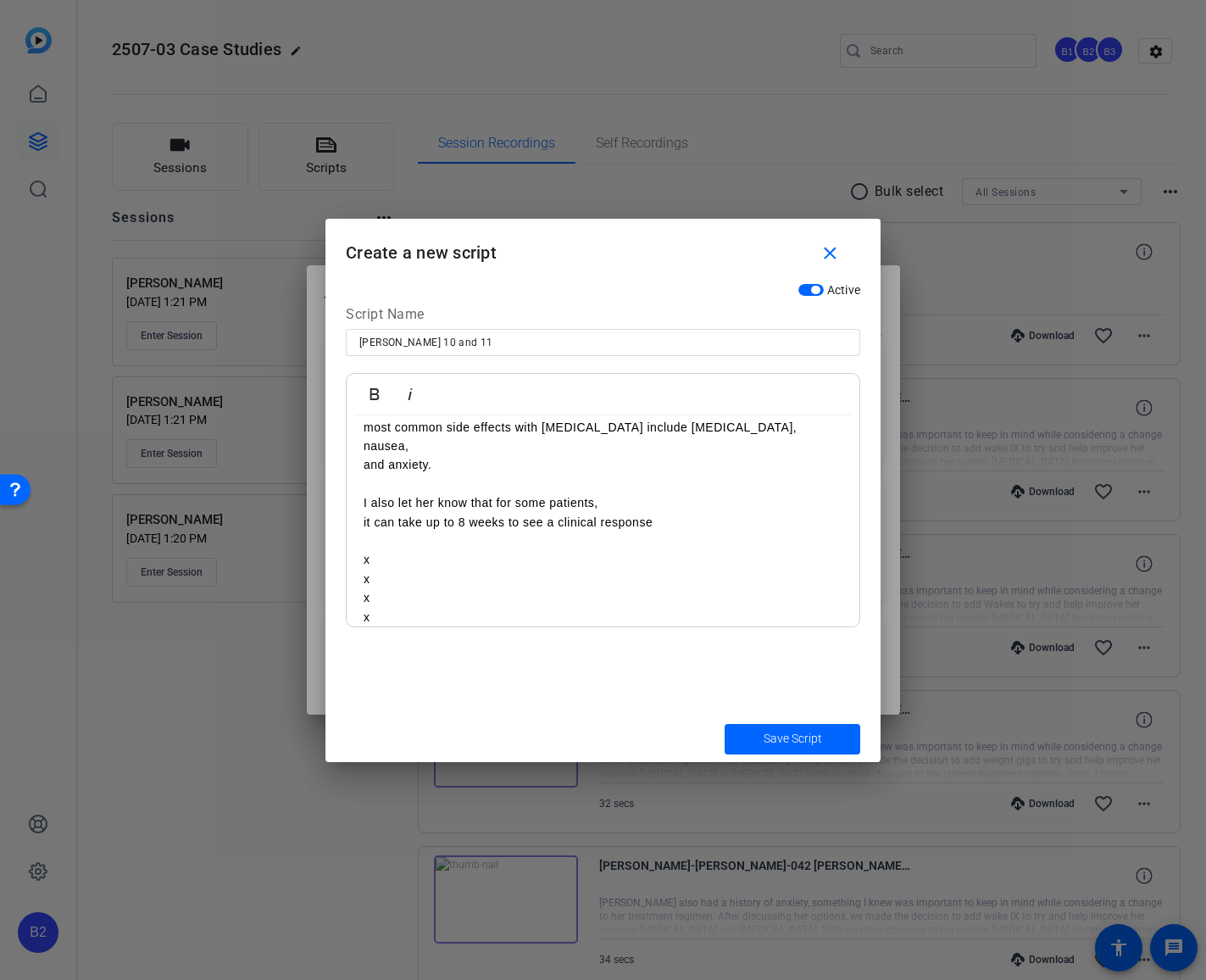
scroll to position [451, 0]
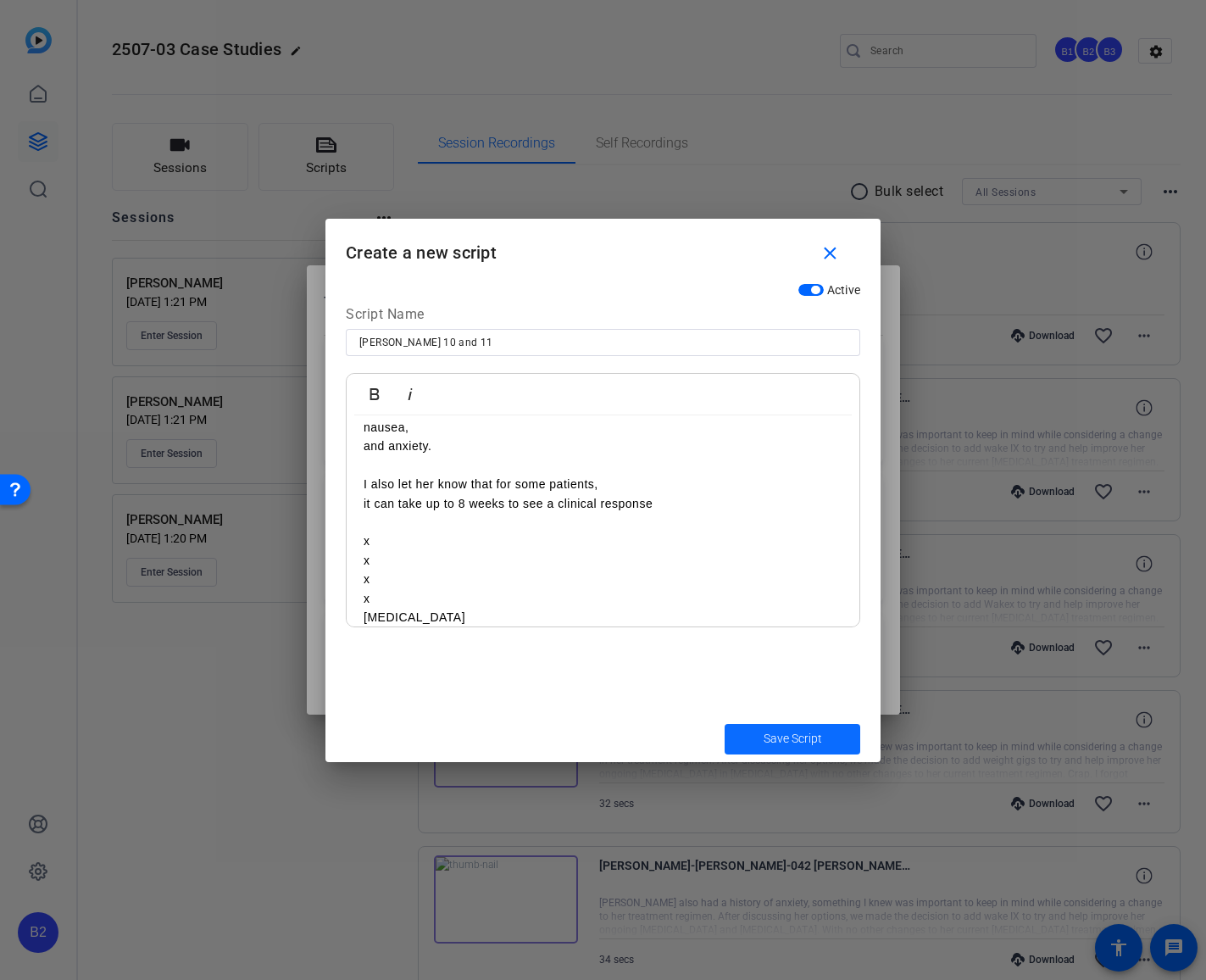
click at [797, 738] on span "Save Script" at bounding box center [793, 739] width 59 height 18
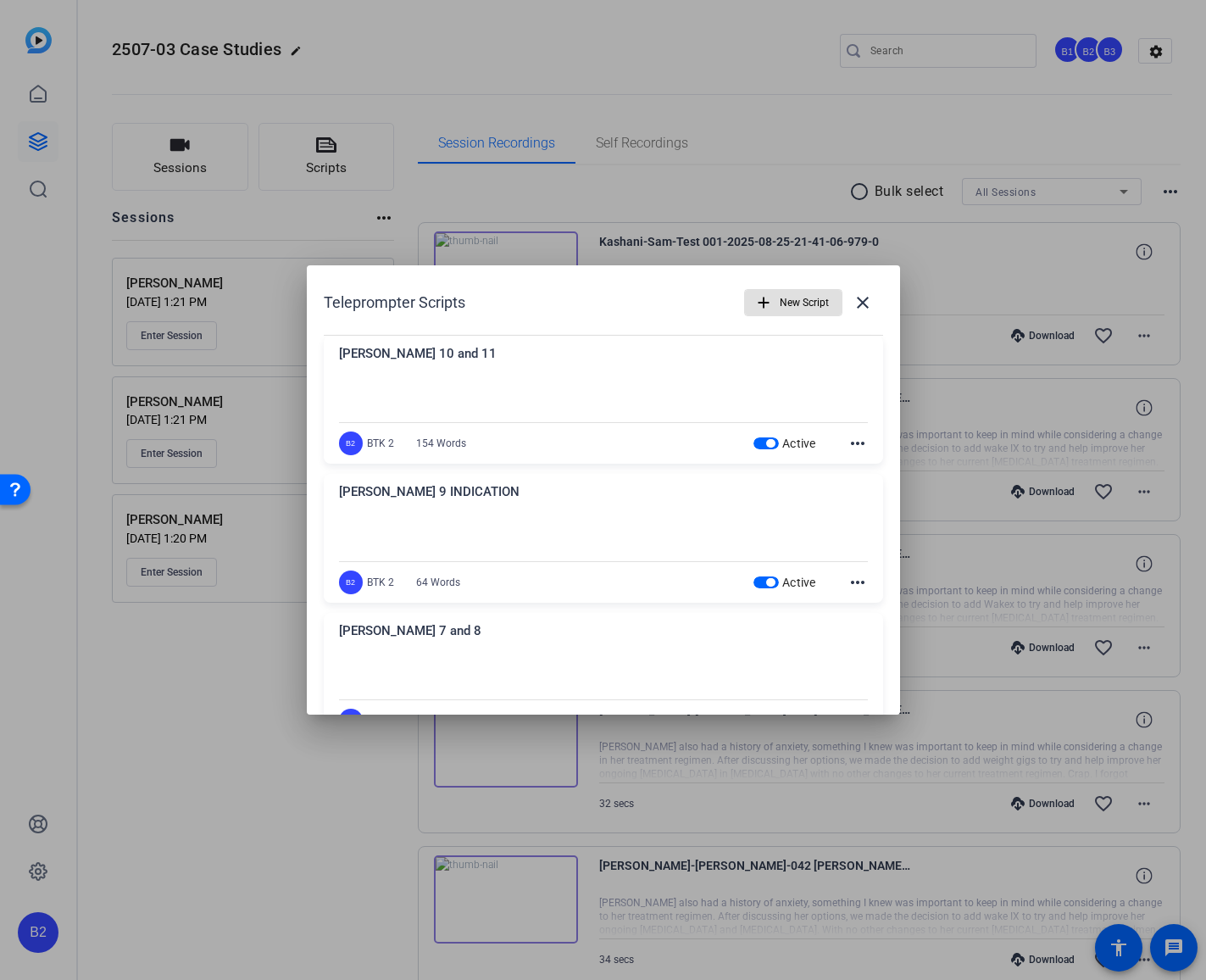
click at [848, 440] on mat-icon "more_horiz" at bounding box center [858, 443] width 20 height 20
click at [853, 472] on span "Edit" at bounding box center [886, 469] width 68 height 20
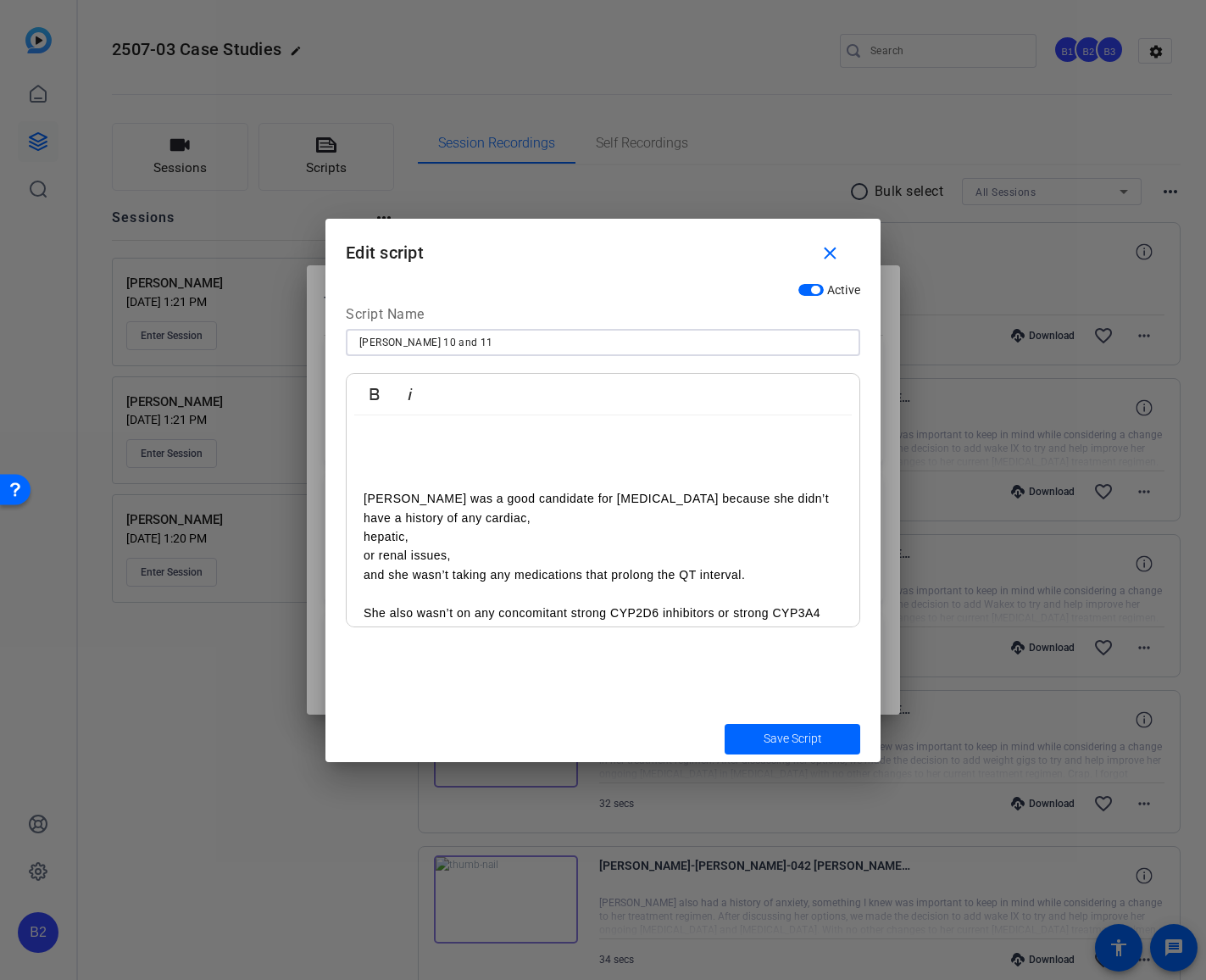
click at [406, 340] on input "[PERSON_NAME] 10 and 11" at bounding box center [603, 342] width 488 height 20
click at [421, 338] on input "[PERSON_NAME] 10, 11" at bounding box center [603, 342] width 488 height 20
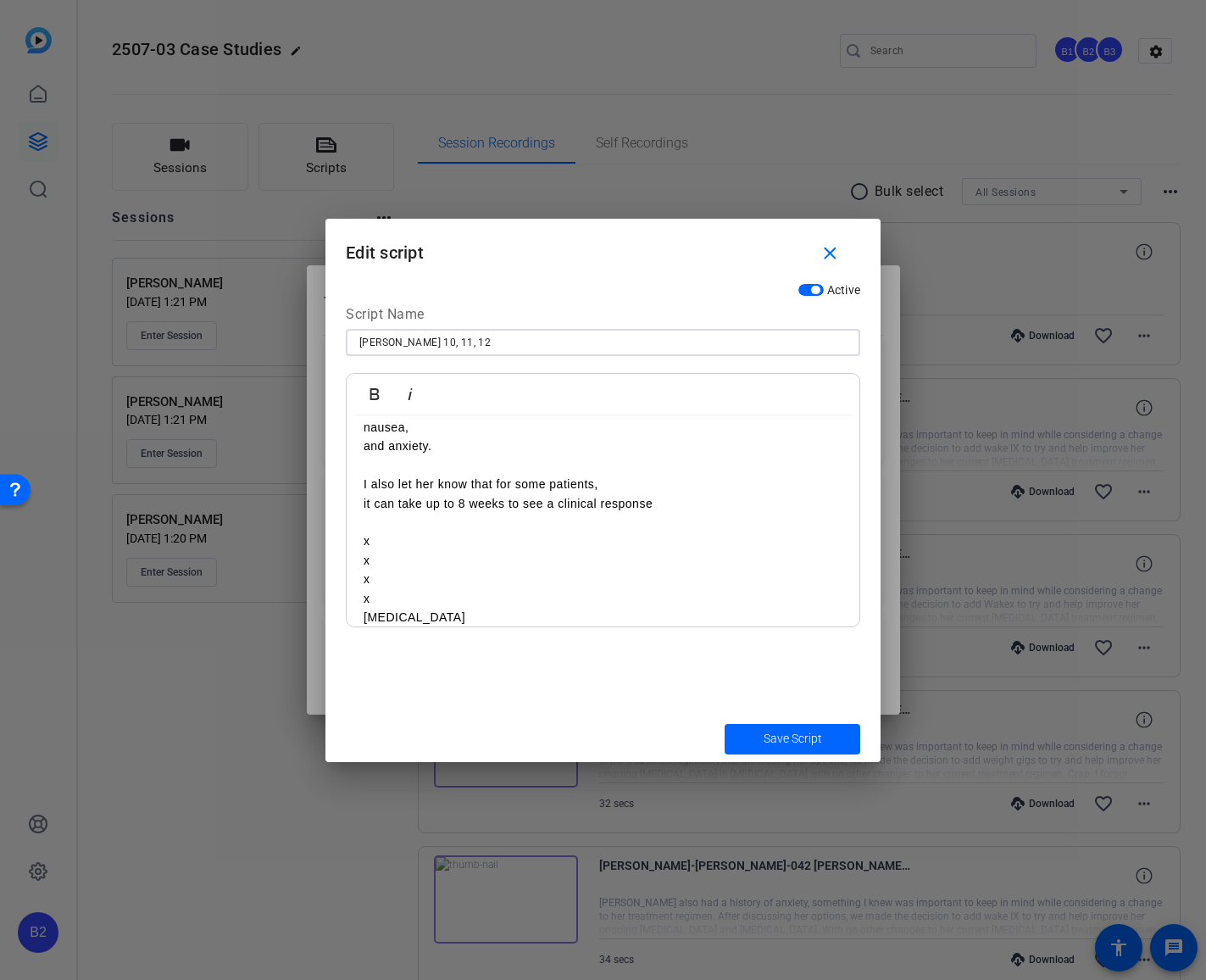
scroll to position [467, 0]
type input "[PERSON_NAME] 10, 11, 12"
click at [671, 485] on p "it can take up to 8 weeks to see a clinical response" at bounding box center [603, 487] width 479 height 19
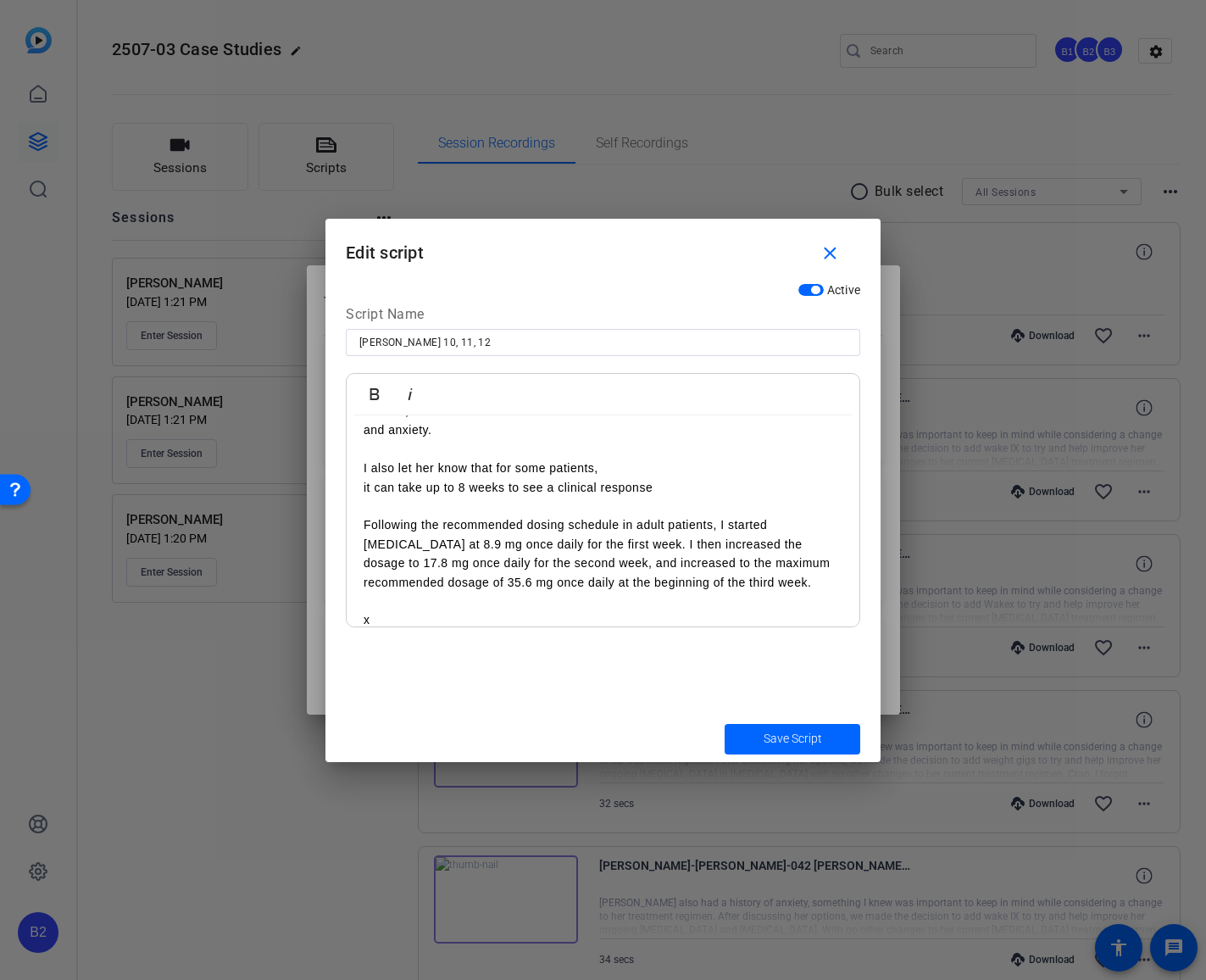
click at [666, 487] on p "it can take up to 8 weeks to see a clinical response" at bounding box center [603, 487] width 479 height 19
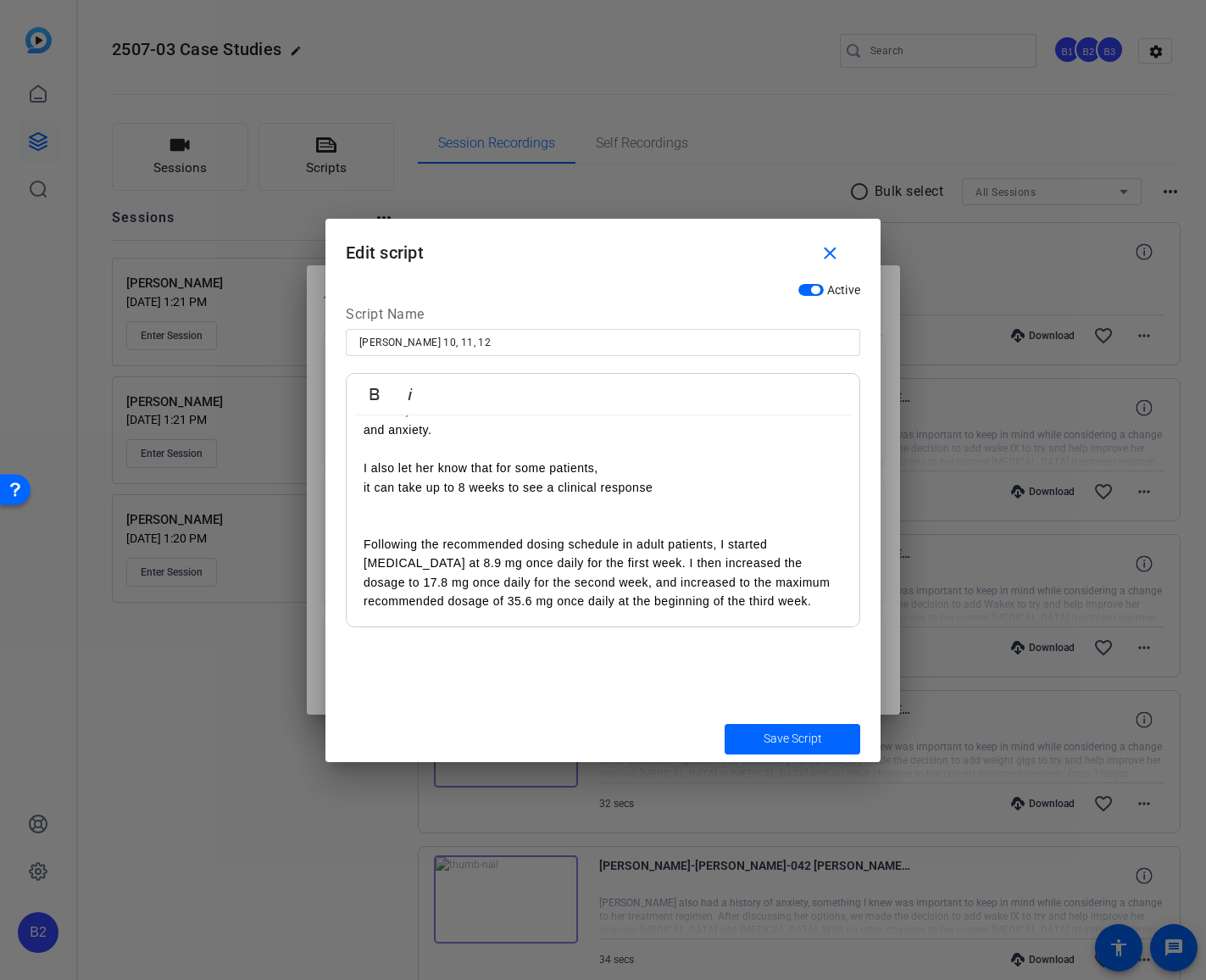
click at [718, 541] on p "Following the recommended dosing schedule in adult patients, I started [MEDICAL…" at bounding box center [603, 573] width 479 height 76
click at [677, 561] on p "I started [MEDICAL_DATA] at 8.9 mg once daily for the first week. I then increa…" at bounding box center [603, 591] width 479 height 76
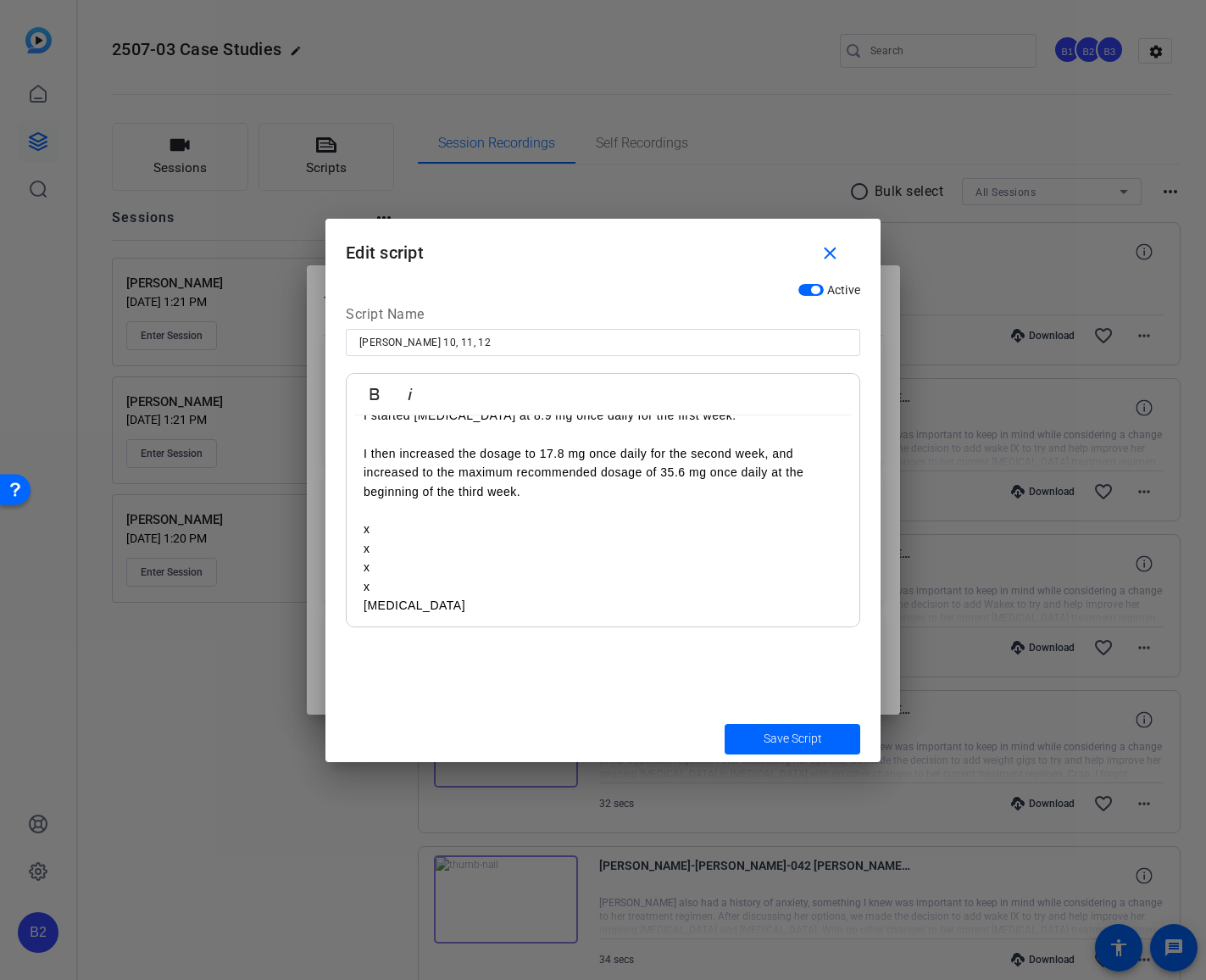
scroll to position [618, 0]
click at [775, 447] on p "I then increased the dosage to 17.8 mg once daily for the second week, and incr…" at bounding box center [603, 468] width 479 height 57
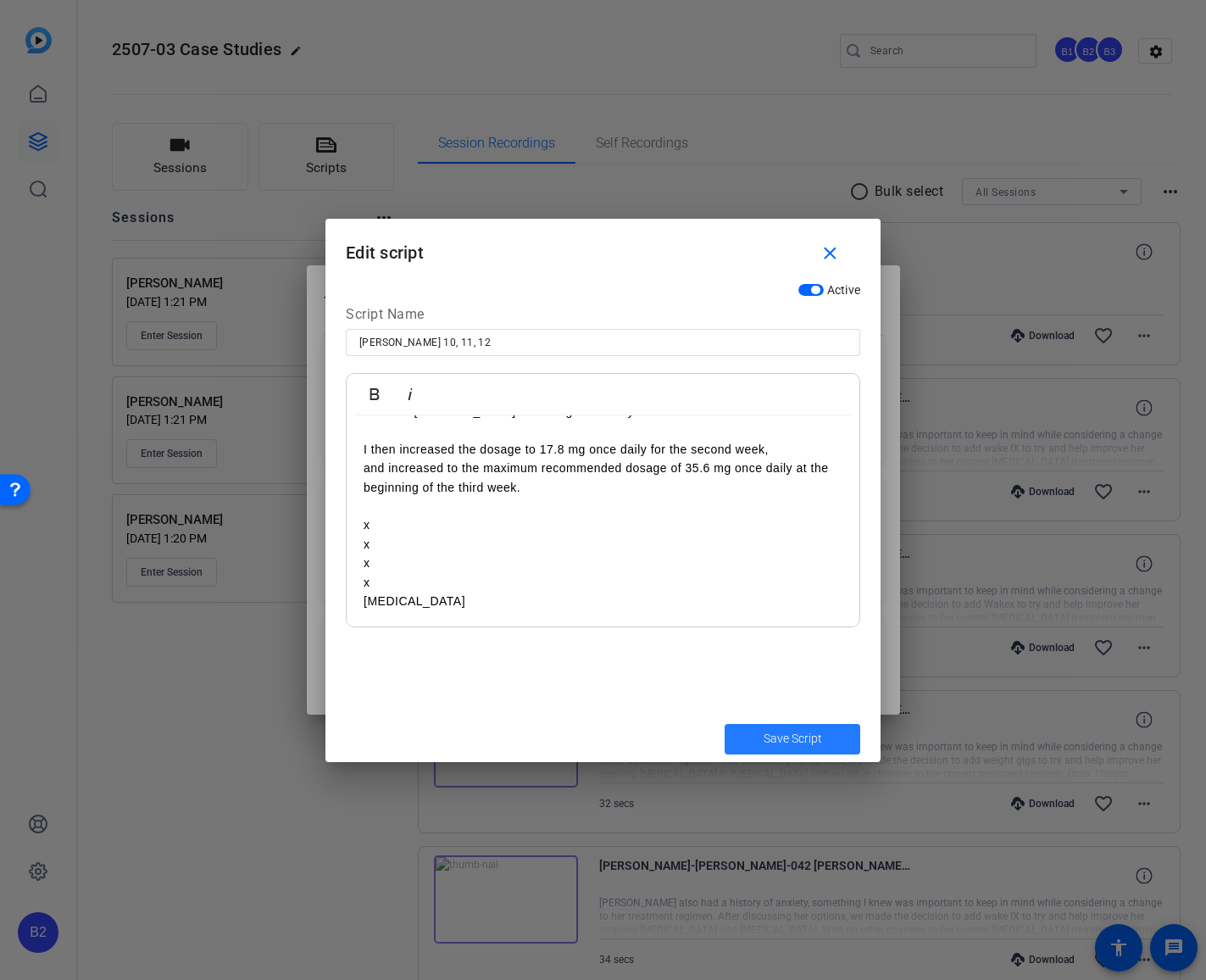
click at [802, 735] on span "Save Script" at bounding box center [793, 739] width 59 height 18
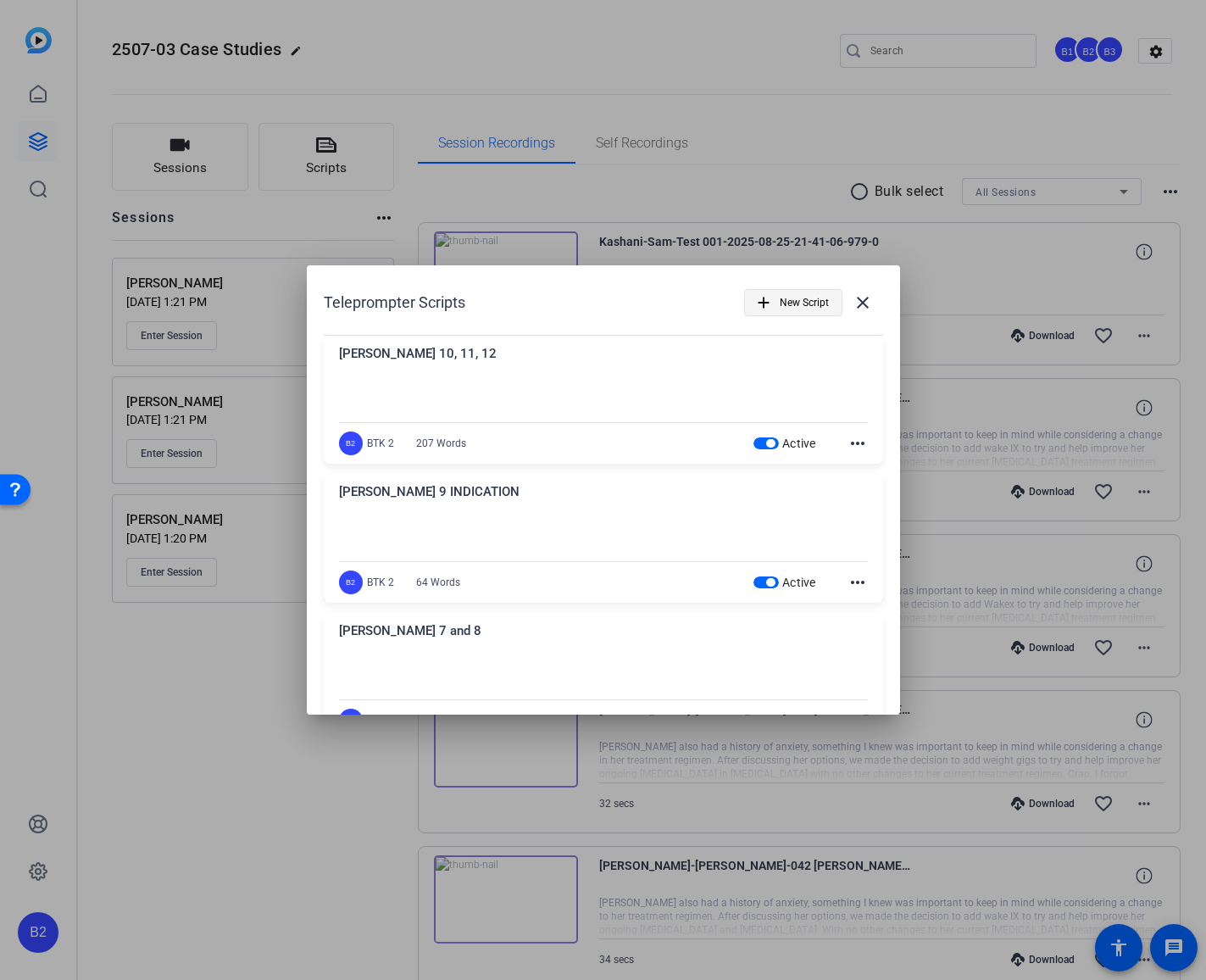
click at [783, 304] on span "New Script" at bounding box center [804, 303] width 49 height 33
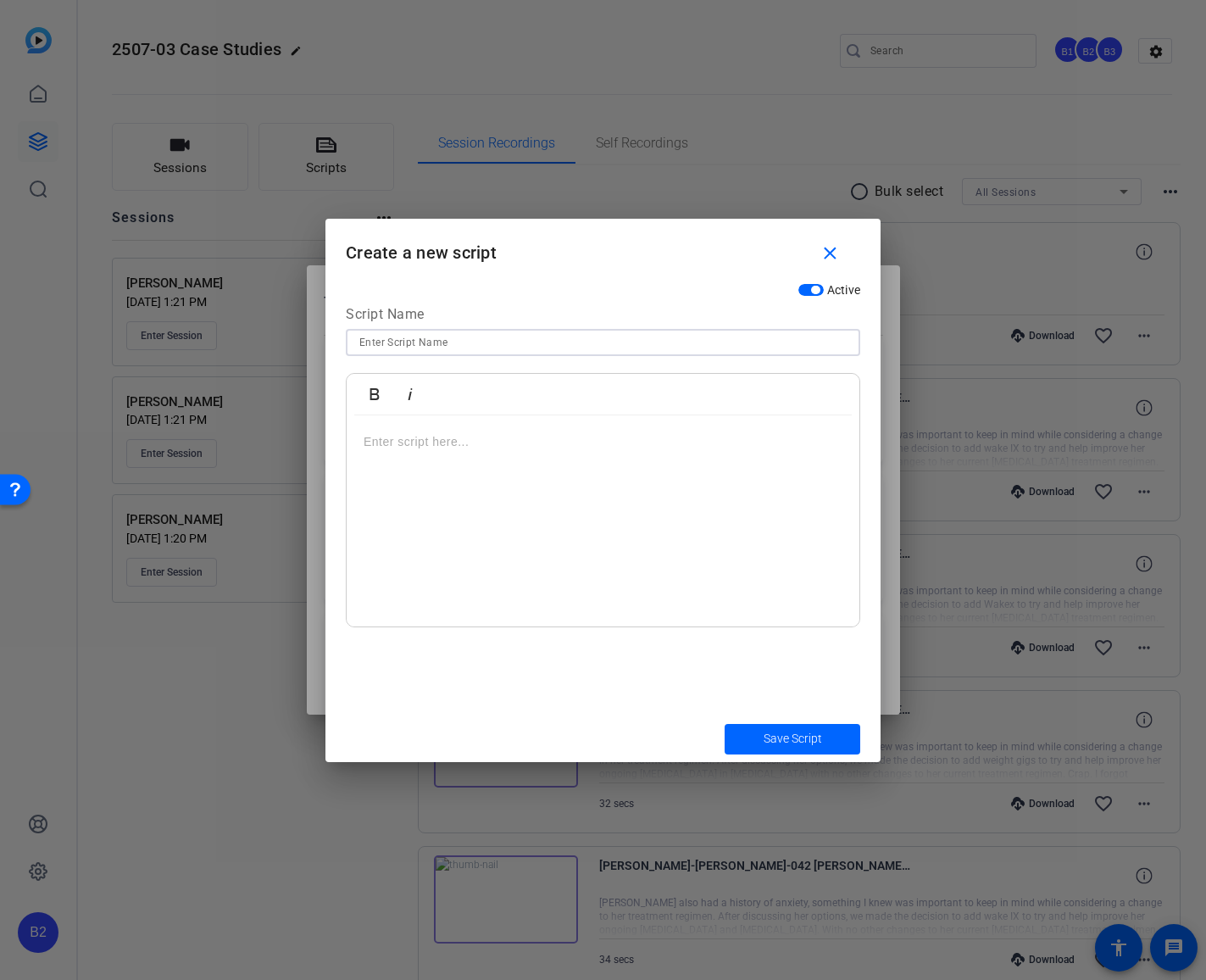
click at [532, 335] on input at bounding box center [603, 342] width 488 height 20
type input "[PERSON_NAME] 13, 14, 15"
click at [356, 444] on div at bounding box center [603, 521] width 513 height 212
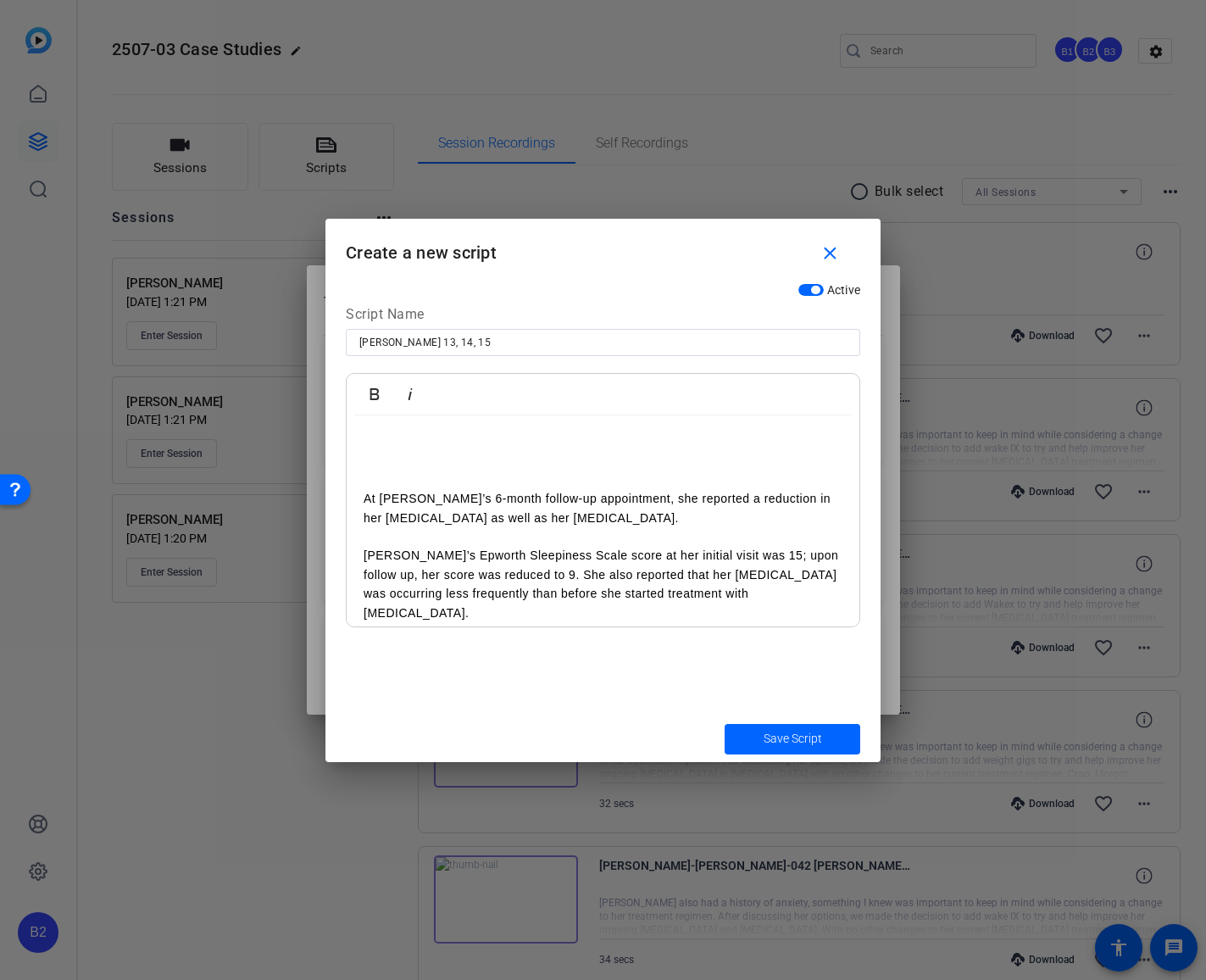
click at [690, 520] on p "At [PERSON_NAME]’s 6-month follow-up appointment, she reported a reduction in h…" at bounding box center [603, 508] width 479 height 38
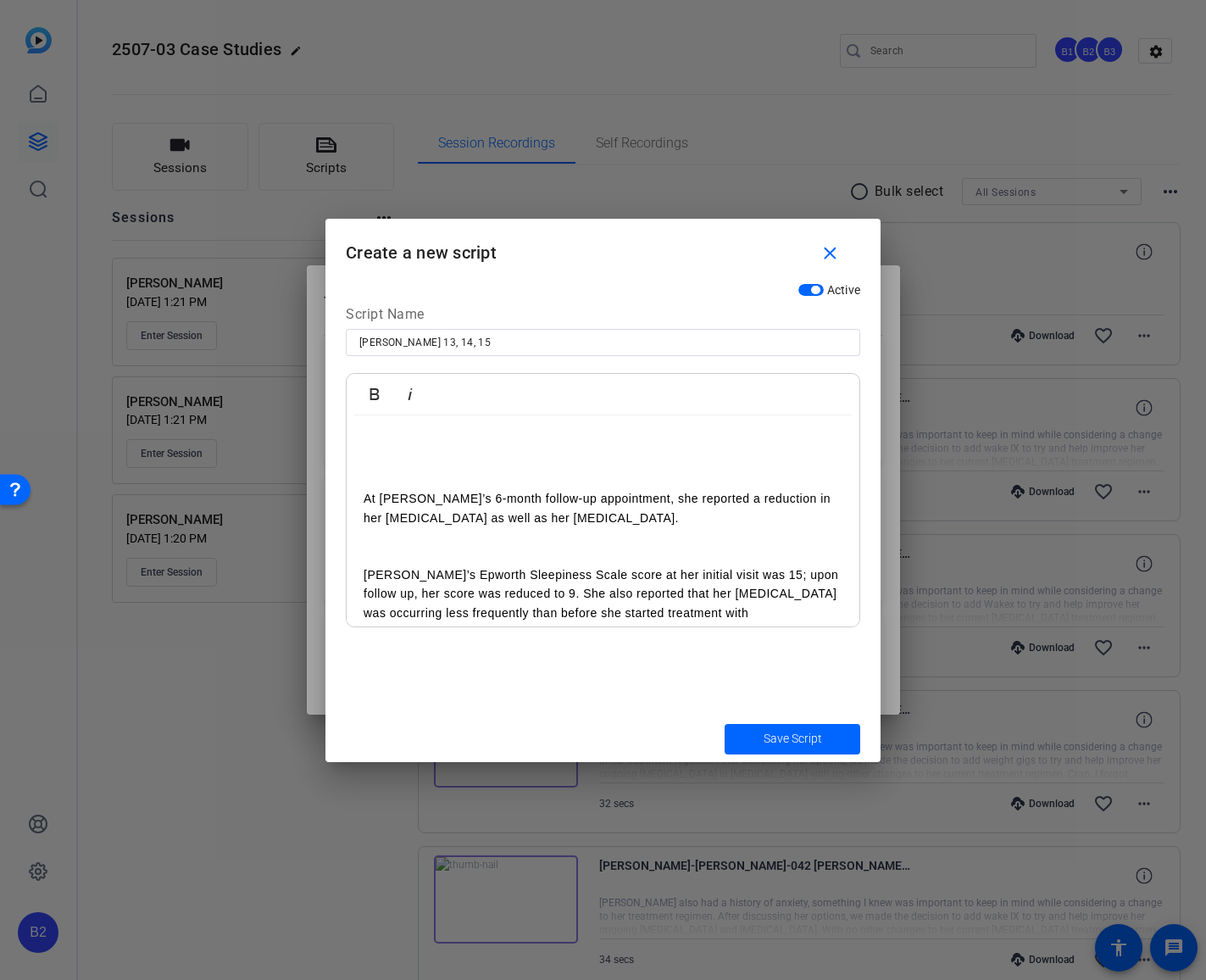
click at [789, 613] on p "[PERSON_NAME]’s Epworth Sleepiness Scale score at her initial visit was 15; upo…" at bounding box center [603, 604] width 479 height 76
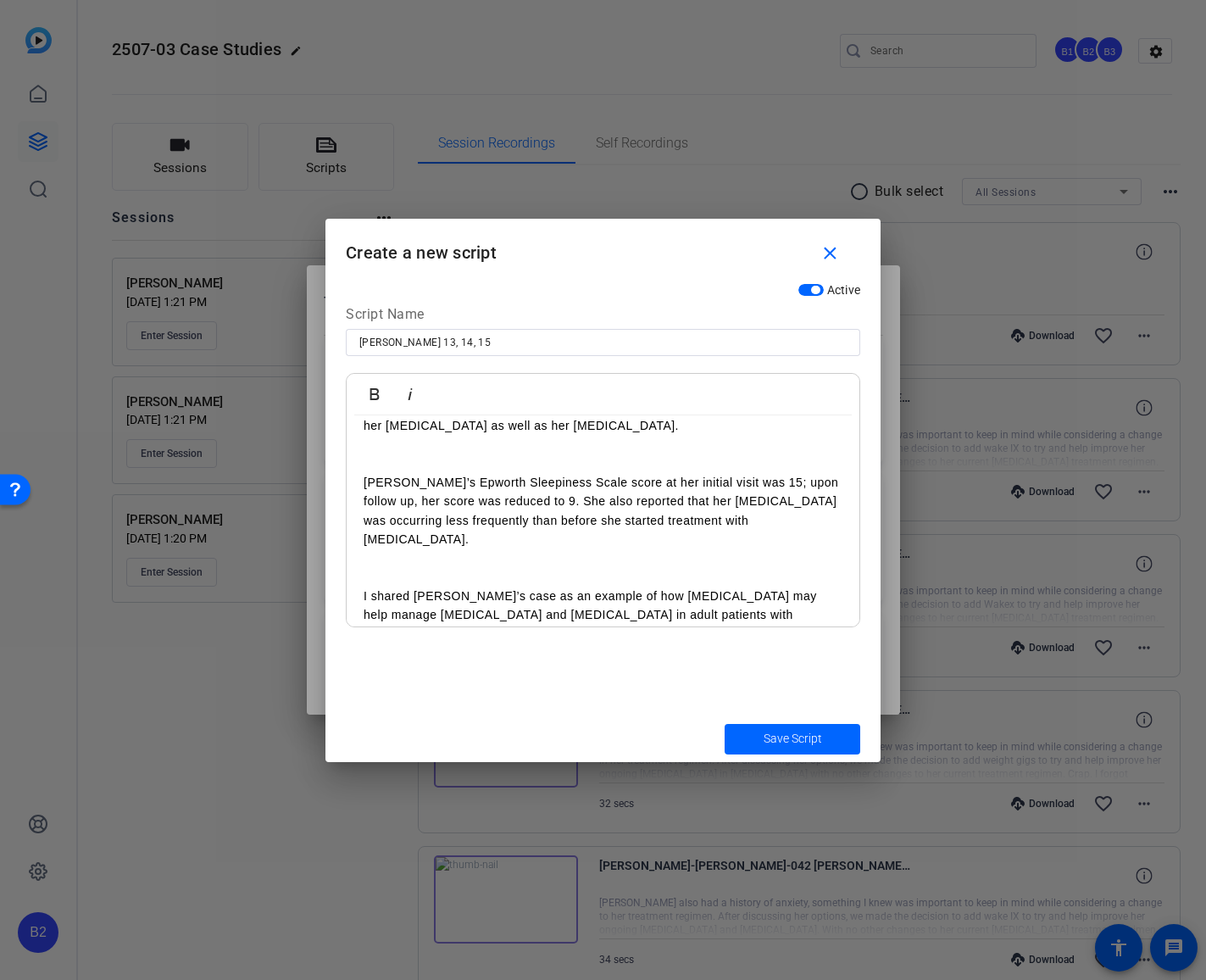
scroll to position [145, 0]
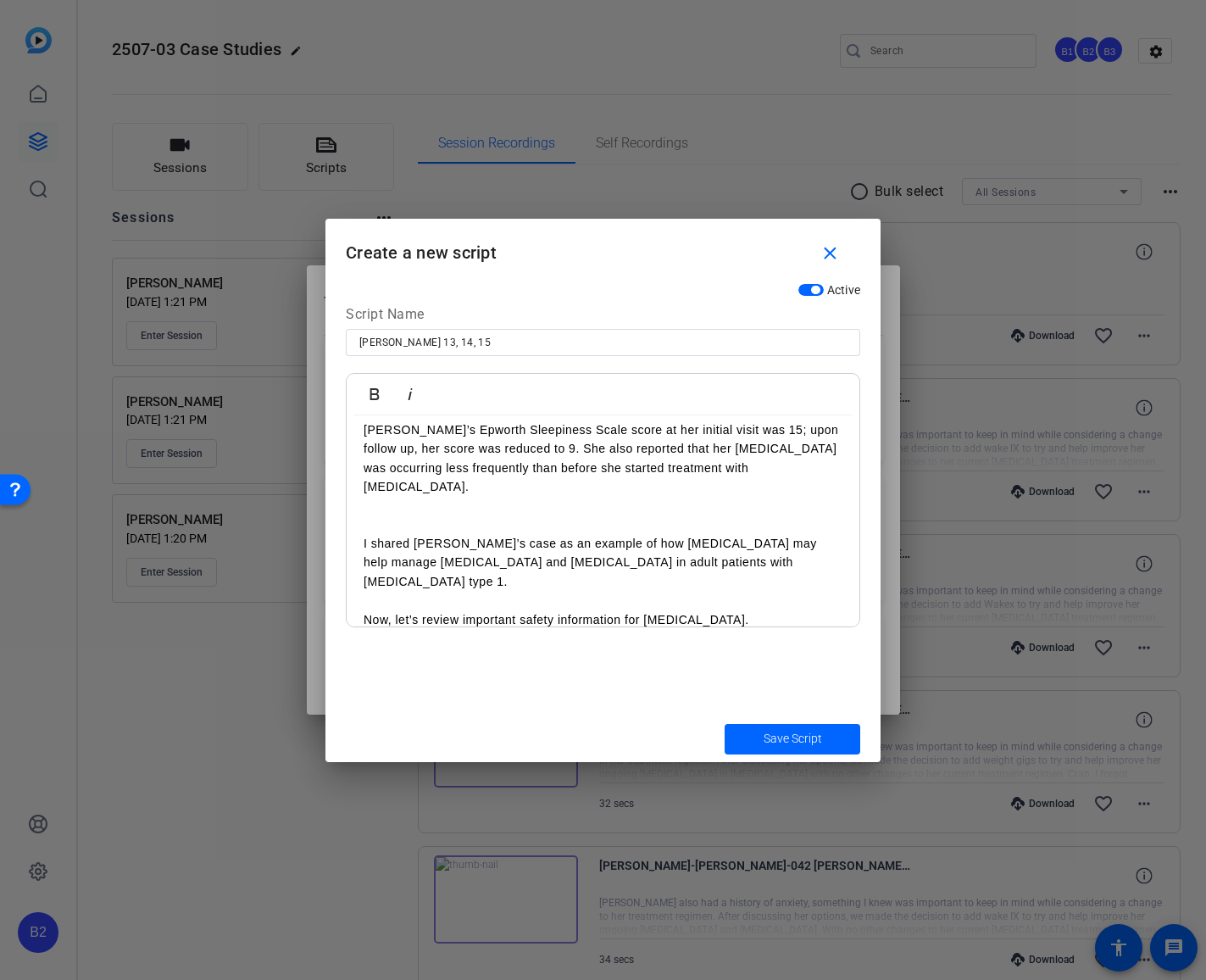
click at [757, 427] on p "[PERSON_NAME]’s Epworth Sleepiness Scale score at her initial visit was 15; upo…" at bounding box center [603, 459] width 479 height 76
click at [454, 449] on p "upon follow up, her score was reduced to 9. She also reported that her [MEDICAL…" at bounding box center [603, 467] width 479 height 57
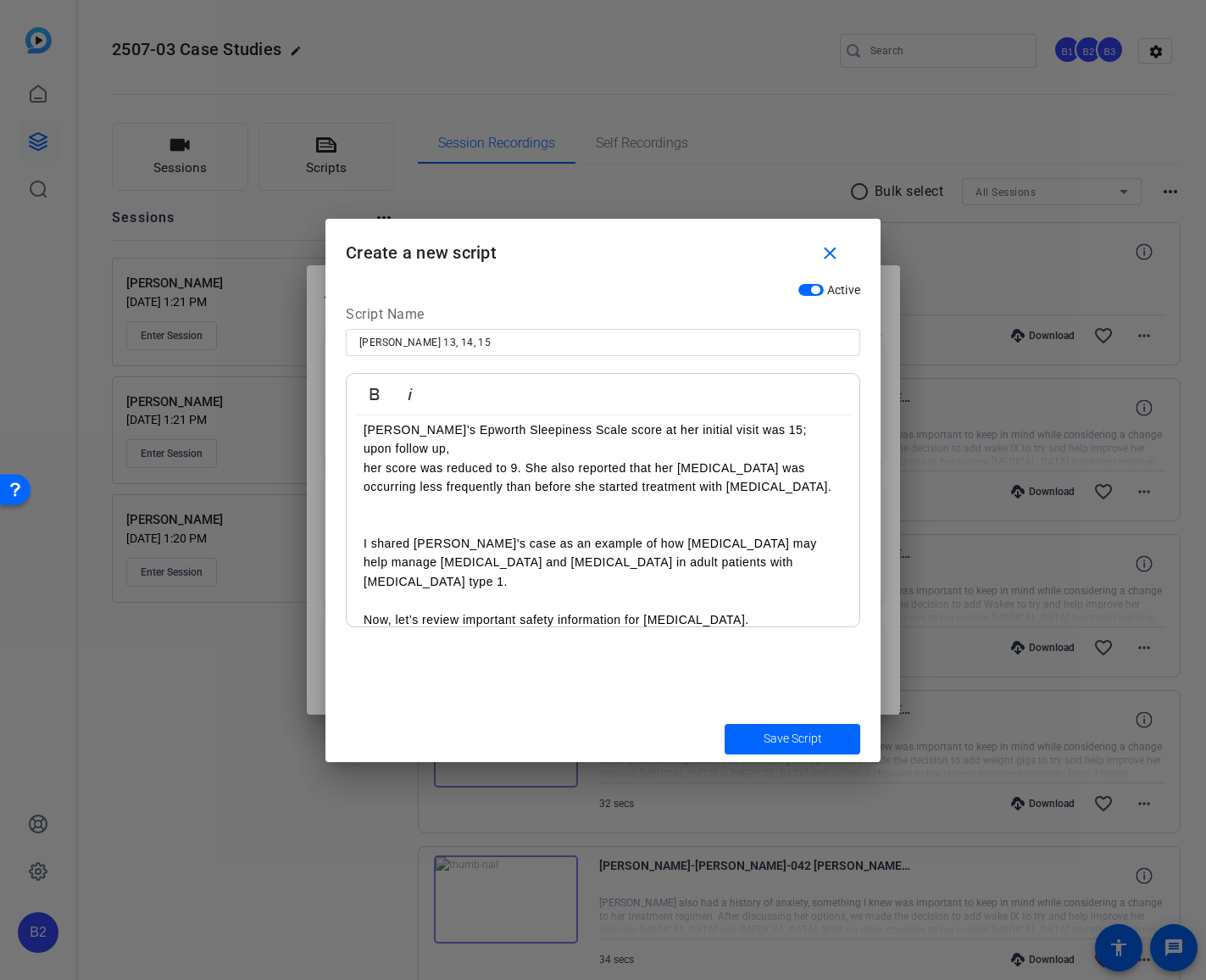
click at [524, 462] on p "her score was reduced to 9. She also reported that her [MEDICAL_DATA] was occur…" at bounding box center [603, 478] width 479 height 38
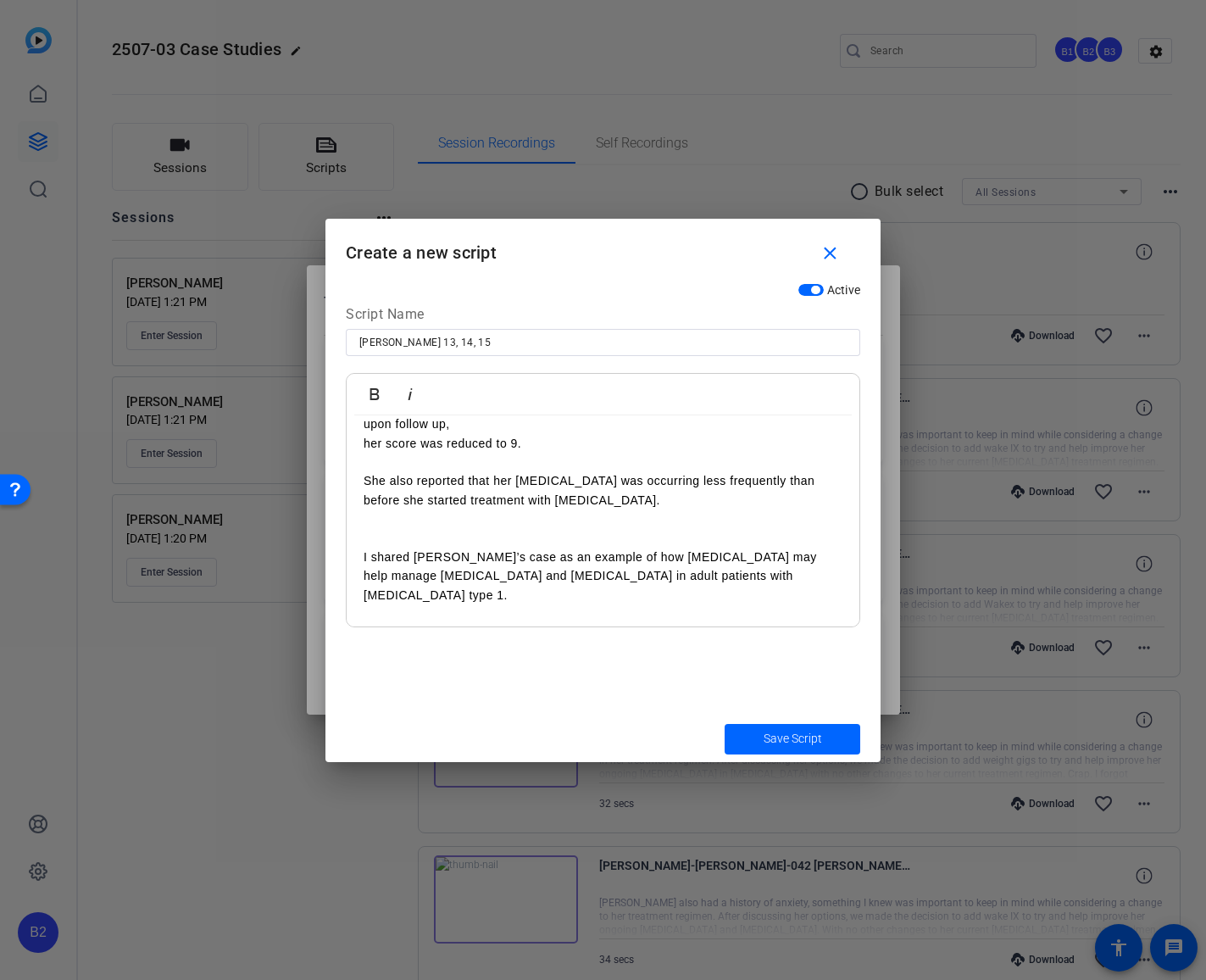
scroll to position [201, 0]
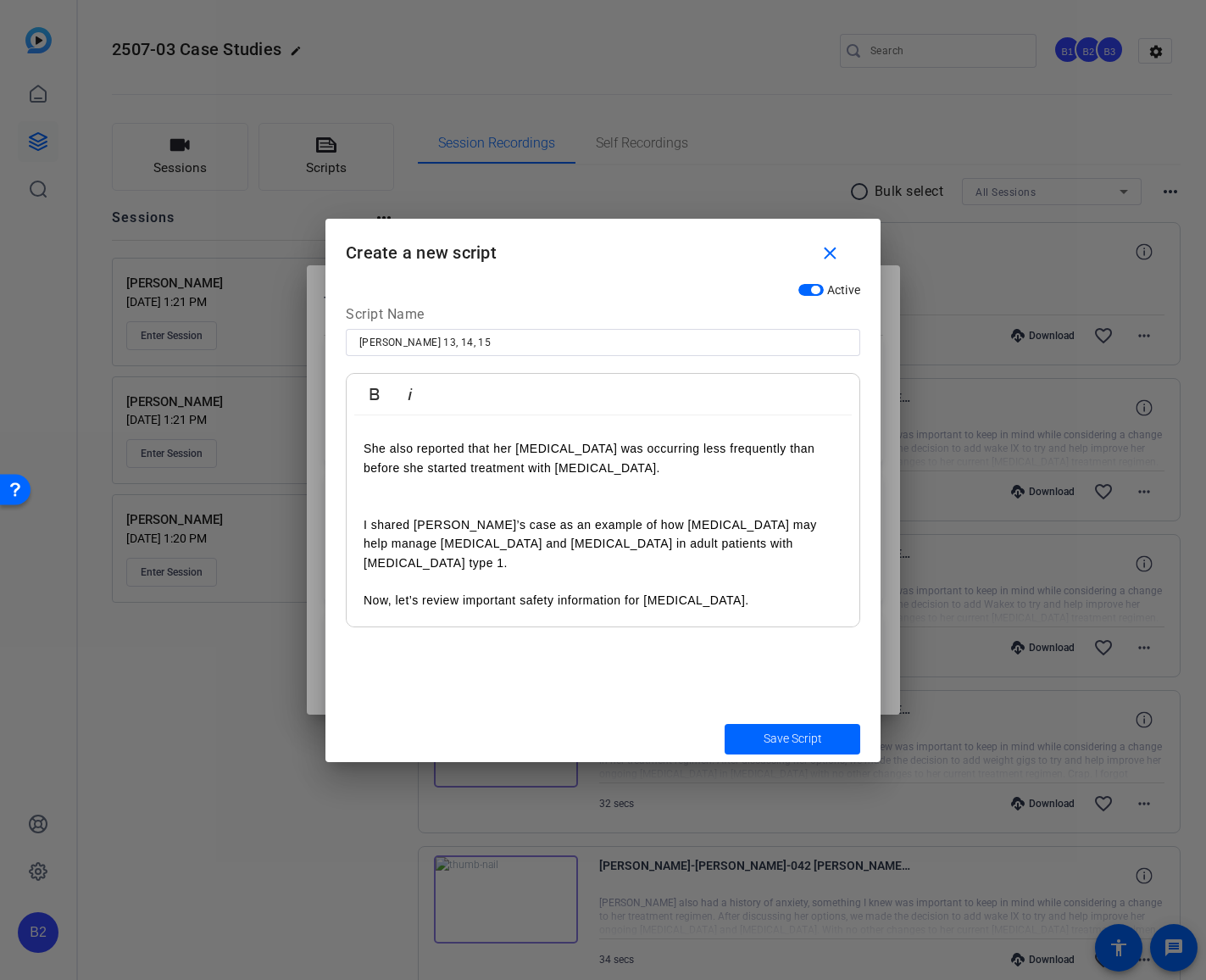
click at [617, 540] on p "I shared [PERSON_NAME]’s case as an example of how [MEDICAL_DATA] may help mana…" at bounding box center [603, 543] width 479 height 57
drag, startPoint x: 395, startPoint y: 597, endPoint x: 438, endPoint y: 573, distance: 49.2
click at [396, 597] on p "Now, let’s review important safety information for [MEDICAL_DATA]." at bounding box center [603, 600] width 479 height 19
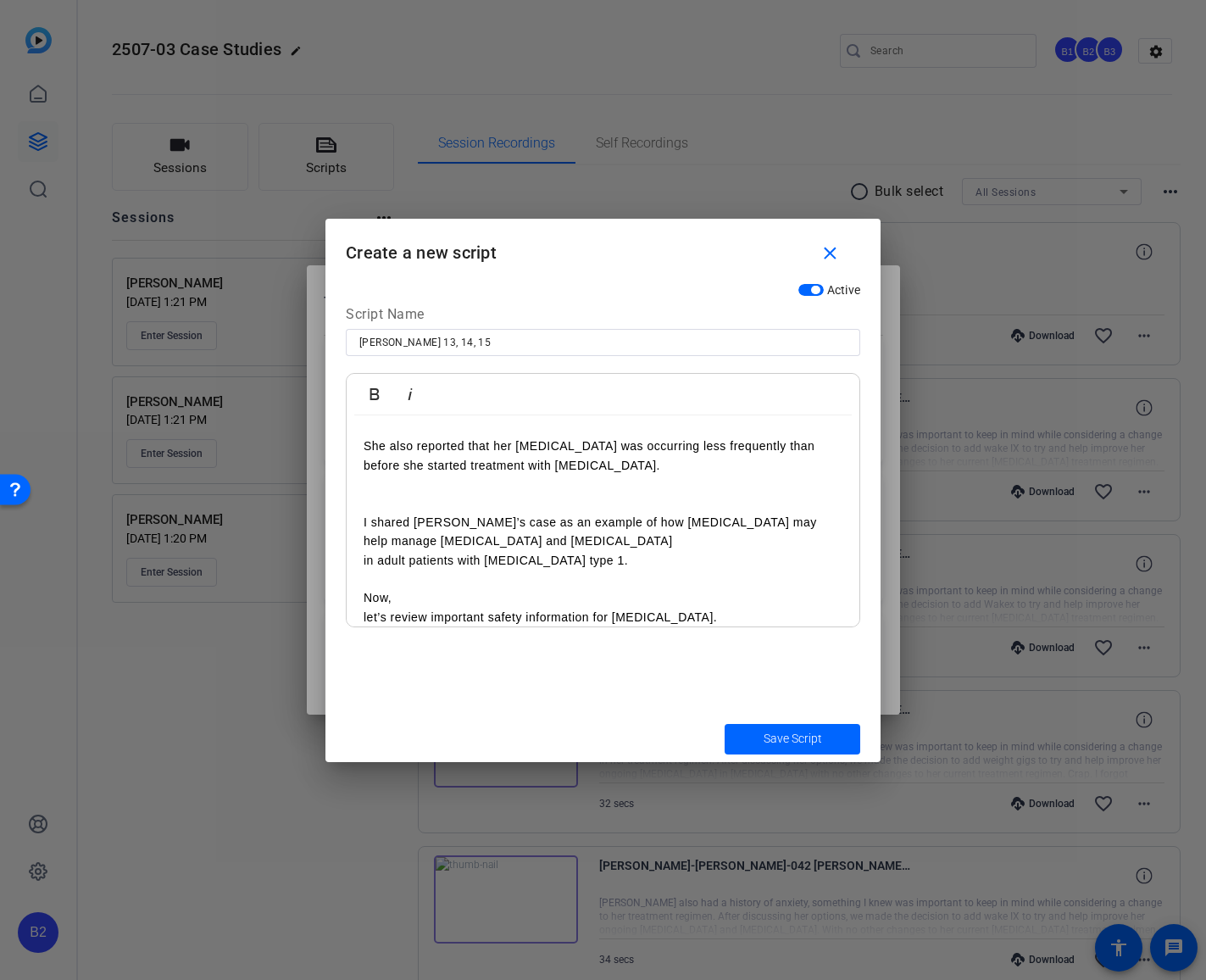
click at [665, 613] on p "let’s review important safety information for [MEDICAL_DATA]." at bounding box center [603, 616] width 479 height 19
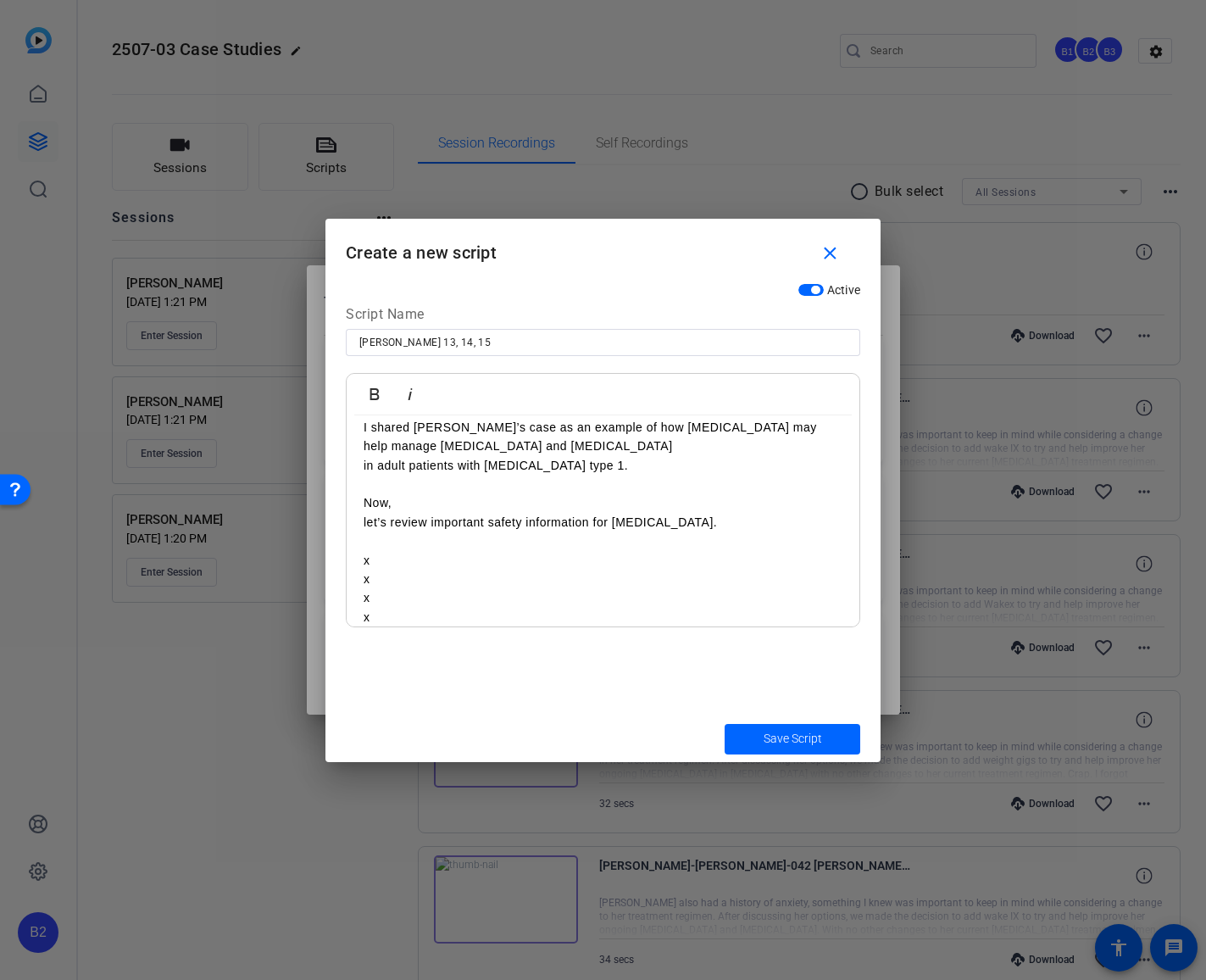
scroll to position [318, 0]
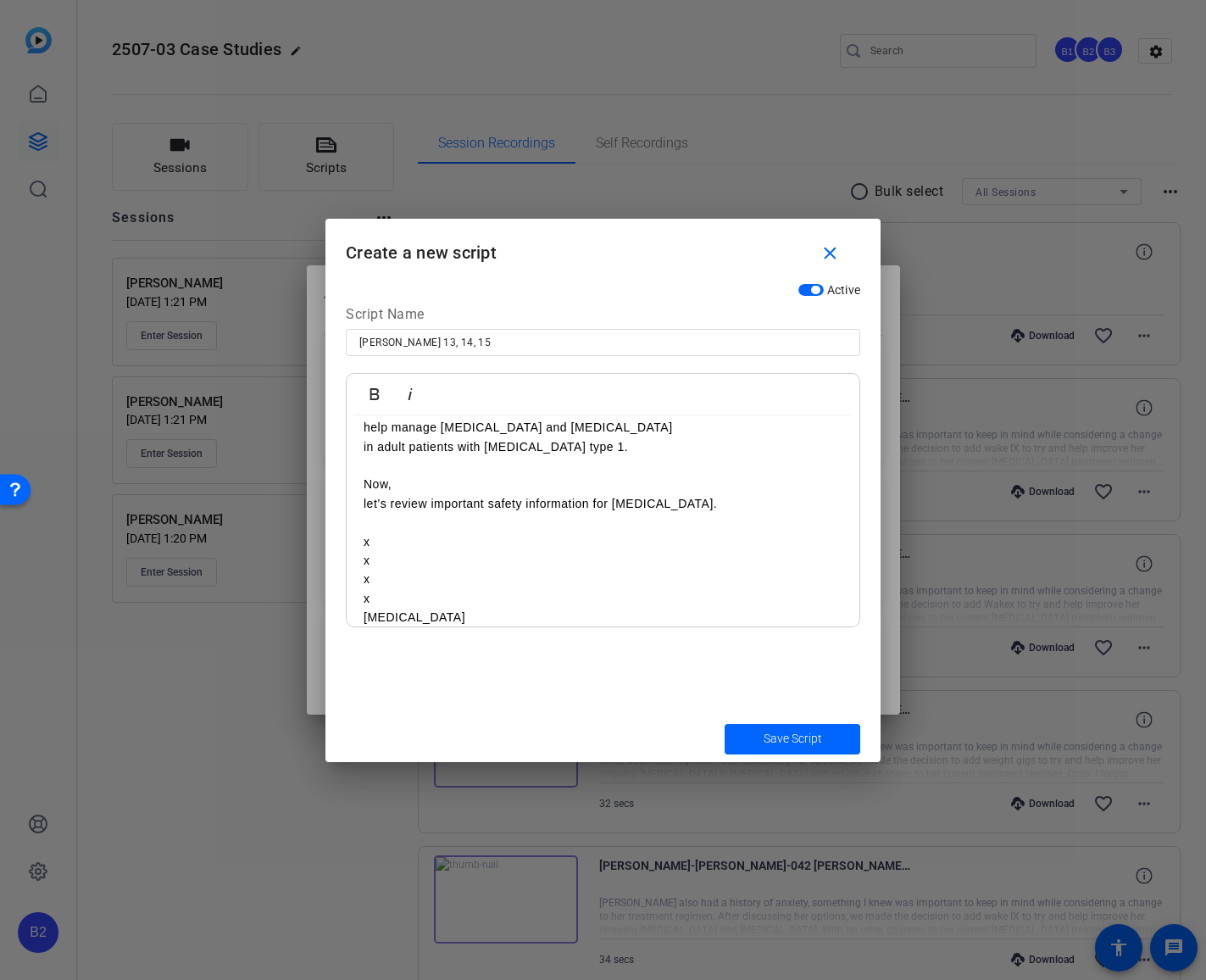
click at [796, 737] on span "Save Script" at bounding box center [793, 739] width 59 height 18
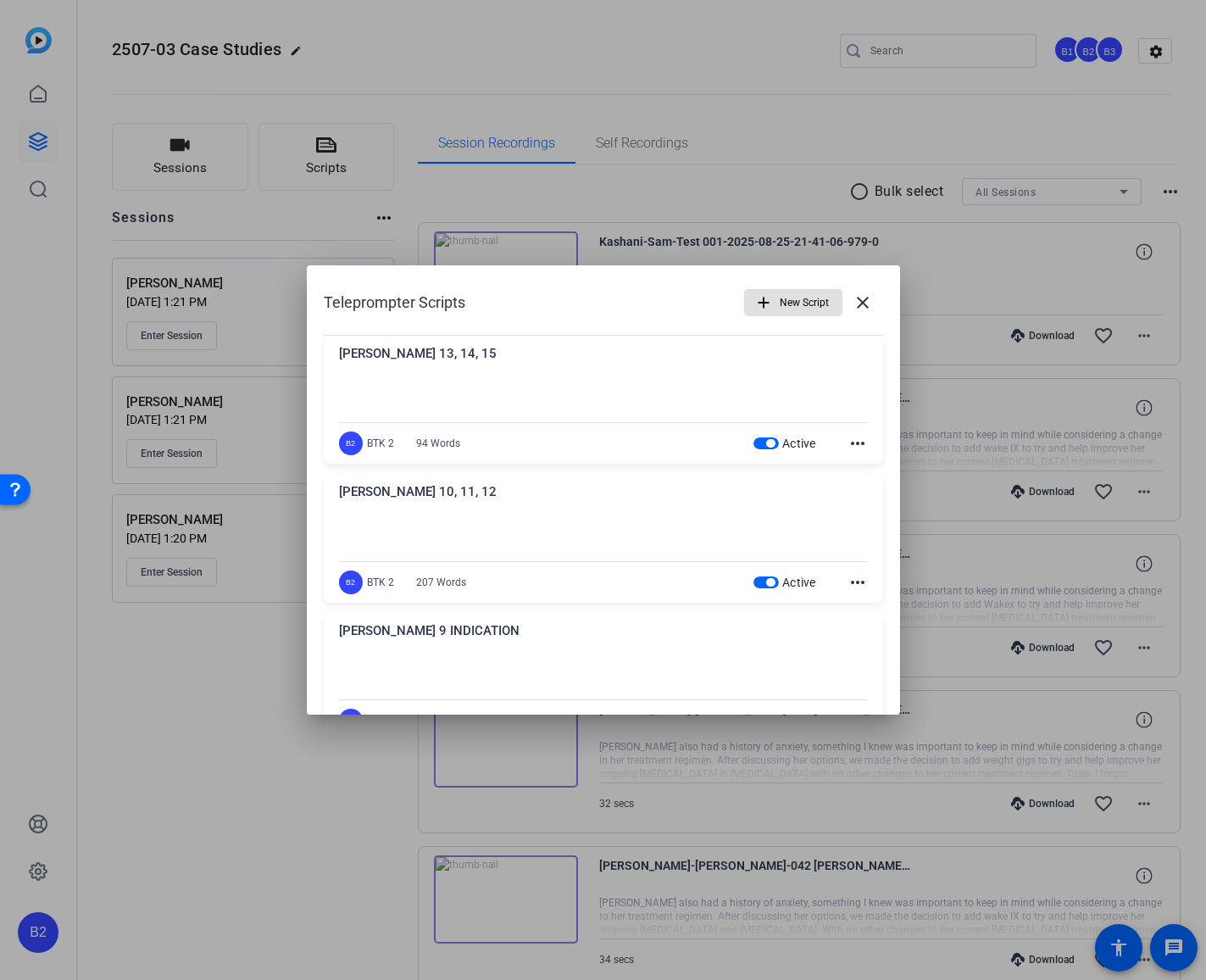
click at [796, 294] on span "New Script" at bounding box center [804, 303] width 49 height 33
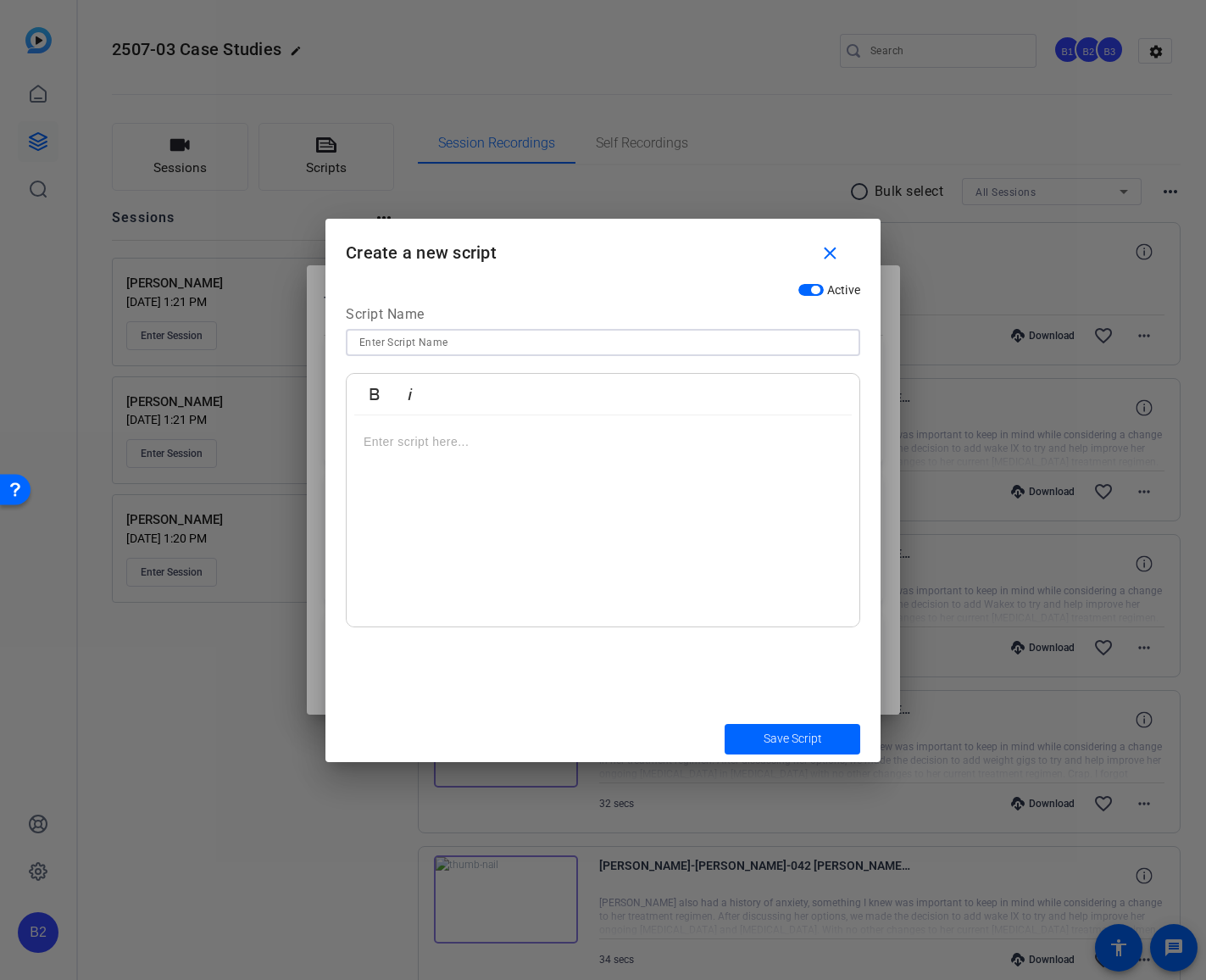
click at [644, 340] on input at bounding box center [603, 342] width 488 height 20
type input "[PERSON_NAME] 17"
click at [365, 441] on p at bounding box center [603, 441] width 479 height 19
click at [774, 733] on span "Save Script" at bounding box center [793, 739] width 59 height 18
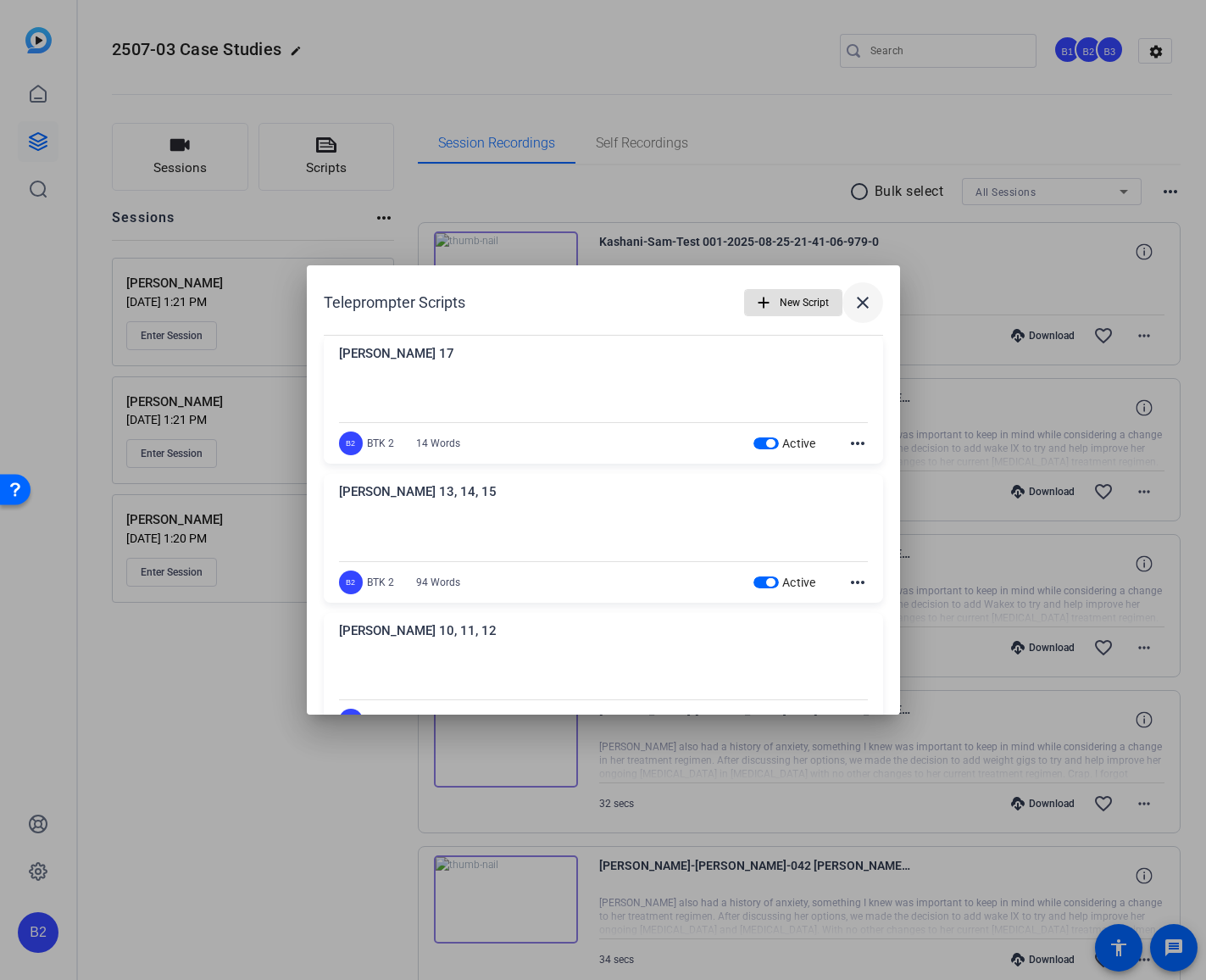
click at [852, 303] on mat-icon "close" at bounding box center [862, 303] width 20 height 20
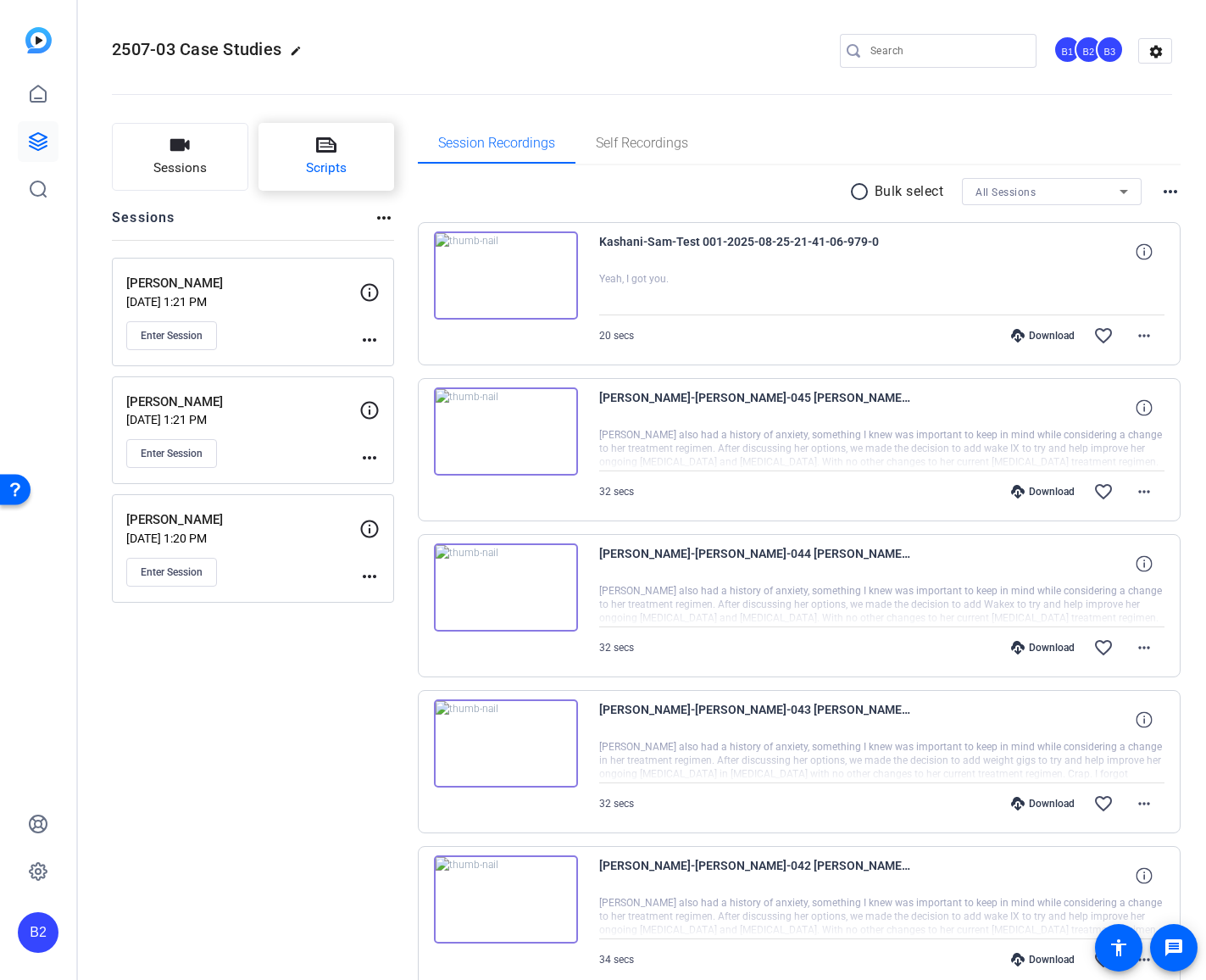
click at [333, 150] on icon at bounding box center [326, 145] width 20 height 20
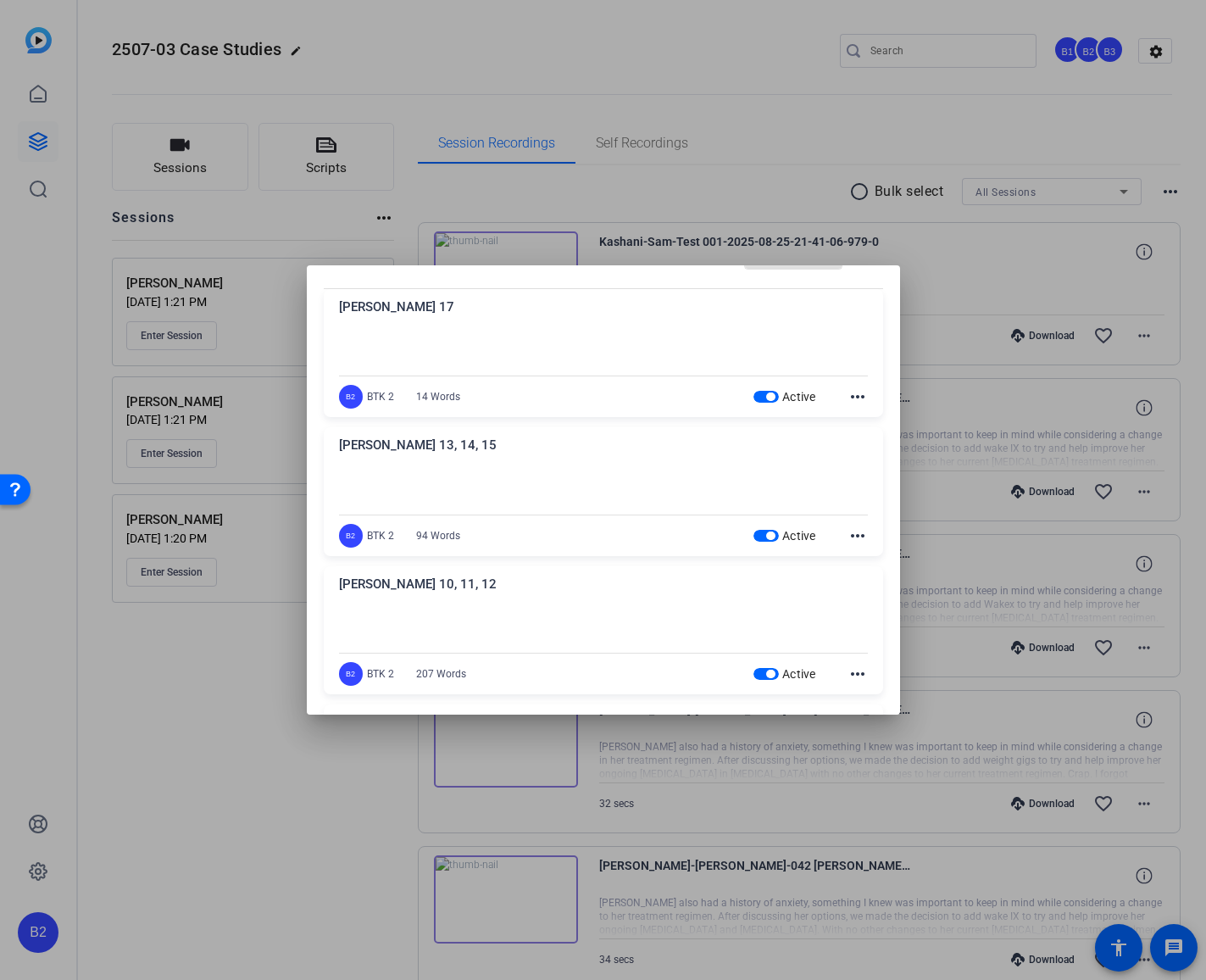
scroll to position [0, 0]
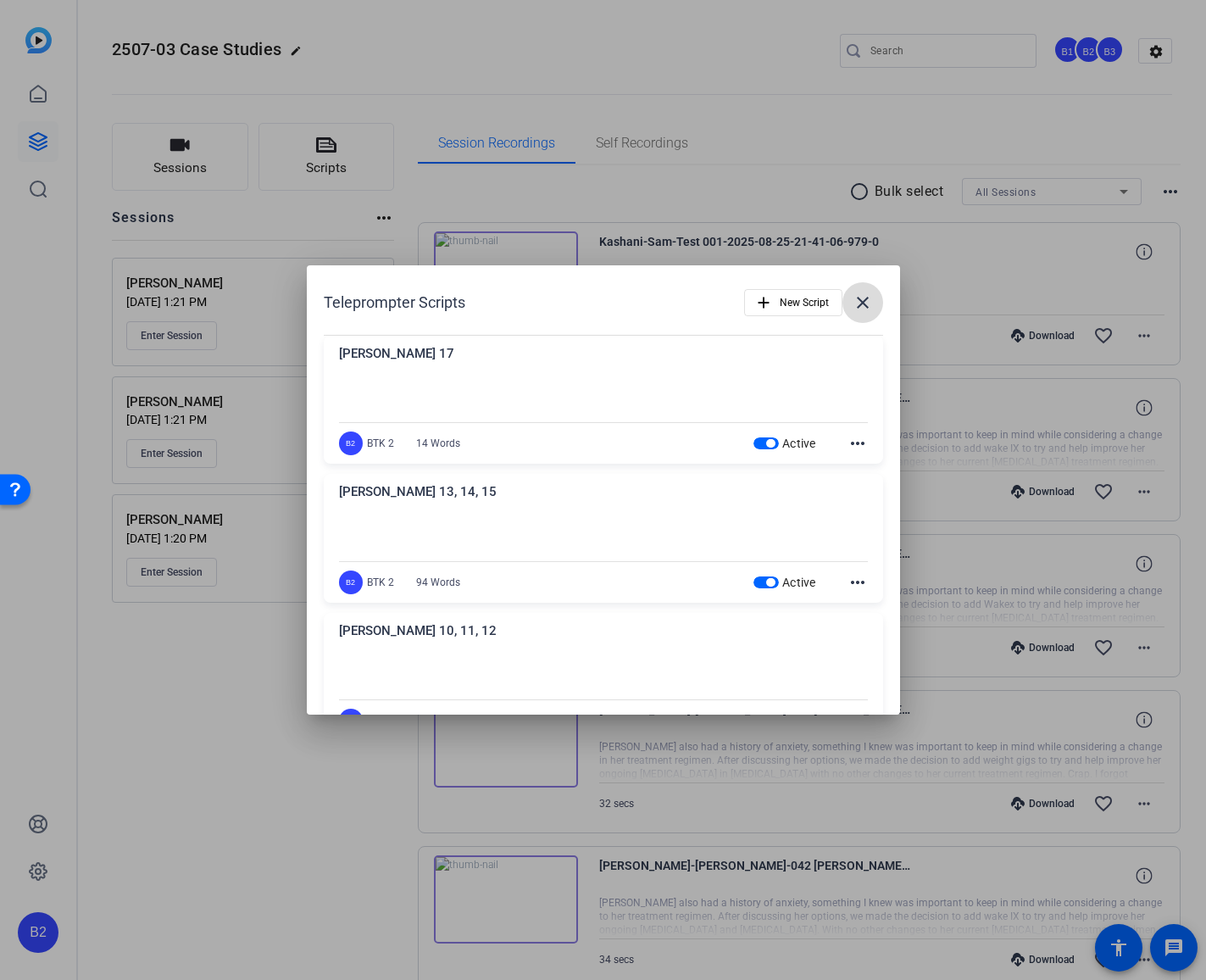
click at [857, 306] on mat-icon "close" at bounding box center [862, 303] width 20 height 20
